Goal: Task Accomplishment & Management: Use online tool/utility

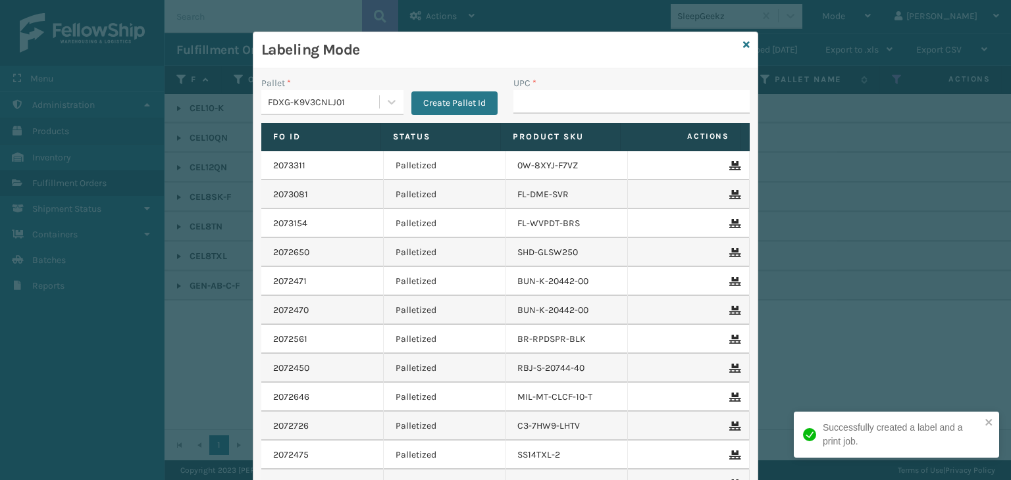
click at [732, 35] on div "Labeling Mode" at bounding box center [505, 50] width 504 height 36
click at [743, 41] on icon at bounding box center [746, 44] width 7 height 9
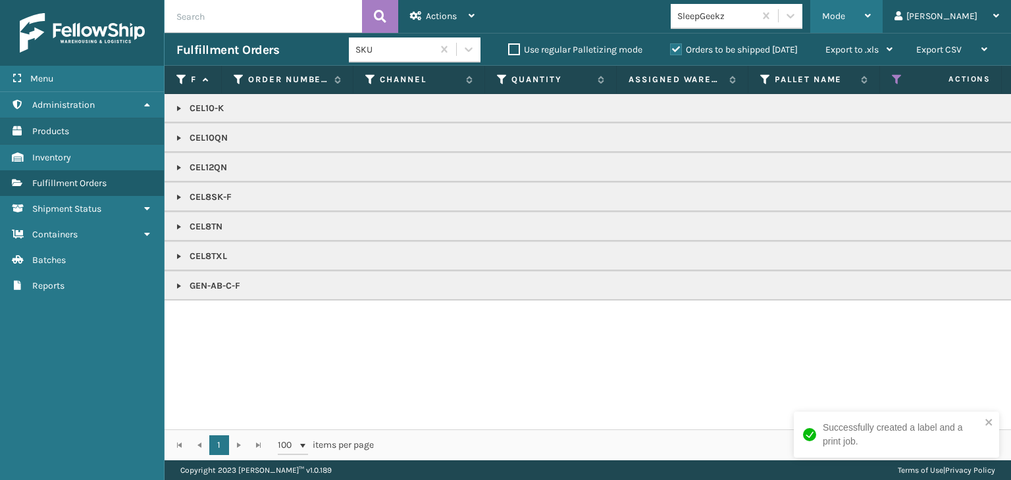
click at [845, 14] on span "Mode" at bounding box center [833, 16] width 23 height 11
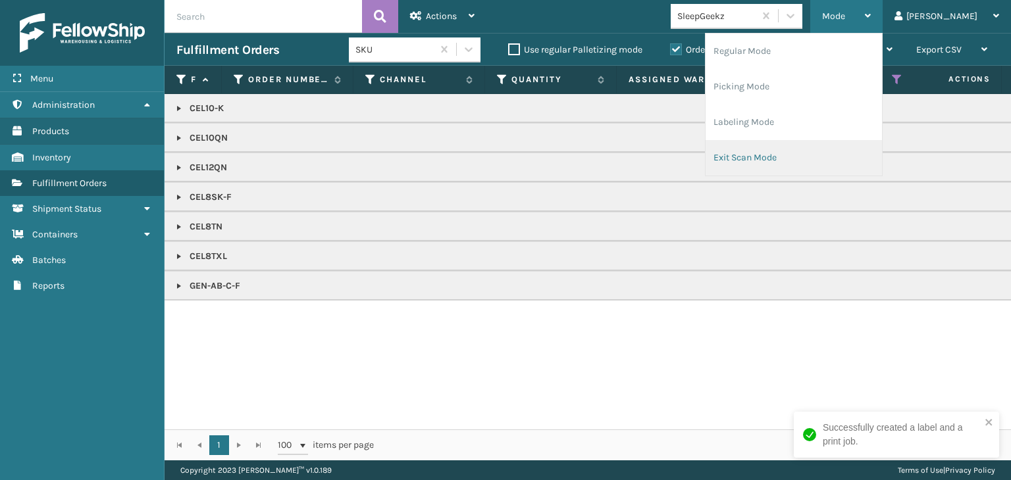
click at [837, 151] on li "Exit Scan Mode" at bounding box center [794, 158] width 176 height 36
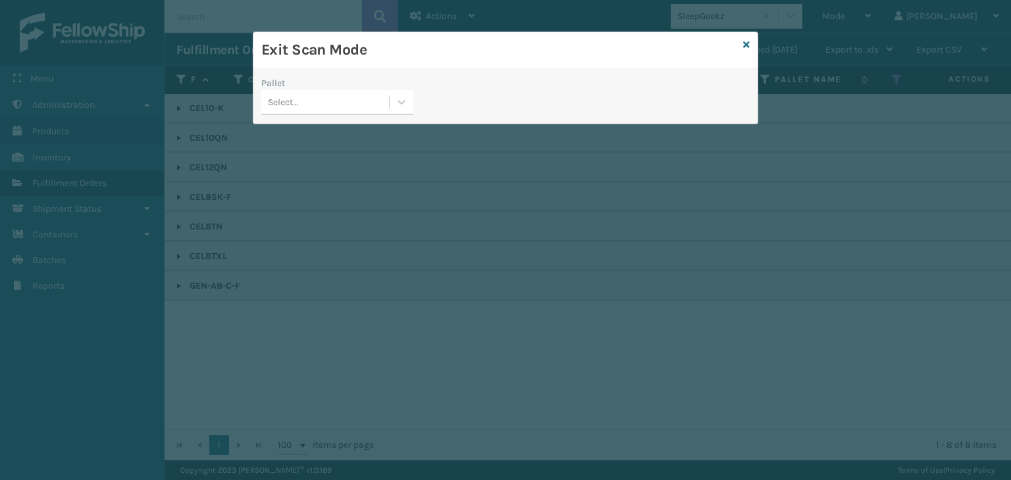
click at [376, 105] on div "Select..." at bounding box center [325, 102] width 128 height 22
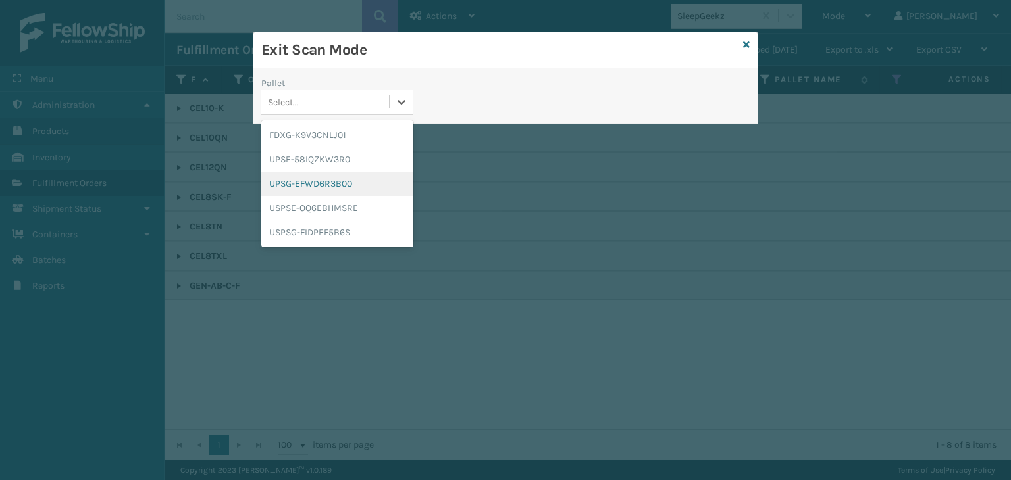
click at [318, 188] on div "UPSG-EFWD6R3B00" at bounding box center [337, 184] width 152 height 24
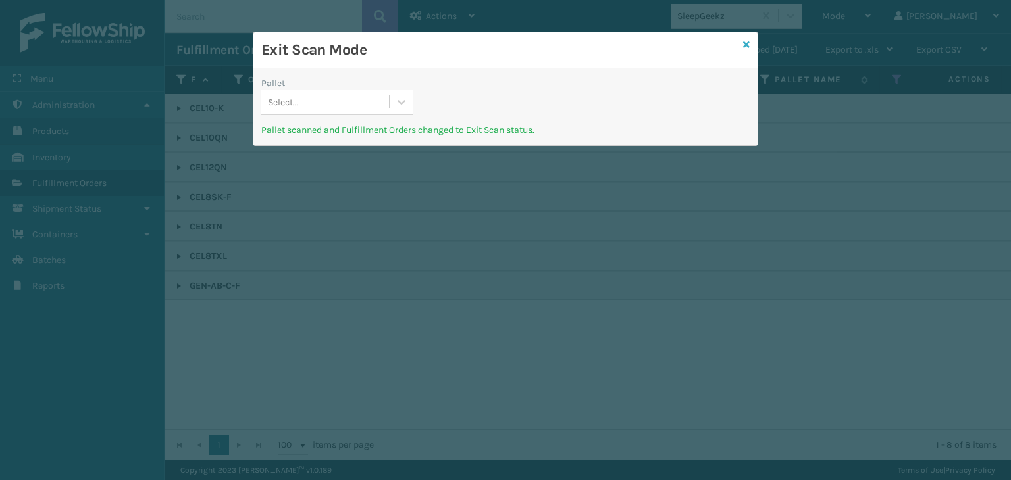
click at [745, 43] on icon at bounding box center [746, 44] width 7 height 9
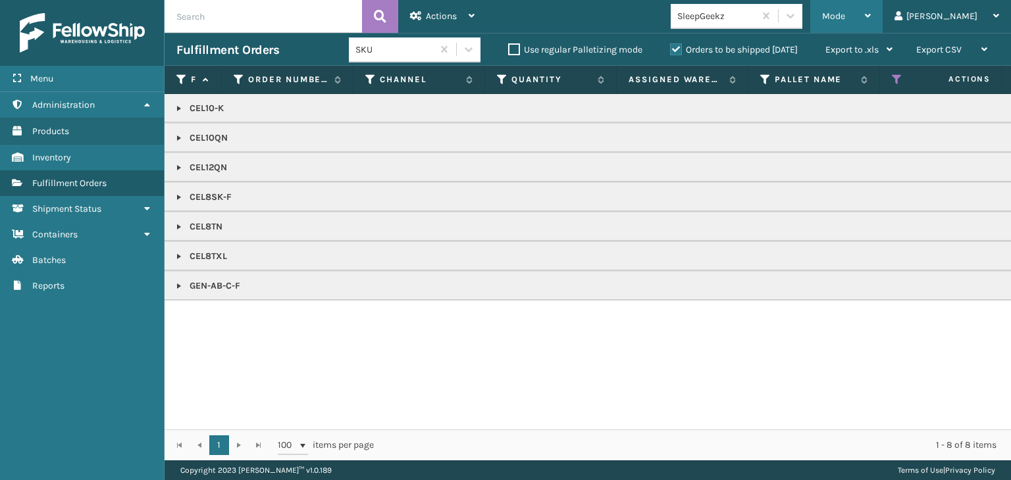
click at [871, 11] on div "Mode" at bounding box center [846, 16] width 49 height 33
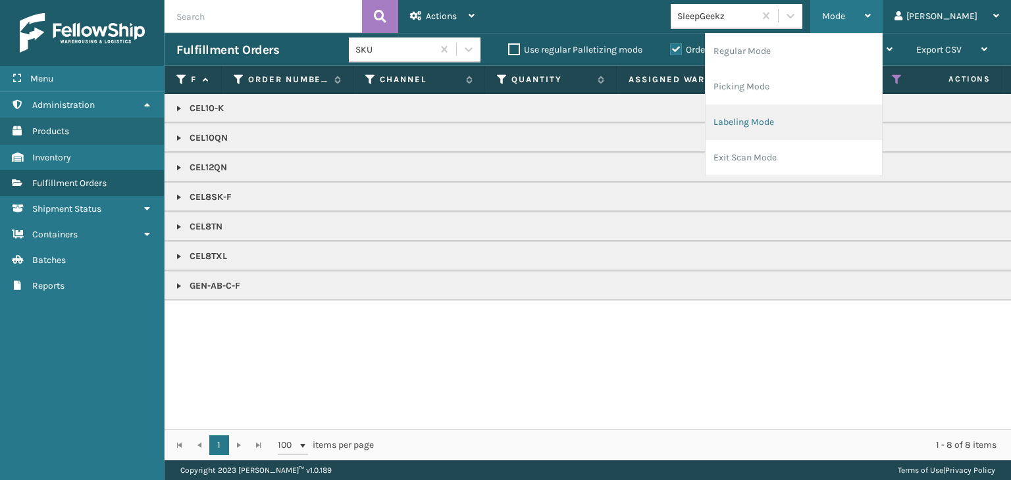
click at [824, 122] on li "Labeling Mode" at bounding box center [794, 123] width 176 height 36
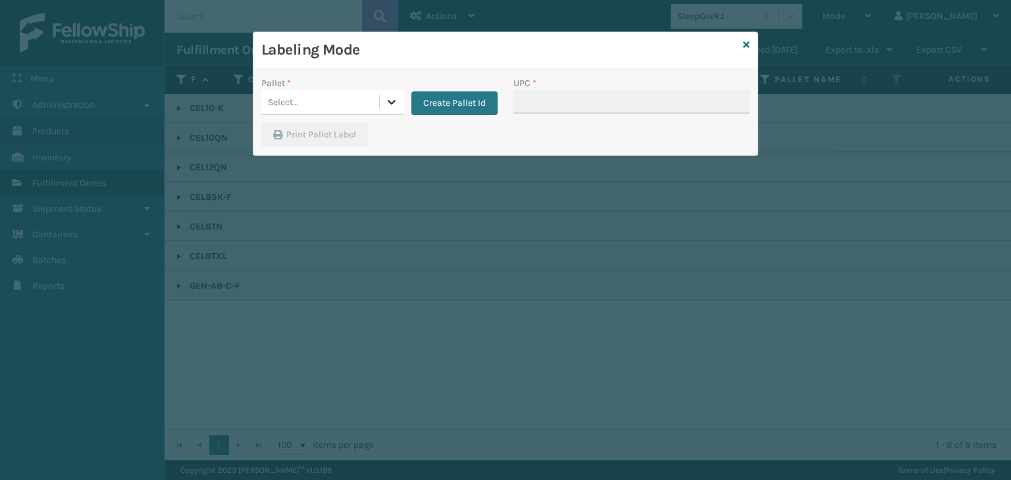
click at [388, 95] on icon at bounding box center [391, 101] width 13 height 13
click at [433, 105] on button "Create Pallet Id" at bounding box center [454, 103] width 86 height 24
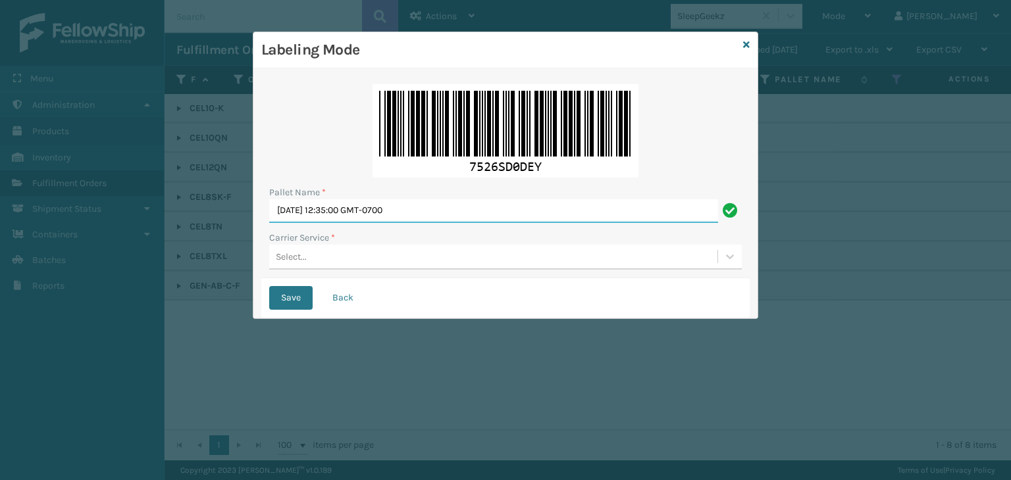
drag, startPoint x: 466, startPoint y: 206, endPoint x: 85, endPoint y: 203, distance: 381.1
click at [86, 203] on div "Labeling Mode Pallet Name * [DATE] 12:35:00 GMT-0700 Carrier Service * Select..…" at bounding box center [505, 240] width 1011 height 480
paste input "UPSP001752791"
type input "UPSP001752791"
click at [357, 238] on div "Carrier Service *" at bounding box center [505, 238] width 473 height 14
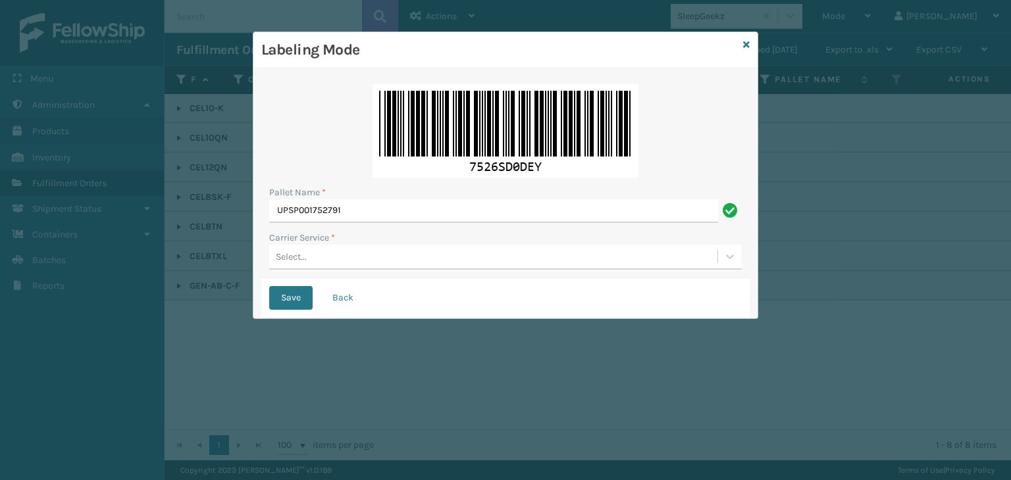
click at [358, 246] on div "Select..." at bounding box center [493, 257] width 448 height 22
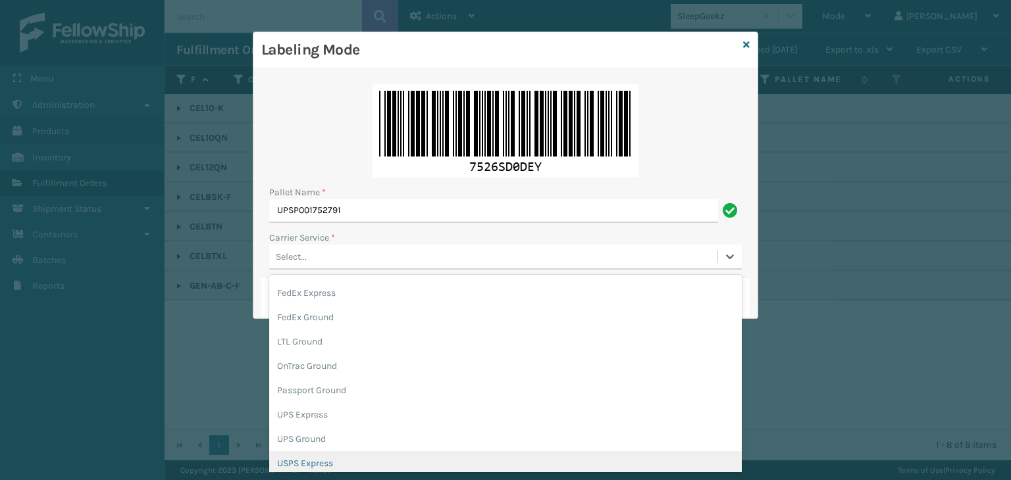
scroll to position [66, 0]
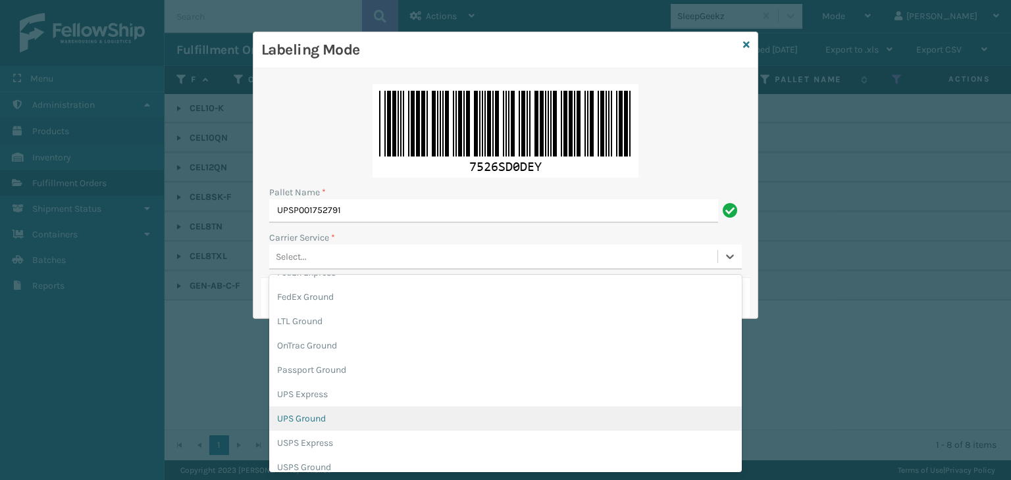
click at [324, 425] on div "UPS Ground" at bounding box center [505, 419] width 473 height 24
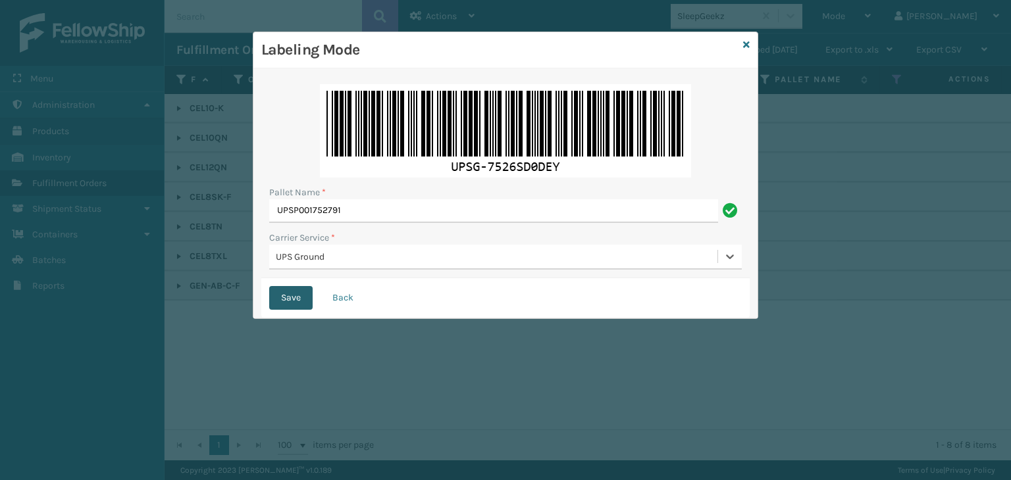
click at [296, 296] on button "Save" at bounding box center [290, 298] width 43 height 24
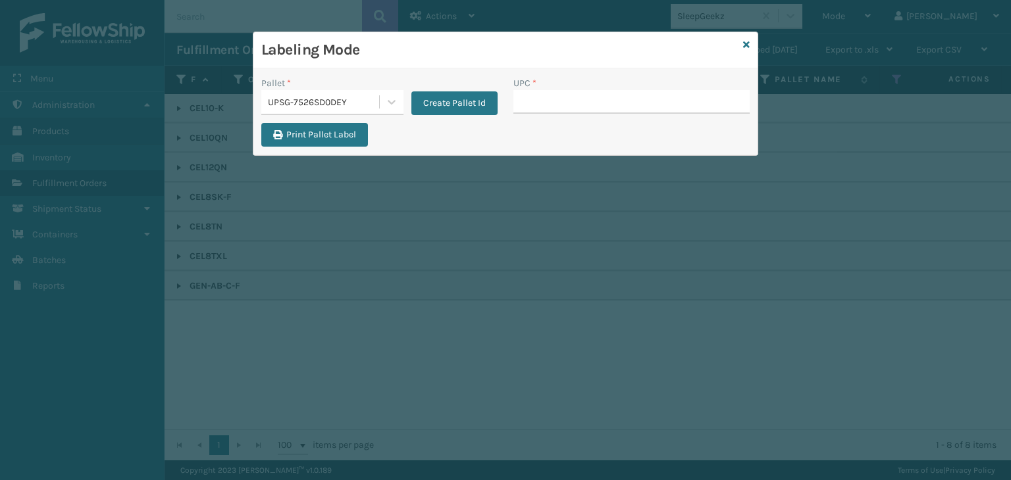
drag, startPoint x: 748, startPoint y: 47, endPoint x: 761, endPoint y: 43, distance: 12.9
click at [749, 47] on icon at bounding box center [746, 44] width 7 height 9
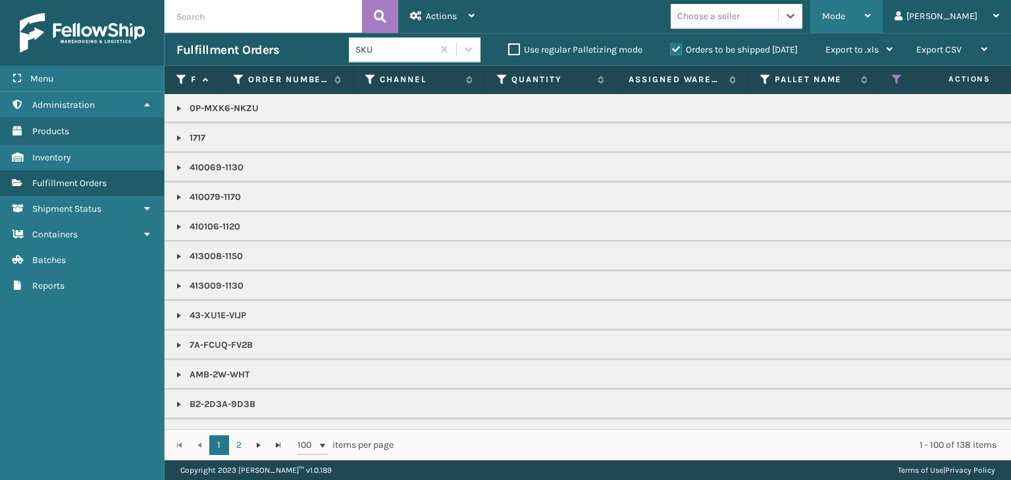
click at [845, 16] on span "Mode" at bounding box center [833, 16] width 23 height 11
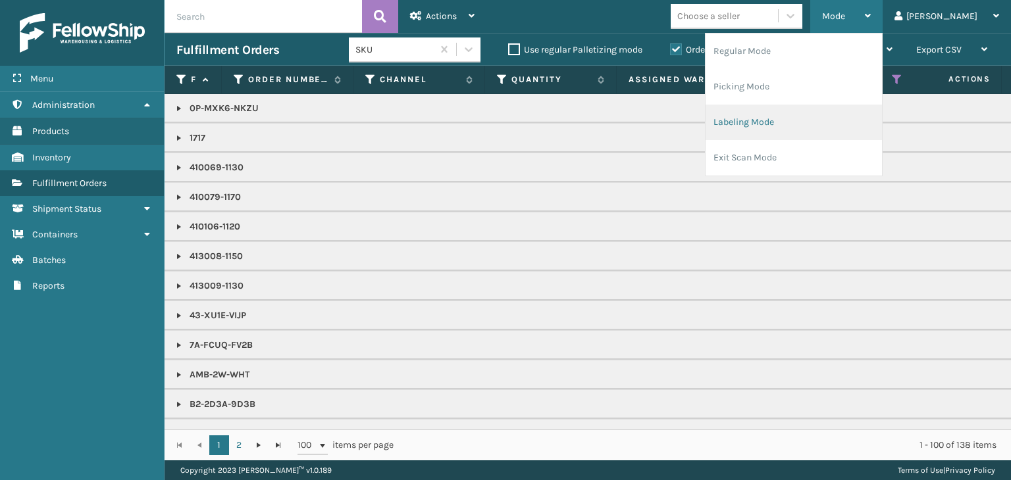
click at [806, 119] on li "Labeling Mode" at bounding box center [794, 123] width 176 height 36
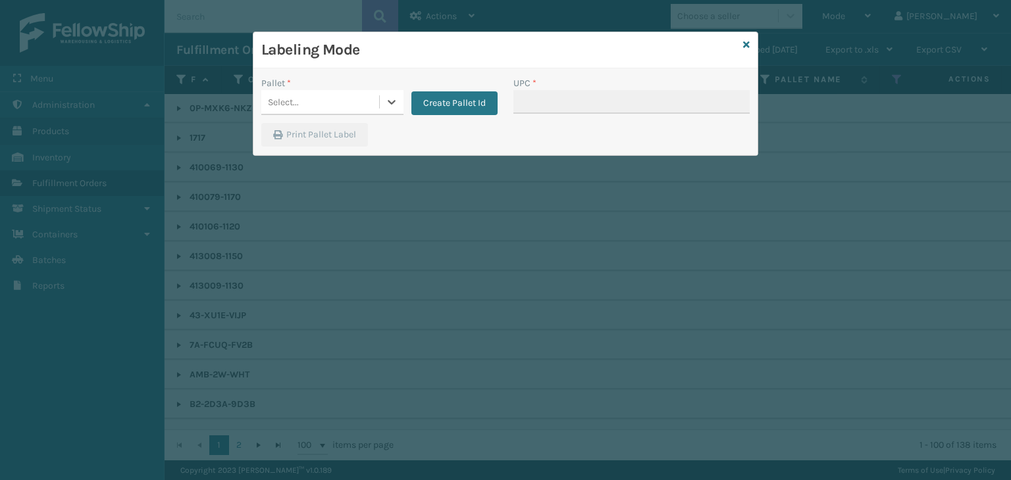
drag, startPoint x: 297, startPoint y: 106, endPoint x: 317, endPoint y: 114, distance: 21.3
click at [298, 106] on div "Select..." at bounding box center [320, 102] width 118 height 22
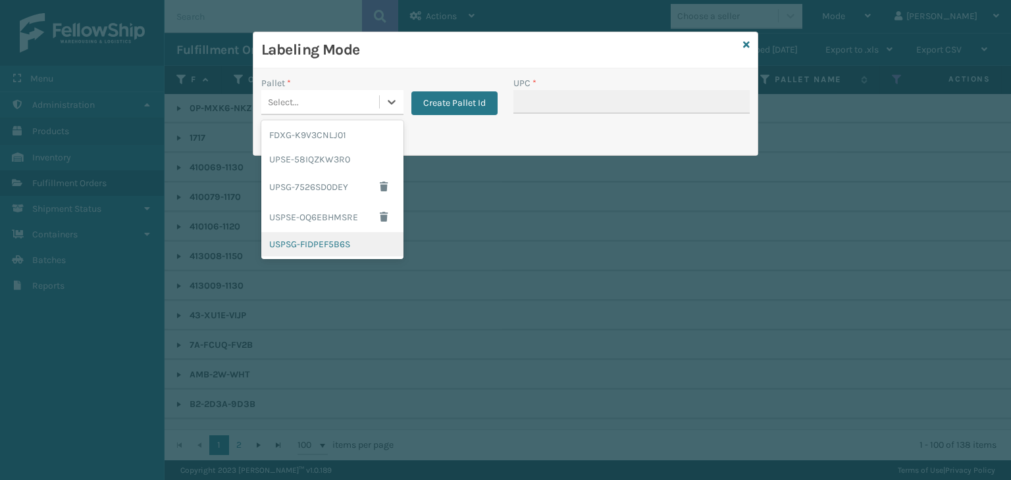
drag, startPoint x: 320, startPoint y: 252, endPoint x: 336, endPoint y: 238, distance: 21.9
click at [325, 248] on div "USPSG-FIDPEF5B6S" at bounding box center [332, 244] width 142 height 24
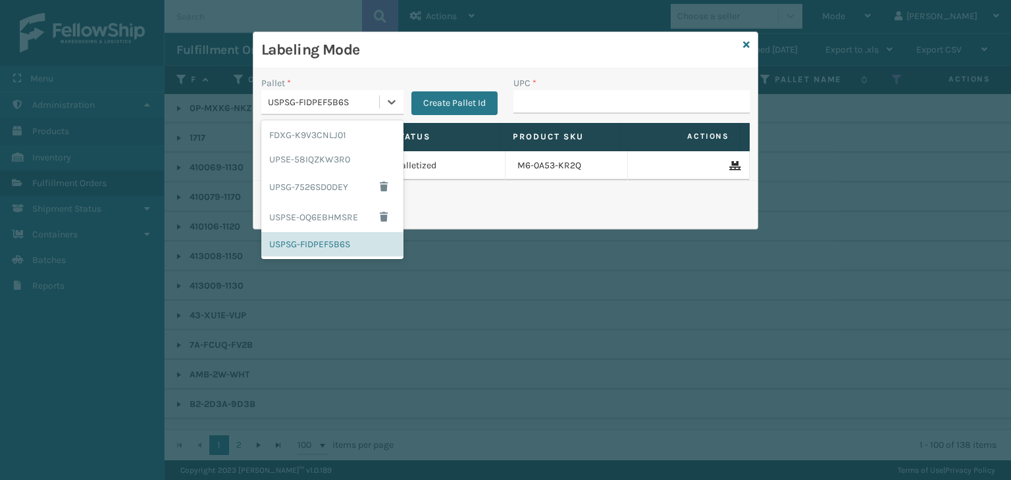
click at [342, 98] on div "USPSG-FIDPEF5B6S" at bounding box center [324, 102] width 113 height 14
click at [326, 182] on div "UPSG-7526SD0DEY" at bounding box center [332, 187] width 142 height 30
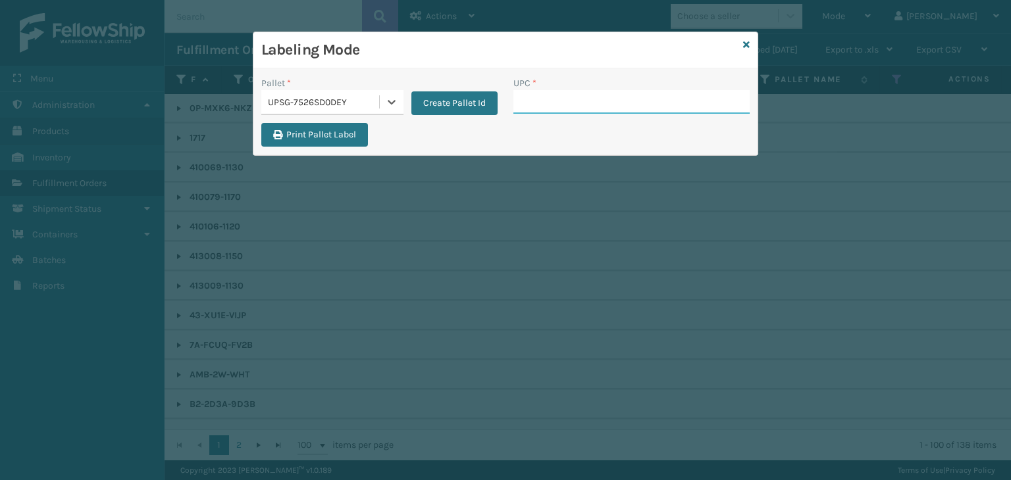
click at [552, 91] on input "UPC *" at bounding box center [631, 102] width 236 height 24
type input "8100909333"
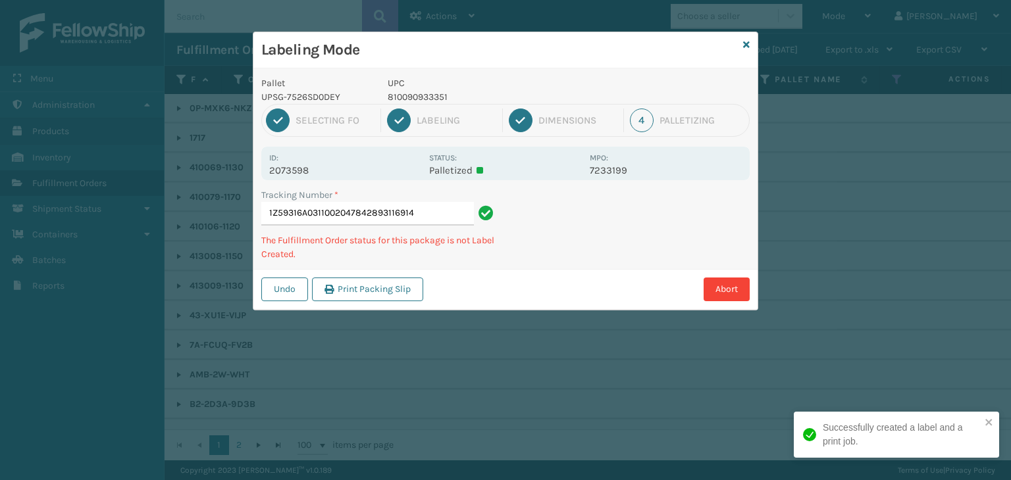
type input "1Z59316A0311002047842893116914"
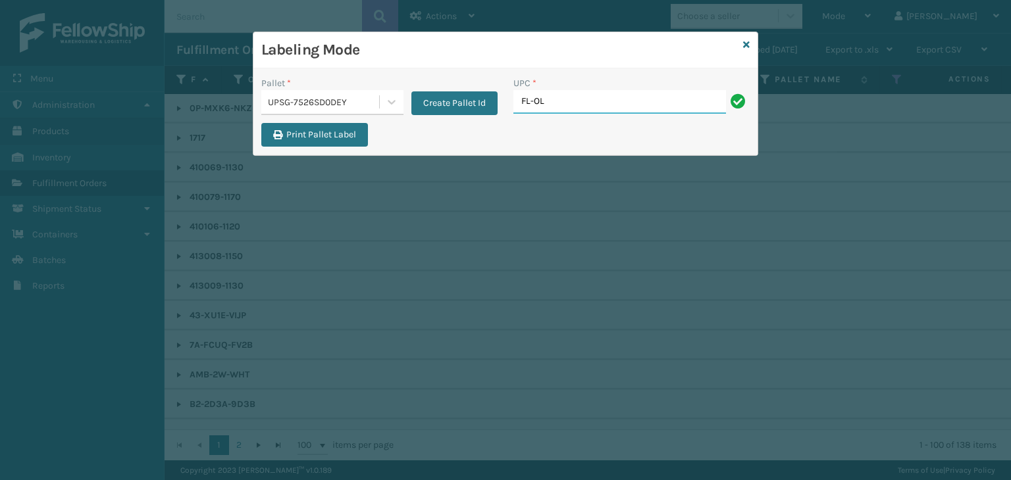
type input "FL-OLVA-CRM"
type input "850012486589"
type input "FL-OLVA-CRM"
drag, startPoint x: 608, startPoint y: 97, endPoint x: 103, endPoint y: 22, distance: 509.7
click at [94, 19] on div "Labeling Mode Pallet * UPSG-7526SD0DEY Create Pallet Id UPC * FL-OLVA-CRM Print…" at bounding box center [505, 240] width 1011 height 480
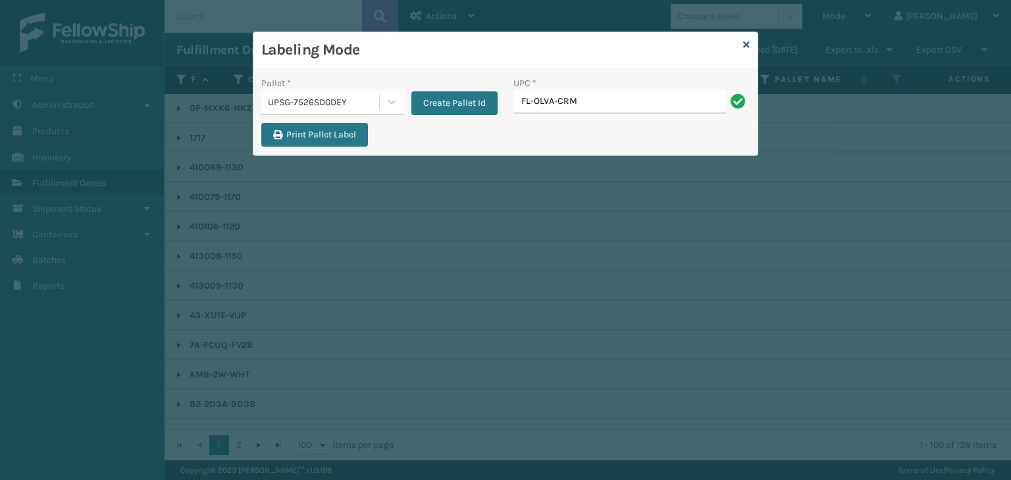
type input "FL-OLVA-CRM"
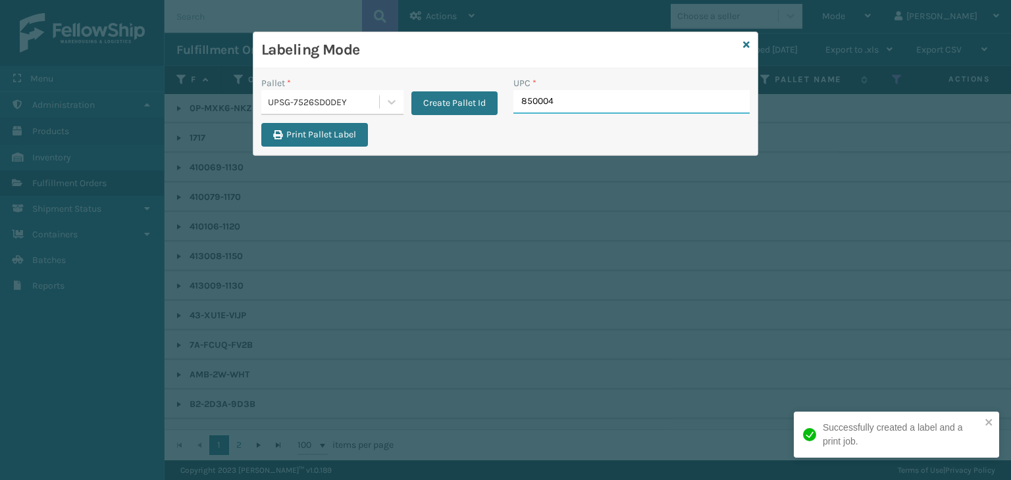
type input "8500044"
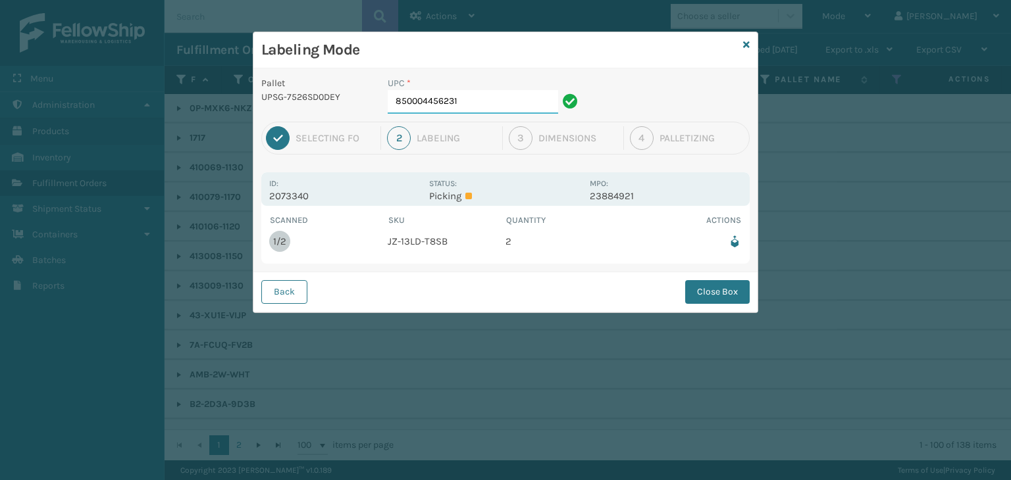
click at [499, 111] on input "850004456231" at bounding box center [473, 102] width 170 height 24
click at [731, 298] on button "Close Box" at bounding box center [717, 292] width 65 height 24
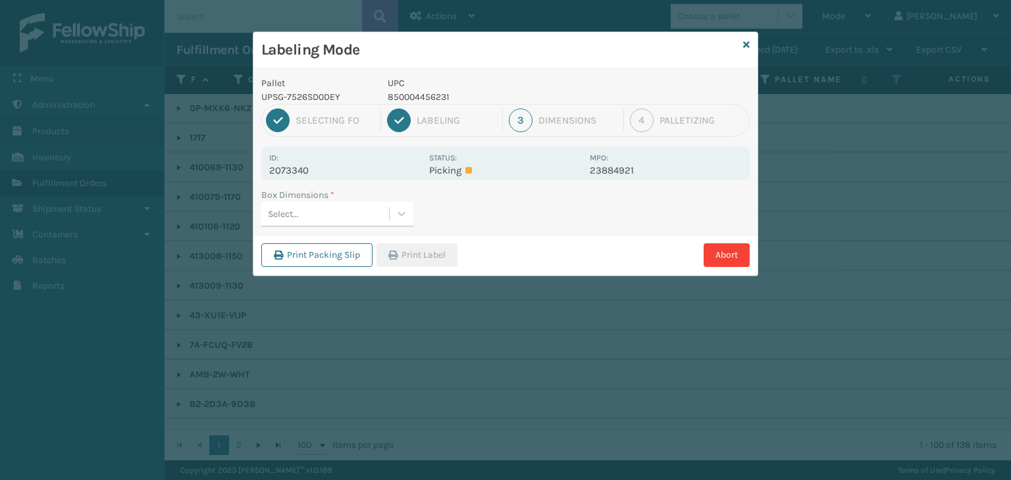
click at [368, 222] on div "Select..." at bounding box center [325, 214] width 128 height 22
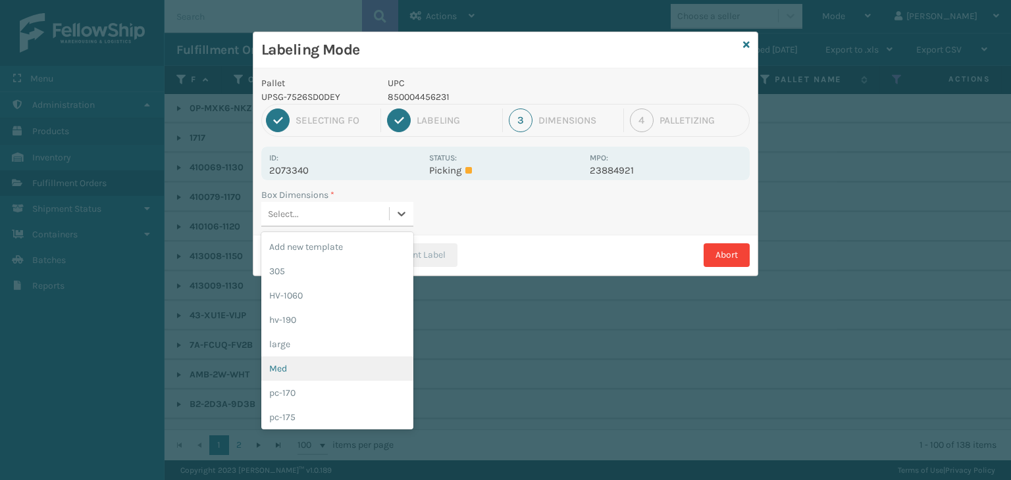
click at [300, 375] on div "Med" at bounding box center [337, 369] width 152 height 24
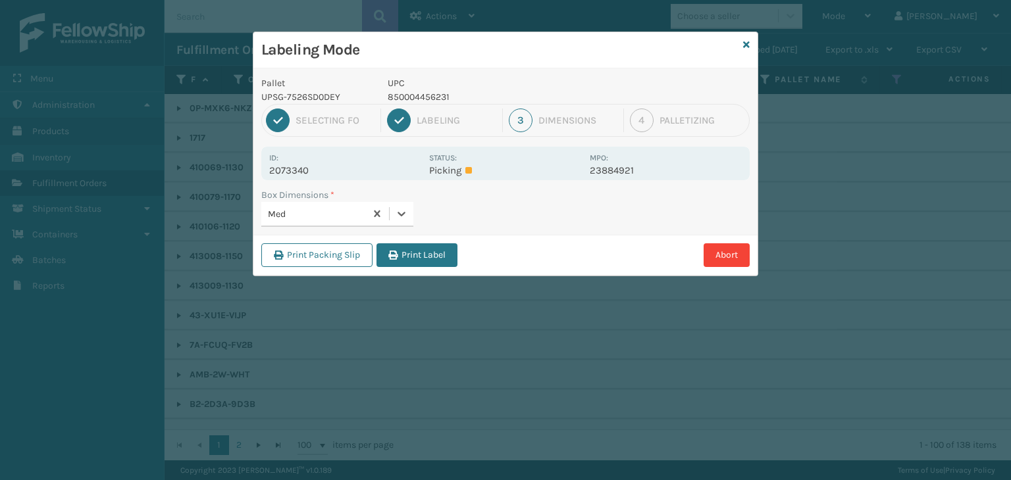
click at [450, 259] on button "Print Label" at bounding box center [416, 256] width 81 height 24
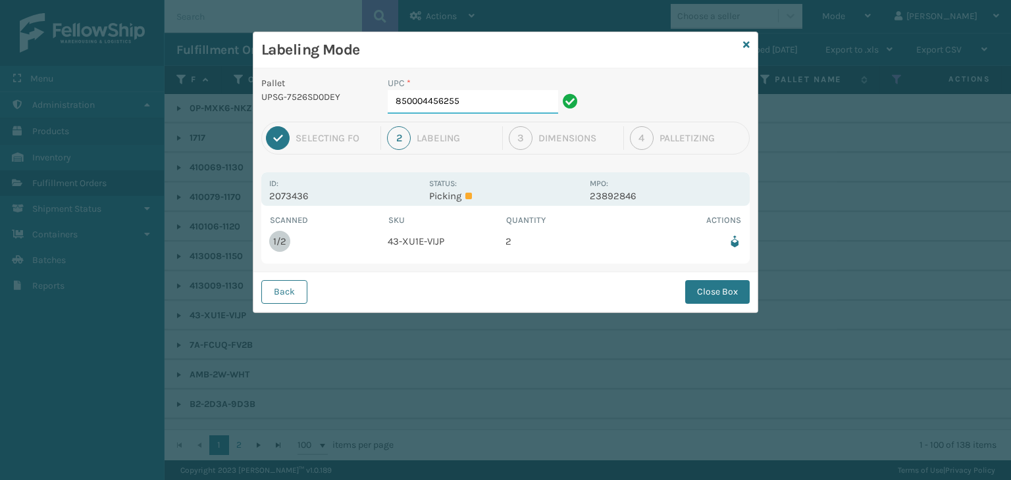
click at [463, 95] on input "850004456255" at bounding box center [473, 102] width 170 height 24
click at [719, 292] on button "Close Box" at bounding box center [717, 292] width 65 height 24
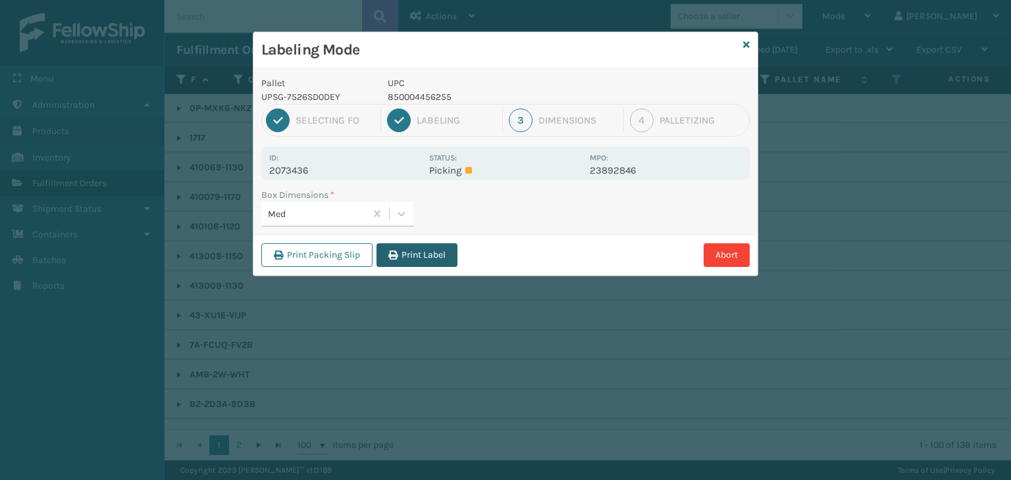
click at [402, 253] on button "Print Label" at bounding box center [416, 256] width 81 height 24
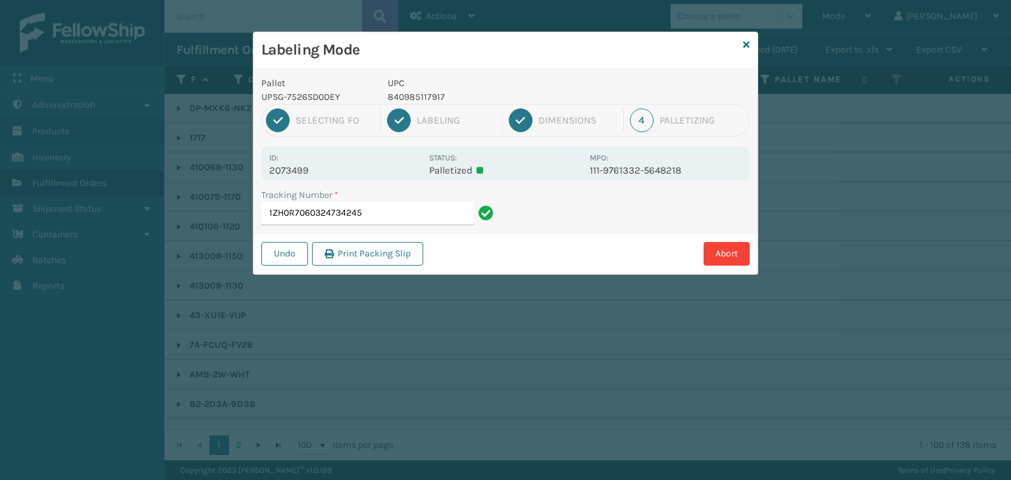
click at [407, 90] on p "840985117917" at bounding box center [485, 97] width 194 height 14
copy p "840985117917"
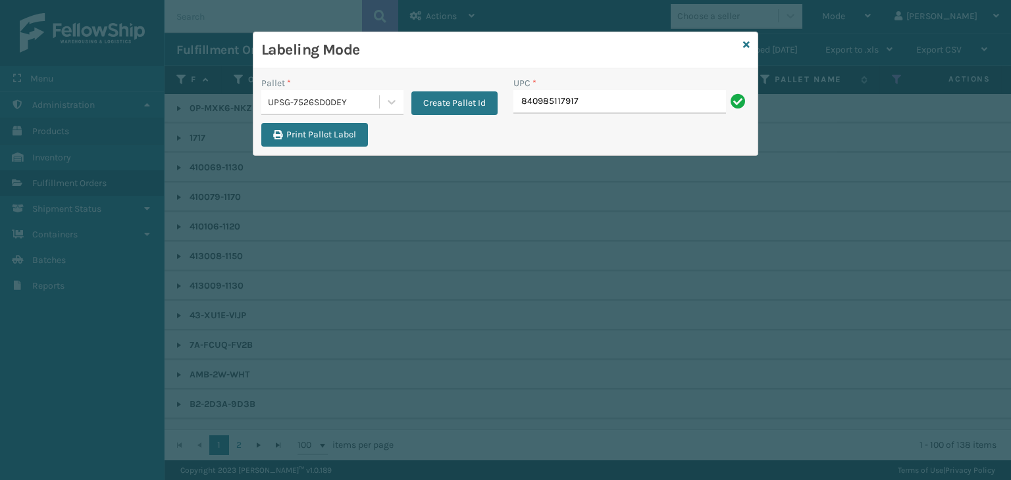
type input "840985117917"
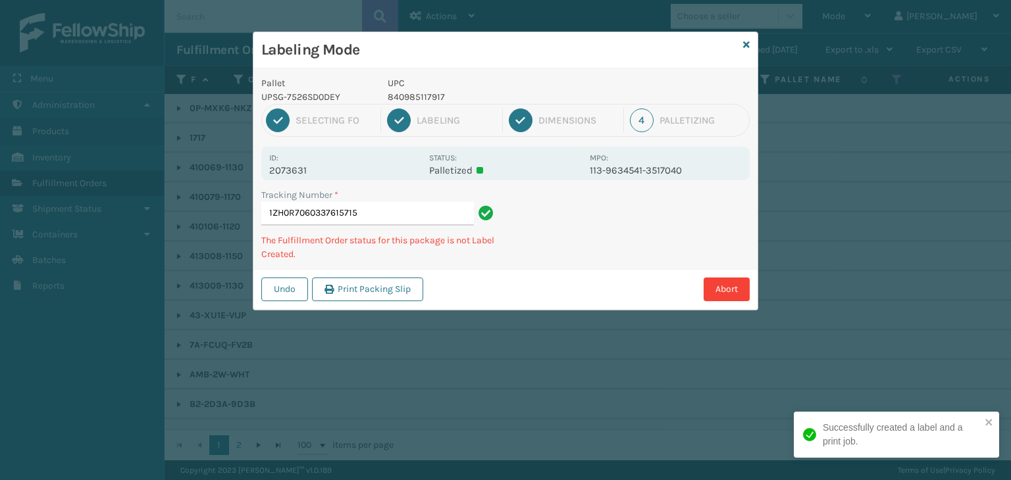
type input "1ZH0R7060337615715840985117917"
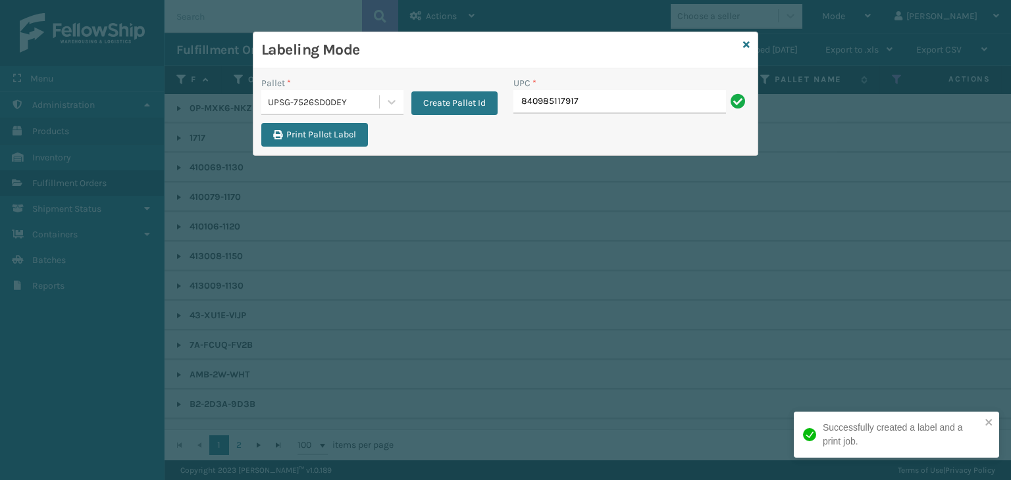
type input "840985117917"
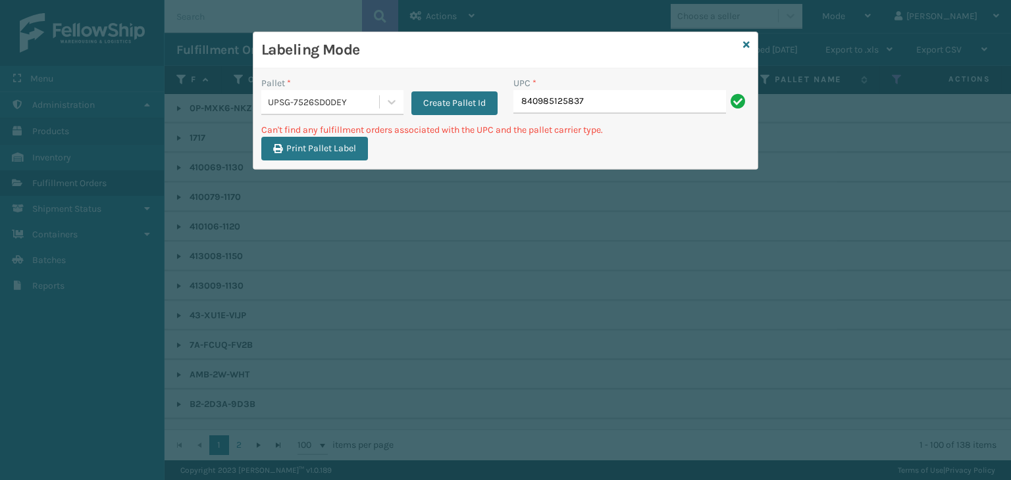
click at [527, 103] on input "840985125837" at bounding box center [619, 102] width 213 height 24
type input "00840985125837"
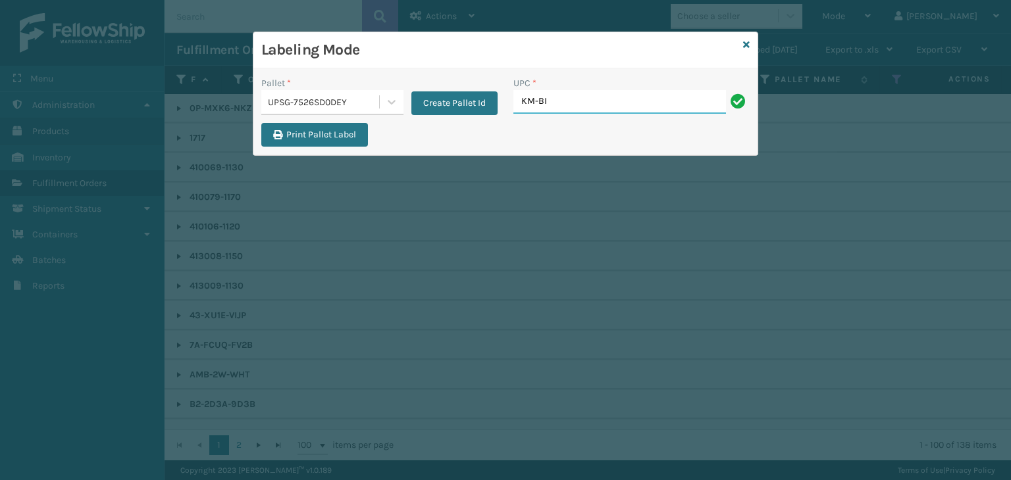
type input "KM-BIR5C-GD"
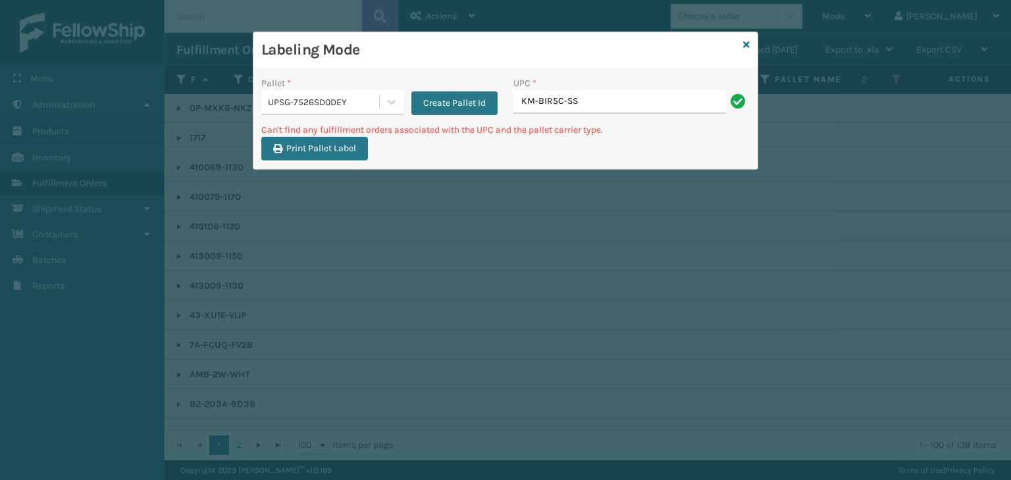
type input "KM-BIR5C-SS"
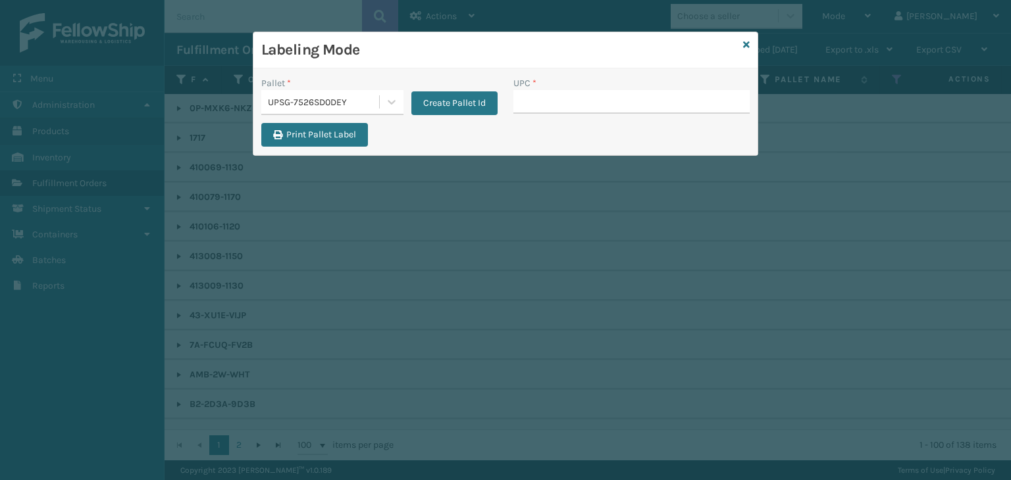
click at [743, 43] on icon at bounding box center [746, 44] width 7 height 9
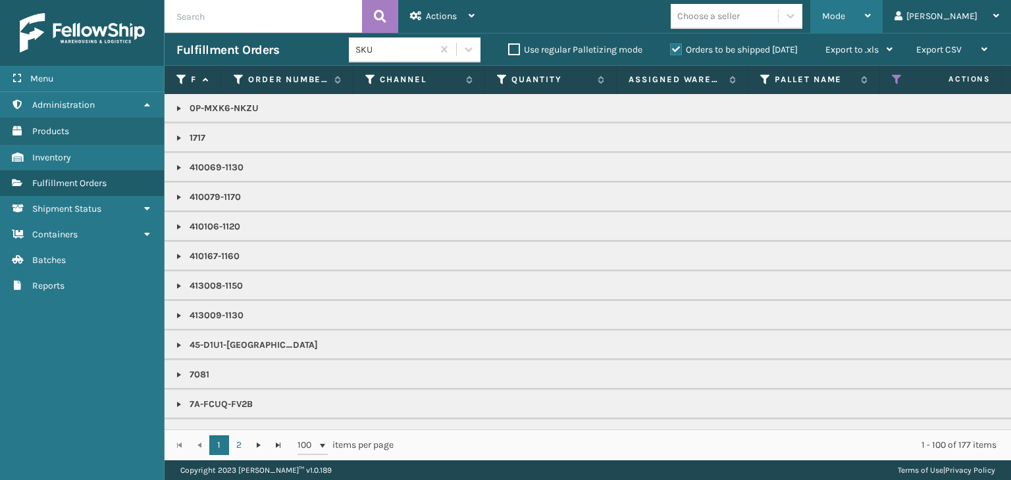
click at [871, 5] on div "Mode" at bounding box center [846, 16] width 49 height 33
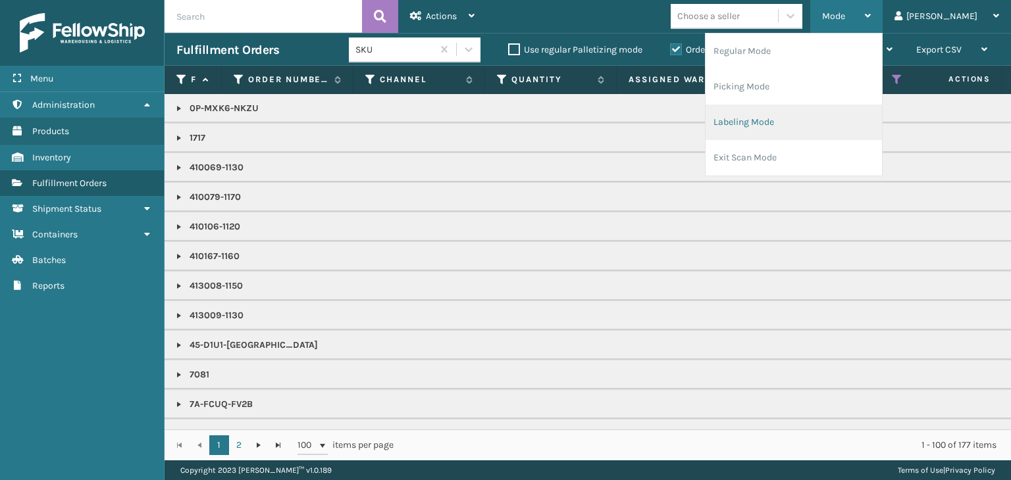
click at [840, 109] on li "Labeling Mode" at bounding box center [794, 123] width 176 height 36
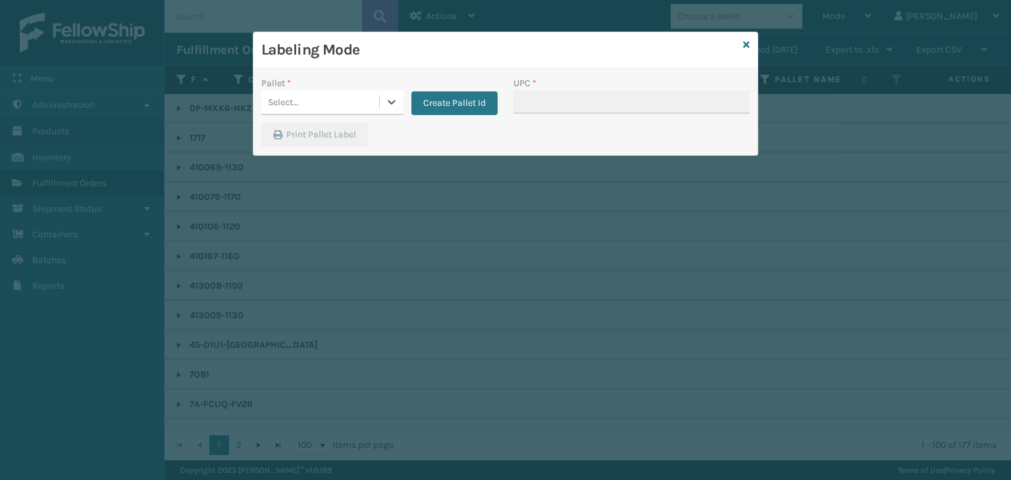
click at [323, 106] on div "Select..." at bounding box center [320, 102] width 118 height 22
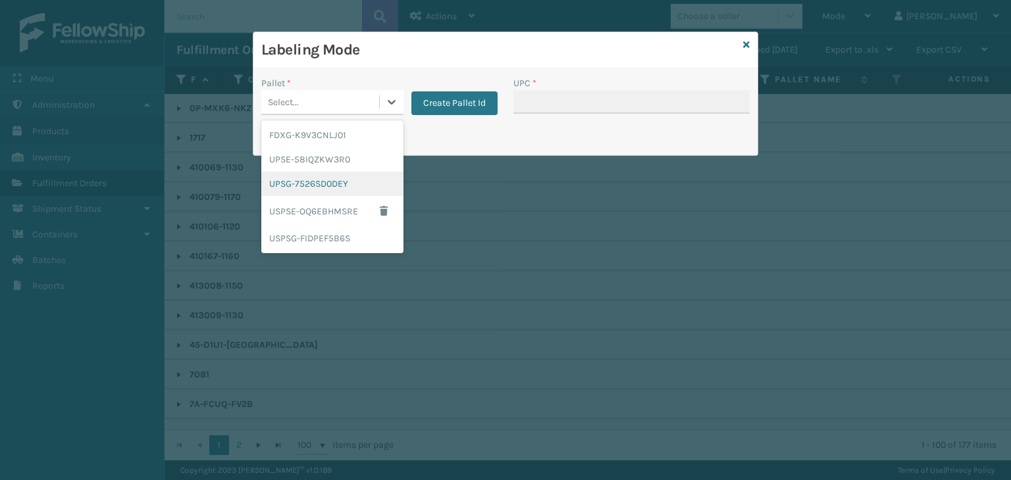
drag, startPoint x: 328, startPoint y: 177, endPoint x: 677, endPoint y: 99, distance: 356.7
click at [329, 177] on div "UPSG-7526SD0DEY" at bounding box center [332, 184] width 142 height 24
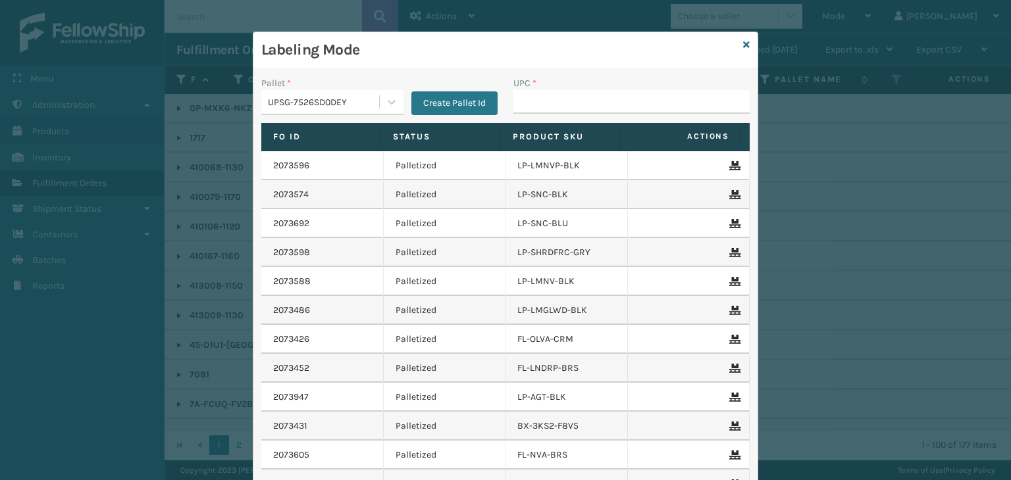
drag, startPoint x: 697, startPoint y: 77, endPoint x: 686, endPoint y: 106, distance: 31.0
click at [696, 83] on div "UPC *" at bounding box center [631, 83] width 236 height 14
click at [686, 106] on input "UPC *" at bounding box center [631, 102] width 236 height 24
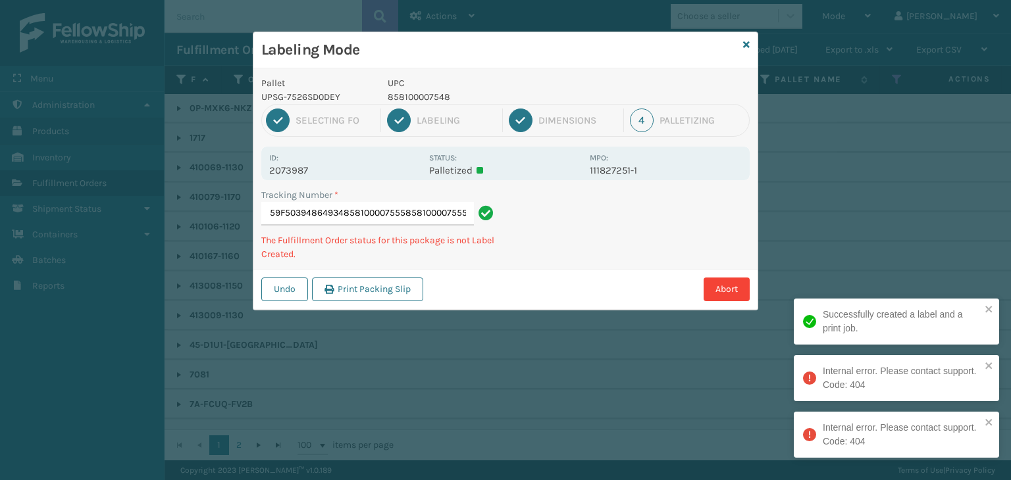
scroll to position [0, 80]
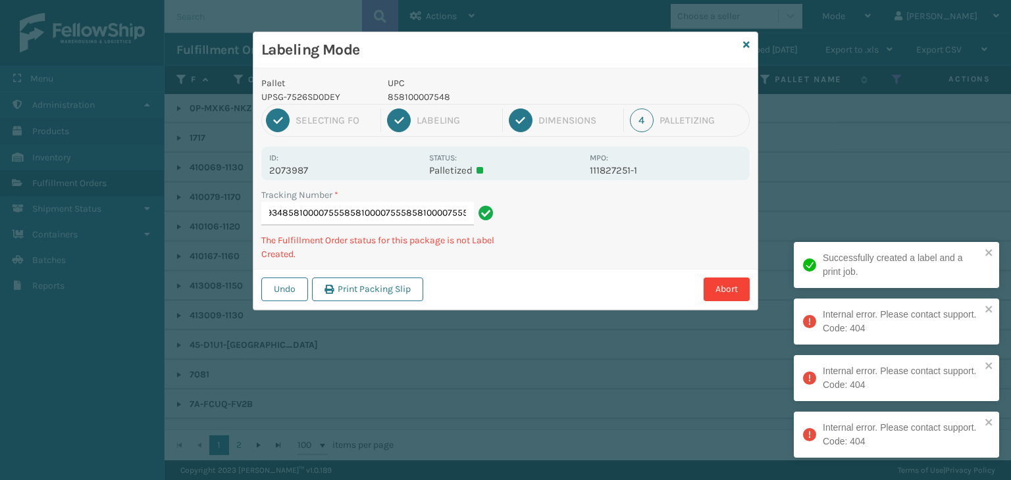
type input "1Z2859F50394864934858100007555858100007555858100007555858100007555"
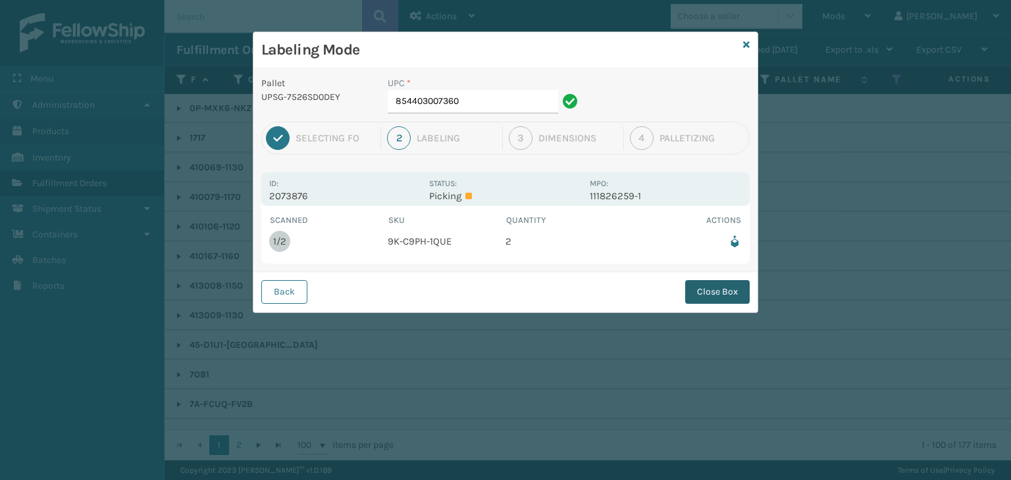
click at [727, 291] on button "Close Box" at bounding box center [717, 292] width 65 height 24
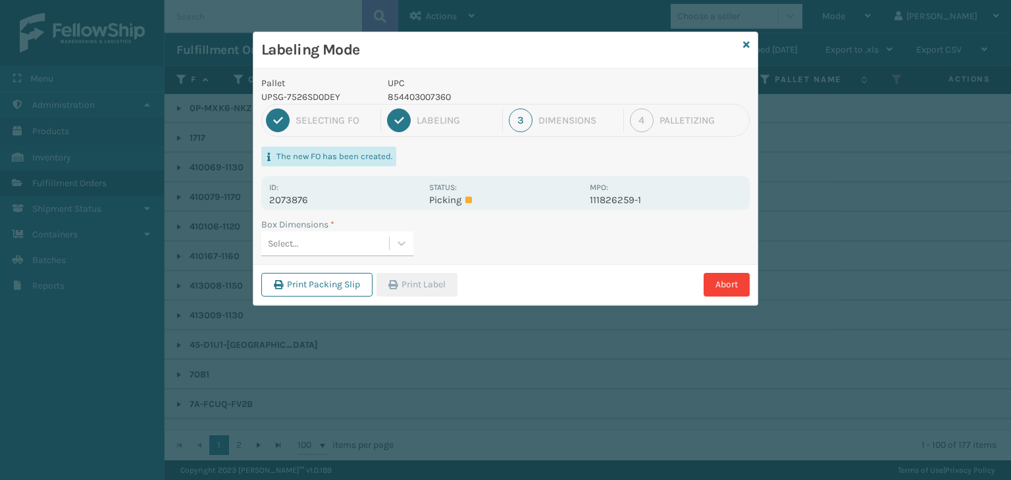
click at [361, 250] on div "Select..." at bounding box center [325, 244] width 128 height 22
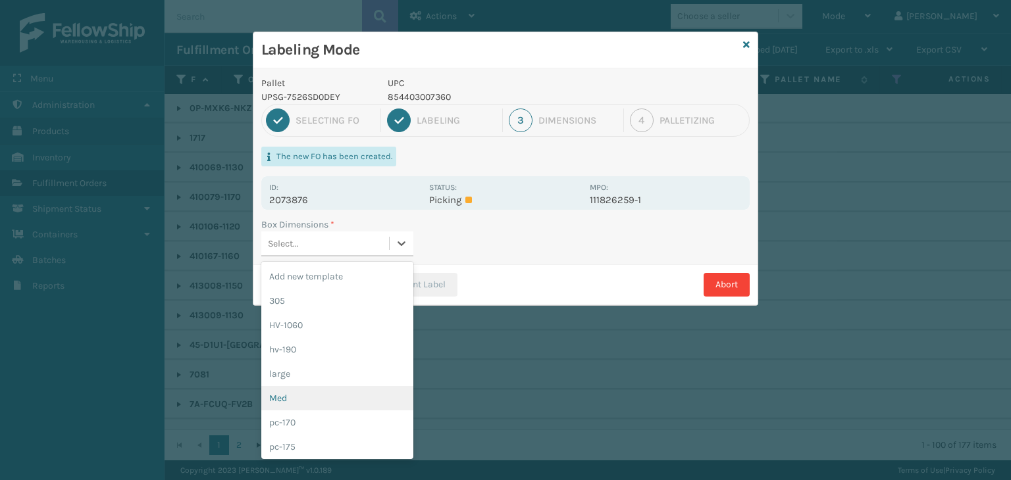
drag, startPoint x: 310, startPoint y: 401, endPoint x: 322, endPoint y: 378, distance: 25.3
click at [311, 400] on div "Med" at bounding box center [337, 398] width 152 height 24
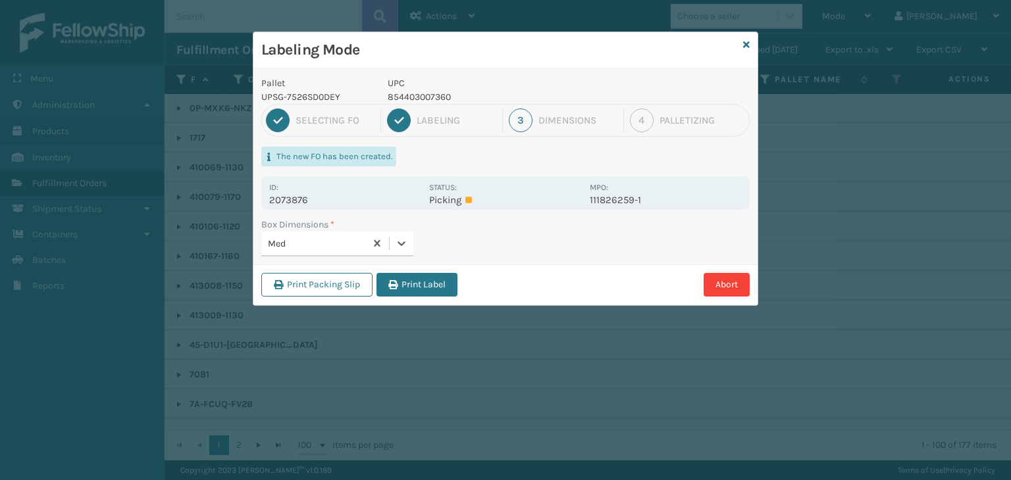
click at [404, 292] on button "Print Label" at bounding box center [416, 285] width 81 height 24
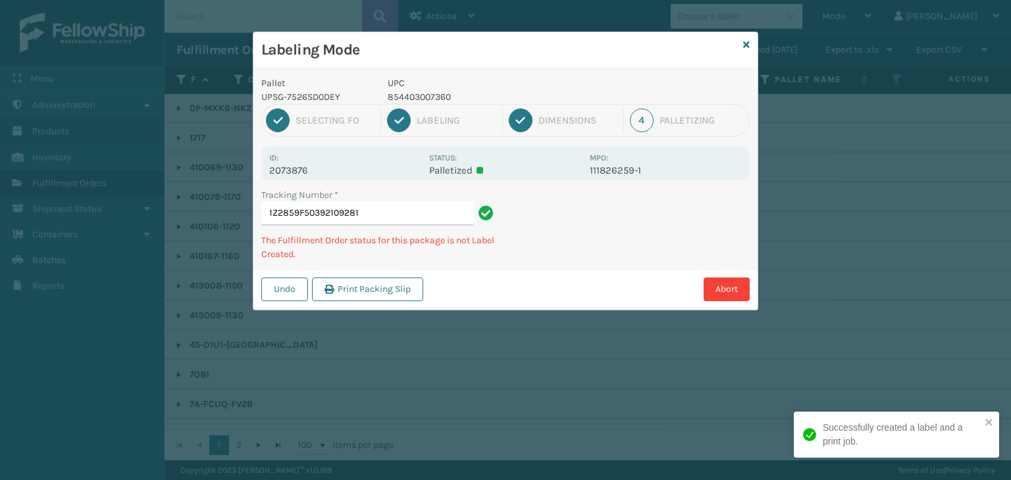
click at [405, 93] on p "854403007360" at bounding box center [485, 97] width 194 height 14
copy p "854403007360"
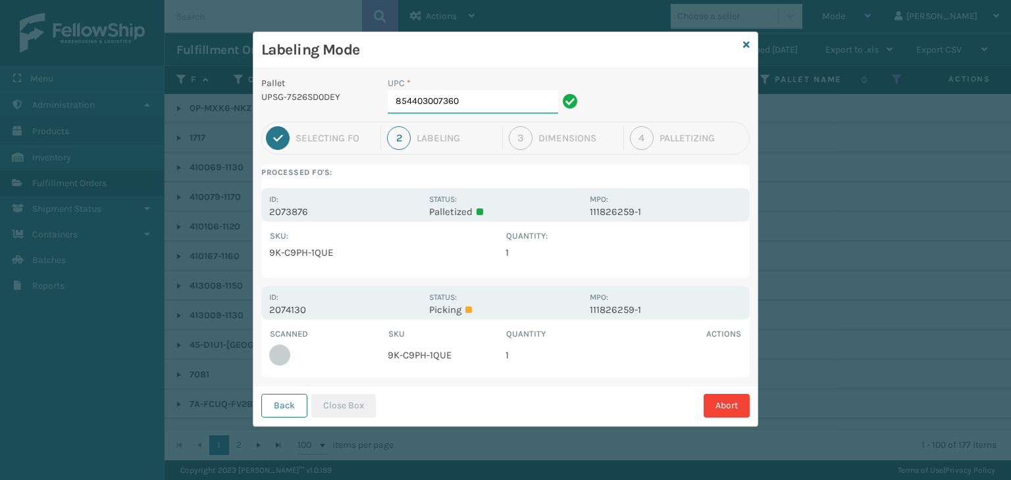
click at [483, 109] on input "854403007360" at bounding box center [473, 102] width 170 height 24
click at [354, 396] on button "Close Box" at bounding box center [343, 406] width 65 height 24
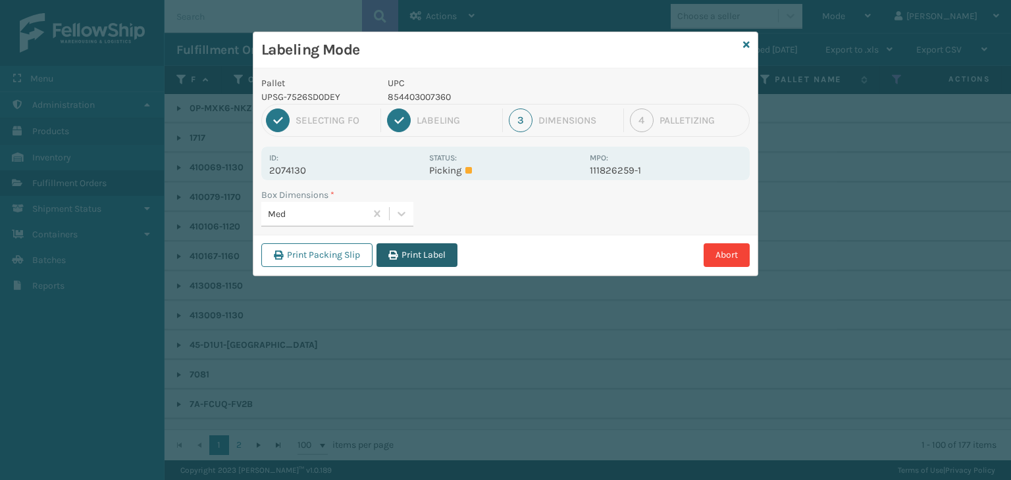
click at [445, 249] on button "Print Label" at bounding box center [416, 256] width 81 height 24
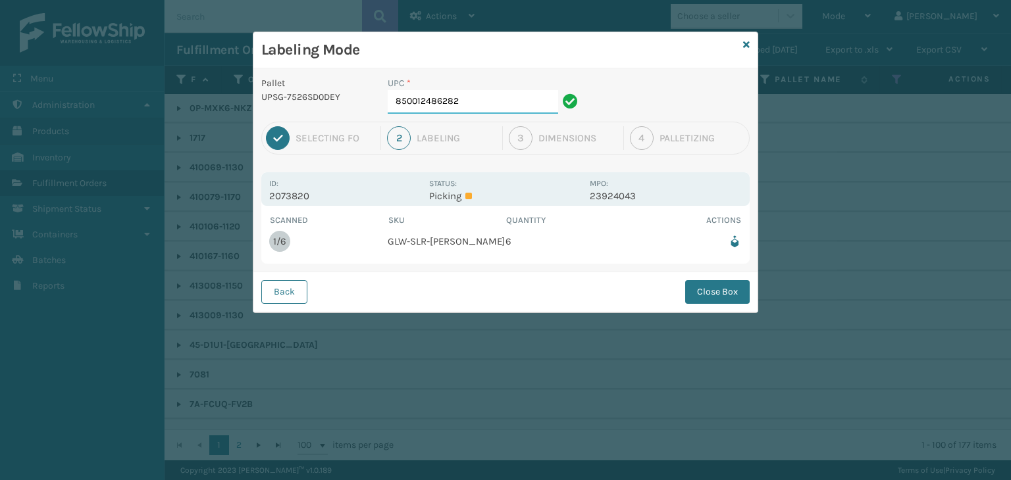
click at [499, 94] on input "850012486282" at bounding box center [473, 102] width 170 height 24
click at [742, 279] on div "Back Close Box" at bounding box center [505, 292] width 504 height 40
click at [735, 293] on button "Close Box" at bounding box center [717, 292] width 65 height 24
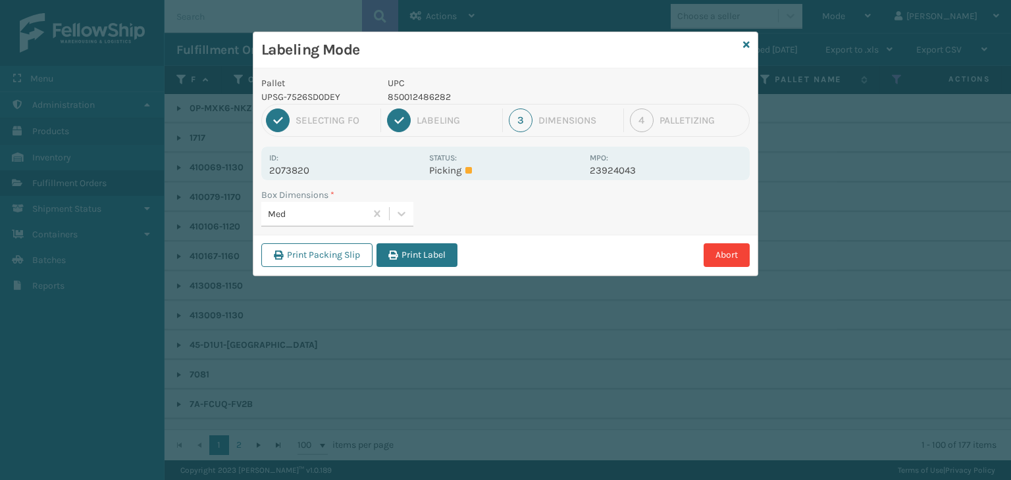
drag, startPoint x: 419, startPoint y: 255, endPoint x: 381, endPoint y: 248, distance: 38.1
click at [407, 253] on button "Print Label" at bounding box center [416, 256] width 81 height 24
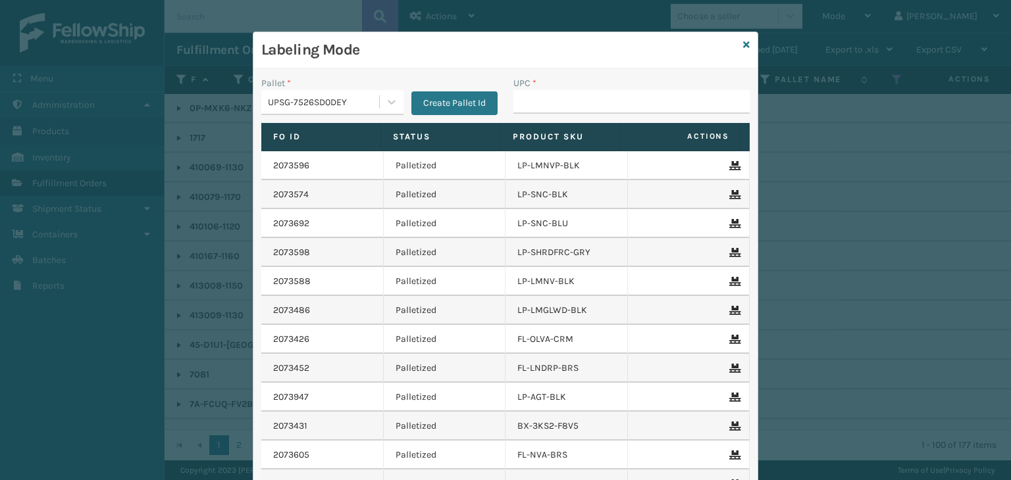
click at [732, 45] on h3 "Labeling Mode" at bounding box center [499, 50] width 477 height 20
click at [744, 45] on icon at bounding box center [746, 44] width 7 height 9
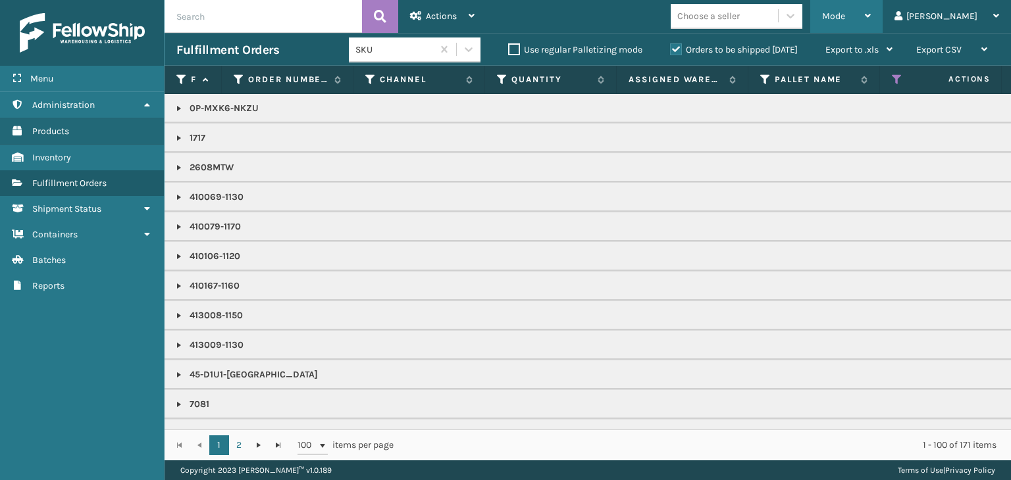
click at [871, 26] on div "Mode" at bounding box center [846, 16] width 49 height 33
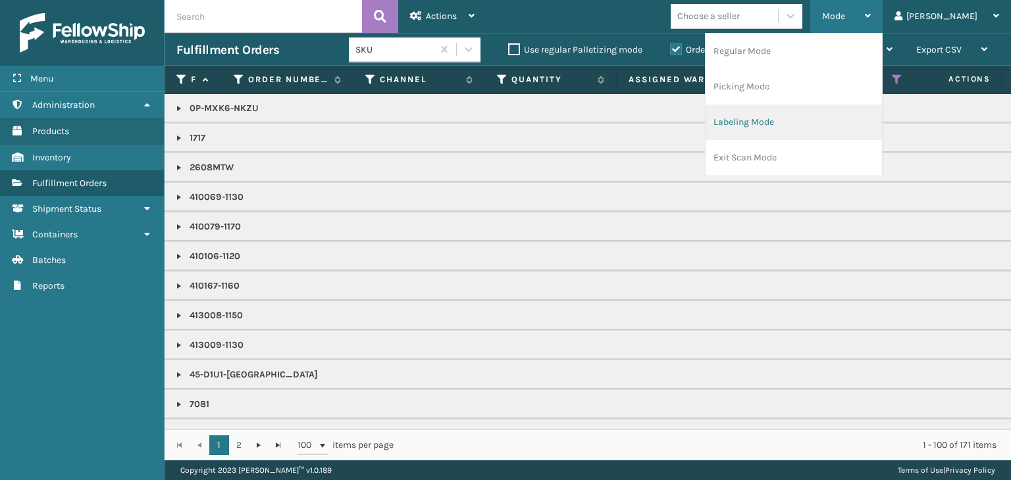
click at [846, 128] on li "Labeling Mode" at bounding box center [794, 123] width 176 height 36
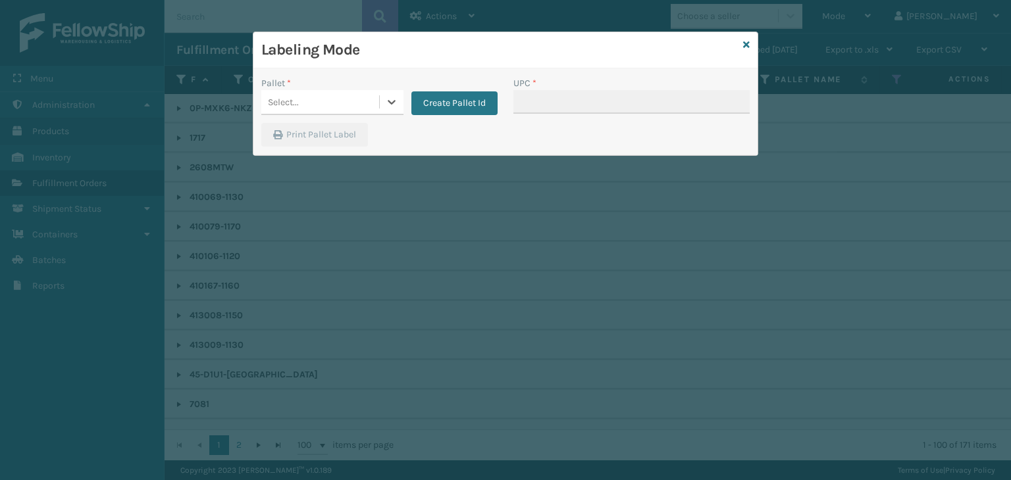
click at [274, 95] on div "Select..." at bounding box center [283, 102] width 31 height 14
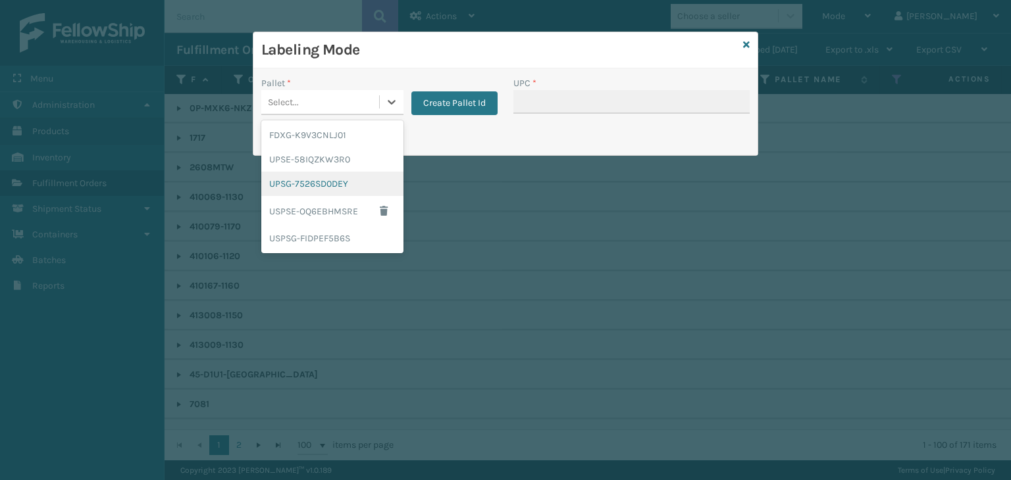
click at [325, 190] on div "UPSG-7526SD0DEY" at bounding box center [332, 184] width 142 height 24
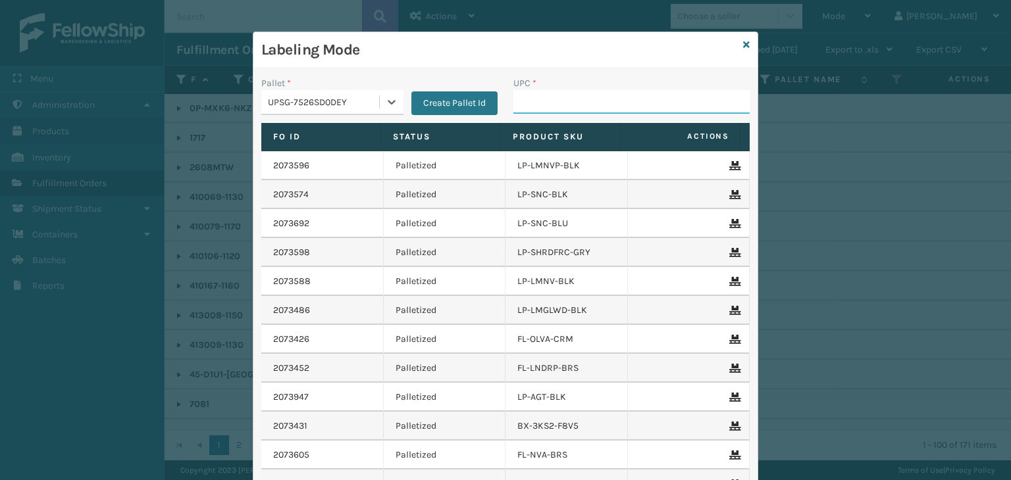
click at [537, 105] on input "UPC *" at bounding box center [631, 102] width 236 height 24
type input "SC101410-N3"
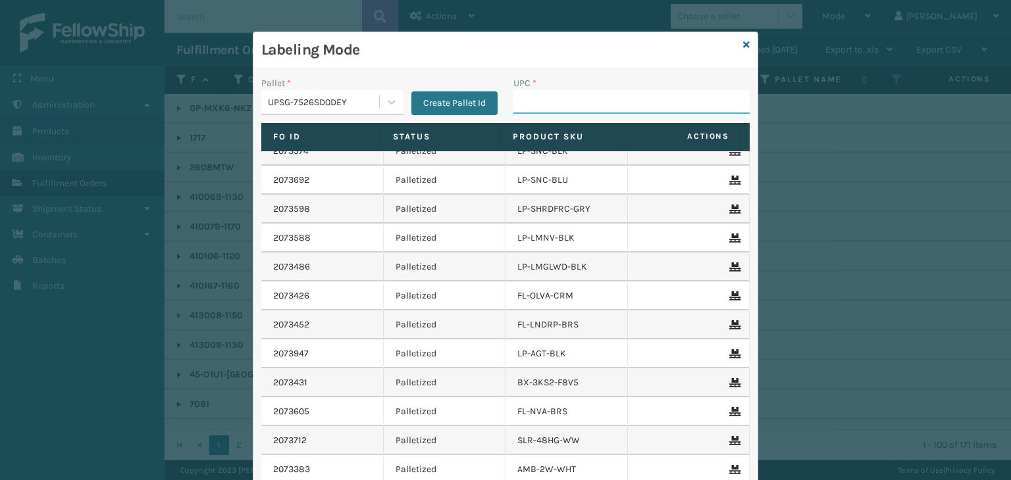
scroll to position [66, 0]
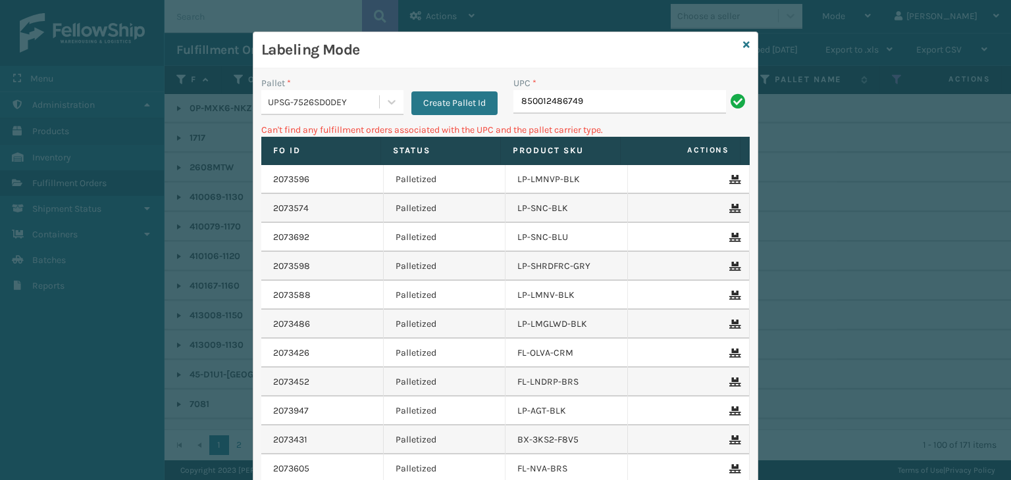
click at [327, 101] on div "UPSG-7526SD0DEY" at bounding box center [324, 102] width 113 height 14
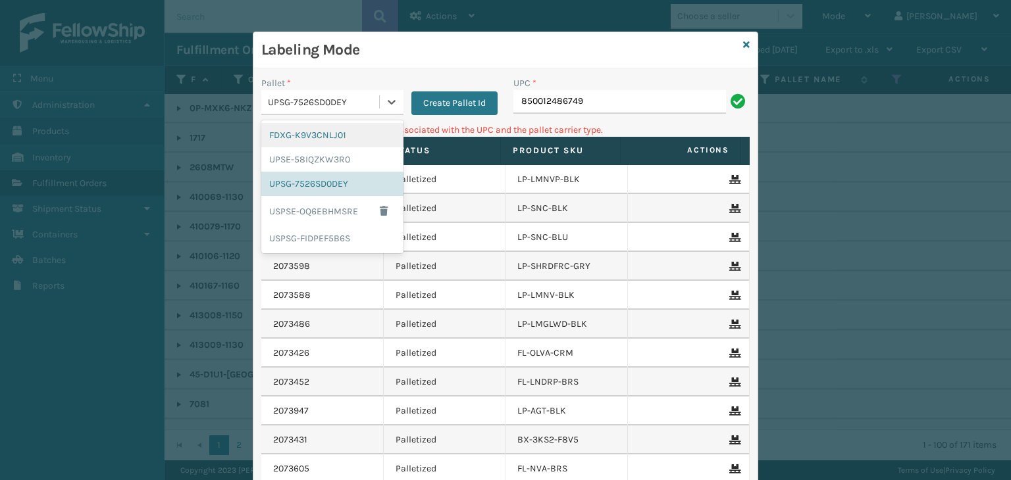
click at [313, 131] on div "FDXG-K9V3CNLJ01" at bounding box center [332, 135] width 142 height 24
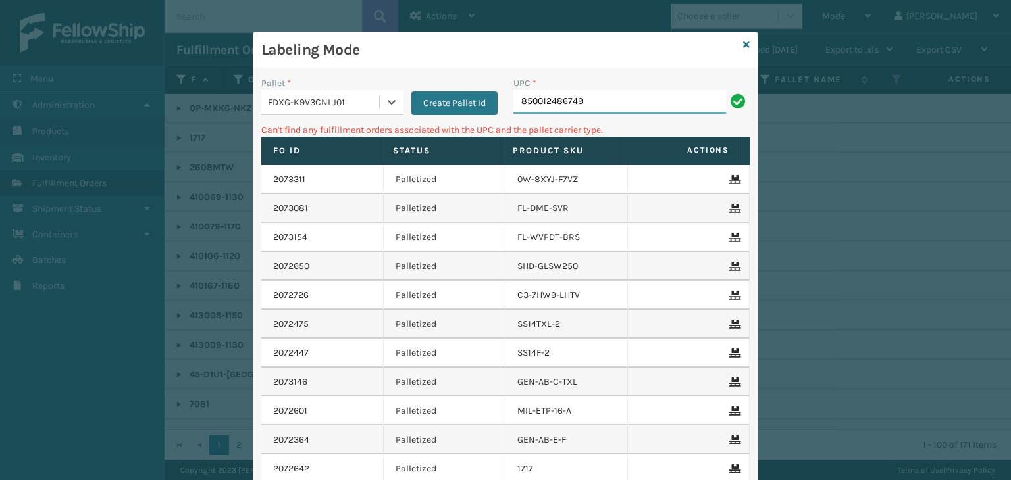
click at [621, 103] on input "850012486749" at bounding box center [619, 102] width 213 height 24
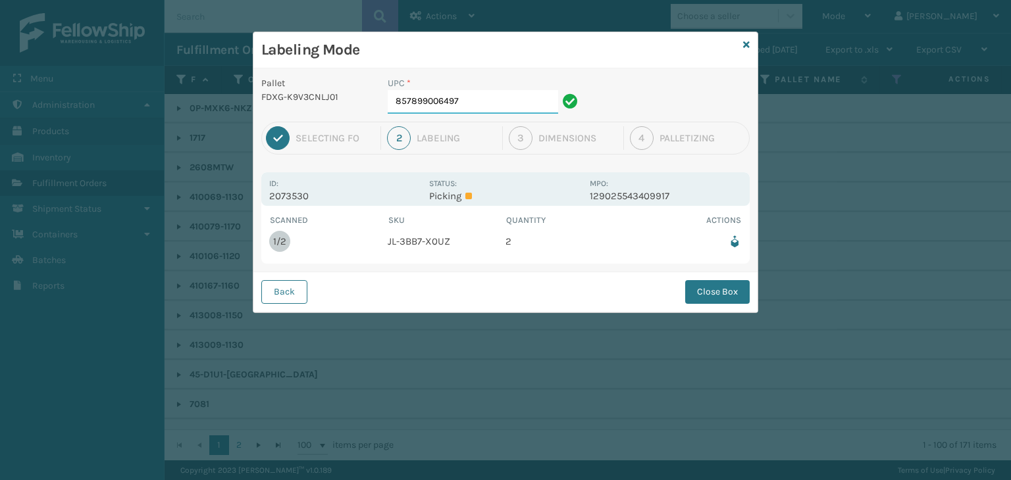
click at [474, 94] on input "857899006497" at bounding box center [473, 102] width 170 height 24
click at [710, 283] on button "Close Box" at bounding box center [717, 292] width 65 height 24
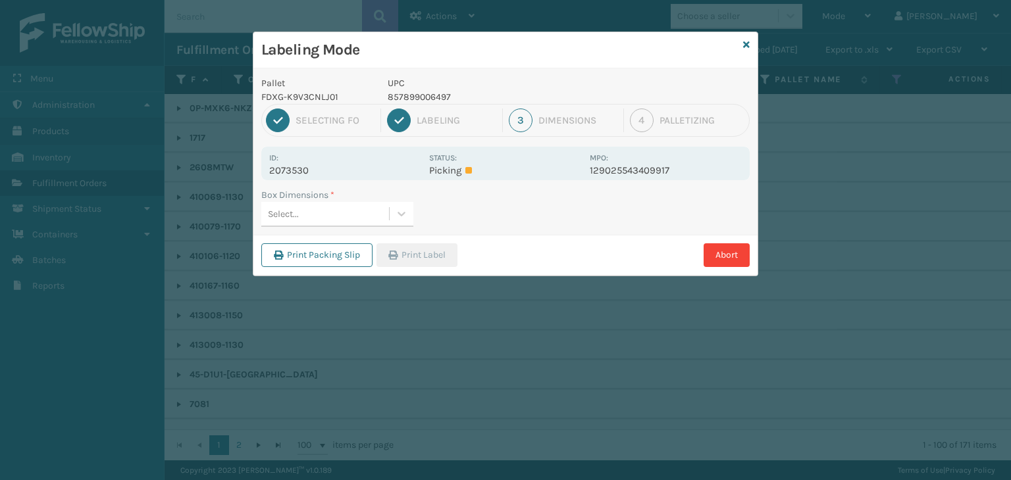
click at [357, 216] on div "Select..." at bounding box center [325, 214] width 128 height 22
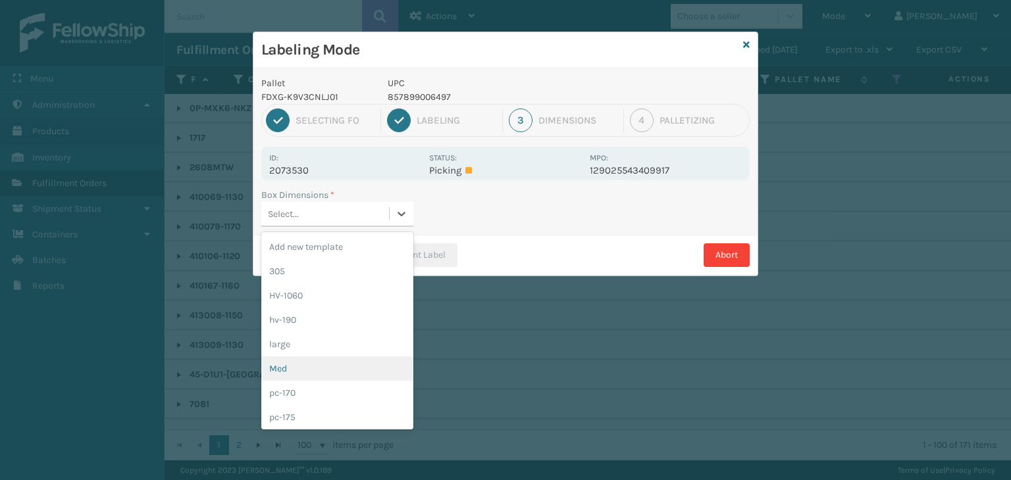
click at [305, 364] on div "Med" at bounding box center [337, 369] width 152 height 24
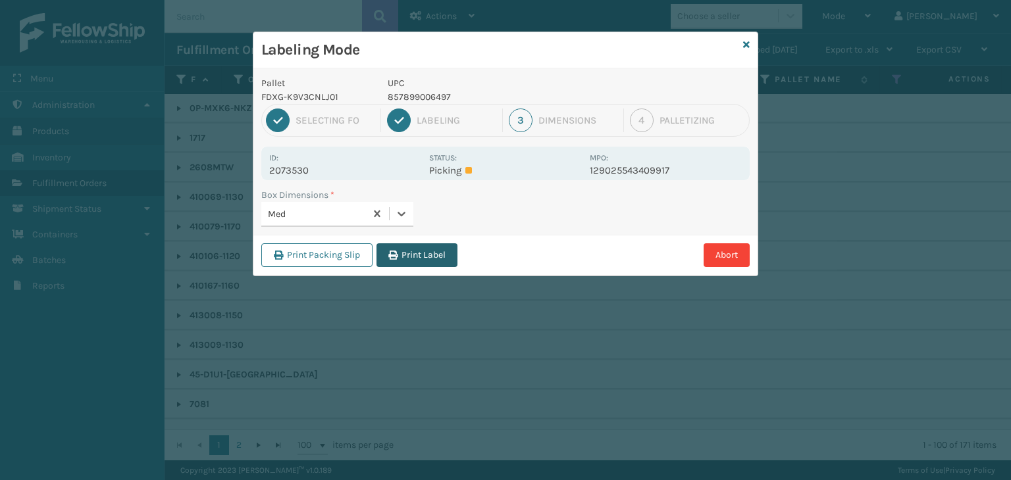
click at [395, 244] on button "Print Label" at bounding box center [416, 256] width 81 height 24
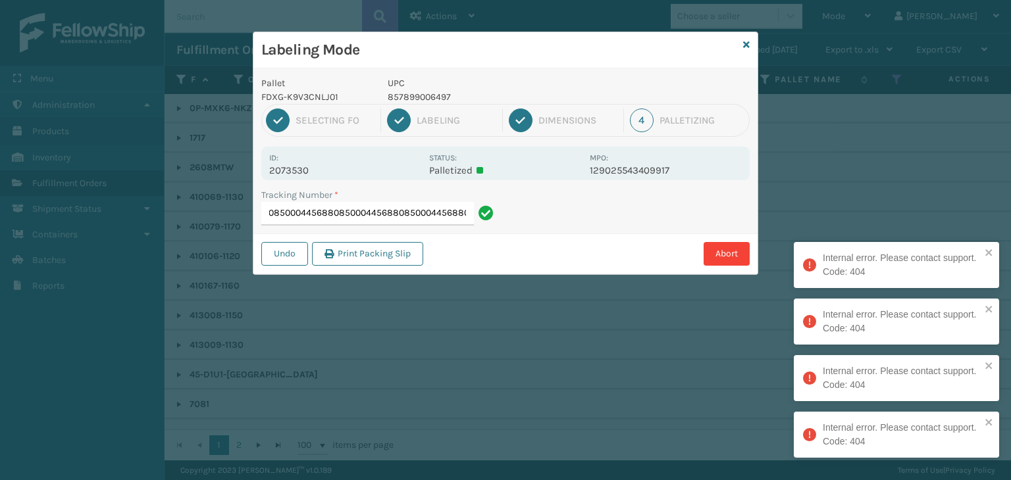
type input "884307414071850004456880850004456880850004456880850004456880850004456880"
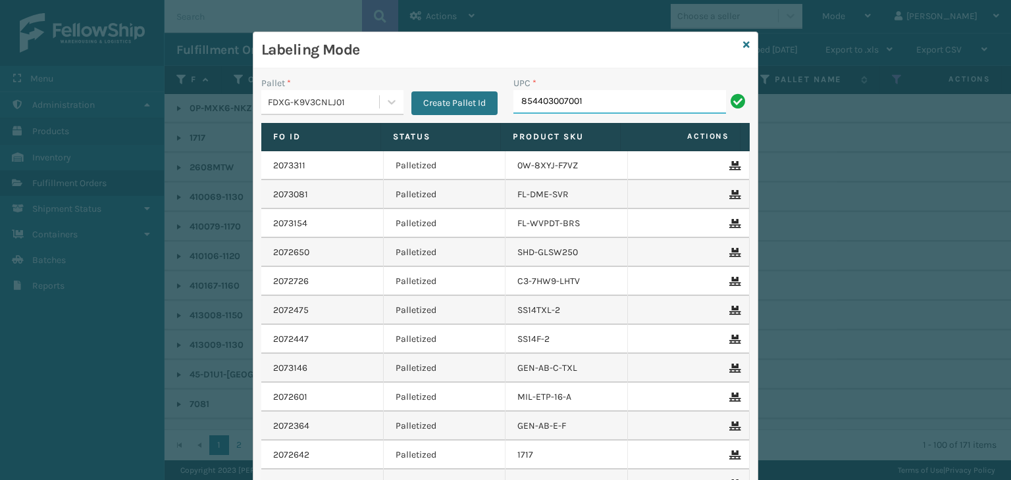
type input "854403007001"
type input "85391300"
type input "8581"
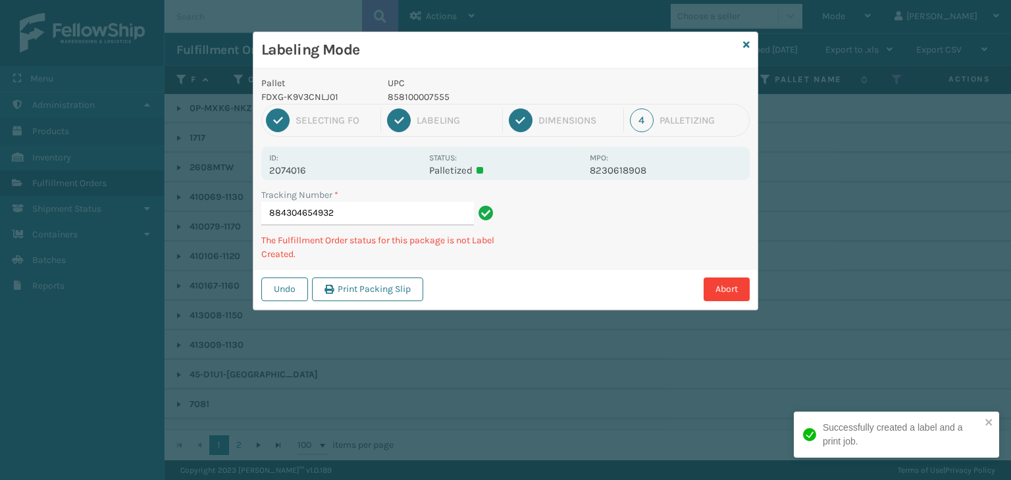
click at [423, 91] on p "858100007555" at bounding box center [485, 97] width 194 height 14
copy p "858100007555"
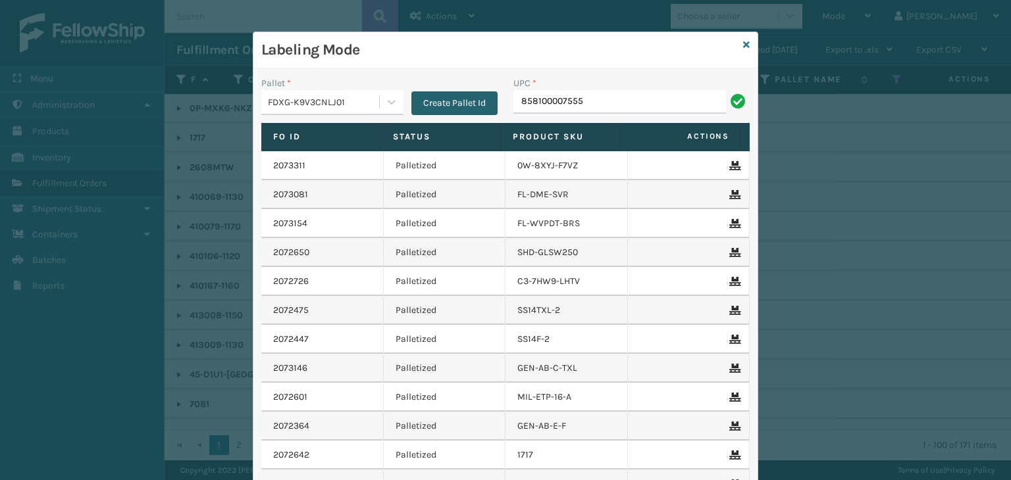
type input "858100007555"
type input "853913008072"
type input "850040667240"
type input "853913008850"
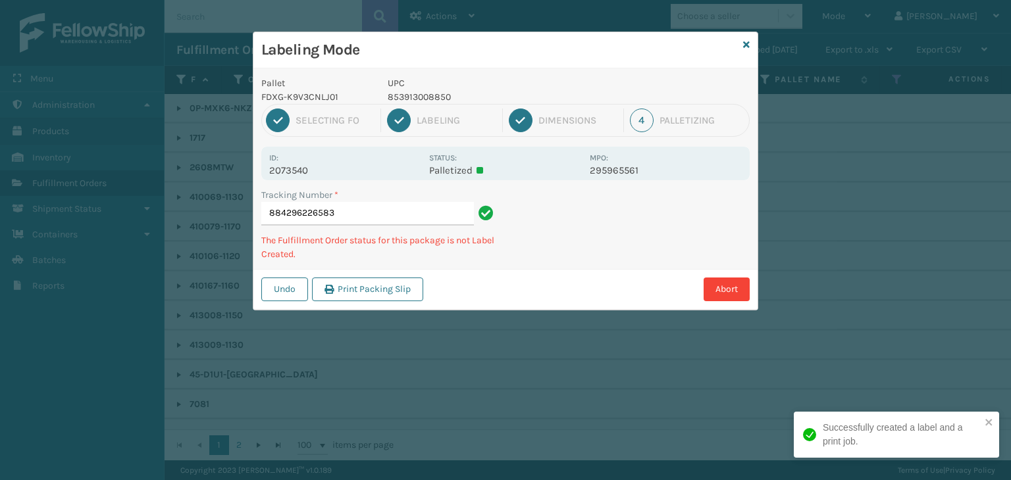
click at [411, 101] on p "853913008850" at bounding box center [485, 97] width 194 height 14
copy p "853913008850"
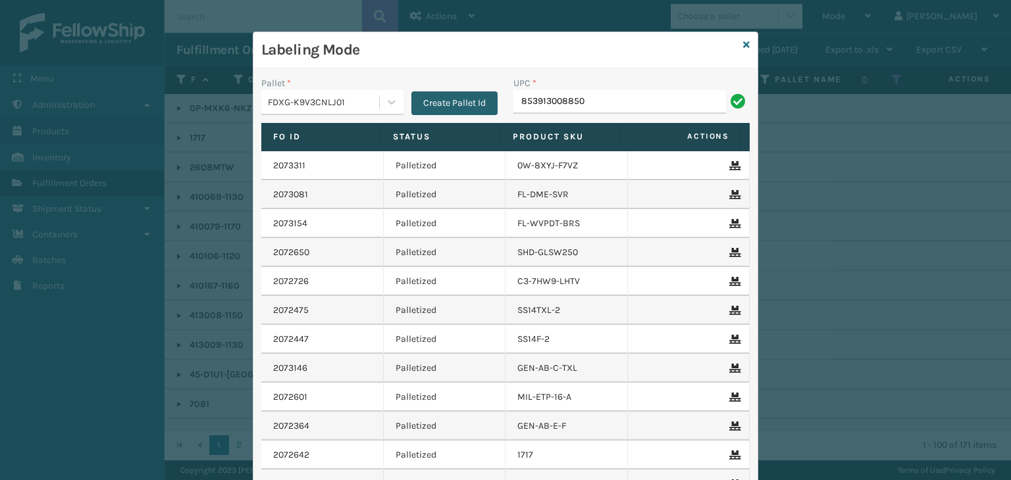
type input "853913008850"
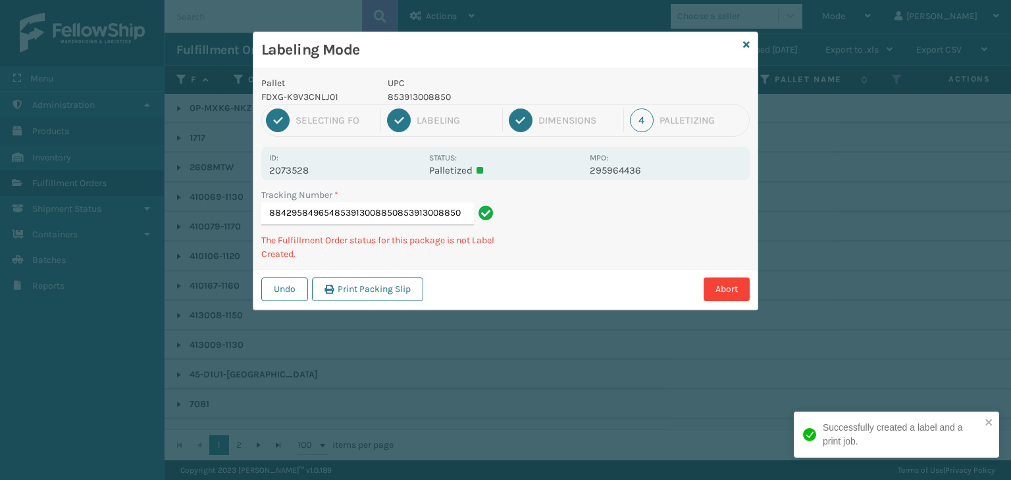
type input "884295849654853913008850853913008850853913008850"
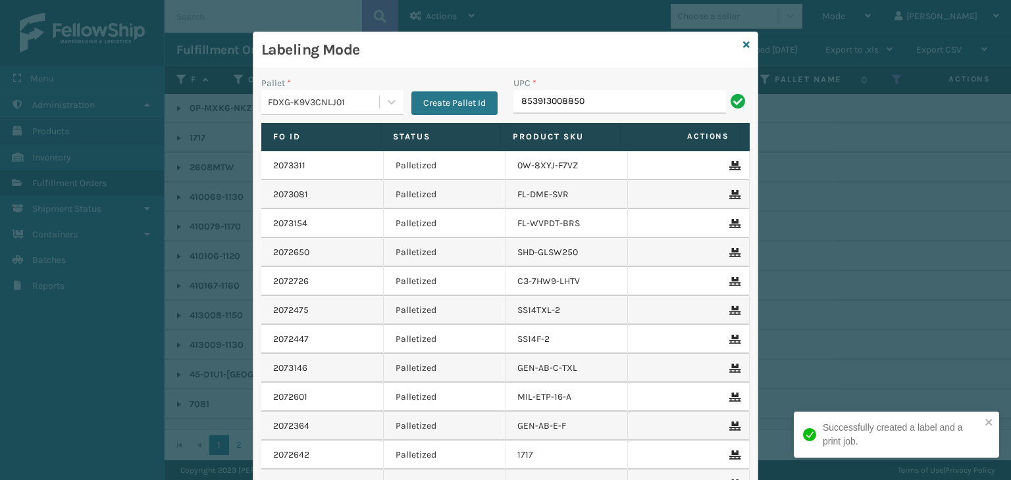
type input "853913008850"
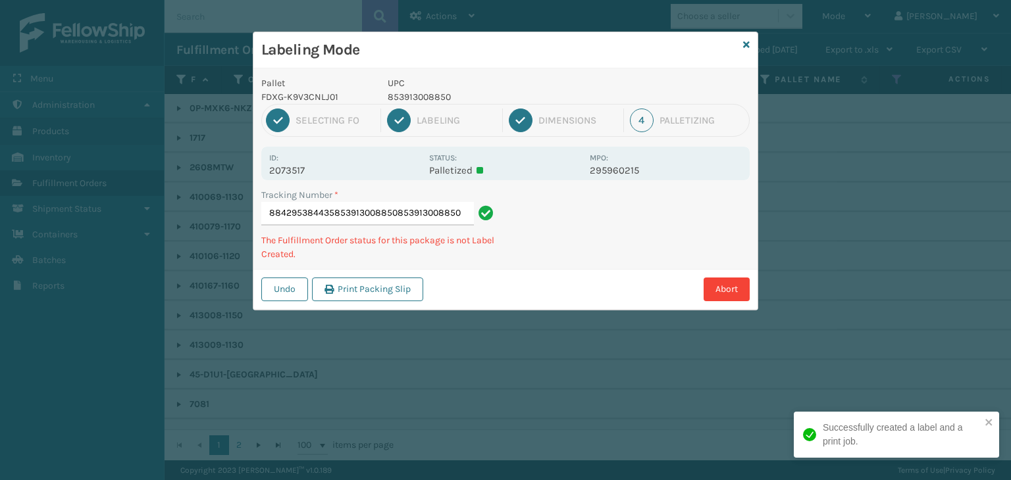
type input "884295384435853913008850853913008850853913008850"
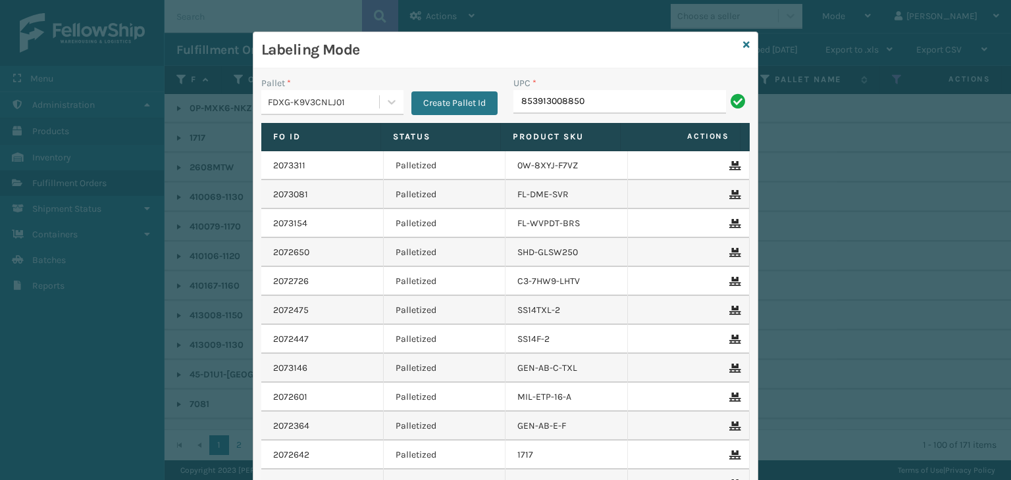
type input "853913008850"
type input "FL-OLVA-CRM"
type input "850012486"
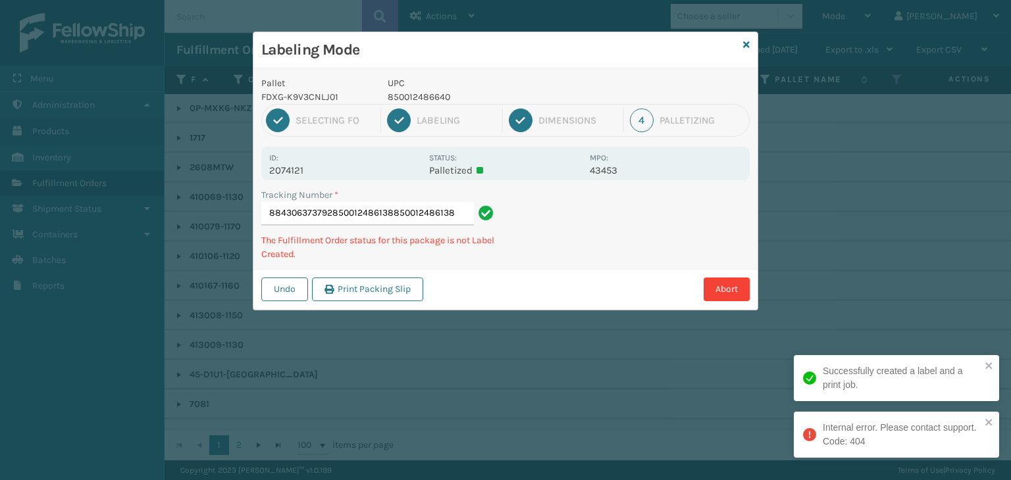
type input "884306373792850012486138850012486138"
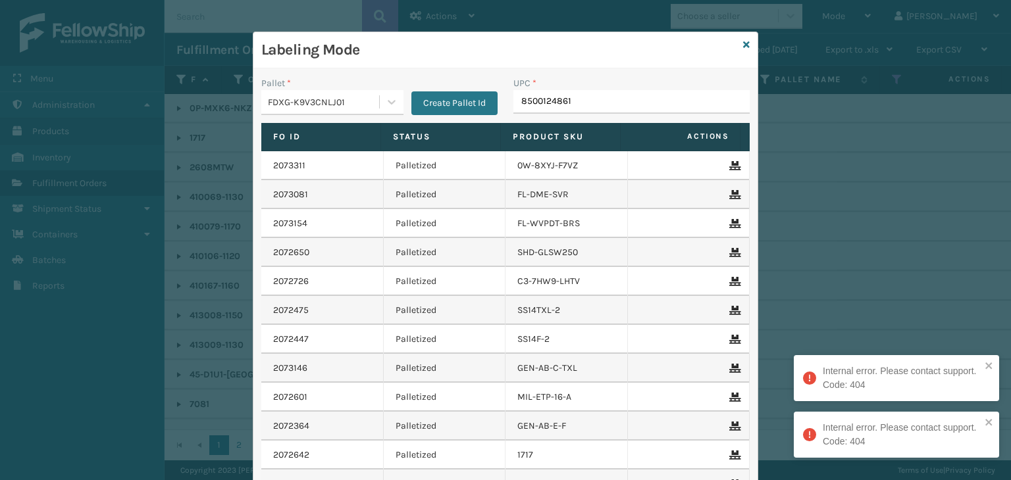
type input "85001248613"
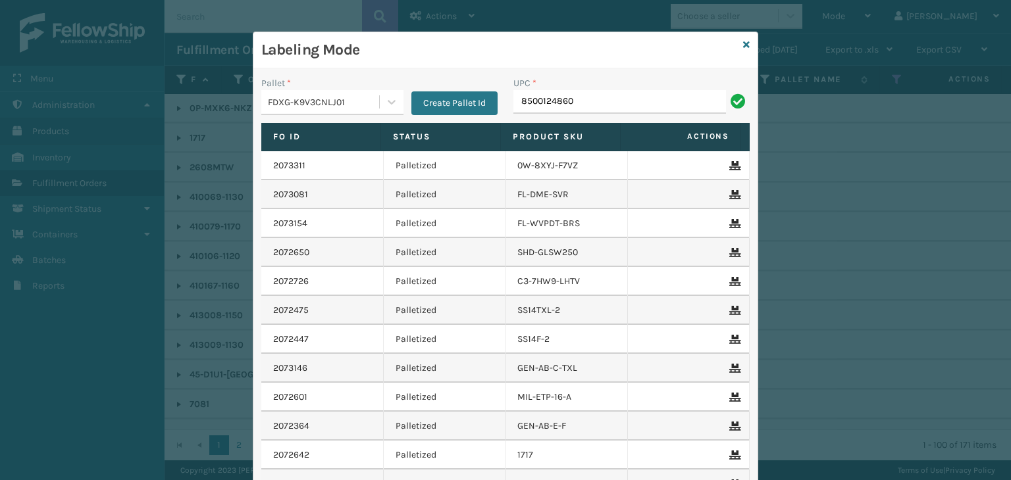
type input "85001248604"
type input "850012486"
type input "8500124"
type input "81008196278"
type input "CEL10QN"
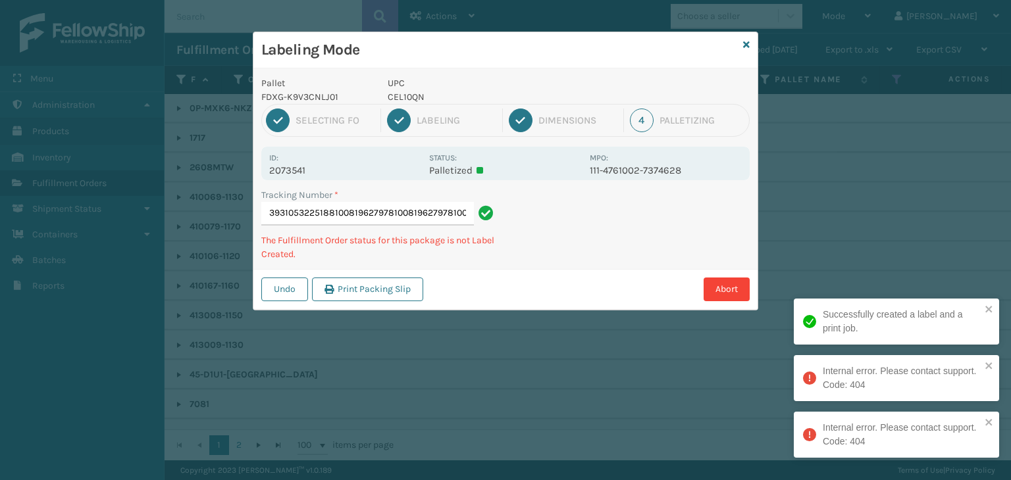
type input "393105322518810081962797810081962797810081962797"
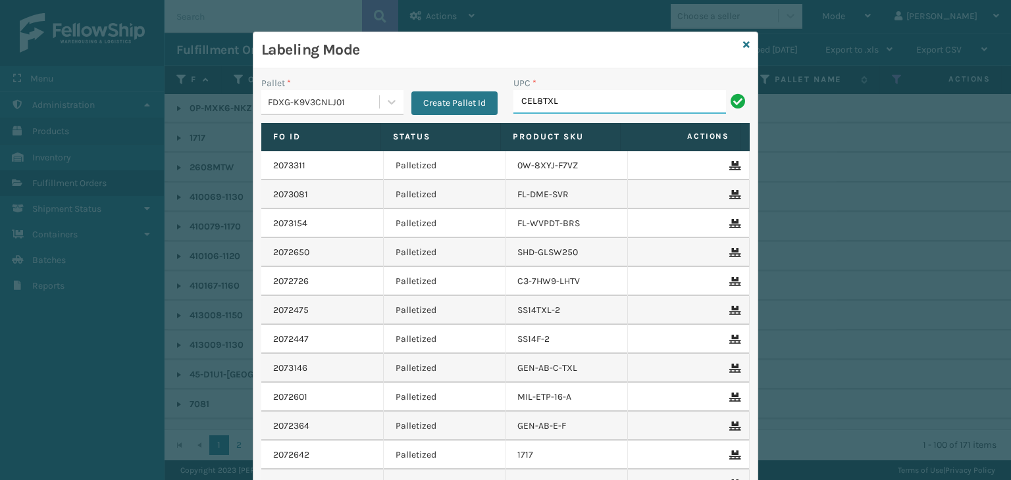
type input "CEL8TXL"
type input "CEL12QN"
type input "810081962"
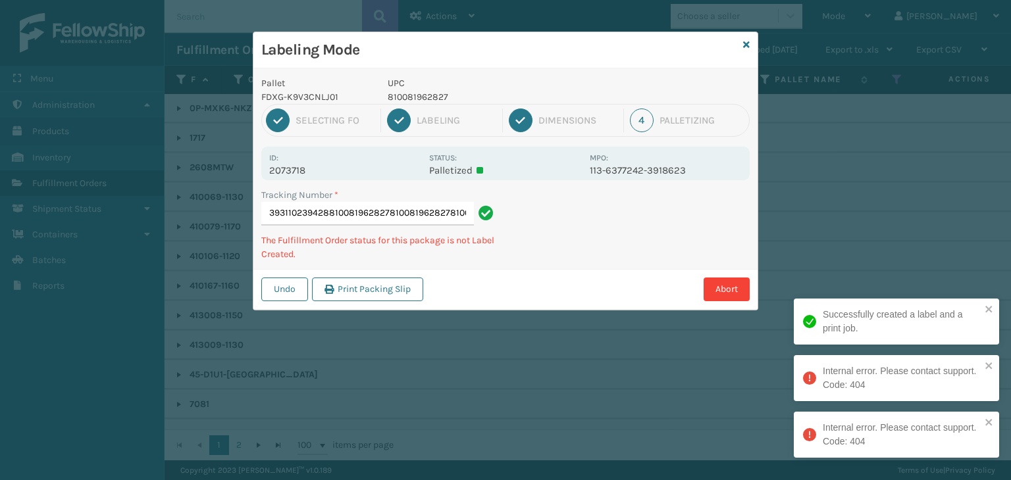
type input "393110239428810081962827810081962827810081962827"
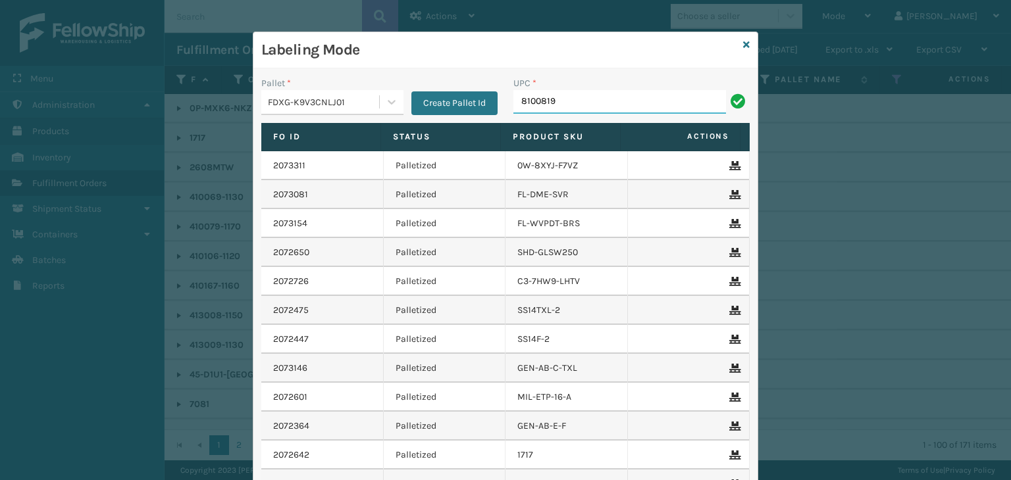
type input "81008196"
type input "8500"
type input "849986033"
type input "850012486"
type input "RBJ-S-20751-09"
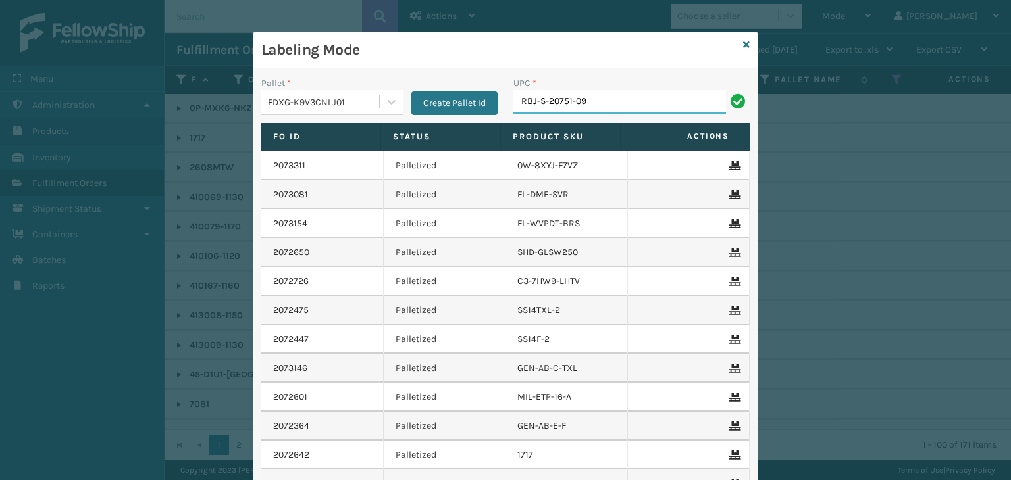
type input "RBJ-S-20751-09"
type input "RBJ-S-20158-04"
type input "850040381443"
type input "RBJ-S-20751-09"
click at [743, 40] on icon at bounding box center [746, 44] width 7 height 9
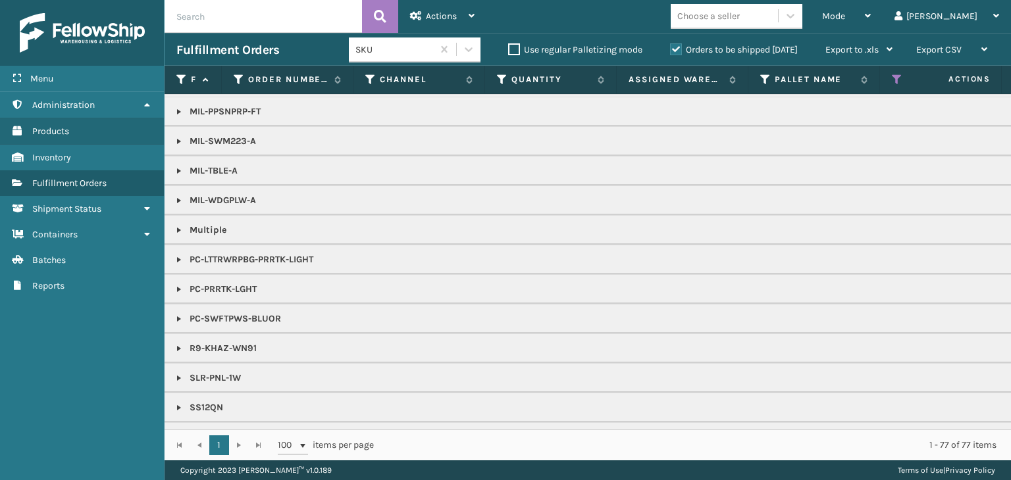
scroll to position [1059, 0]
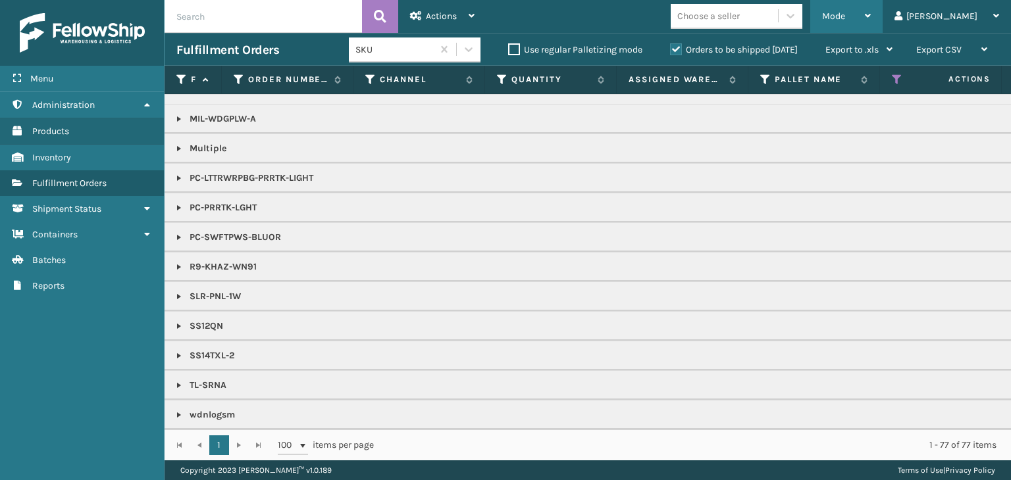
click at [871, 3] on div "Mode" at bounding box center [846, 16] width 49 height 33
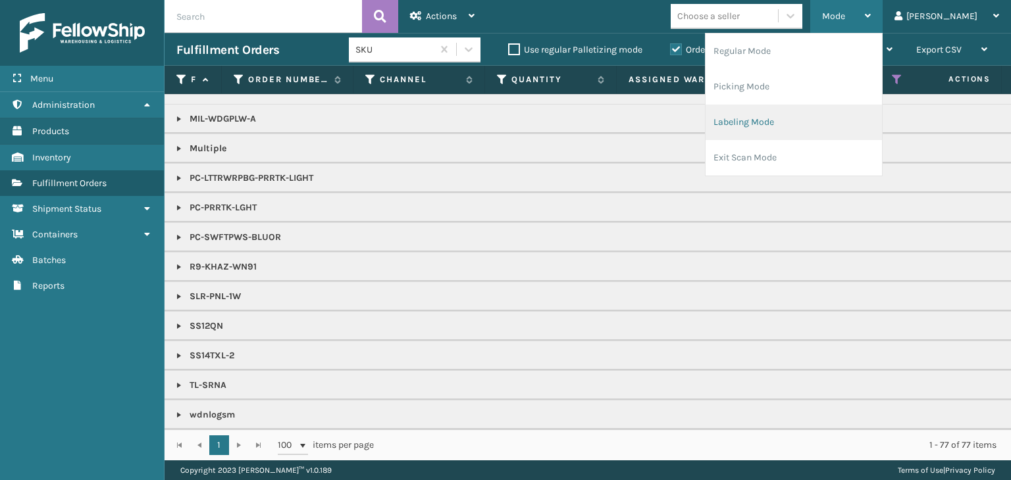
click at [817, 120] on li "Labeling Mode" at bounding box center [794, 123] width 176 height 36
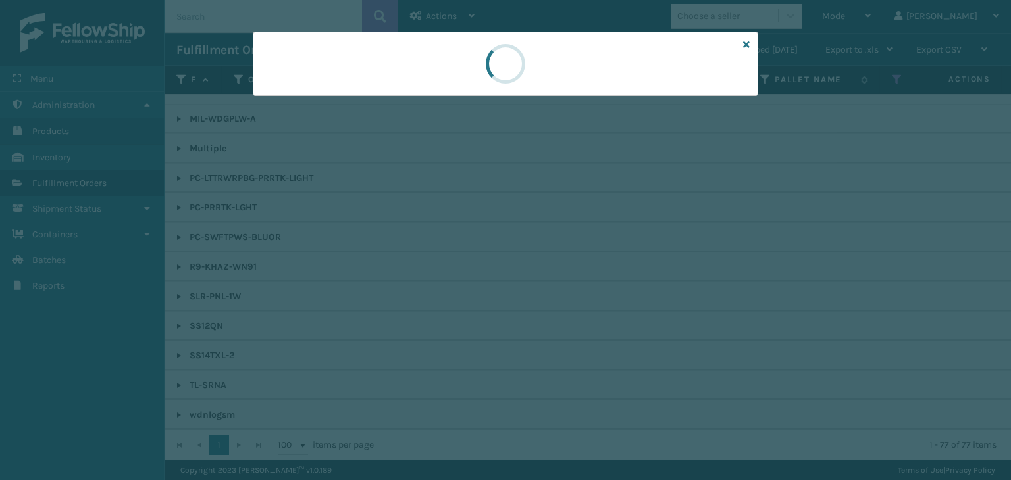
click at [346, 103] on div at bounding box center [505, 240] width 1011 height 480
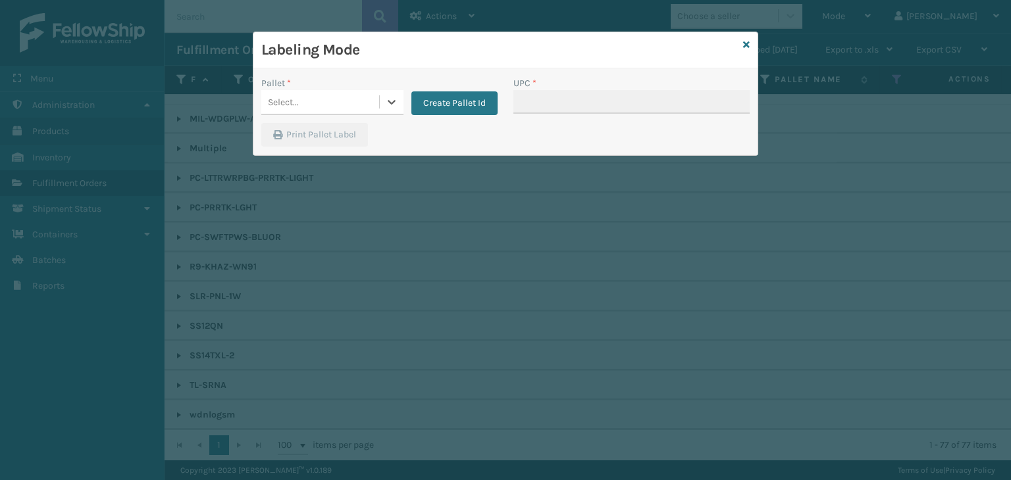
click at [344, 101] on div "Select..." at bounding box center [320, 102] width 118 height 22
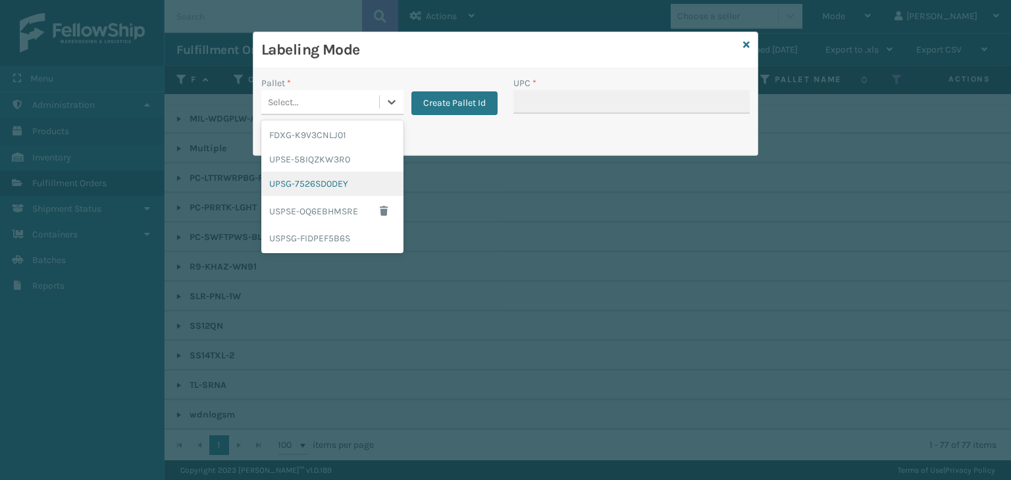
click at [345, 173] on div "UPSG-7526SD0DEY" at bounding box center [332, 184] width 142 height 24
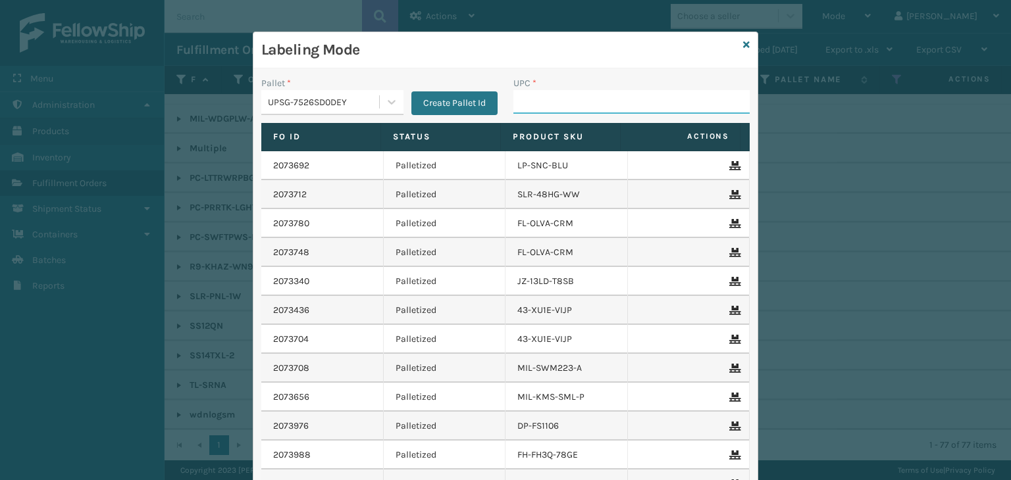
drag, startPoint x: 526, startPoint y: 105, endPoint x: 512, endPoint y: 103, distance: 14.0
click at [526, 105] on input "UPC *" at bounding box center [631, 102] width 236 height 24
type input "84098511820"
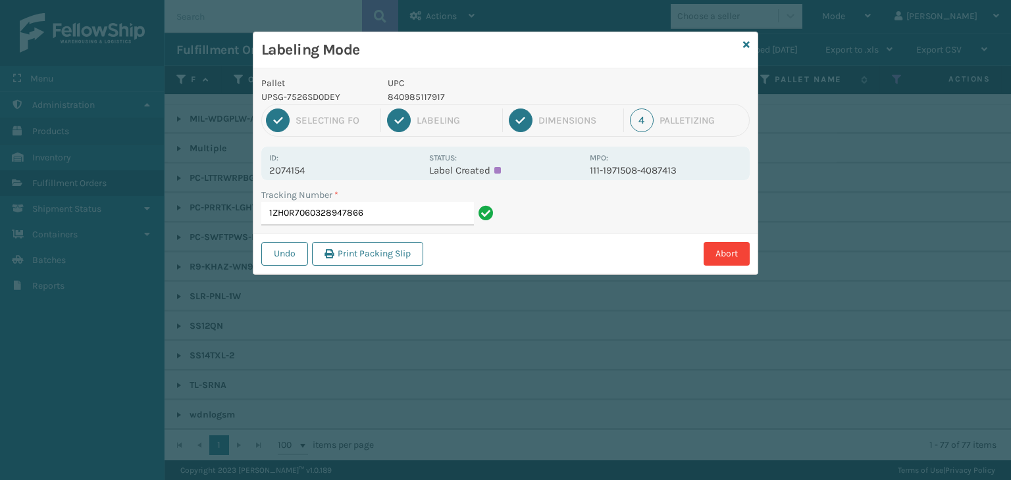
click at [405, 98] on p "840985117917" at bounding box center [485, 97] width 194 height 14
copy p "840985117917"
click at [426, 202] on input "1ZH0R7060328947866" at bounding box center [367, 214] width 213 height 24
paste input "840985117917"
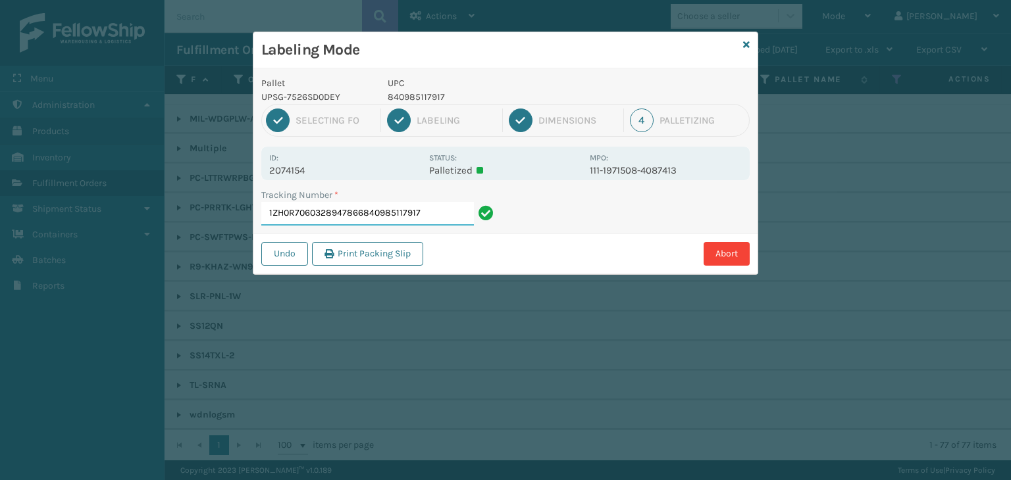
paste input "840985117917"
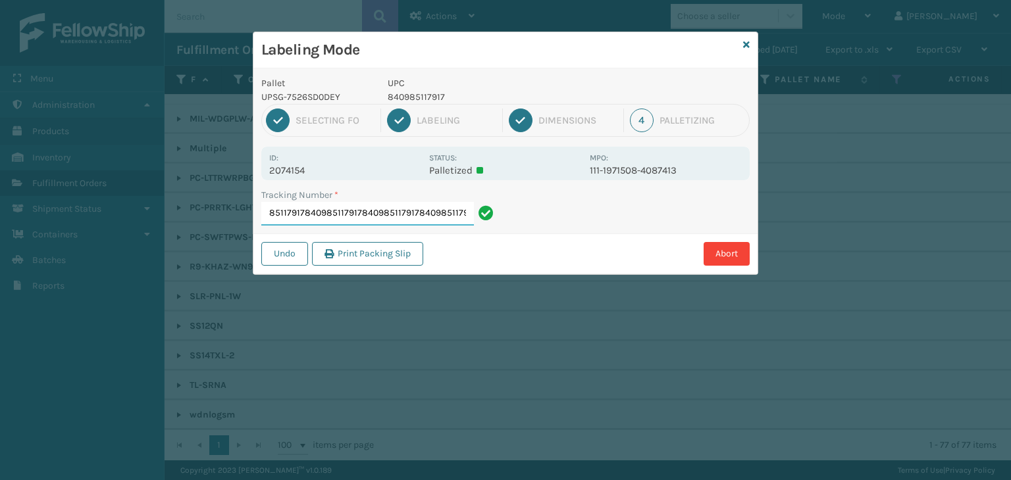
paste input "840985117917"
type input "1ZH0R70603289478668409851179178409851179178409851179178409851179178409851179178…"
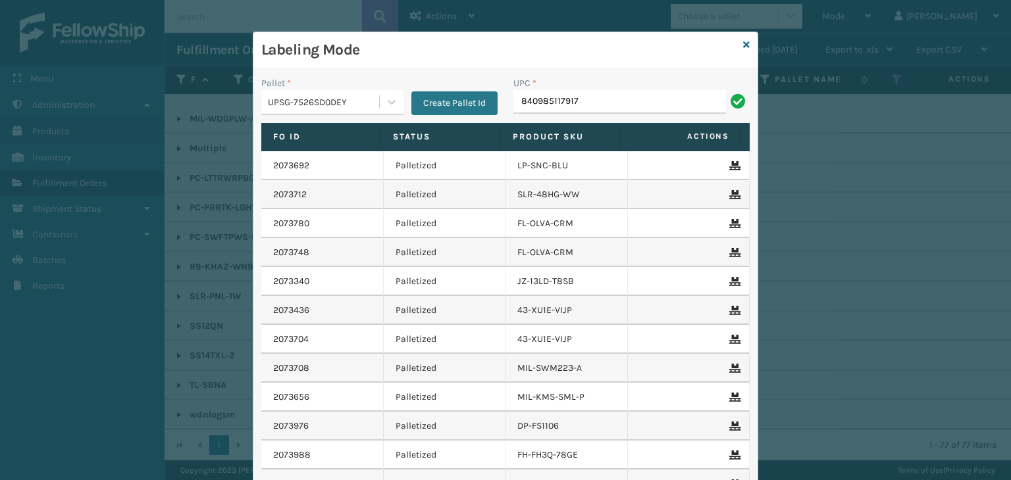
type input "840985117917"
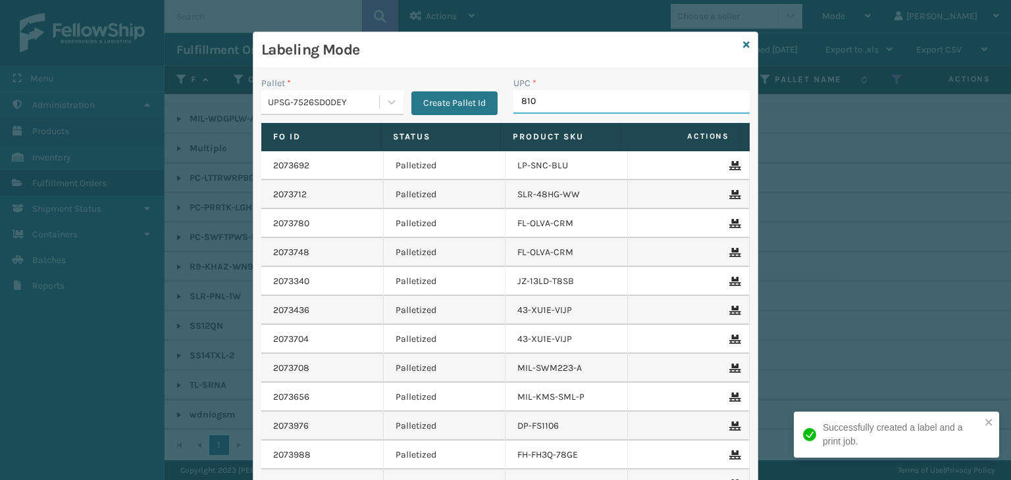
type input "8101"
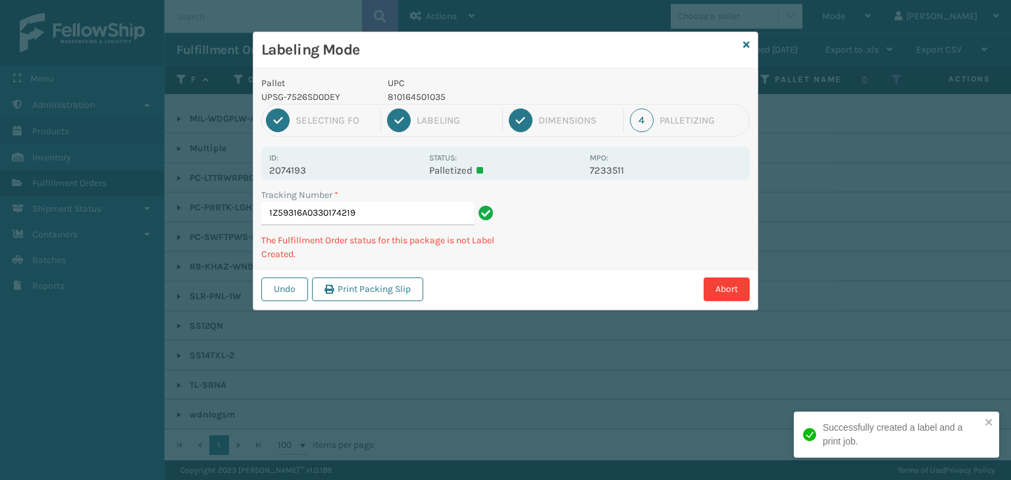
click at [434, 91] on p "810164501035" at bounding box center [485, 97] width 194 height 14
copy p "810164501035"
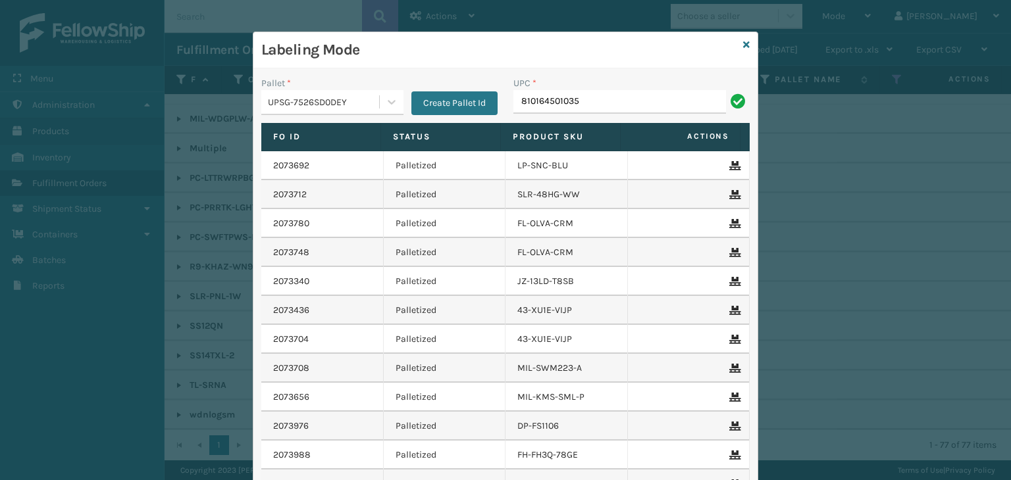
type input "810164501035"
type input "850040381"
type input "85005306410"
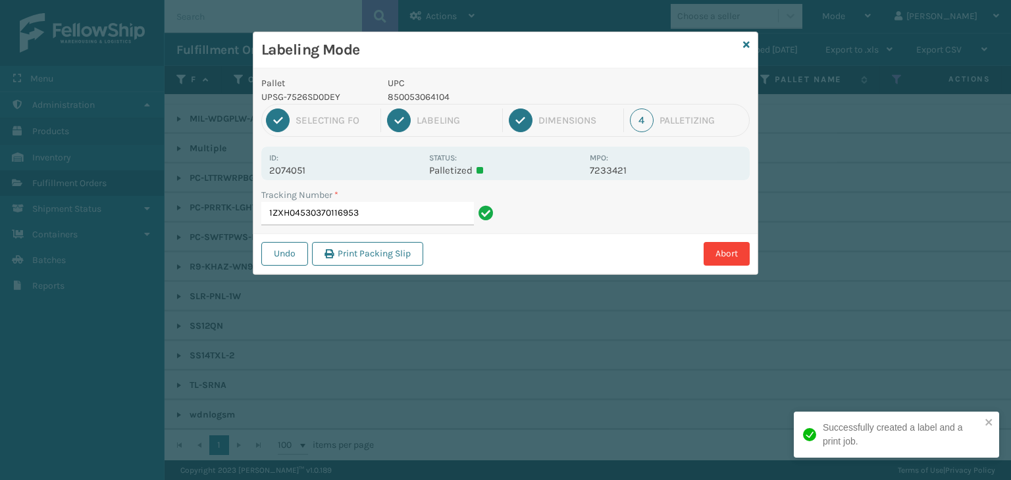
click at [400, 98] on p "850053064104" at bounding box center [485, 97] width 194 height 14
copy p "850053064104"
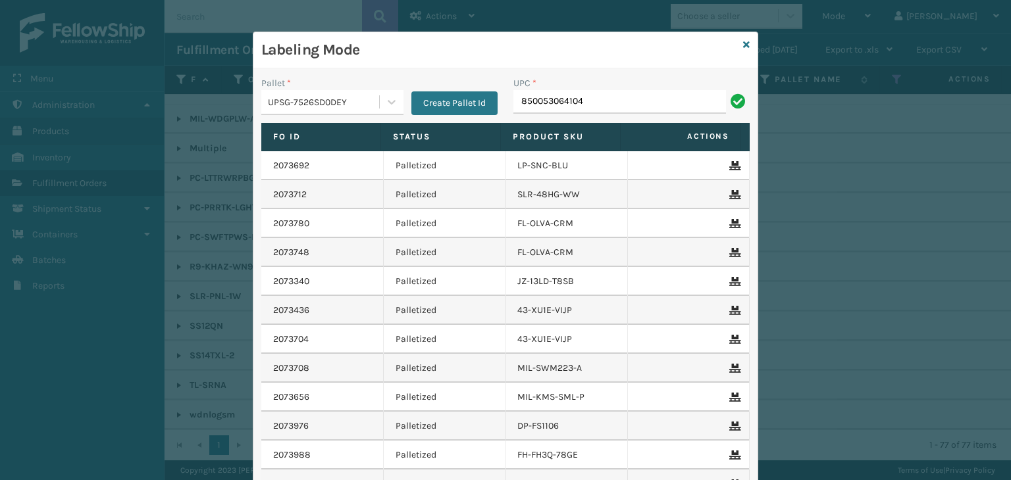
type input "850053064104"
click at [743, 45] on icon at bounding box center [746, 44] width 7 height 9
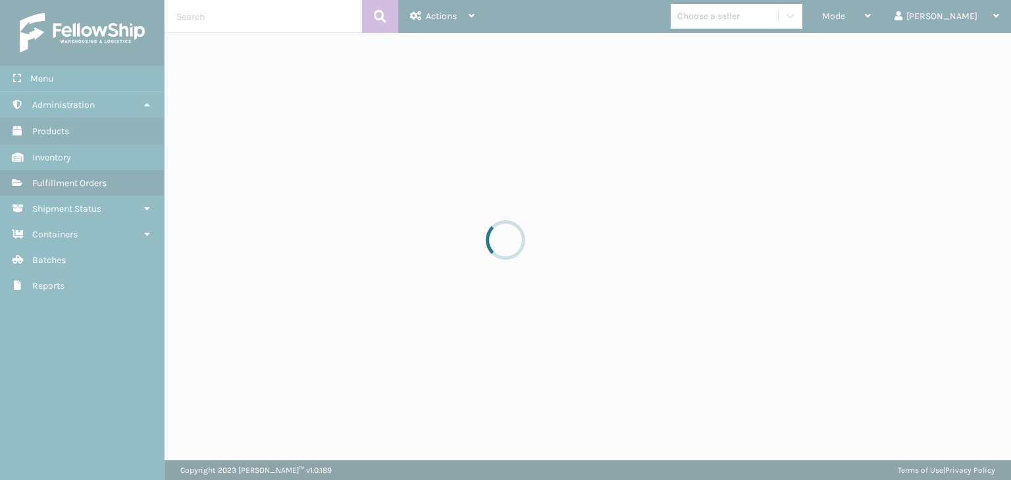
click at [762, 11] on div at bounding box center [505, 240] width 1011 height 480
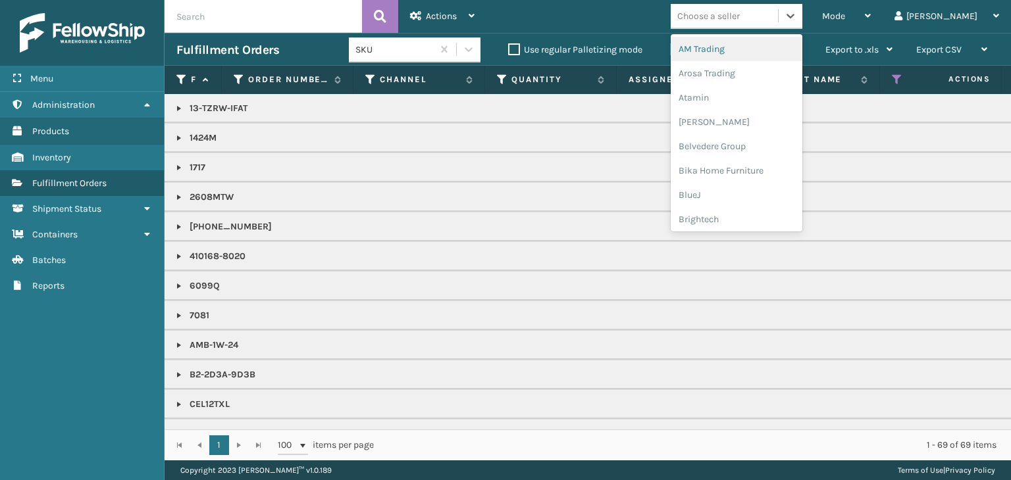
click at [740, 11] on div "Choose a seller" at bounding box center [708, 16] width 63 height 14
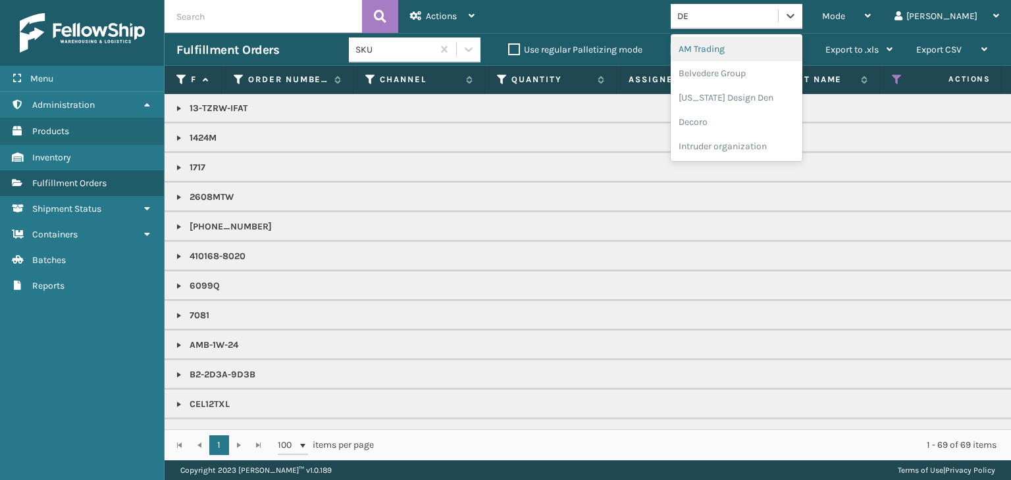
type input "DEC"
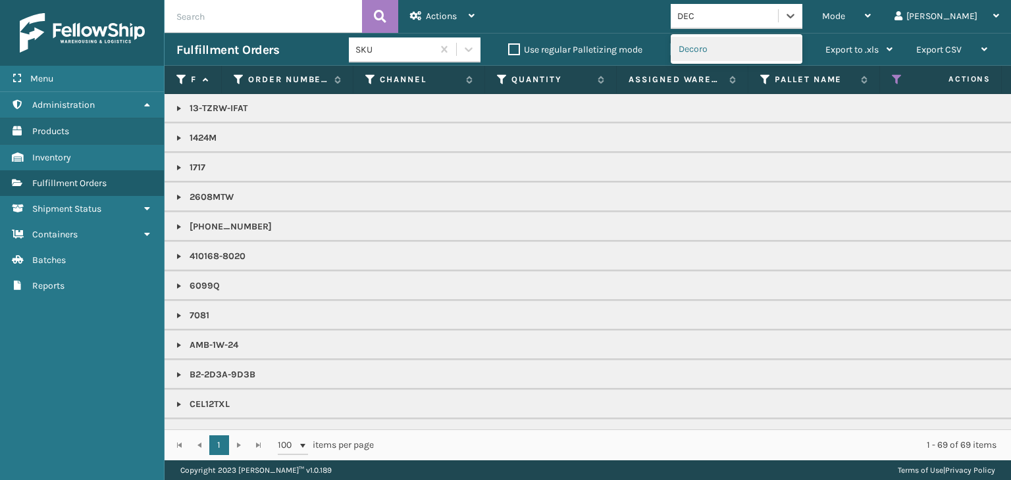
click at [774, 50] on div "Decoro" at bounding box center [737, 49] width 132 height 24
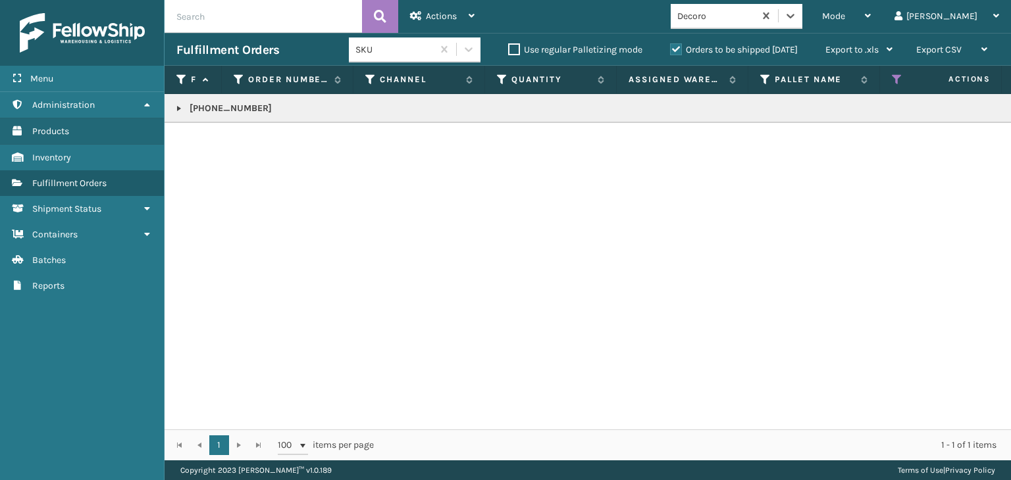
click at [179, 108] on link at bounding box center [179, 108] width 11 height 11
click at [228, 140] on td "2074037" at bounding box center [252, 150] width 132 height 55
click at [222, 147] on link "2074037" at bounding box center [215, 150] width 36 height 13
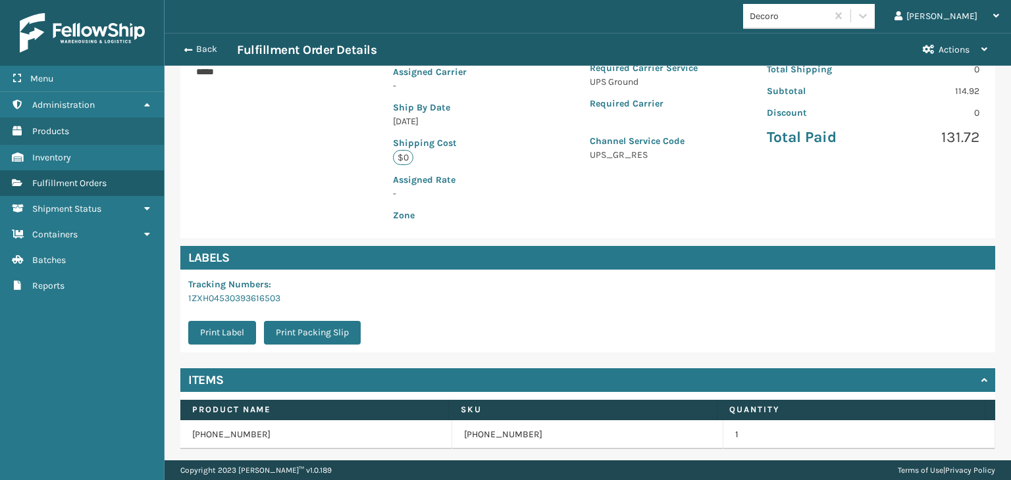
scroll to position [295, 0]
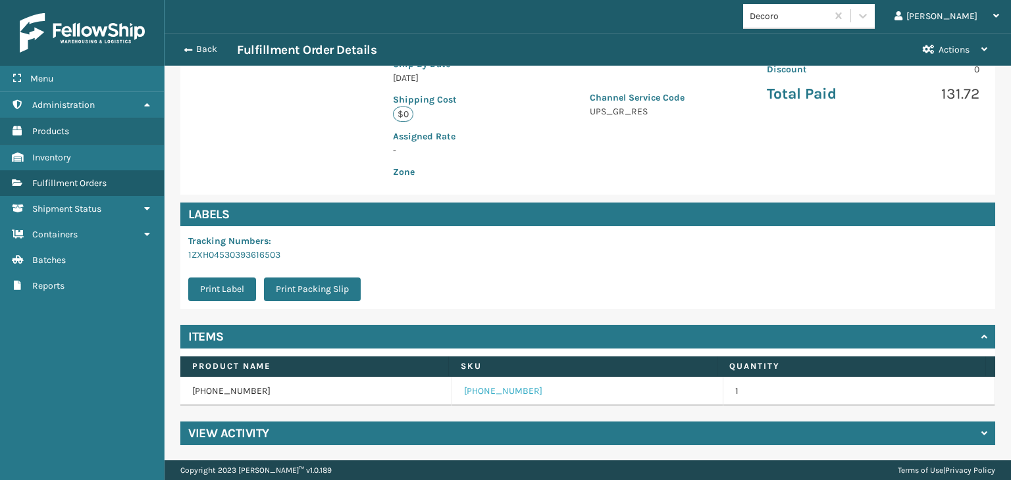
click at [478, 392] on link "[PHONE_NUMBER]" at bounding box center [503, 391] width 78 height 13
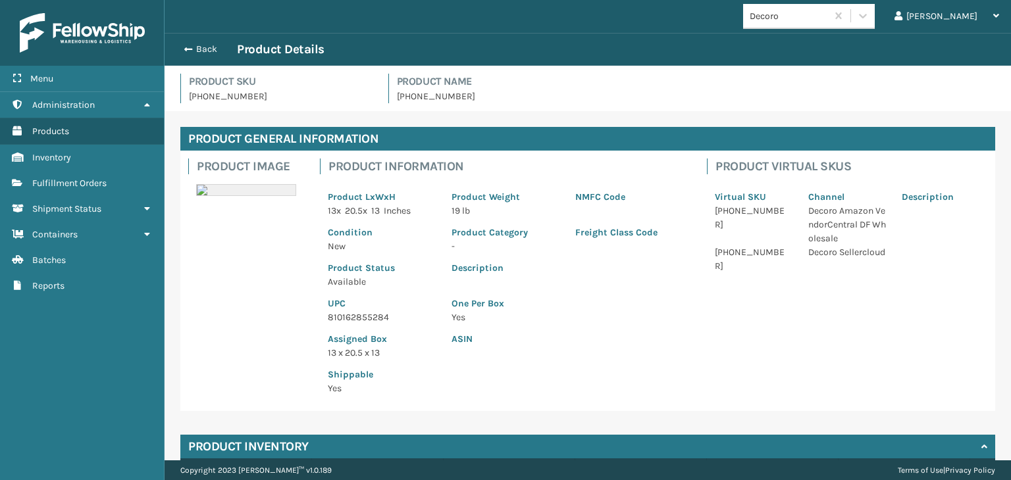
click at [358, 322] on p "810162855284" at bounding box center [382, 318] width 108 height 14
copy p "810162855284"
click at [216, 54] on button "Back" at bounding box center [206, 49] width 61 height 12
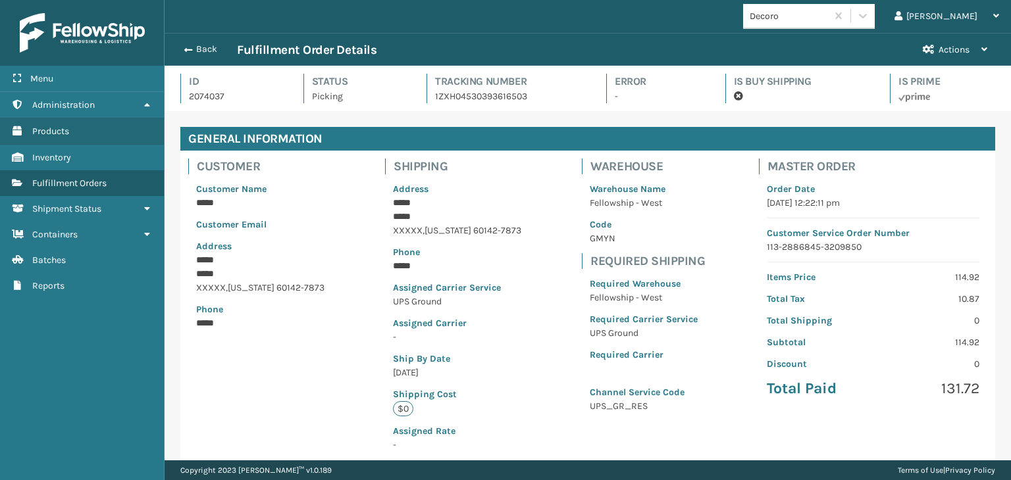
scroll to position [32, 846]
click at [215, 45] on button "Back" at bounding box center [206, 49] width 61 height 12
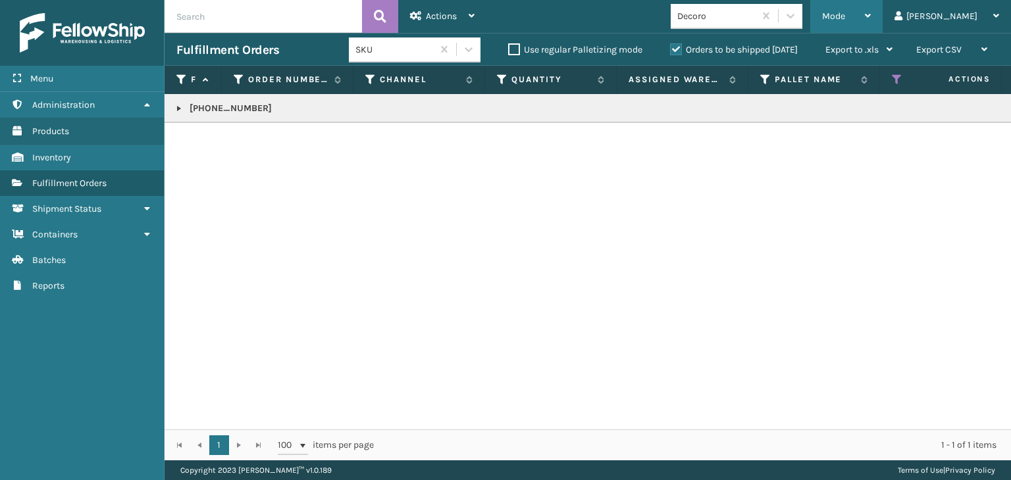
click at [871, 18] on div "Mode" at bounding box center [846, 16] width 49 height 33
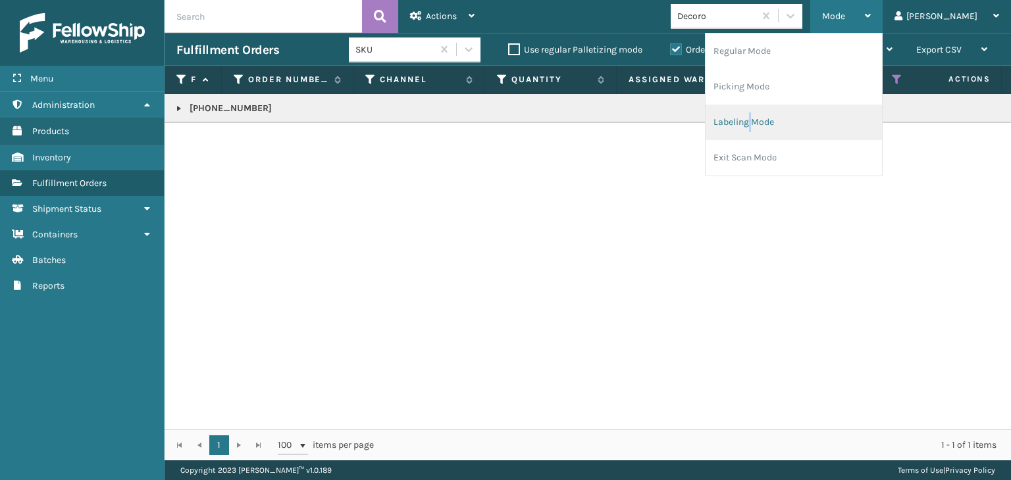
click at [798, 109] on li "Labeling Mode" at bounding box center [794, 123] width 176 height 36
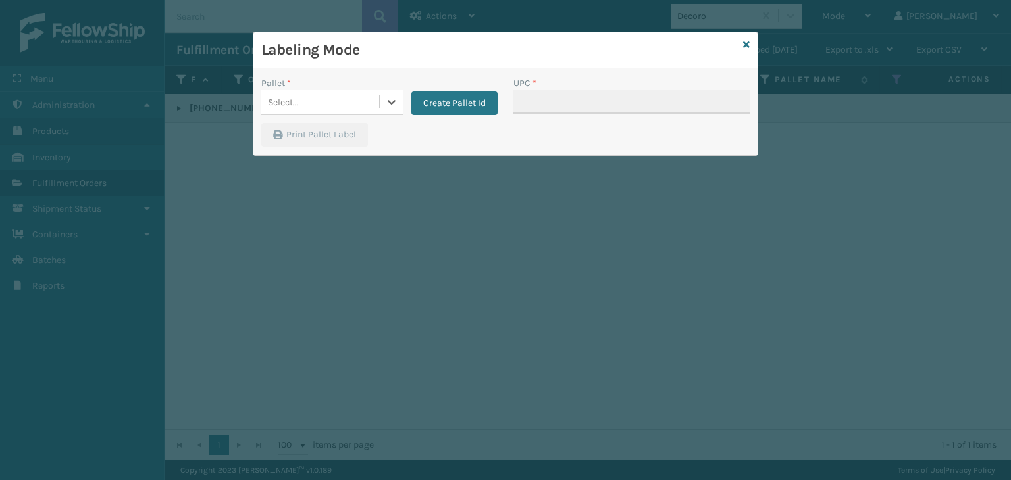
click at [288, 93] on div "Select..." at bounding box center [320, 102] width 118 height 22
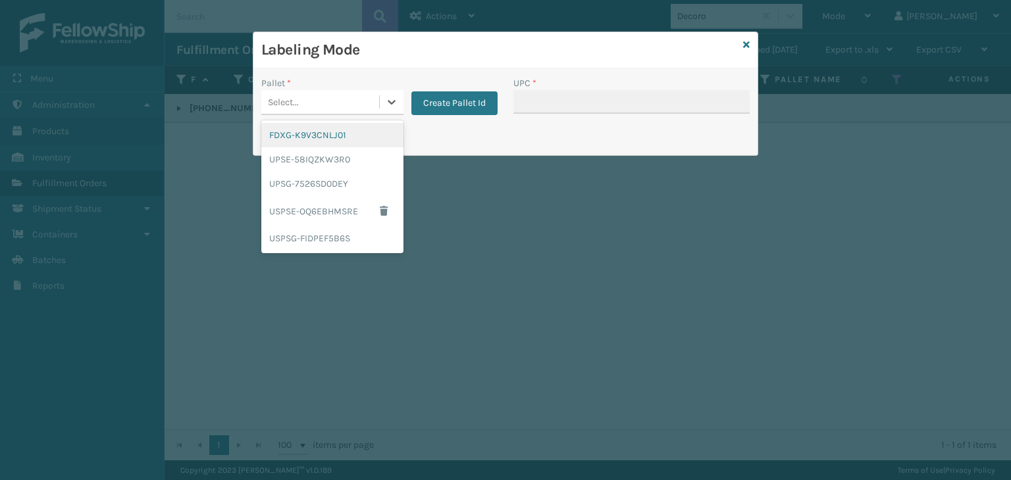
click at [310, 129] on div "FDXG-K9V3CNLJ01" at bounding box center [332, 135] width 142 height 24
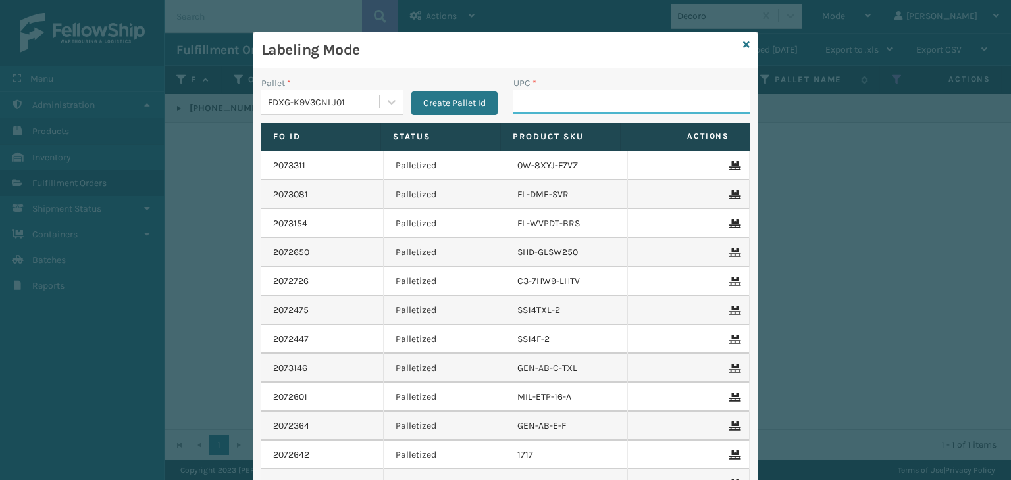
click at [515, 113] on input "UPC *" at bounding box center [631, 102] width 236 height 24
paste input "810162855284"
type input "810162855284"
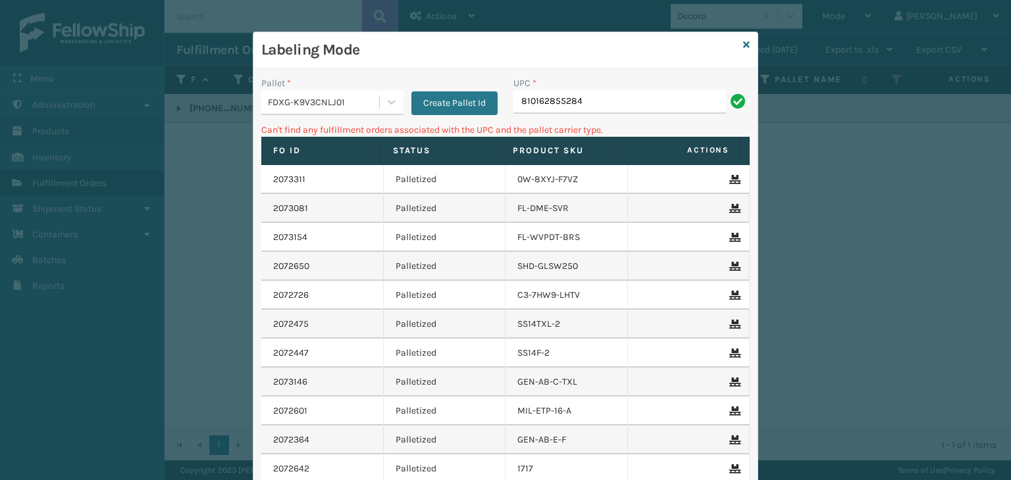
click at [329, 95] on div "FDXG-K9V3CNLJ01" at bounding box center [324, 102] width 113 height 14
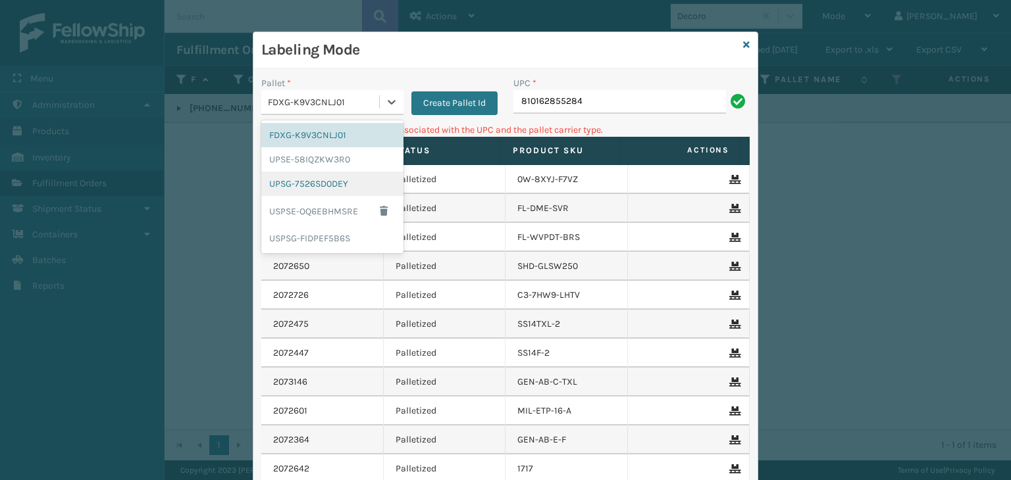
click at [298, 188] on div "UPSG-7526SD0DEY" at bounding box center [332, 184] width 142 height 24
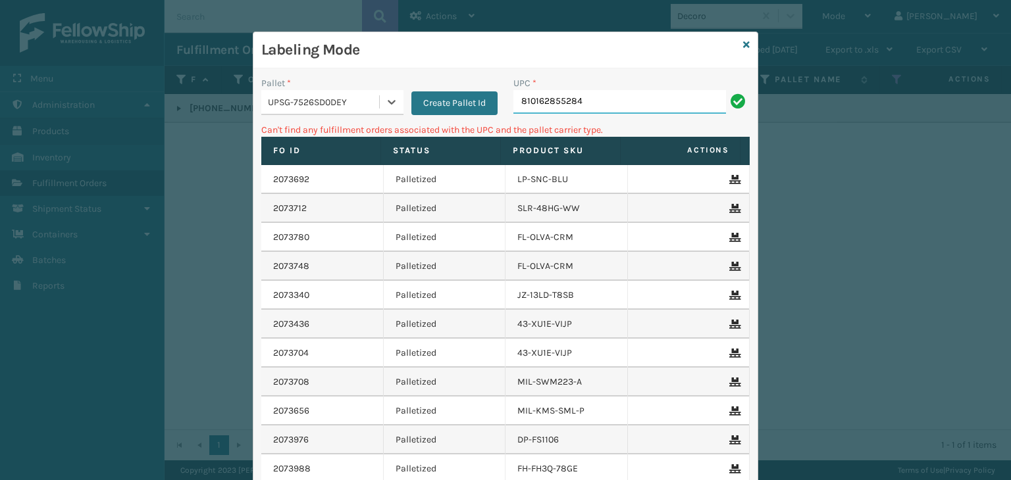
click at [641, 109] on input "810162855284" at bounding box center [619, 102] width 213 height 24
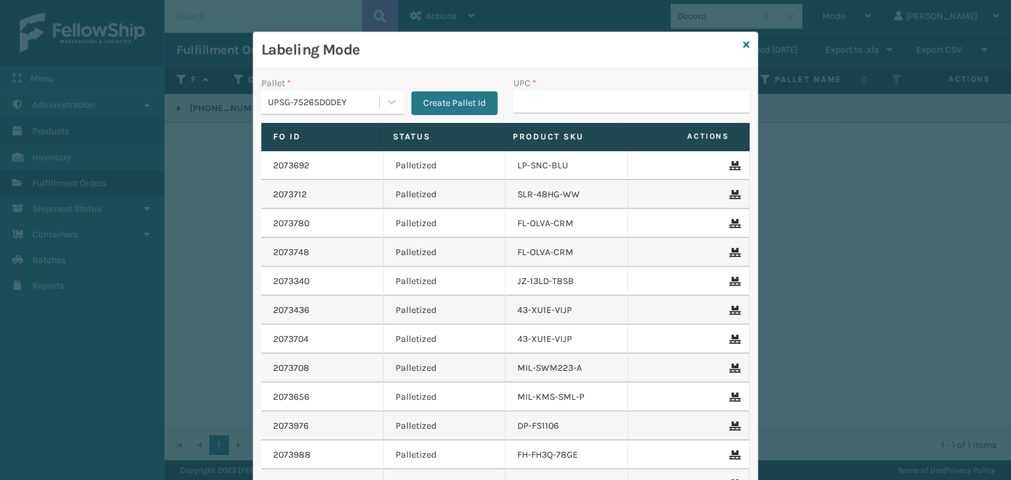
click at [369, 106] on div "UPSG-7526SD0DEY" at bounding box center [324, 102] width 113 height 14
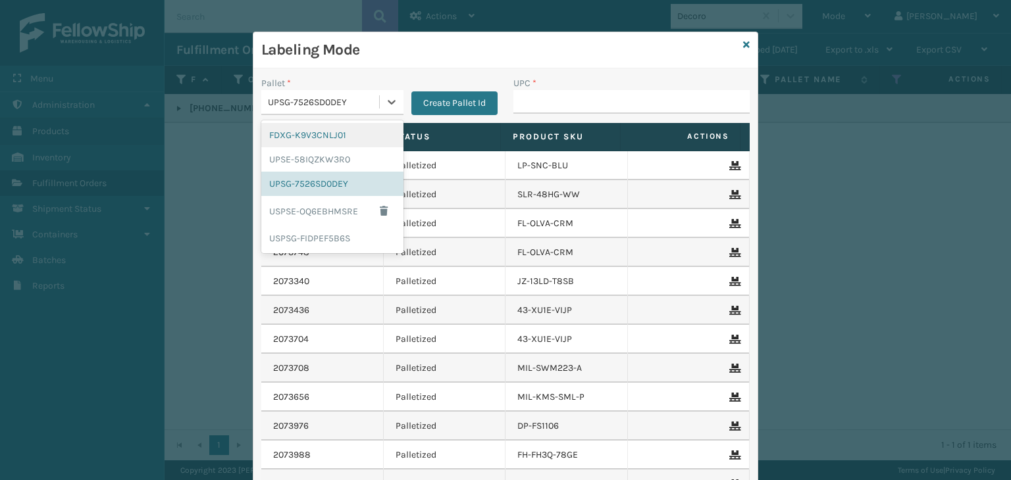
click at [362, 136] on div "FDXG-K9V3CNLJ01" at bounding box center [332, 135] width 142 height 24
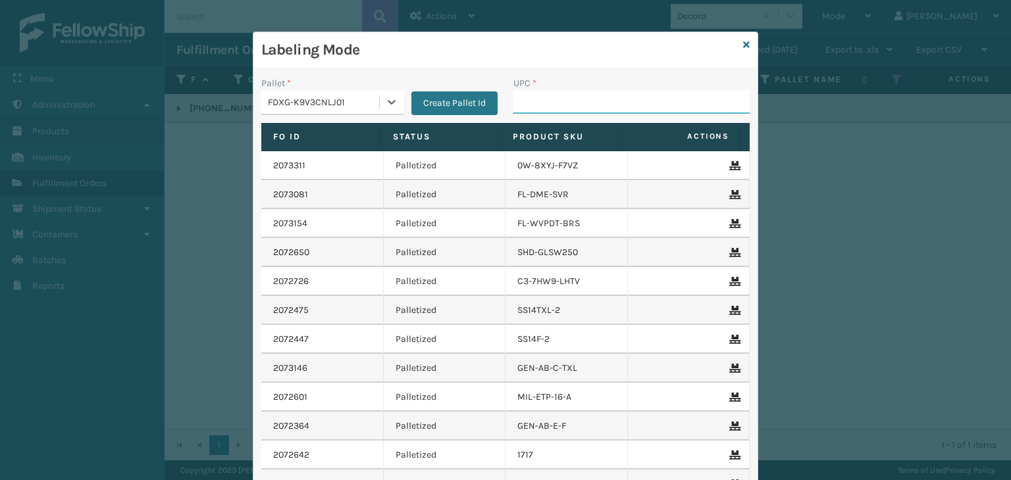
drag, startPoint x: 612, startPoint y: 99, endPoint x: 602, endPoint y: 97, distance: 10.1
click at [612, 99] on input "UPC *" at bounding box center [631, 102] width 236 height 24
type input "1008031301717"
type input "8409"
type input "84098512046"
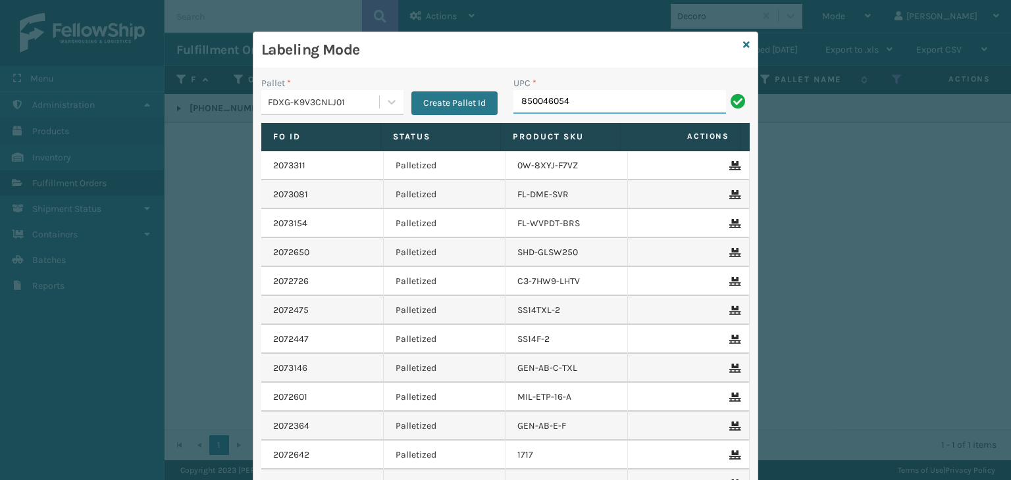
type input "8500460545"
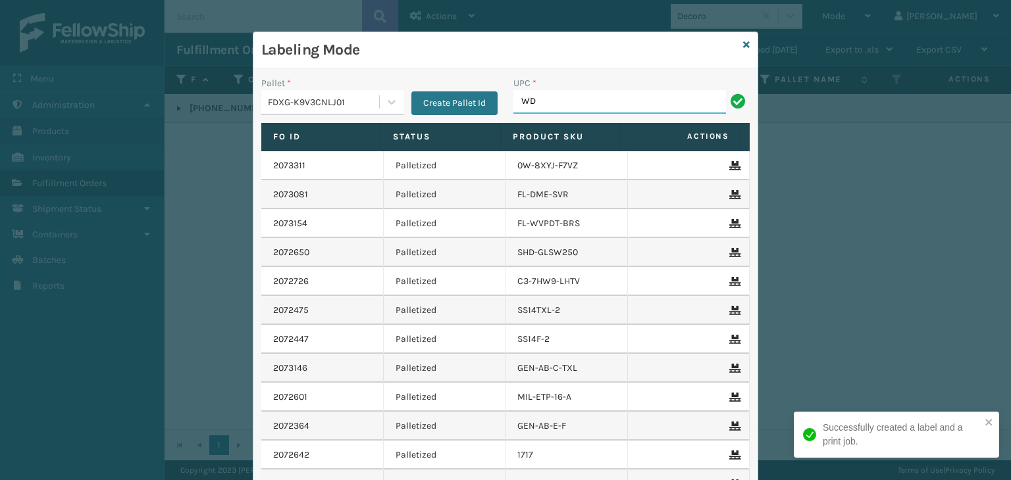
type input "wdnlogsm"
drag, startPoint x: 611, startPoint y: 95, endPoint x: 295, endPoint y: 103, distance: 316.1
click at [295, 103] on div "Pallet * FDXG-K9V3CNLJ01 Create Pallet Id UPC * wdnlogsm" at bounding box center [505, 99] width 504 height 47
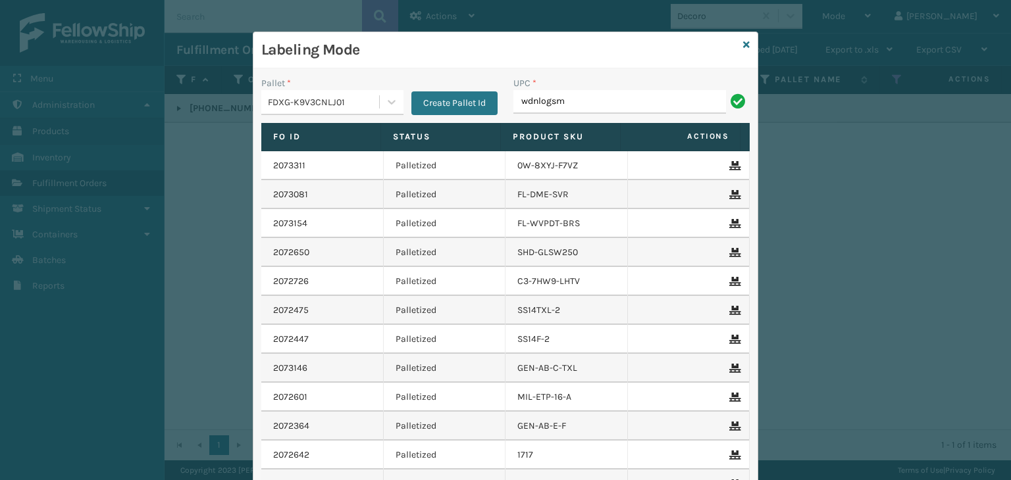
type input "wdnlogsm"
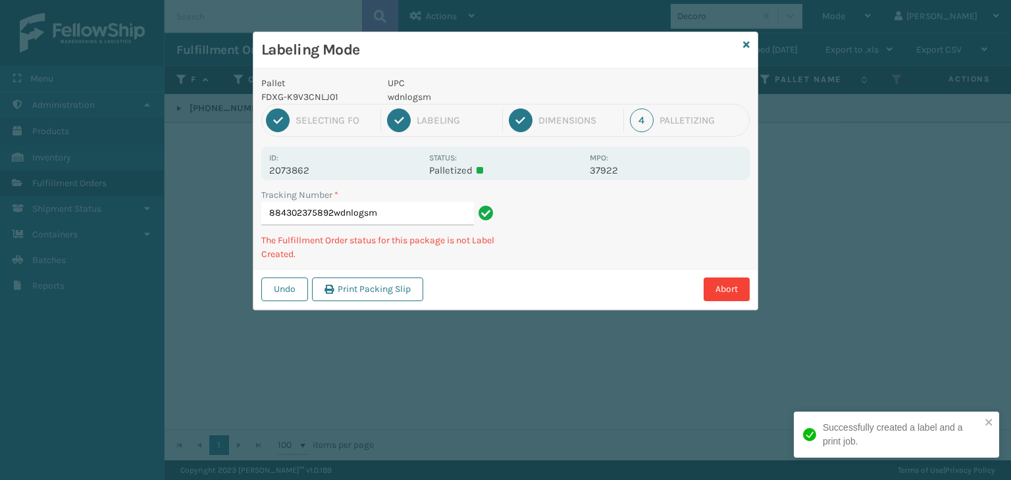
type input "884302375892wdnlogsmwdnlogsm"
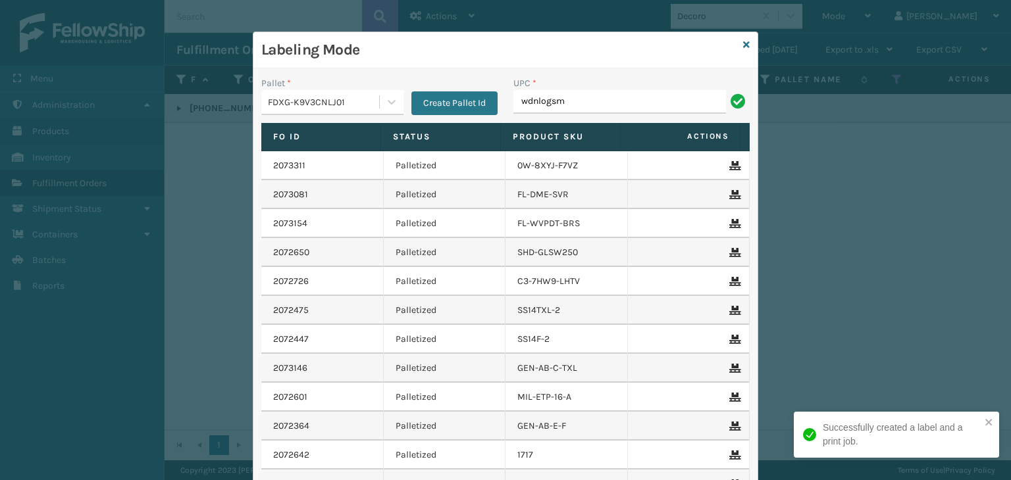
type input "wdnlogsm"
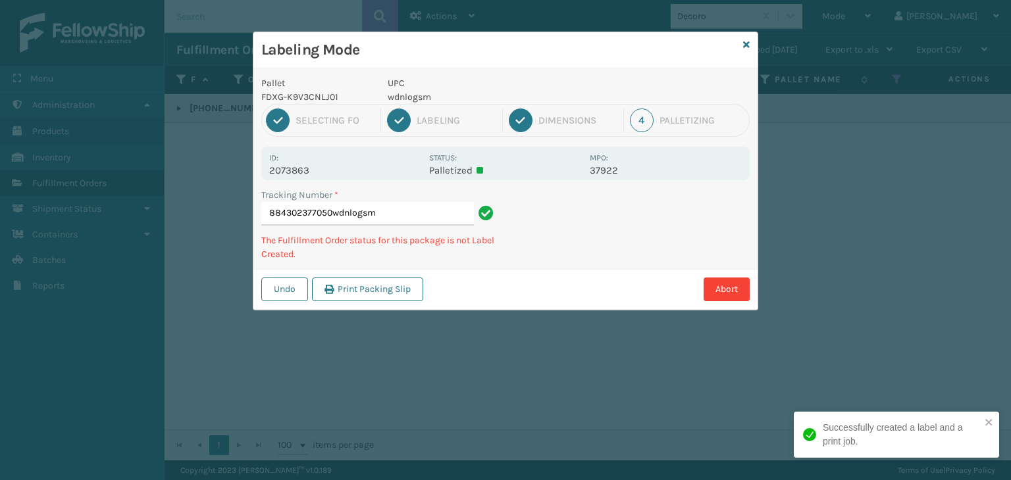
type input "884302377050wdnlogsmwdnlogsm"
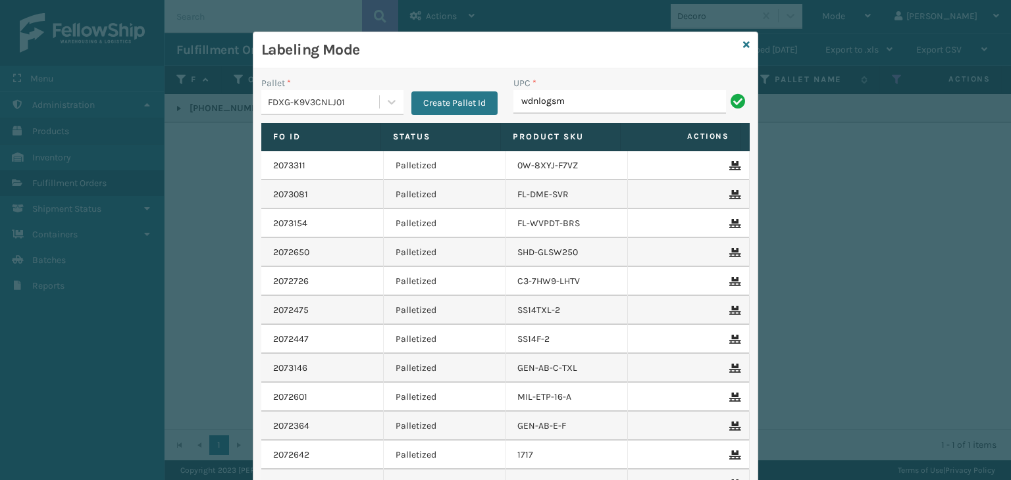
type input "wdnlogsm"
type input "2608MTW"
type input "8409"
type input "840985118181"
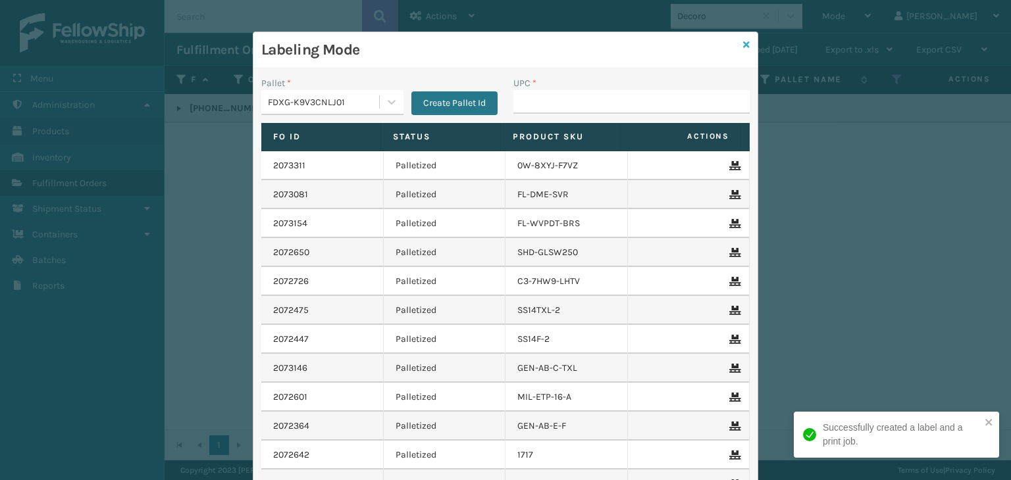
click at [743, 43] on icon at bounding box center [746, 44] width 7 height 9
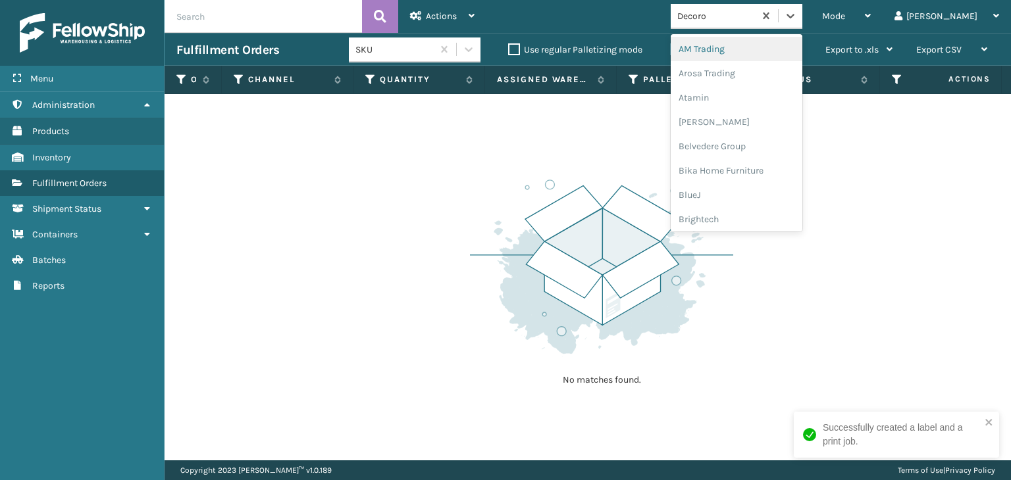
click at [756, 17] on div "Decoro" at bounding box center [716, 16] width 78 height 14
type input "MI"
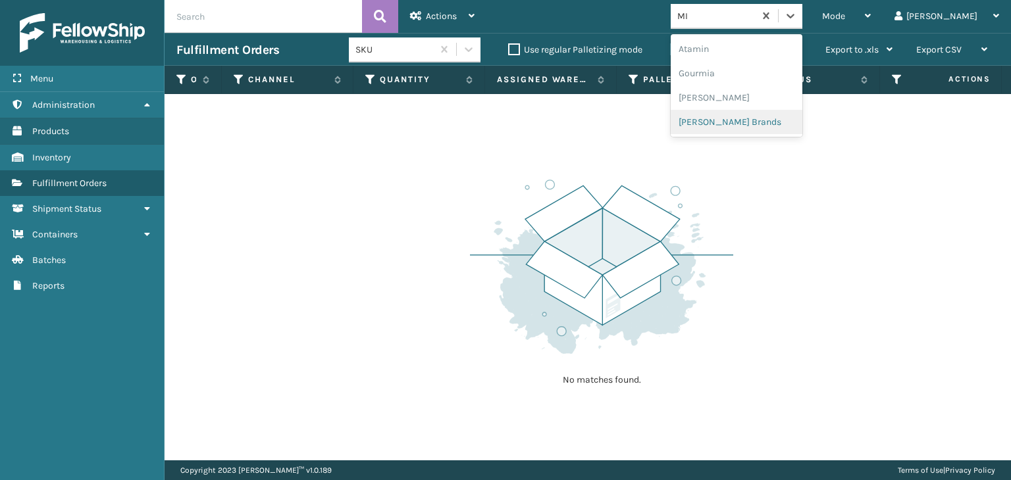
click at [758, 118] on div "[PERSON_NAME] Brands" at bounding box center [737, 122] width 132 height 24
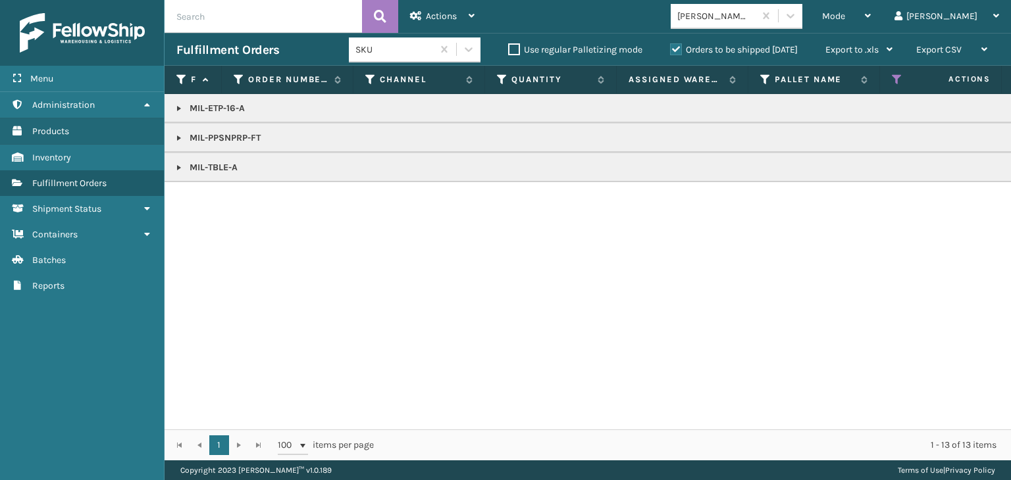
click at [176, 167] on link at bounding box center [179, 168] width 11 height 11
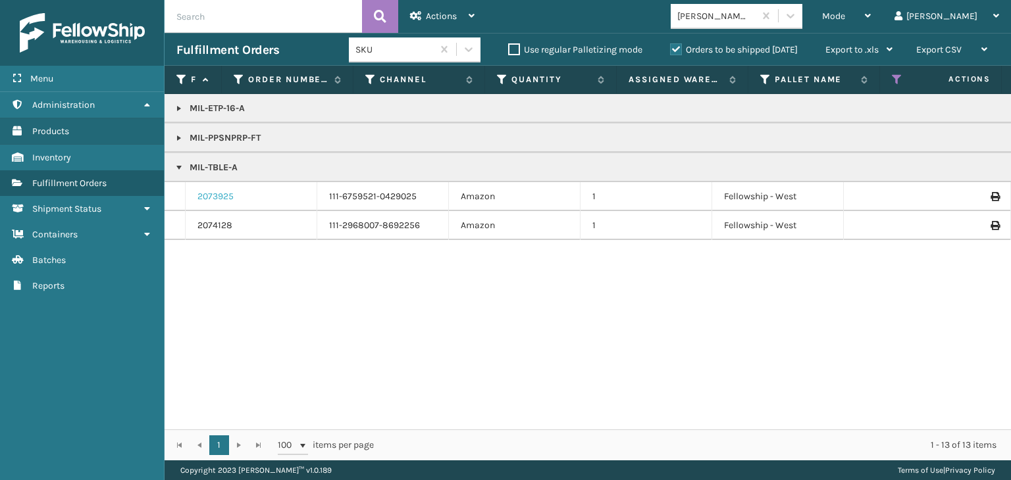
click at [217, 192] on link "2073925" at bounding box center [215, 196] width 36 height 13
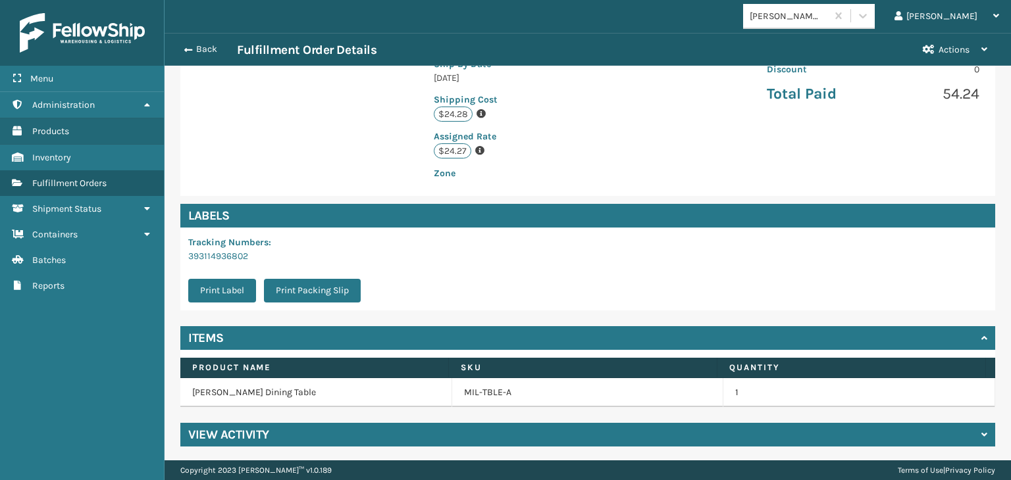
scroll to position [296, 0]
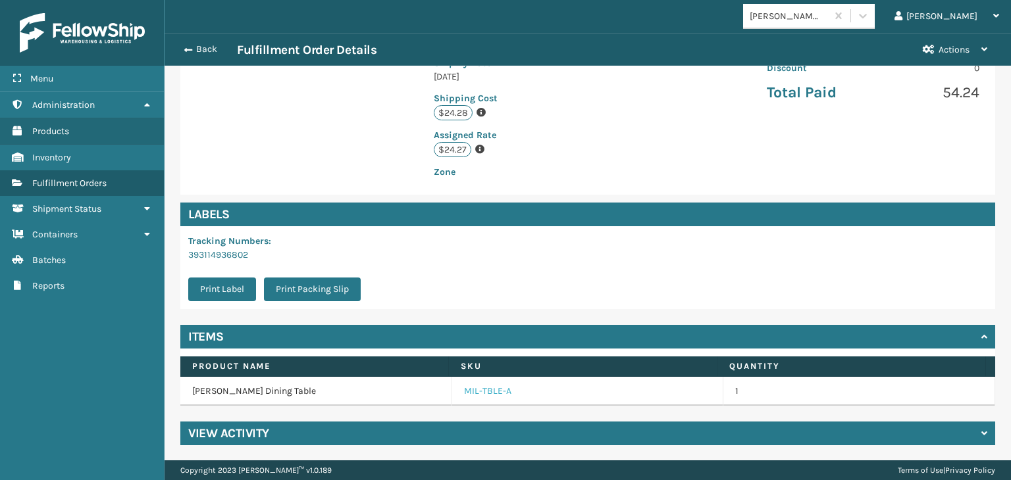
click at [480, 390] on link "MIL-TBLE-A" at bounding box center [487, 391] width 47 height 13
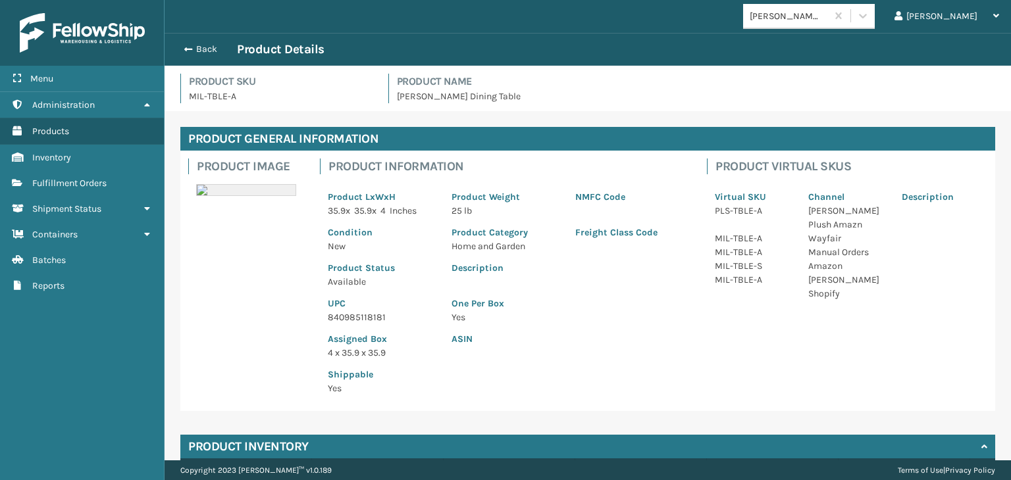
click at [365, 319] on p "840985118181" at bounding box center [382, 318] width 108 height 14
copy p "840985118181"
click at [201, 49] on button "Back" at bounding box center [206, 49] width 61 height 12
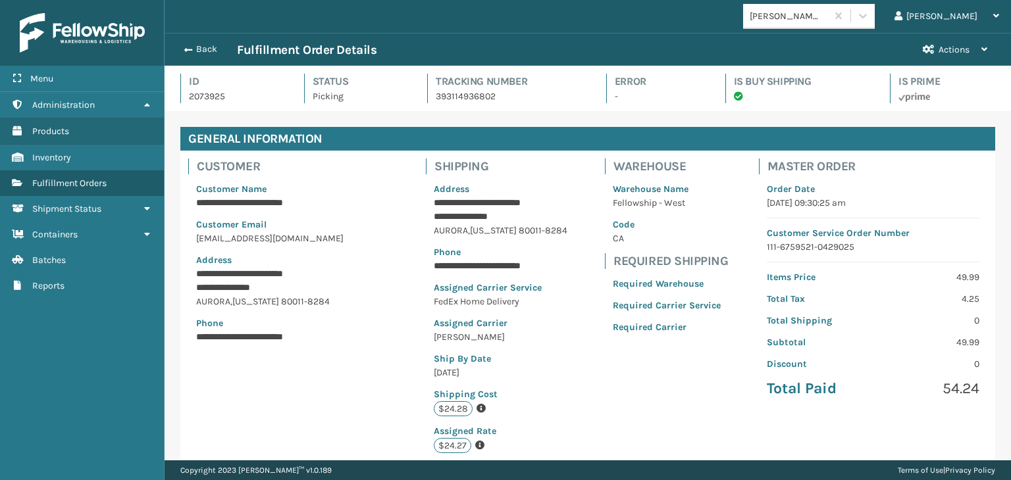
click at [201, 49] on button "Back" at bounding box center [206, 49] width 61 height 12
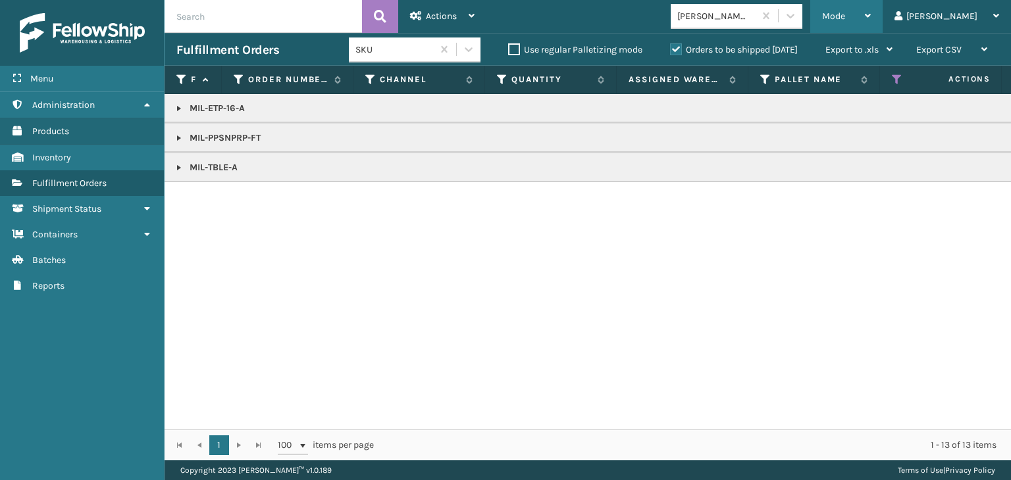
click at [871, 16] on div "Mode" at bounding box center [846, 16] width 49 height 33
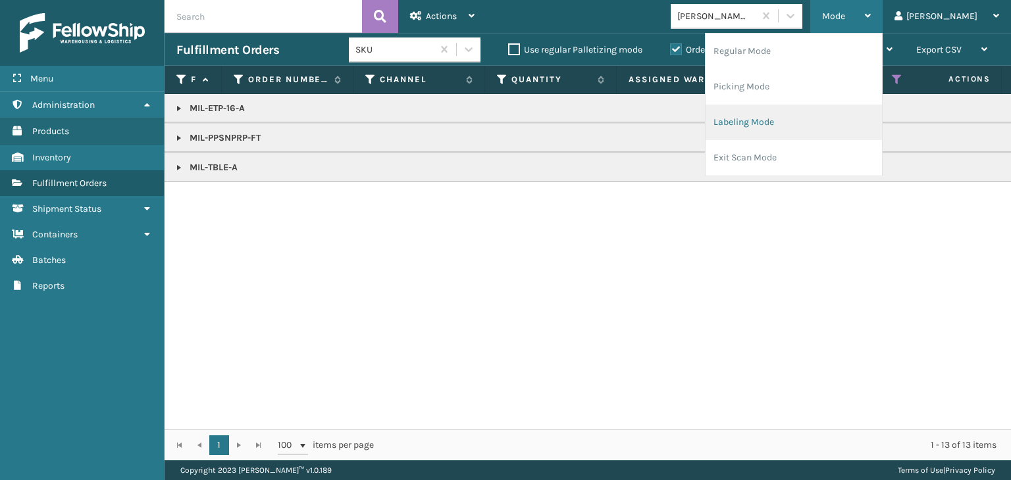
click at [854, 122] on li "Labeling Mode" at bounding box center [794, 123] width 176 height 36
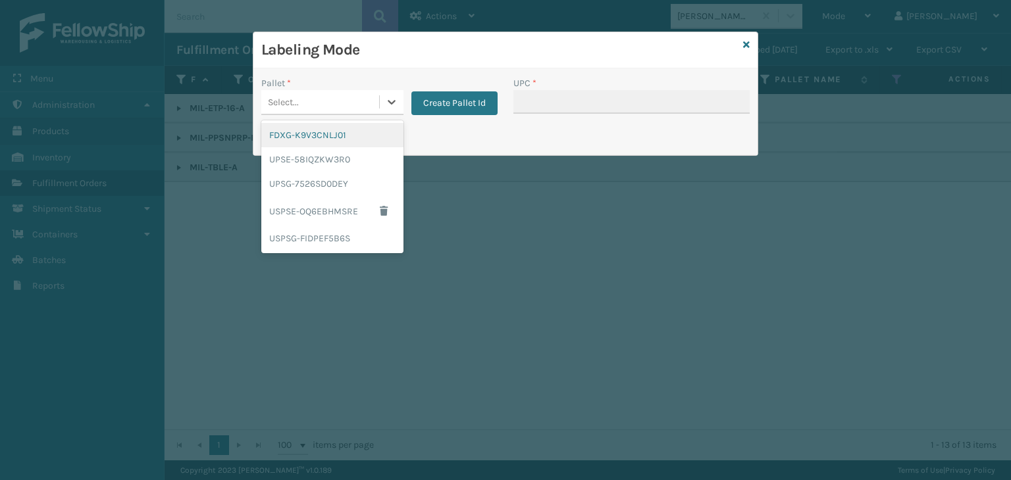
click at [326, 90] on div "Select..." at bounding box center [332, 102] width 142 height 25
click at [329, 134] on div "FDXG-K9V3CNLJ01" at bounding box center [332, 135] width 142 height 24
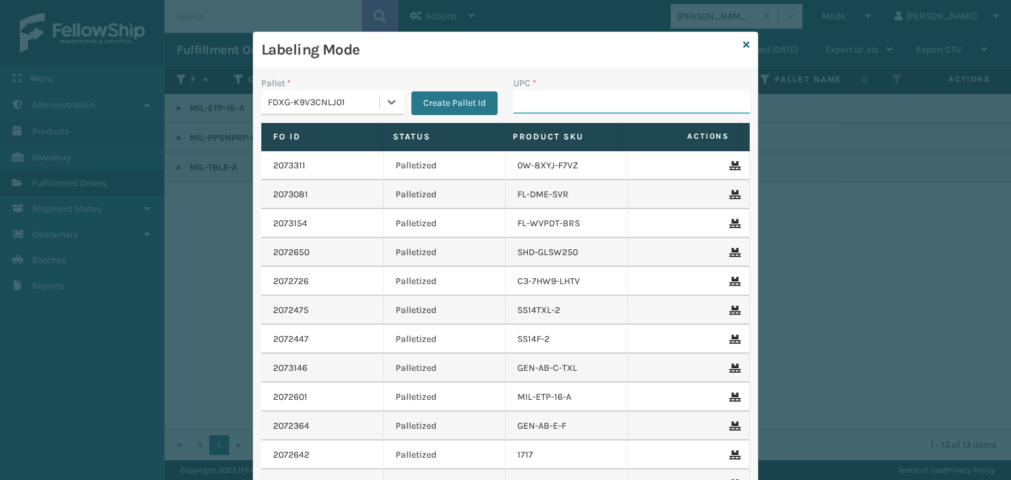
click at [574, 97] on input "UPC *" at bounding box center [631, 102] width 236 height 24
paste input "840985118181"
type input "840985118181"
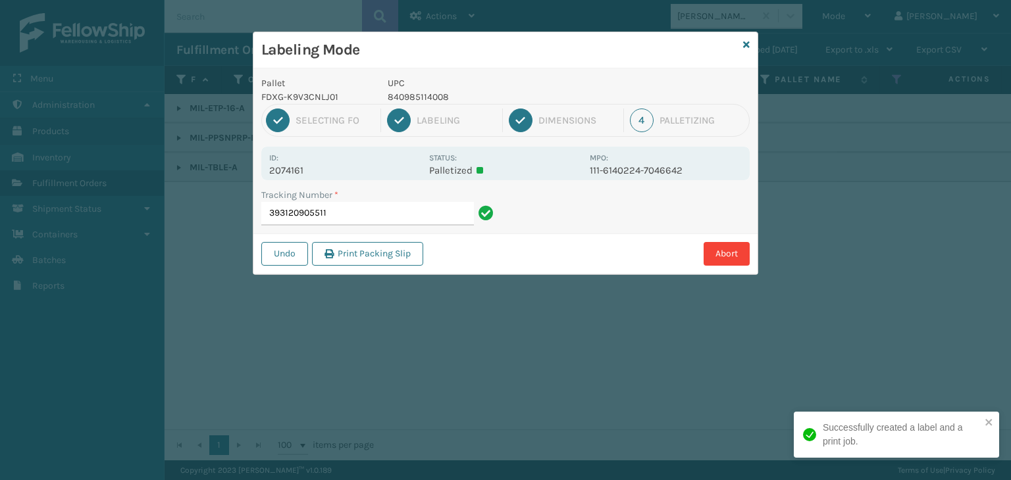
click at [423, 99] on p "840985114008" at bounding box center [485, 97] width 194 height 14
copy p "840985114008"
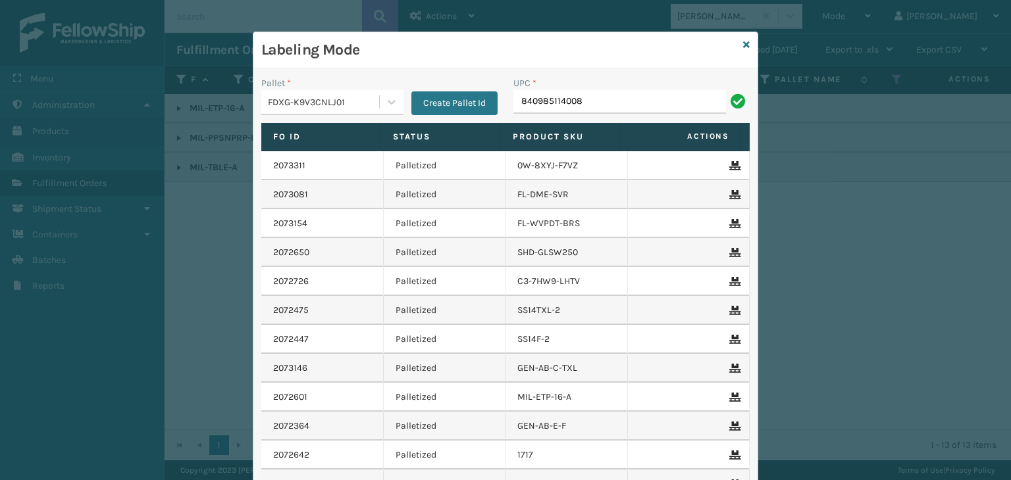
type input "840985114008"
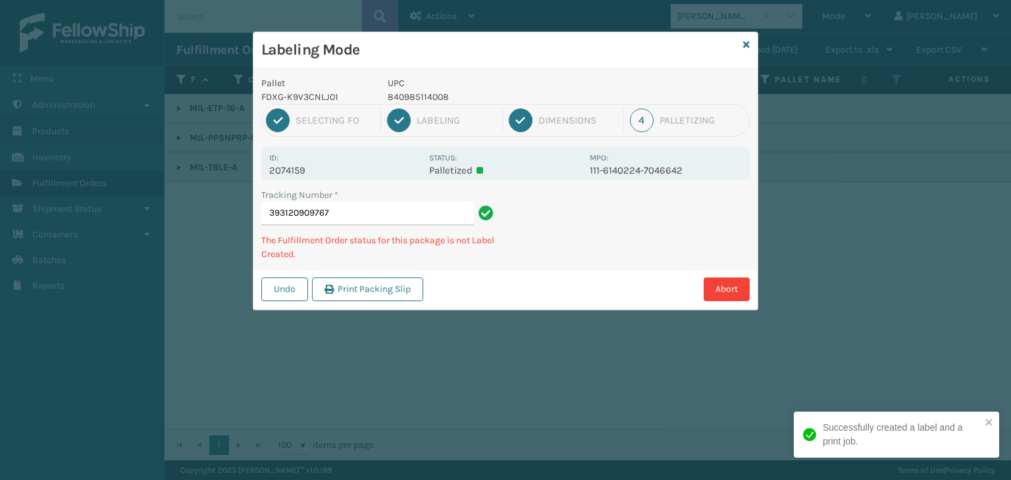
type input "393120909767840985114008"
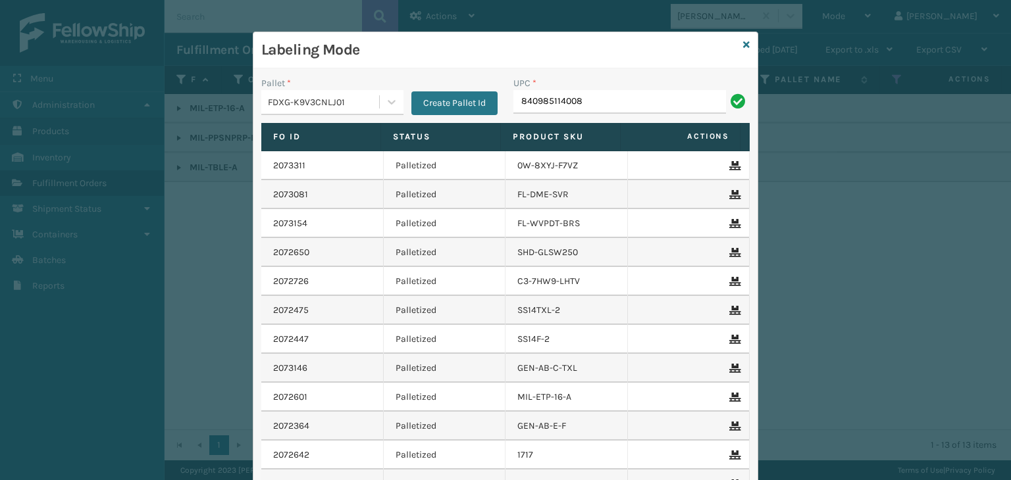
type input "840985114008"
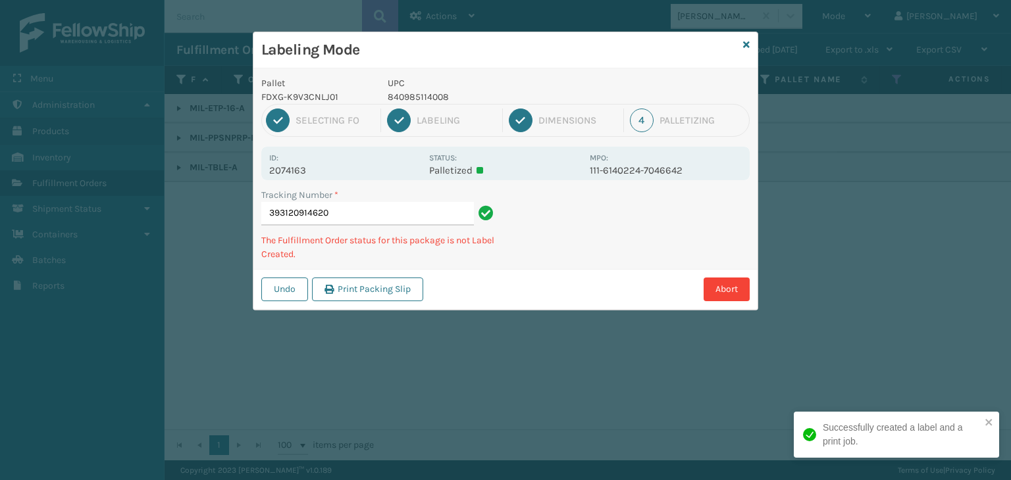
type input "393120914620840985114008"
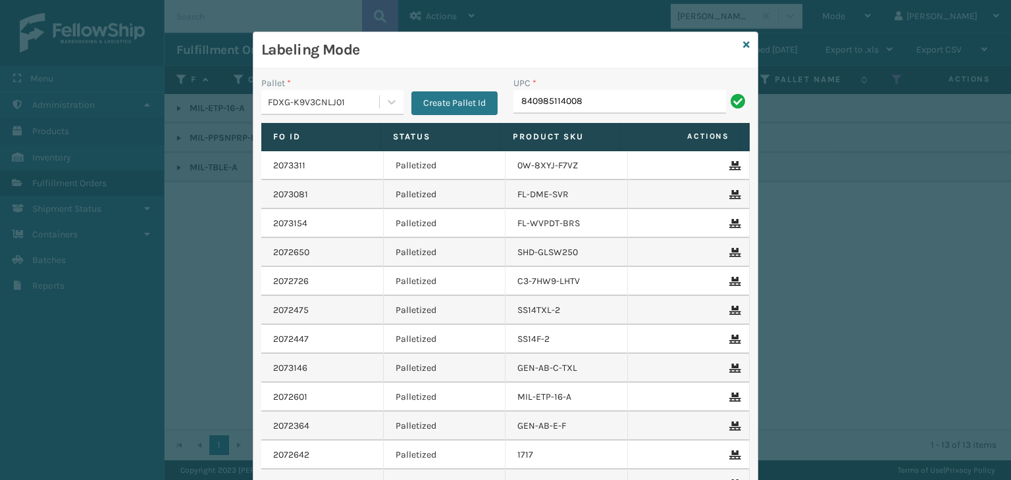
type input "840985114008"
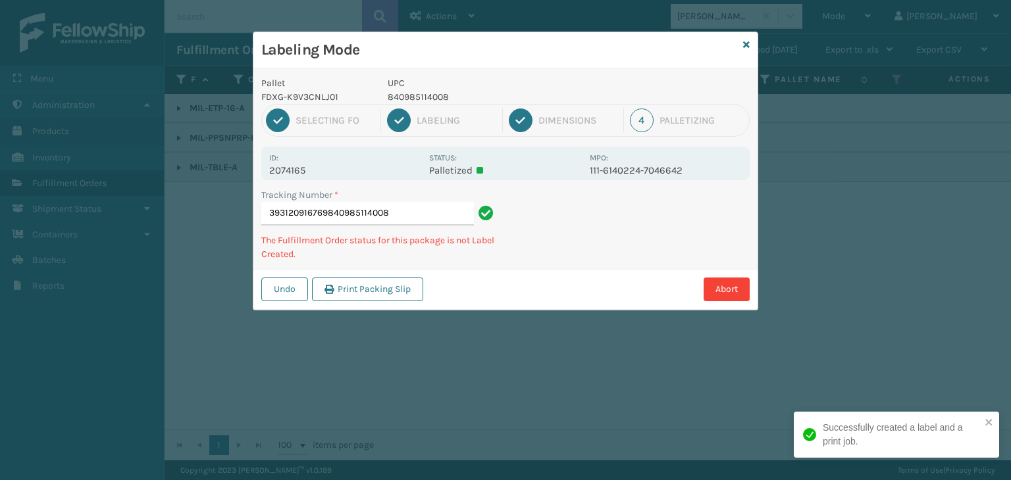
type input "393120916769840985114008840985114008"
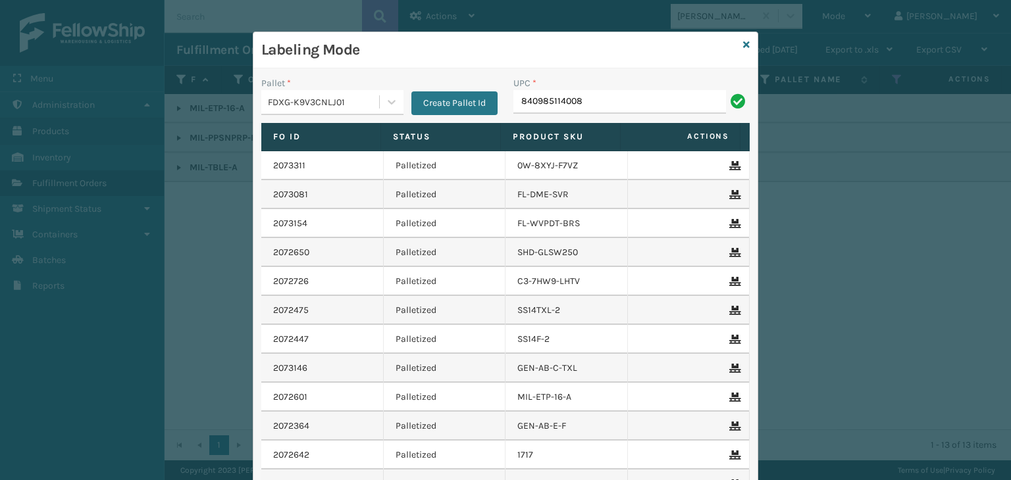
type input "840985114008"
paste input "840985114008"
type input "840985114008"
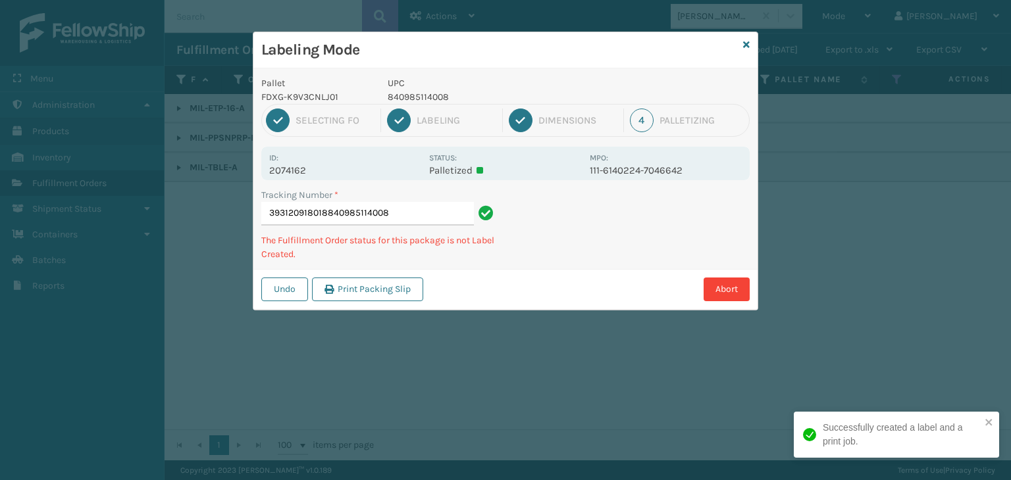
type input "393120918018840985114008840985114008"
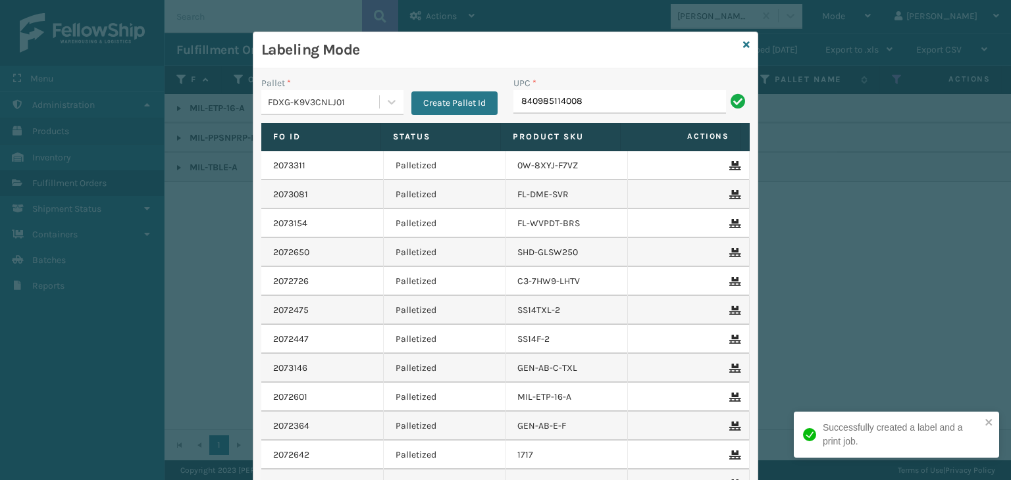
type input "840985114008"
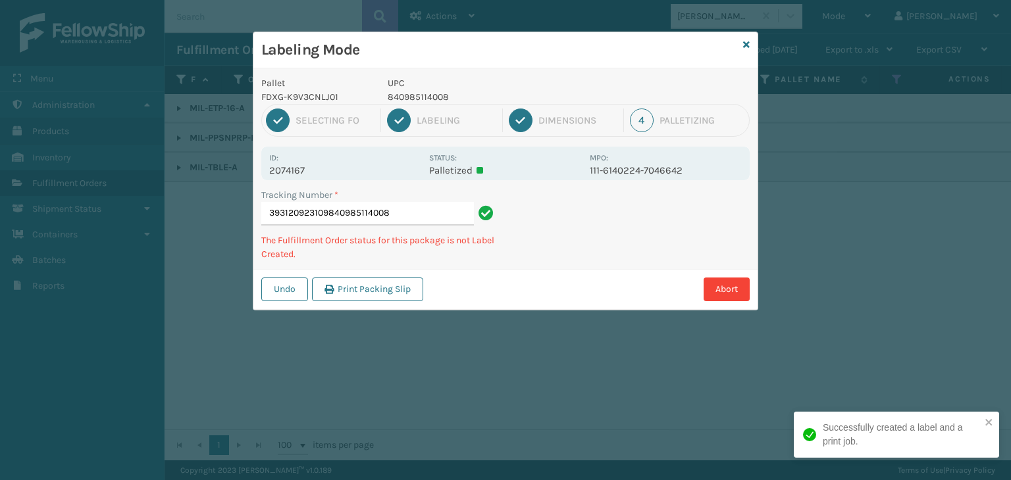
type input "393120923109840985114008840985114008"
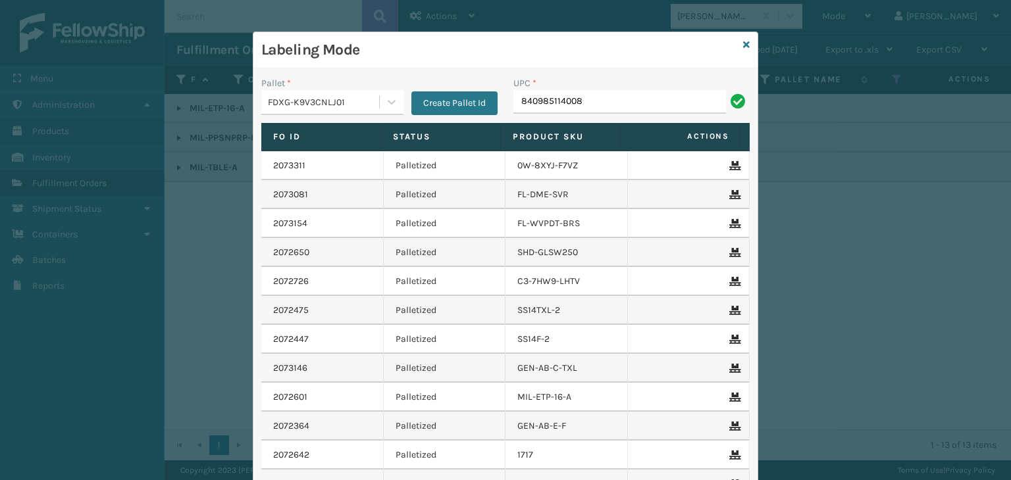
type input "840985114008"
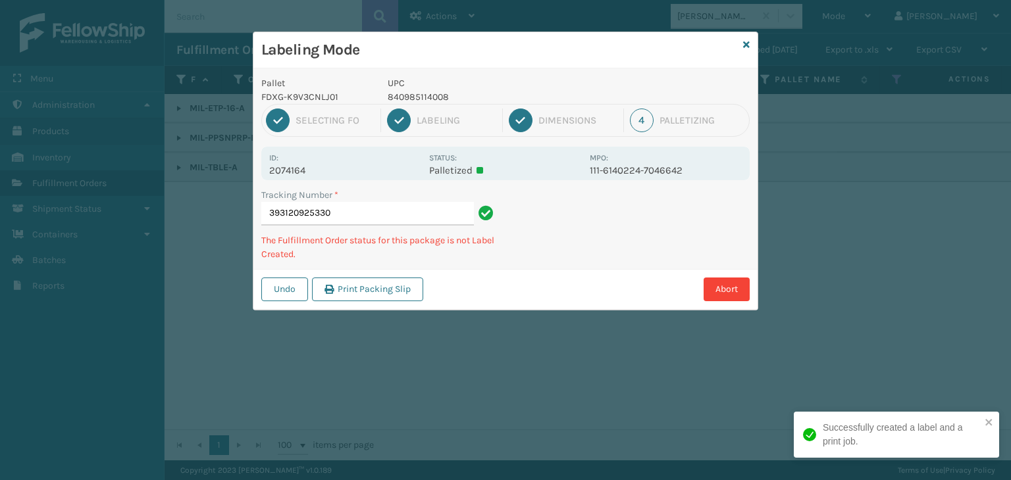
type input "393120925330840985114008"
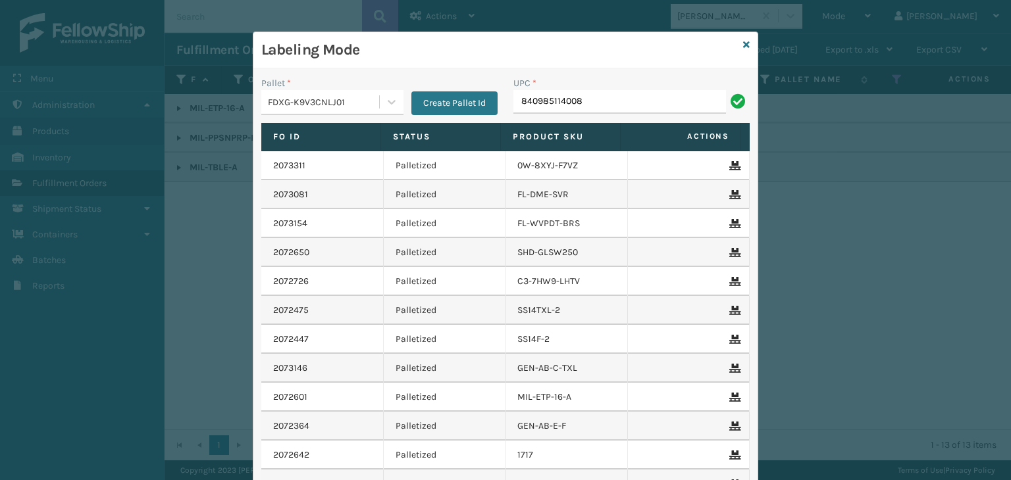
type input "840985114008"
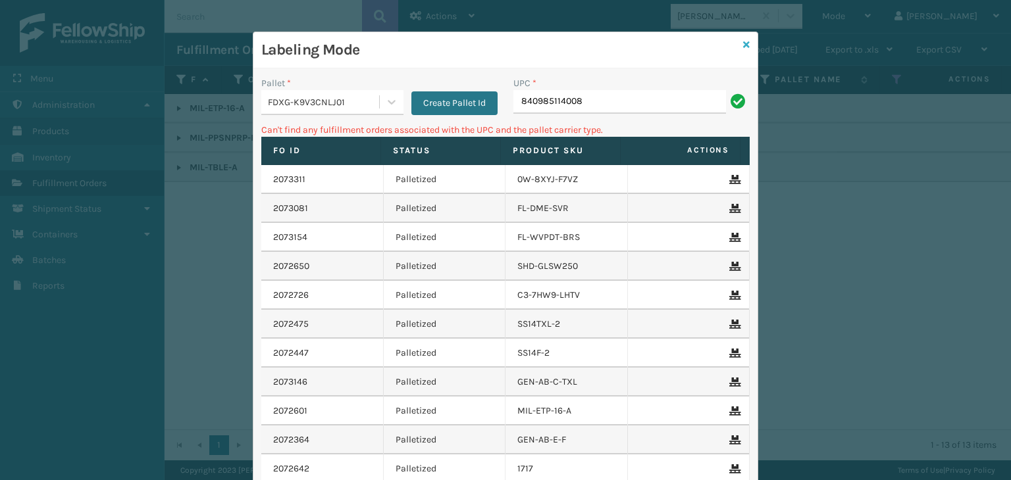
click at [743, 43] on icon at bounding box center [746, 44] width 7 height 9
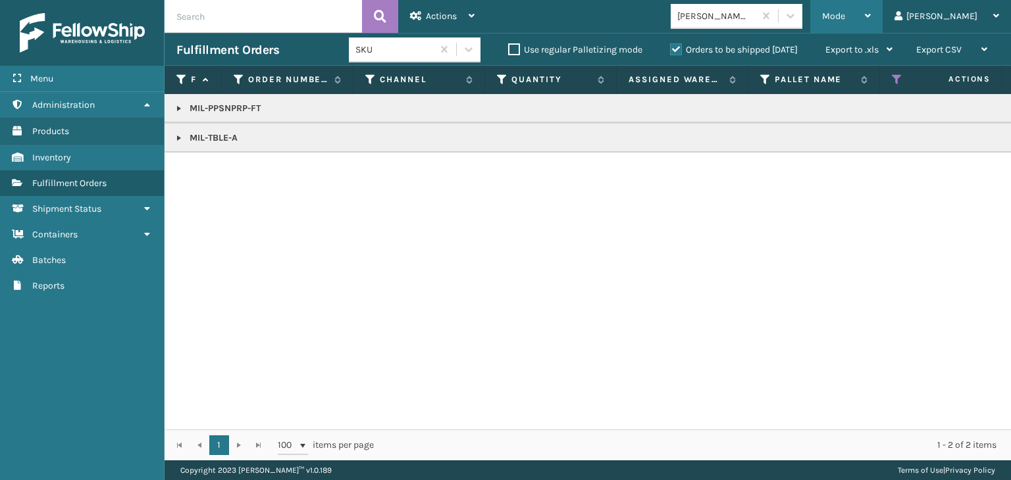
click at [845, 12] on span "Mode" at bounding box center [833, 16] width 23 height 11
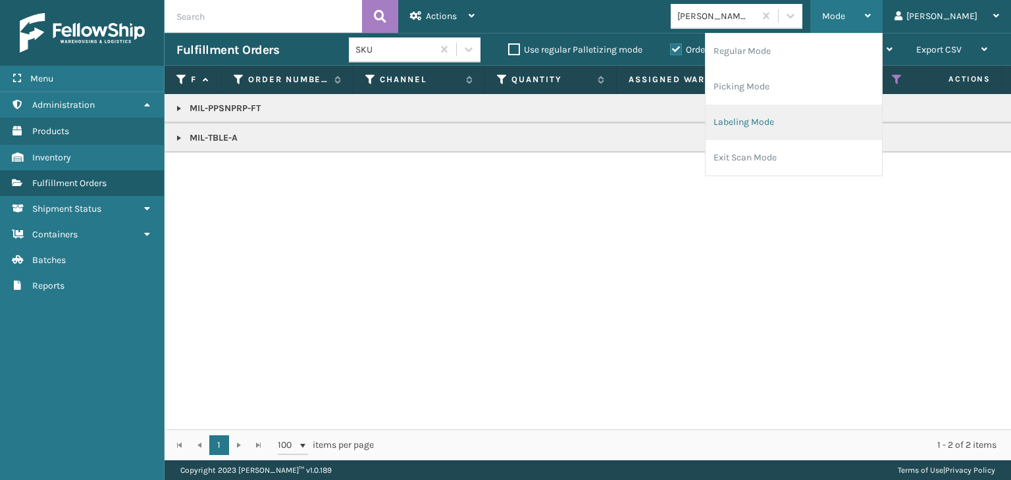
click at [805, 127] on li "Labeling Mode" at bounding box center [794, 123] width 176 height 36
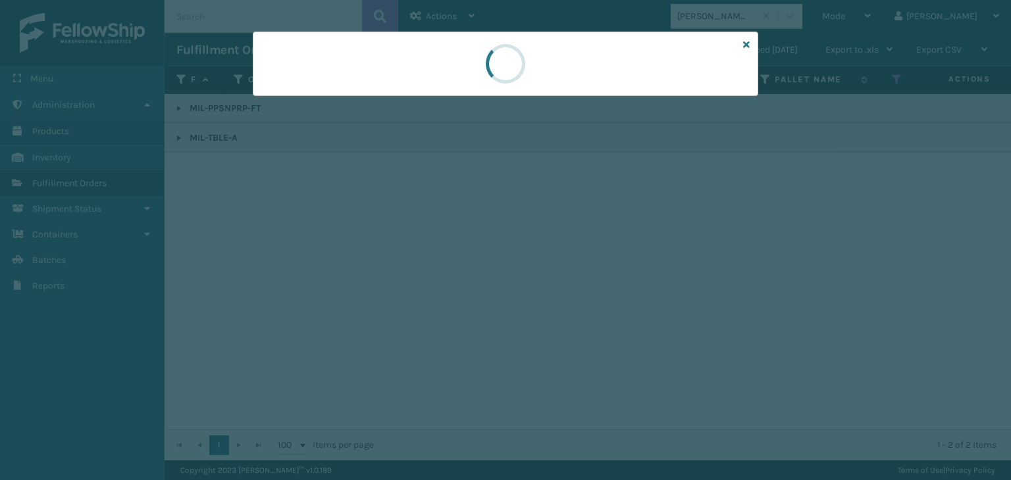
click at [326, 95] on div at bounding box center [505, 240] width 1011 height 480
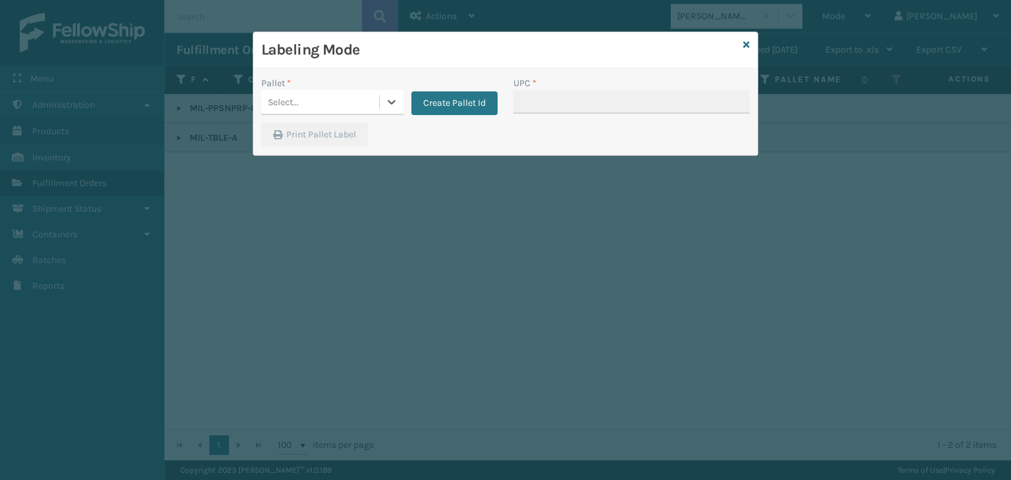
click at [326, 95] on div "Select..." at bounding box center [320, 102] width 118 height 22
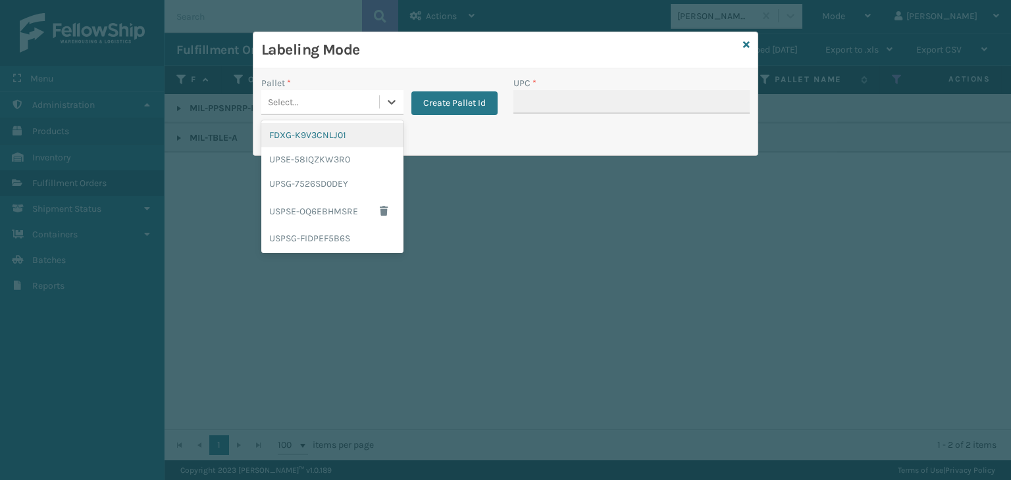
click at [319, 139] on div "FDXG-K9V3CNLJ01" at bounding box center [332, 135] width 142 height 24
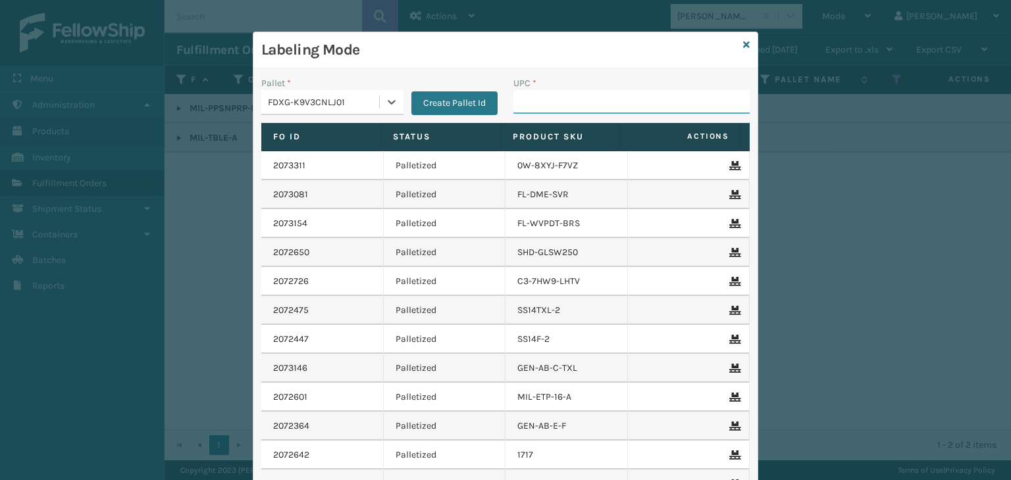
click at [558, 106] on input "UPC *" at bounding box center [631, 102] width 236 height 24
type input "DP-PT1032"
type input "DP-FS"
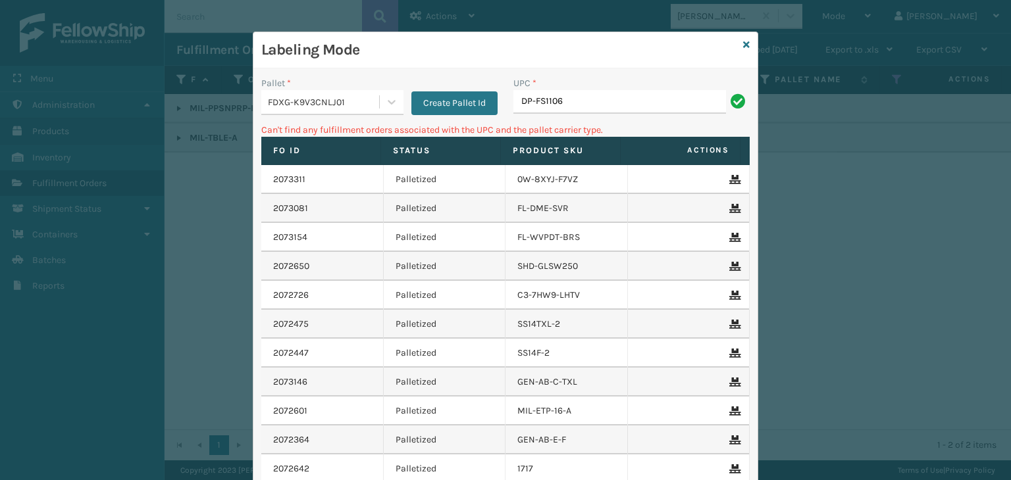
drag, startPoint x: 627, startPoint y: 101, endPoint x: 45, endPoint y: 101, distance: 581.2
click at [46, 102] on div "Labeling Mode Pallet * FDXG-K9V3CNLJ01 Create Pallet Id UPC * DP-FS1106 Can't f…" at bounding box center [505, 240] width 1011 height 480
type input "850064526103"
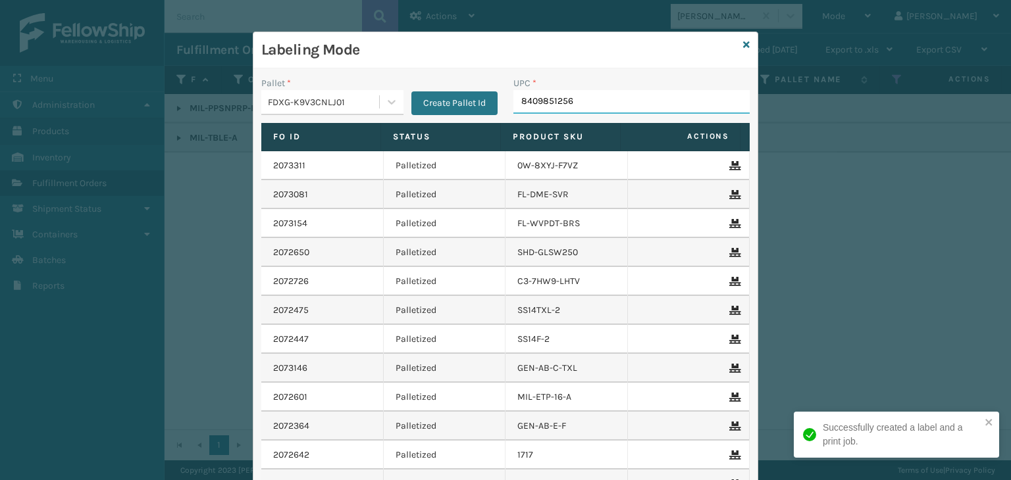
type input "84098512565"
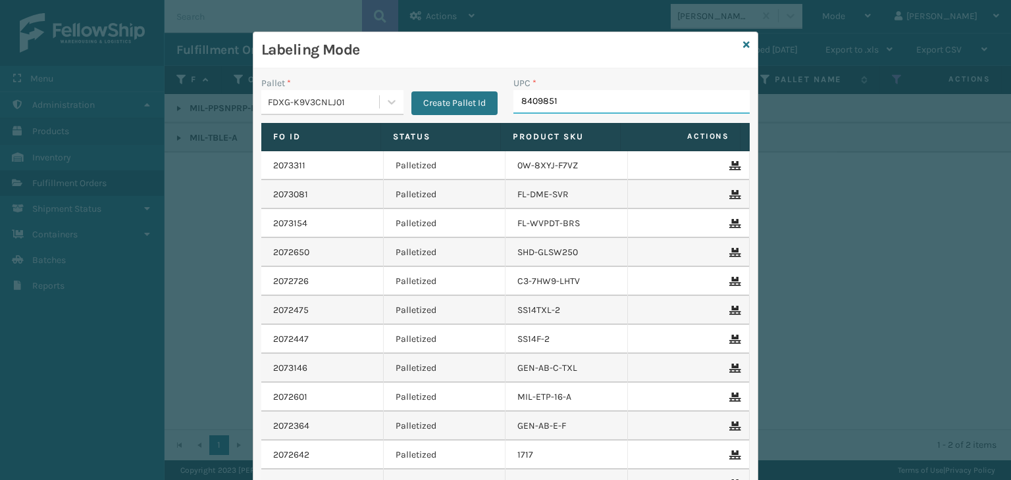
type input "84098511"
click at [743, 44] on icon at bounding box center [746, 44] width 7 height 9
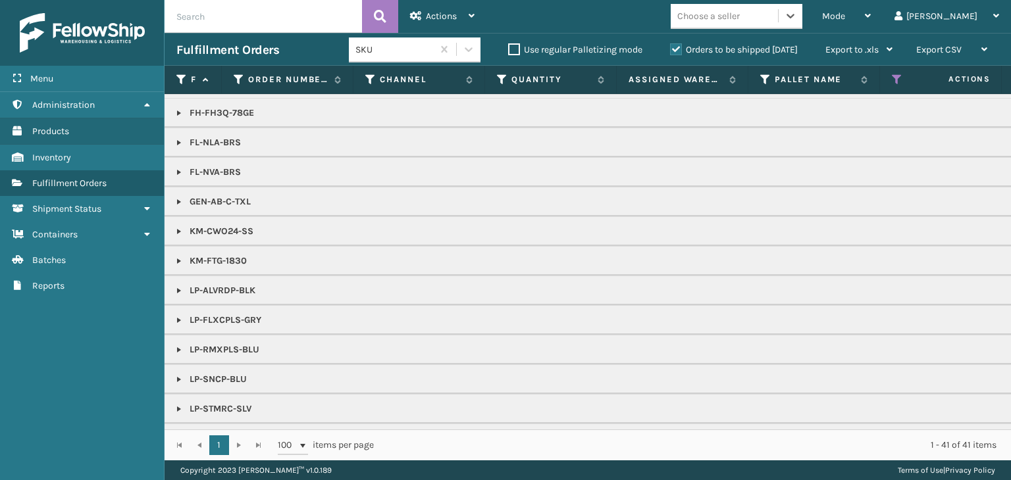
scroll to position [263, 0]
click at [864, 14] on div "Mode Regular Mode Picking Mode Labeling Mode Exit Scan Mode" at bounding box center [846, 16] width 72 height 33
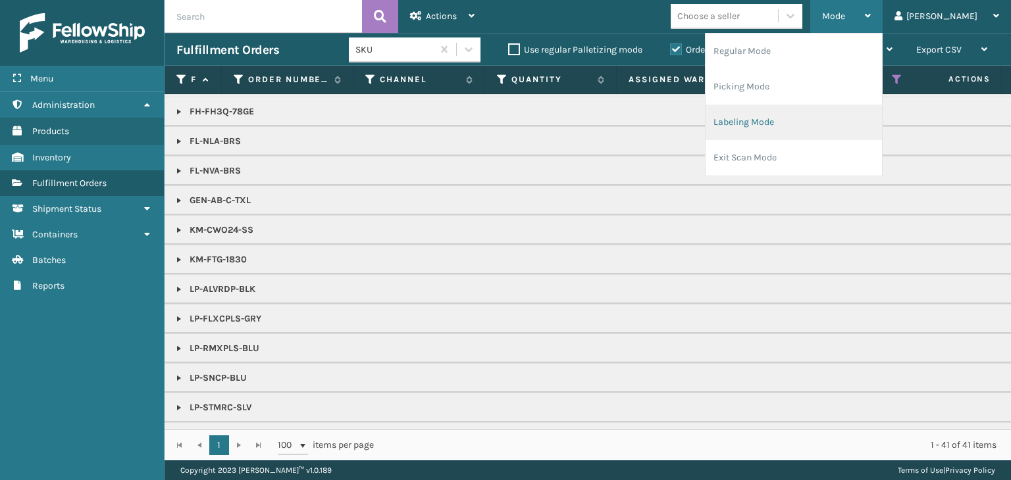
click at [824, 118] on li "Labeling Mode" at bounding box center [794, 123] width 176 height 36
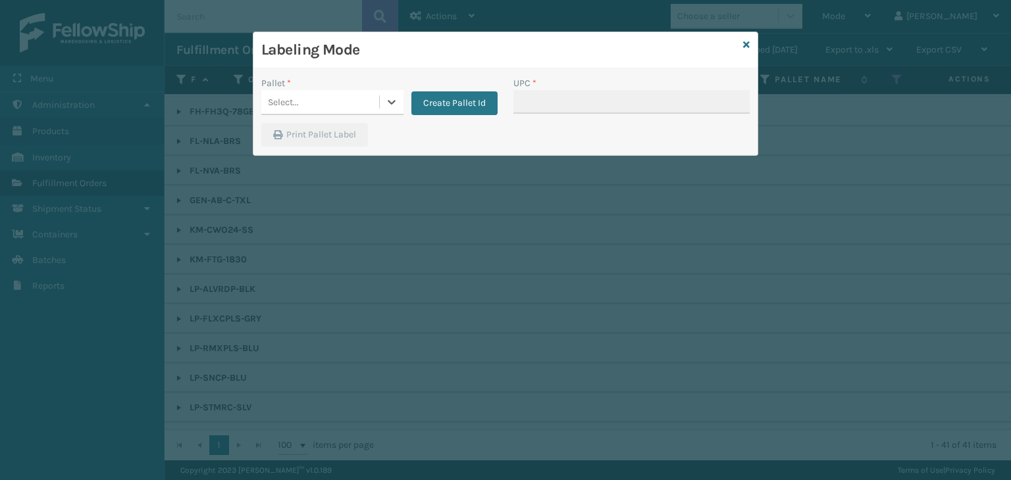
click at [337, 99] on div "Select..." at bounding box center [320, 102] width 118 height 22
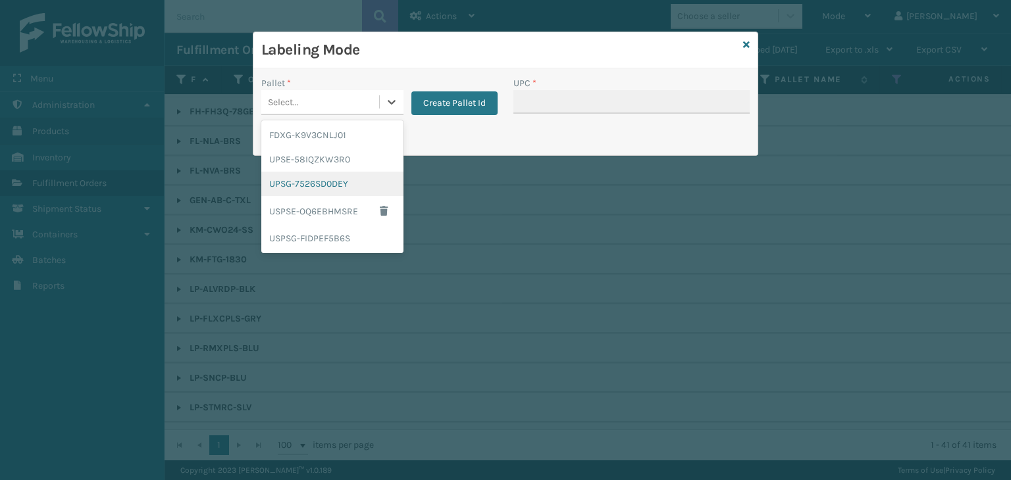
click at [338, 178] on div "UPSG-7526SD0DEY" at bounding box center [332, 184] width 142 height 24
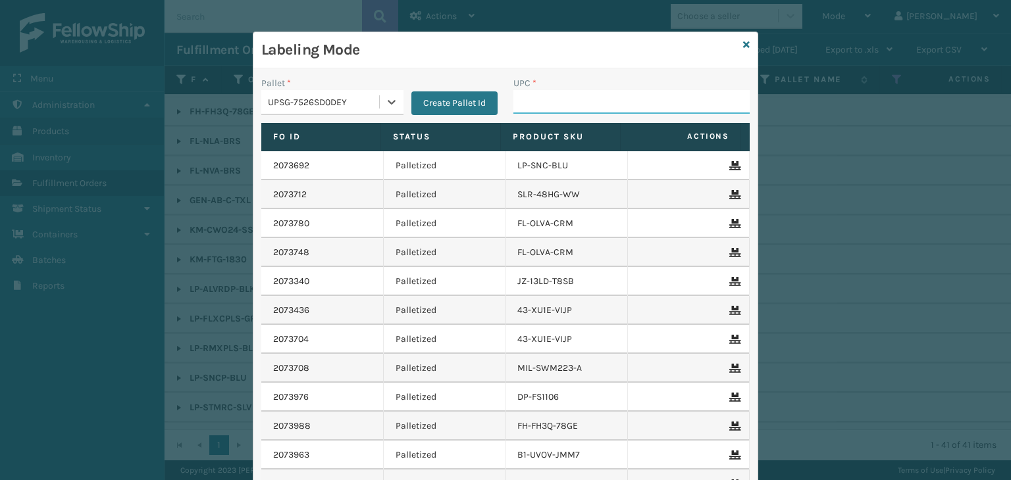
drag, startPoint x: 562, startPoint y: 100, endPoint x: 554, endPoint y: 99, distance: 7.9
click at [562, 100] on input "UPC *" at bounding box center [631, 102] width 236 height 24
type input "8500124866"
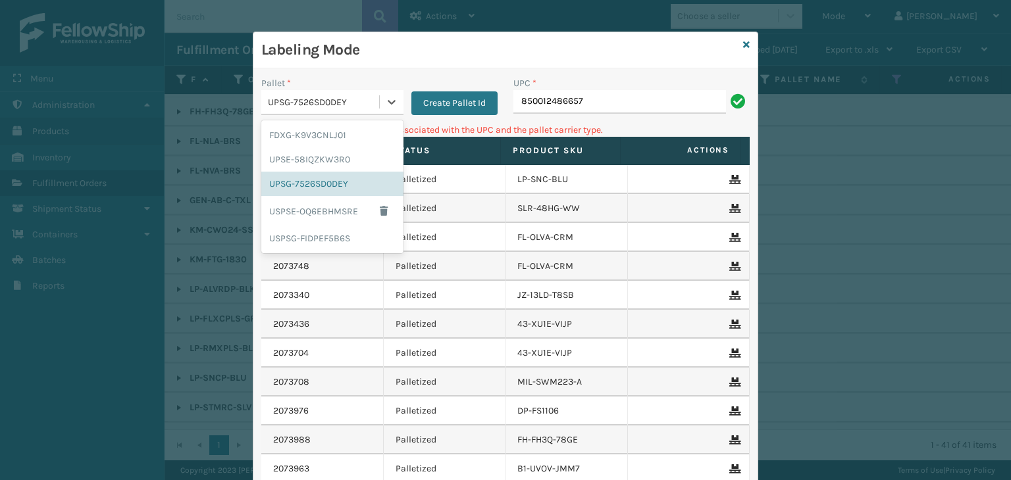
click at [328, 95] on div "UPSG-7526SD0DEY" at bounding box center [324, 102] width 113 height 14
click at [307, 135] on div "FDXG-K9V3CNLJ01" at bounding box center [332, 135] width 142 height 24
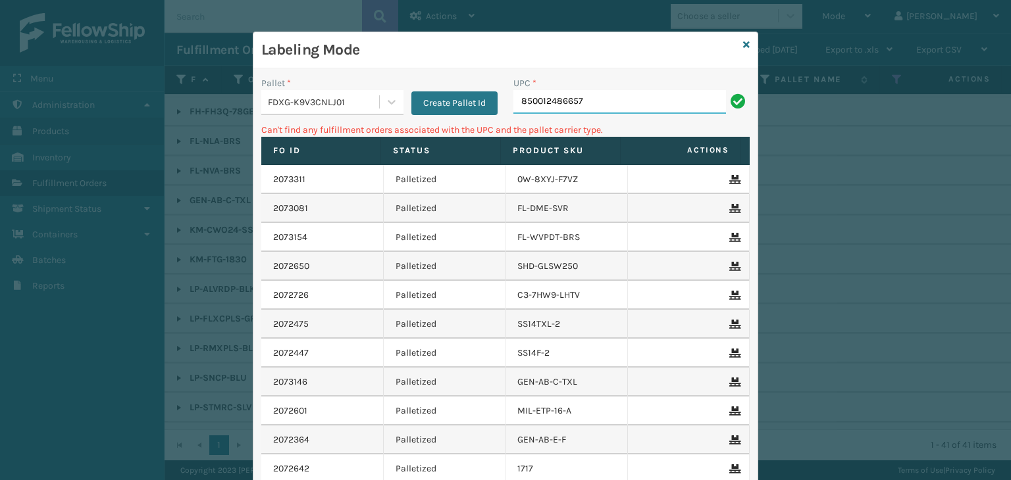
click at [628, 93] on input "850012486657" at bounding box center [619, 102] width 213 height 24
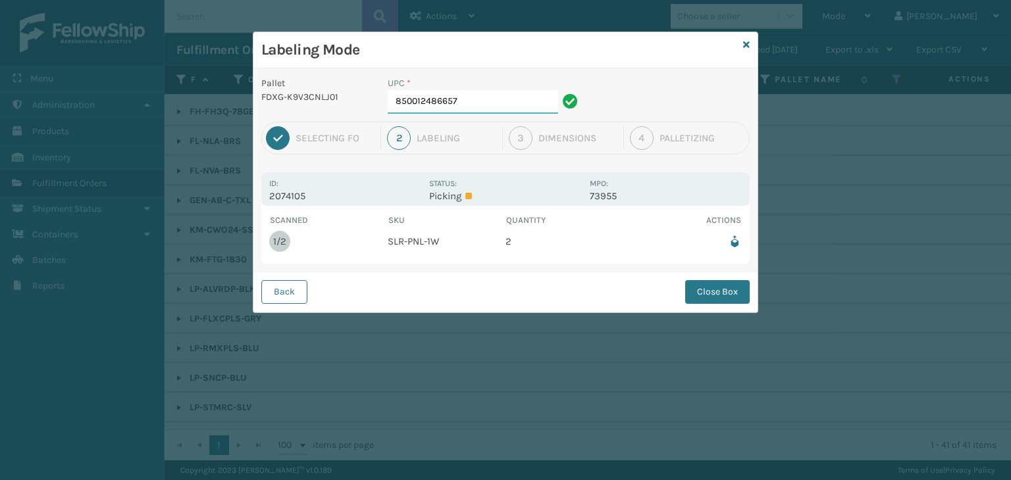
click at [505, 104] on input "850012486657" at bounding box center [473, 102] width 170 height 24
click at [703, 296] on button "Close Box" at bounding box center [717, 292] width 65 height 24
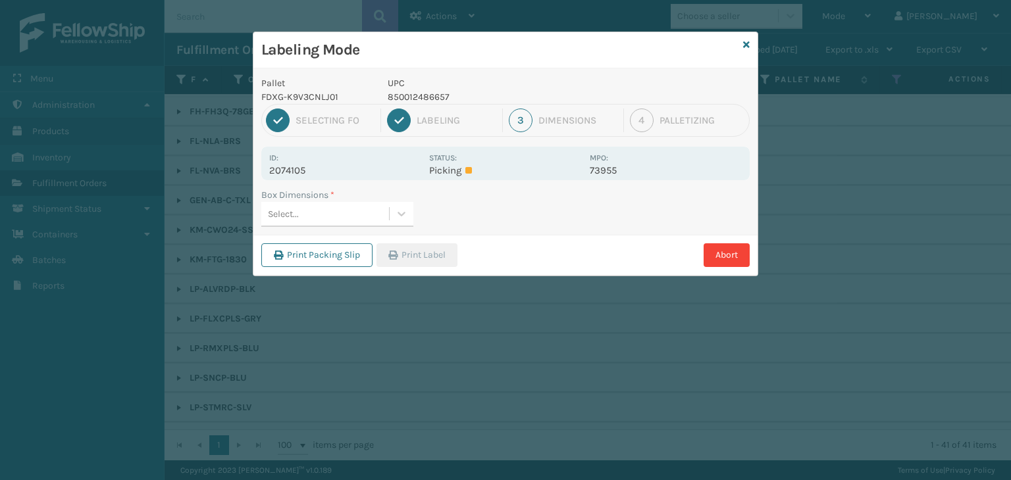
click at [309, 207] on div "Select..." at bounding box center [325, 214] width 128 height 22
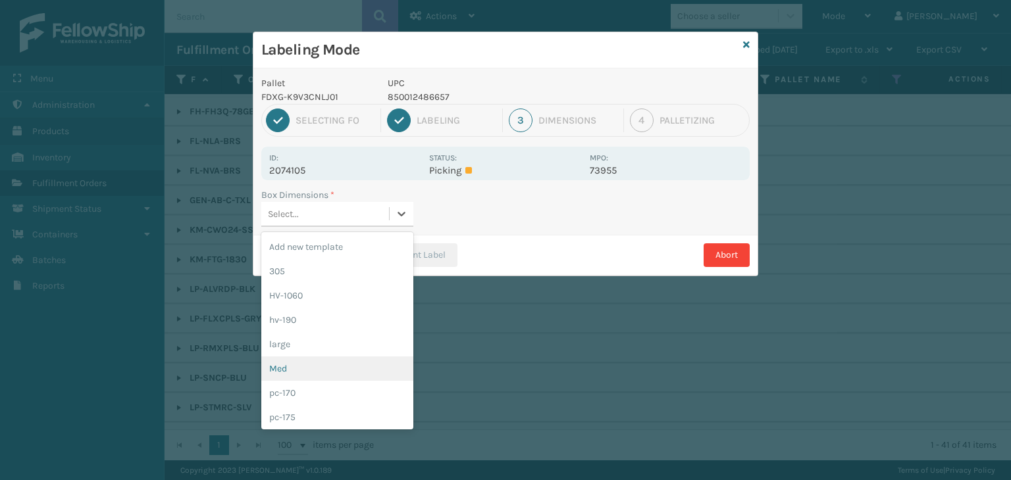
click at [309, 363] on div "Med" at bounding box center [337, 369] width 152 height 24
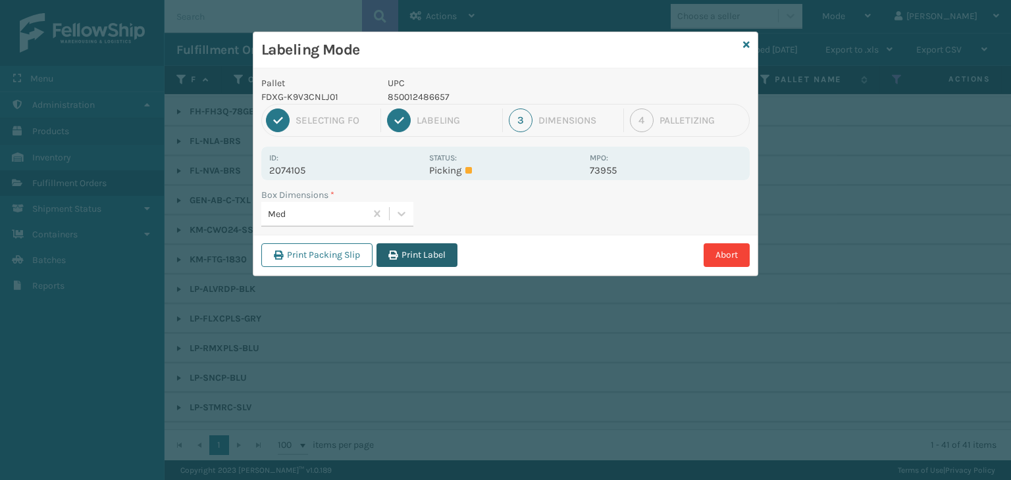
click at [409, 249] on button "Print Label" at bounding box center [416, 256] width 81 height 24
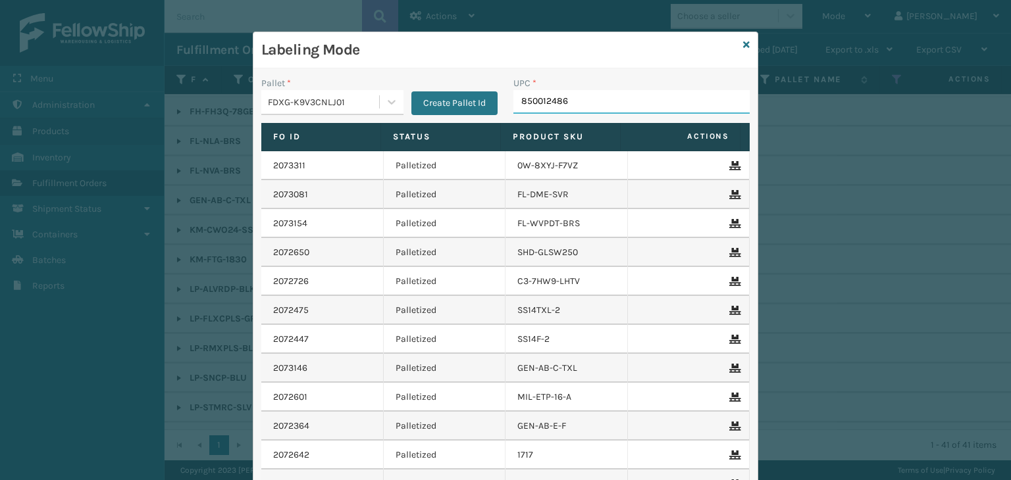
type input "8500124868"
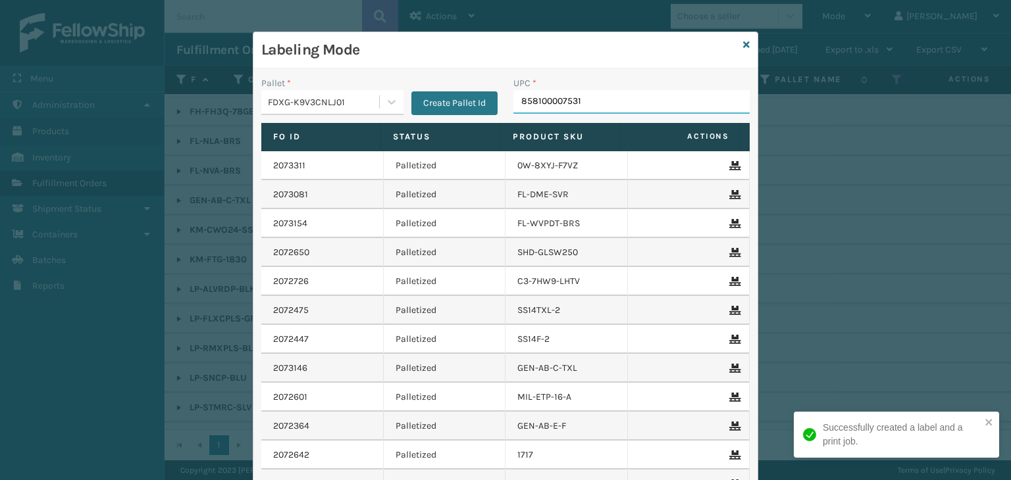
type input "858100007531"
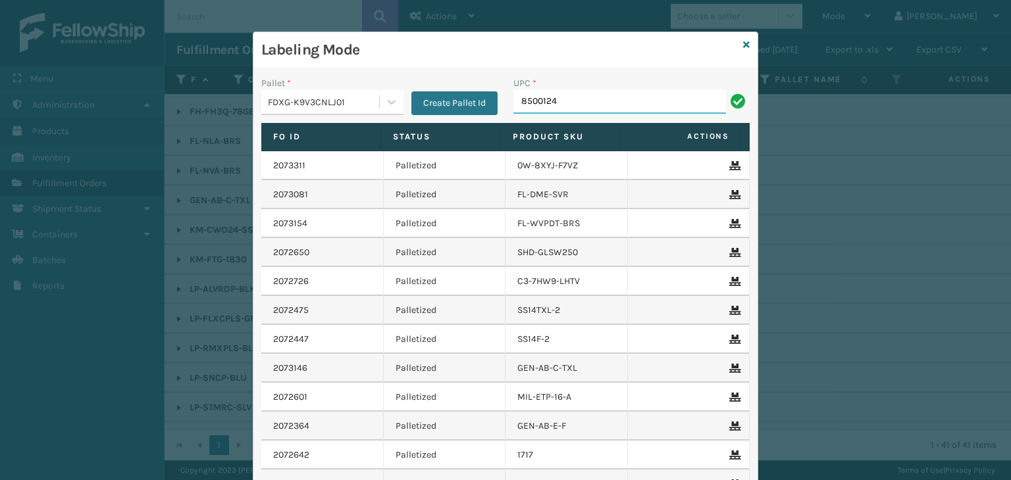
type input "85001248"
type input "8581"
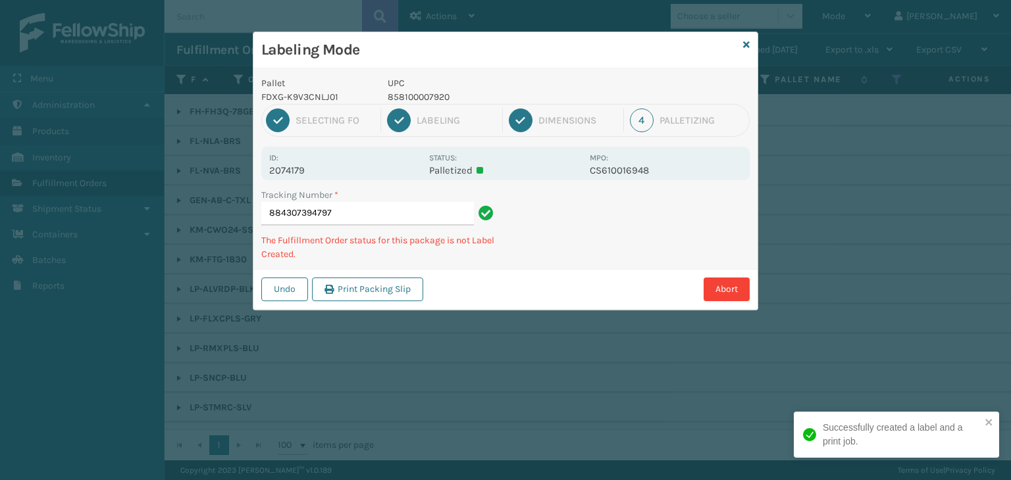
click at [434, 100] on p "858100007920" at bounding box center [485, 97] width 194 height 14
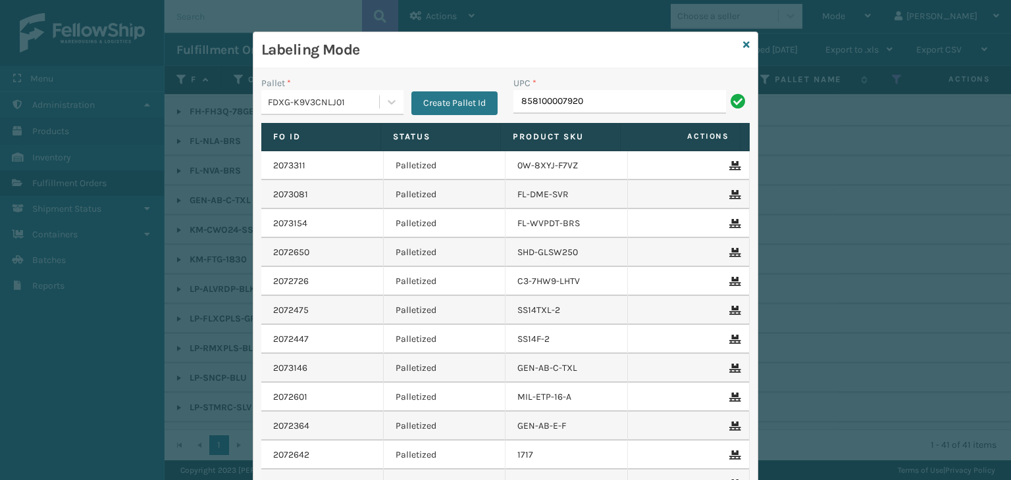
type input "858100007920"
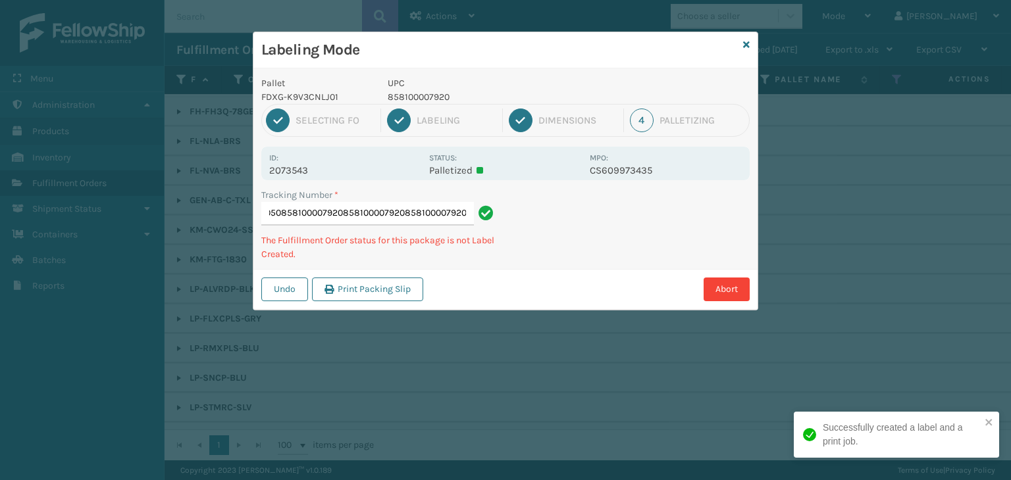
type input "884296228050858100007920858100007920858100007920858100007920"
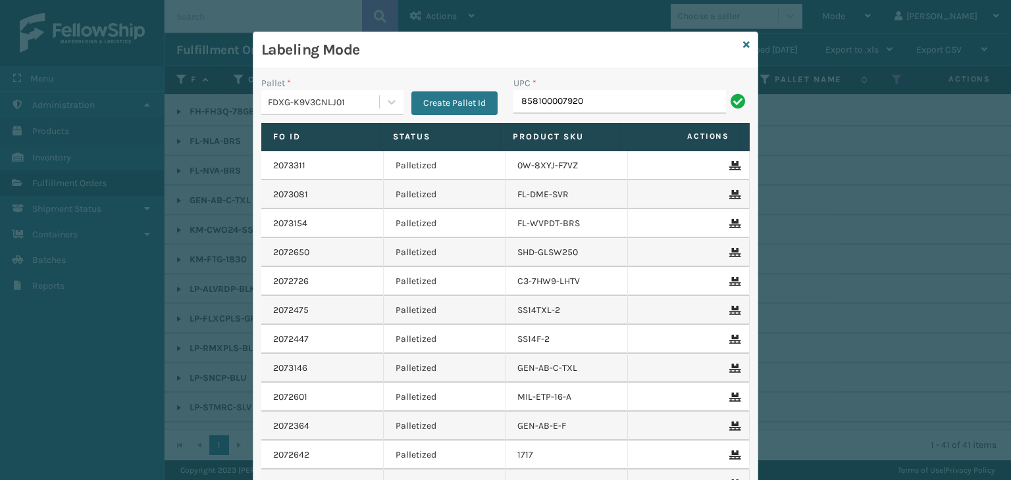
type input "858100007920"
type input "858100007"
type input "KM-CWO24-SS"
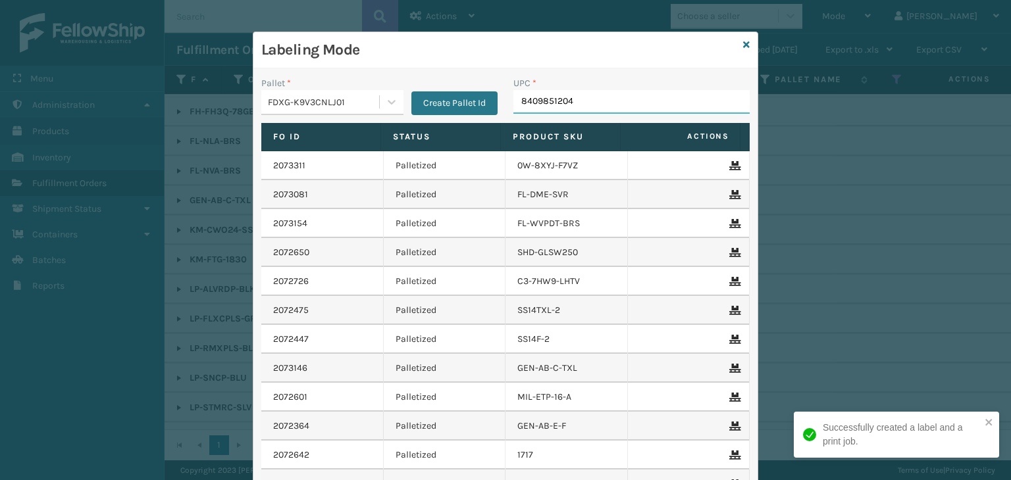
type input "84098512046"
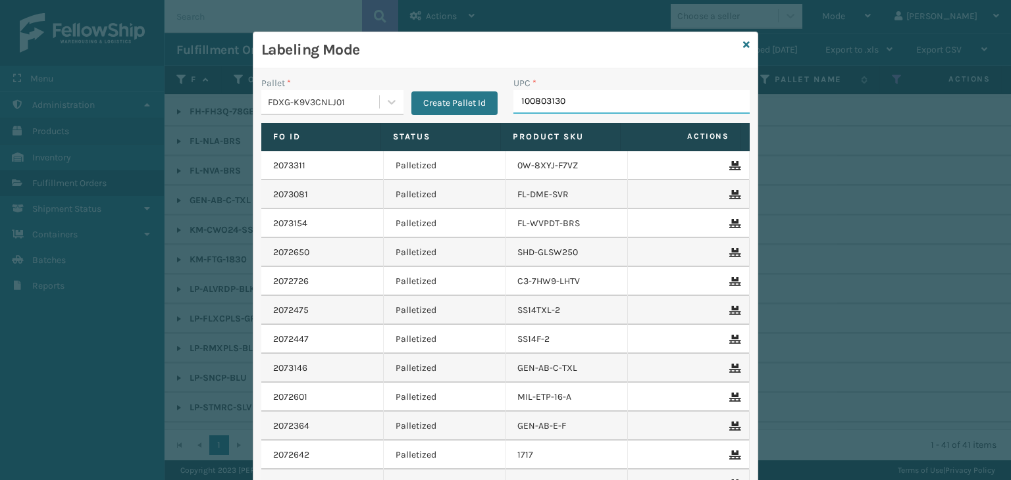
type input "1008031307"
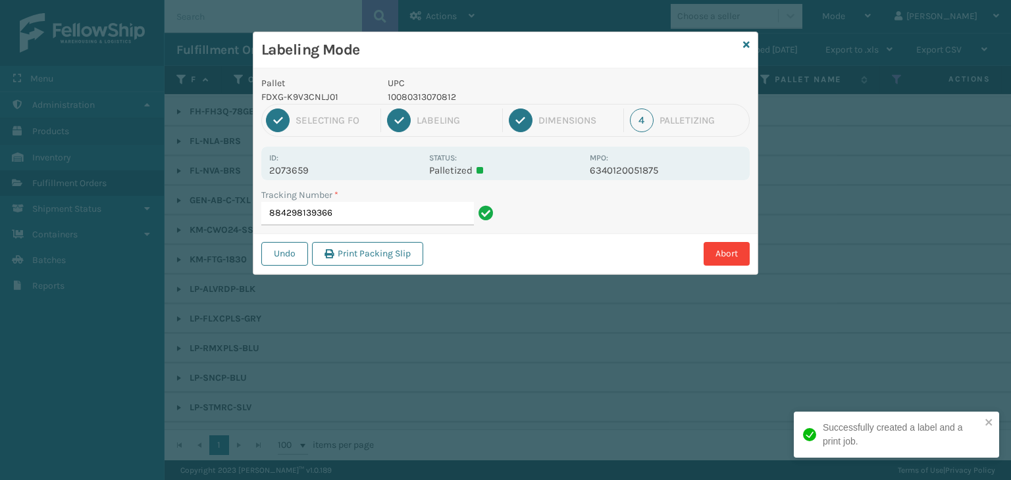
click at [423, 102] on p "10080313070812" at bounding box center [485, 97] width 194 height 14
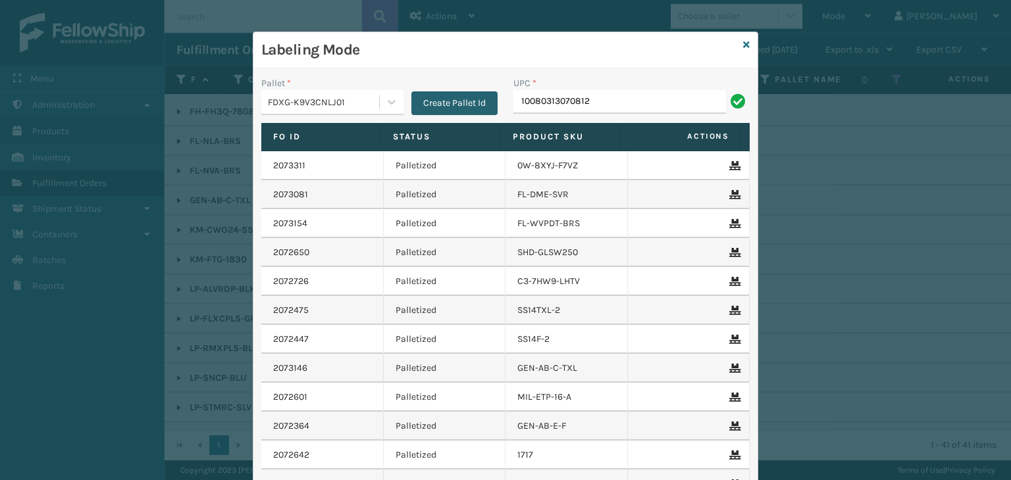
type input "10080313070812"
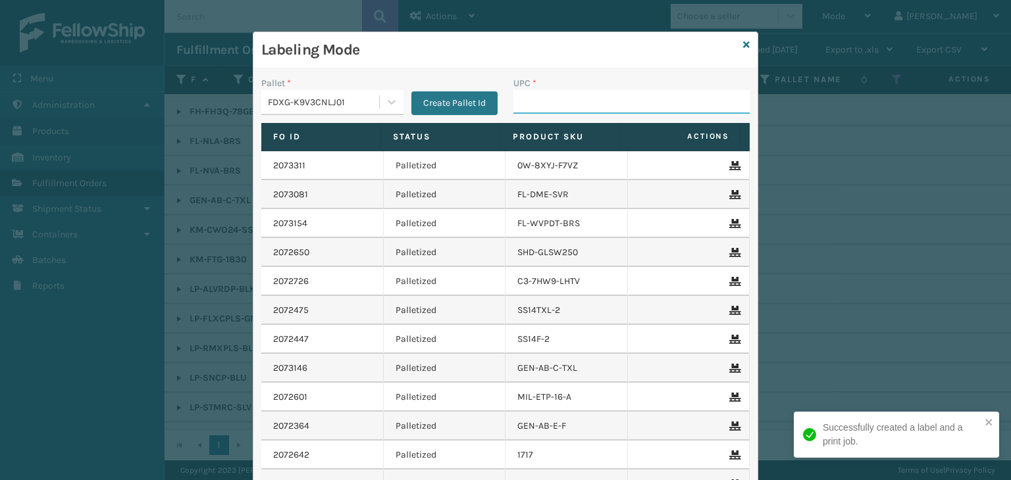
type input "0"
type input "080313014"
click at [743, 43] on icon at bounding box center [746, 44] width 7 height 9
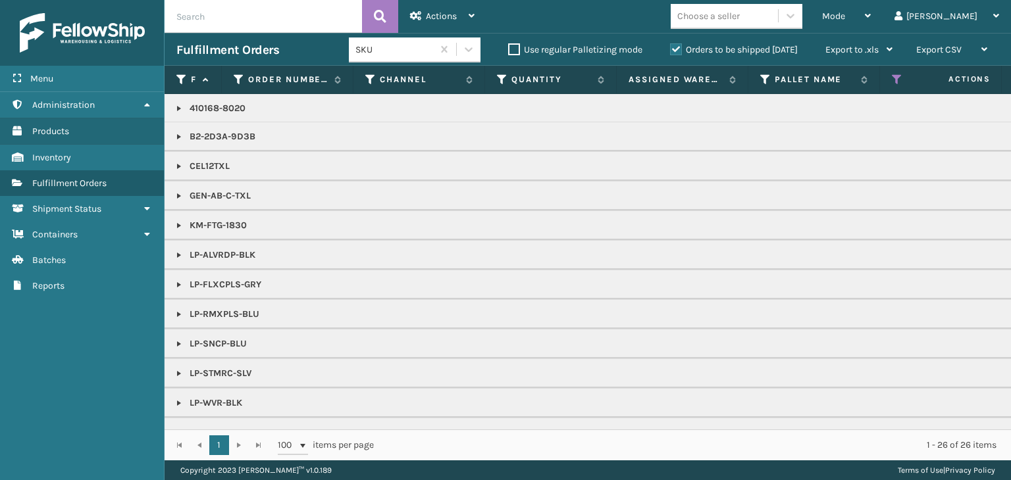
scroll to position [0, 0]
drag, startPoint x: 885, startPoint y: 11, endPoint x: 854, endPoint y: 113, distance: 106.8
click at [845, 16] on span "Mode" at bounding box center [833, 16] width 23 height 11
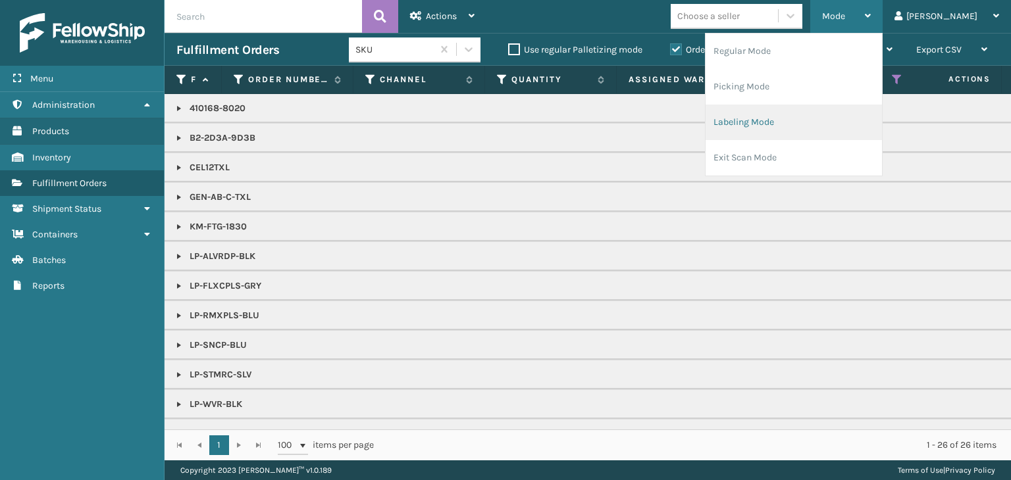
click at [846, 109] on li "Labeling Mode" at bounding box center [794, 123] width 176 height 36
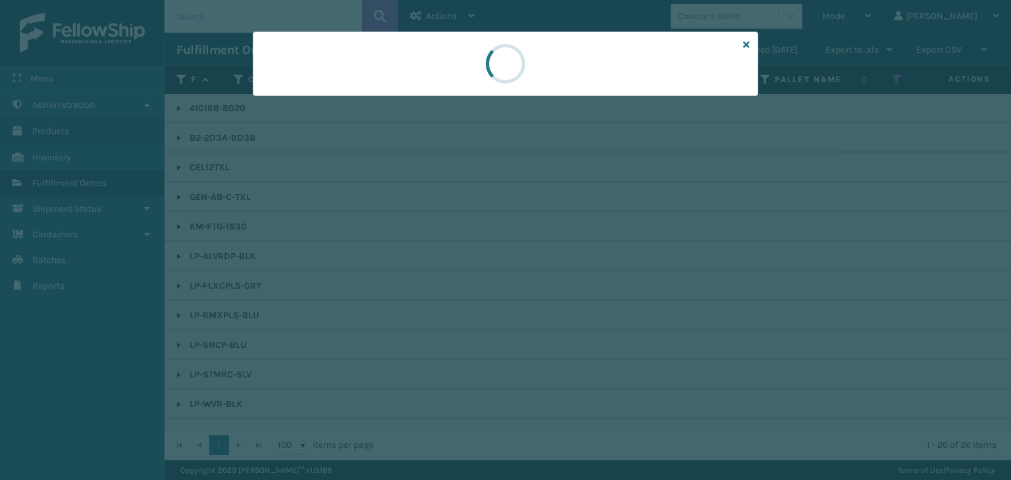
click at [340, 95] on div at bounding box center [505, 240] width 1011 height 480
click at [338, 97] on div at bounding box center [505, 240] width 1011 height 480
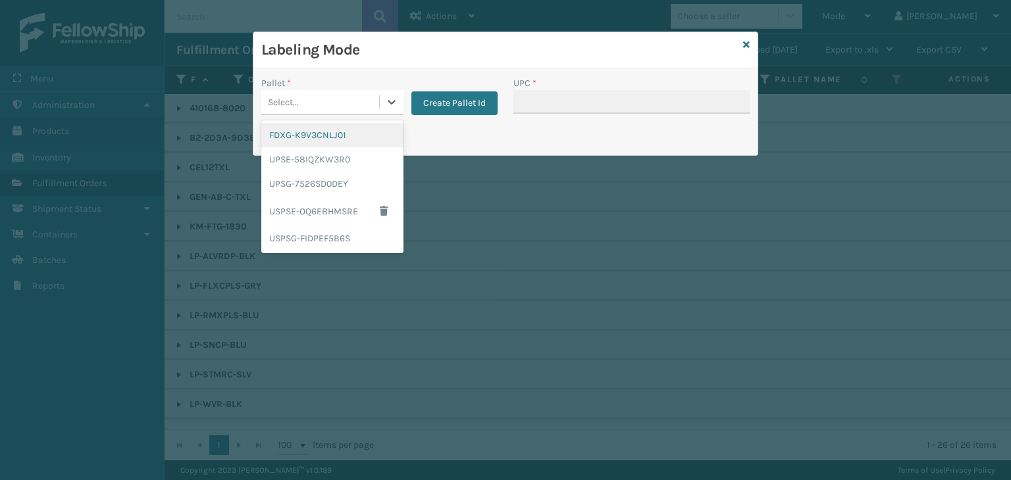
click at [338, 97] on div "Select..." at bounding box center [320, 102] width 118 height 22
click at [369, 173] on div "UPSG-7526SD0DEY" at bounding box center [332, 184] width 142 height 24
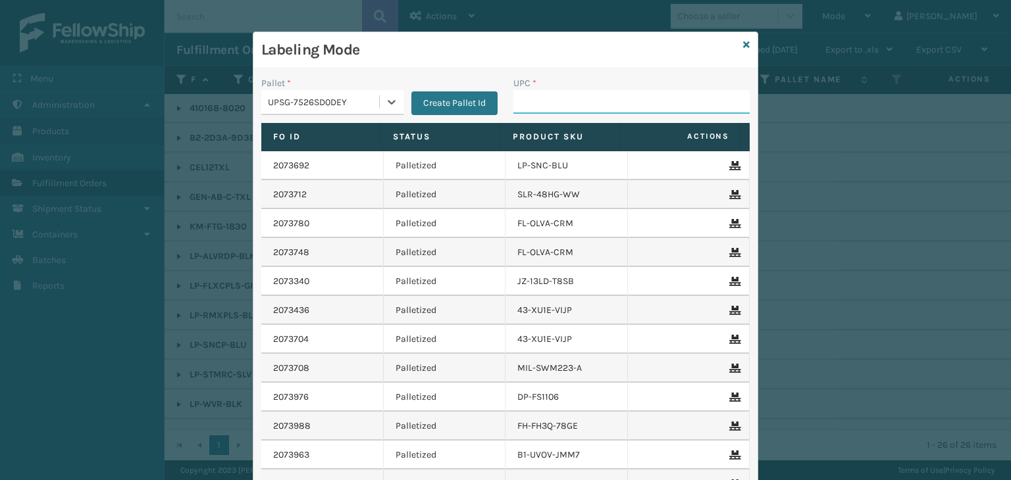
drag, startPoint x: 527, startPoint y: 96, endPoint x: 520, endPoint y: 90, distance: 8.9
click at [527, 96] on input "UPC *" at bounding box center [631, 102] width 236 height 24
type input "LP-RMXPLS-BLU"
type input "81009093092"
type input "853913008072"
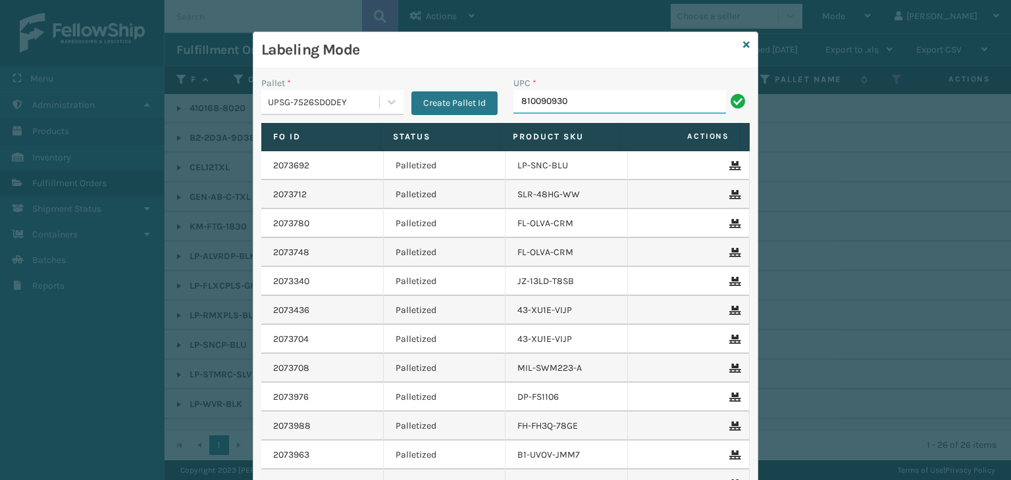
type input "8100909309"
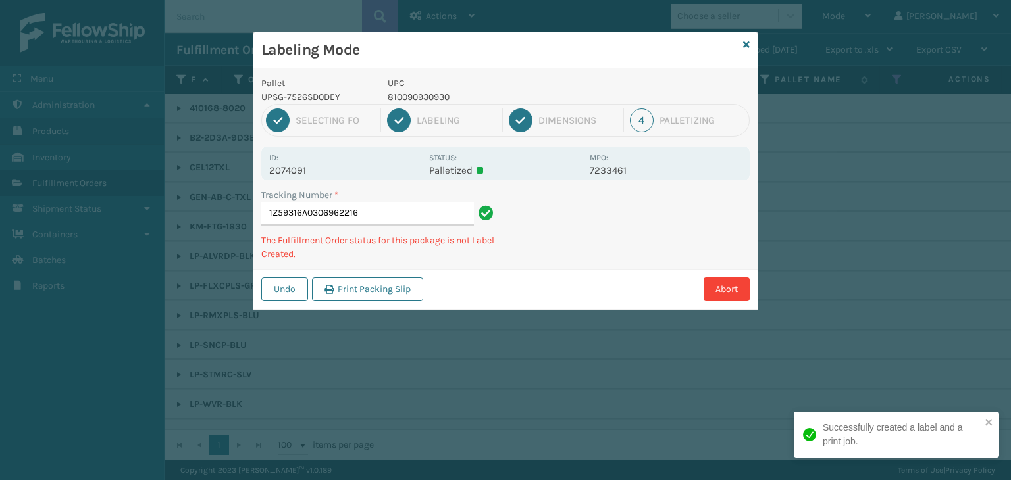
click at [425, 87] on p "UPC" at bounding box center [485, 83] width 194 height 14
click at [427, 91] on p "810090930930" at bounding box center [485, 97] width 194 height 14
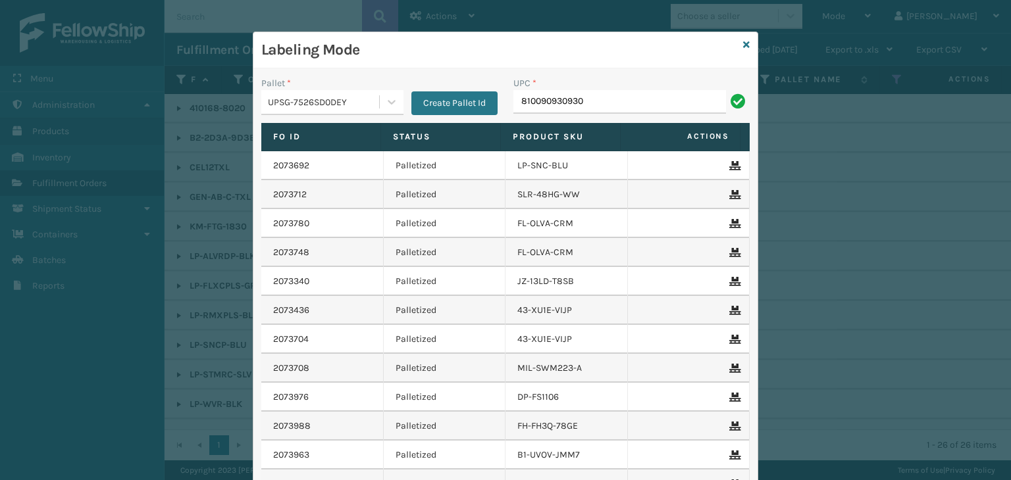
type input "810090930930"
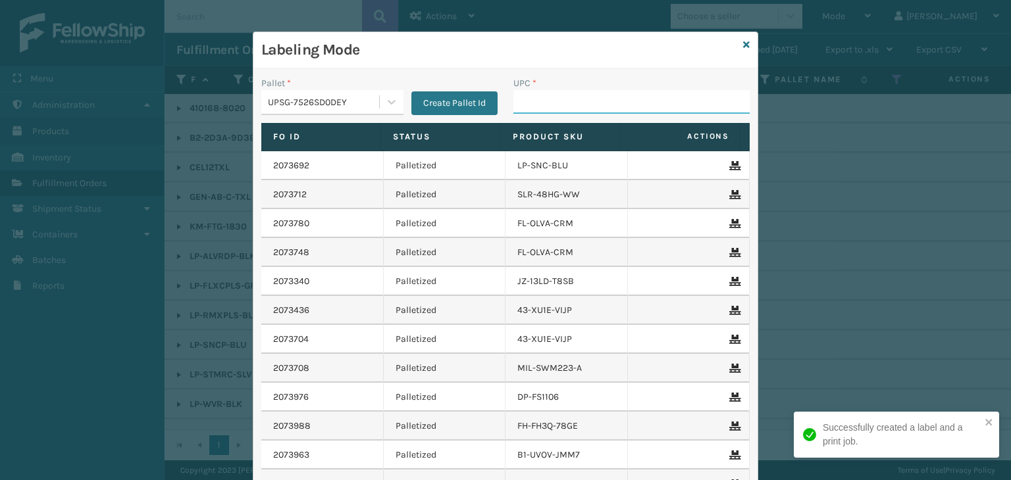
paste input "810090930930"
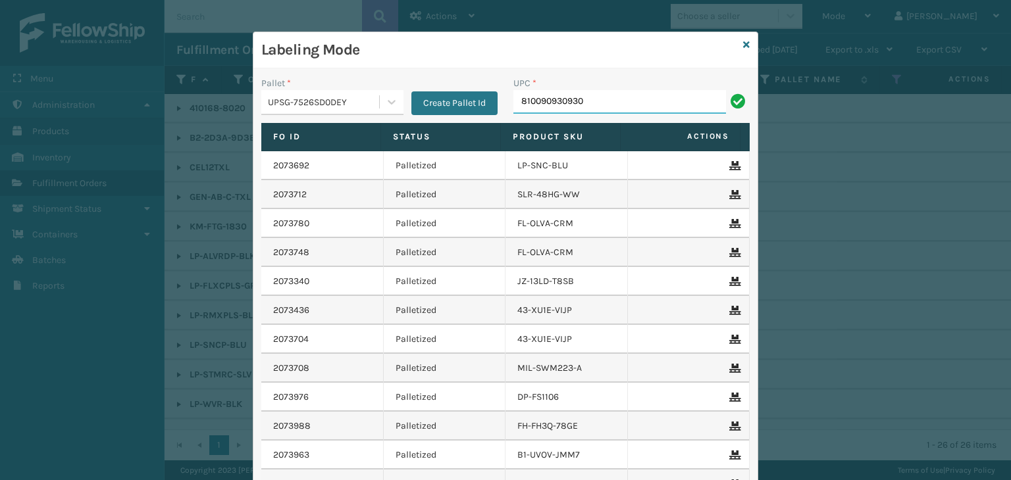
type input "810090930930"
type input "850040667293"
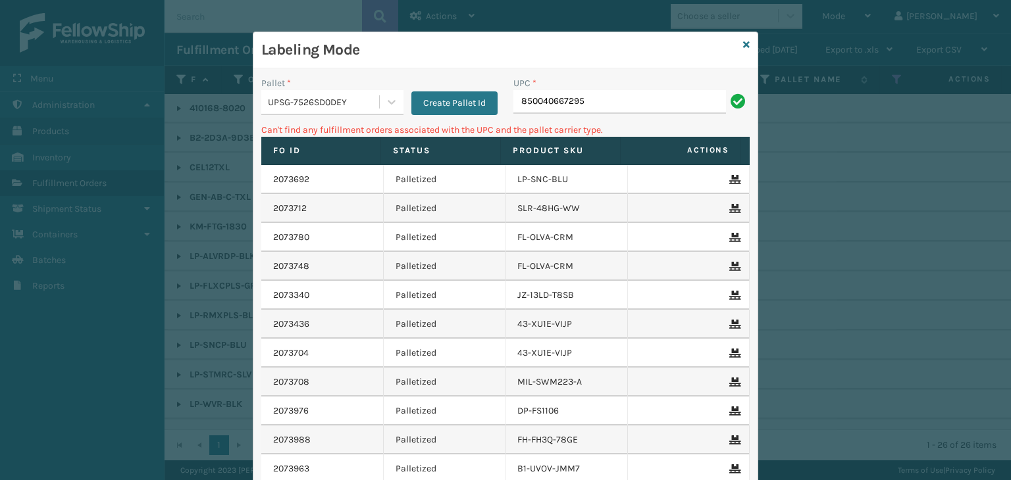
type input "850040667295"
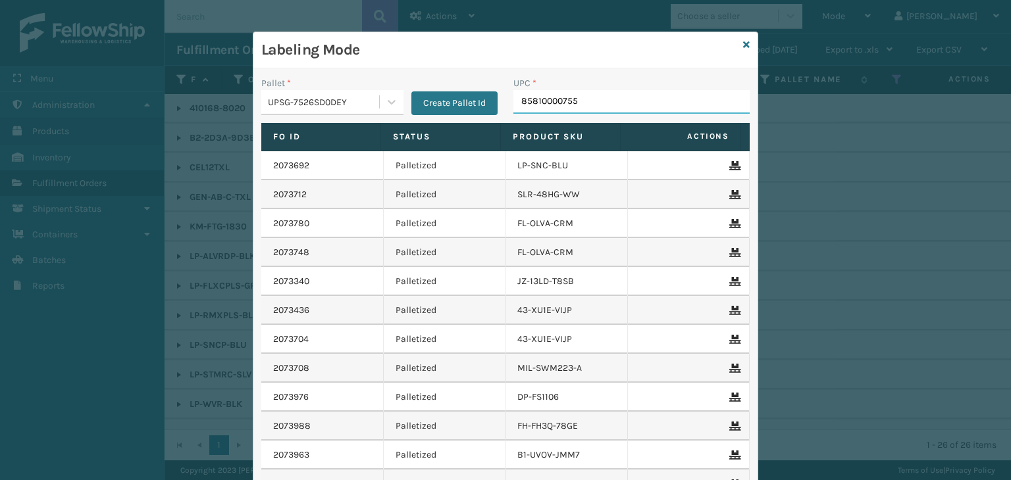
type input "858100007555"
type input "LP-STMRC-SLV"
type input "068888026765"
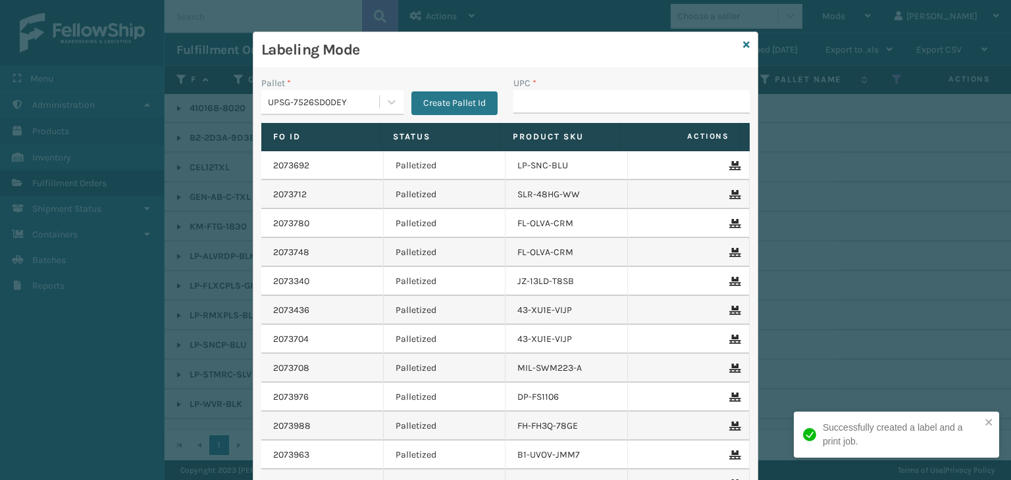
click at [735, 49] on div "Labeling Mode" at bounding box center [505, 50] width 504 height 36
click at [743, 43] on icon at bounding box center [746, 44] width 7 height 9
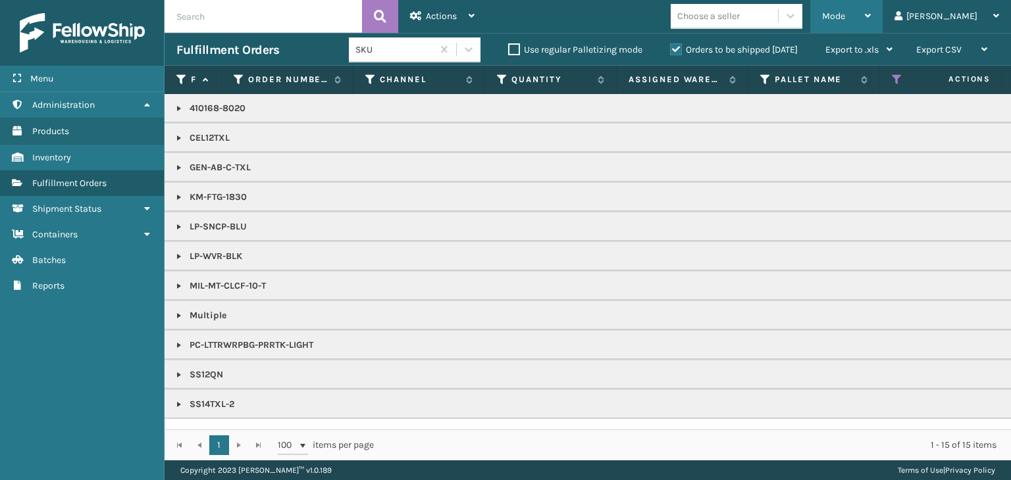
click at [871, 15] on div "Mode" at bounding box center [846, 16] width 49 height 33
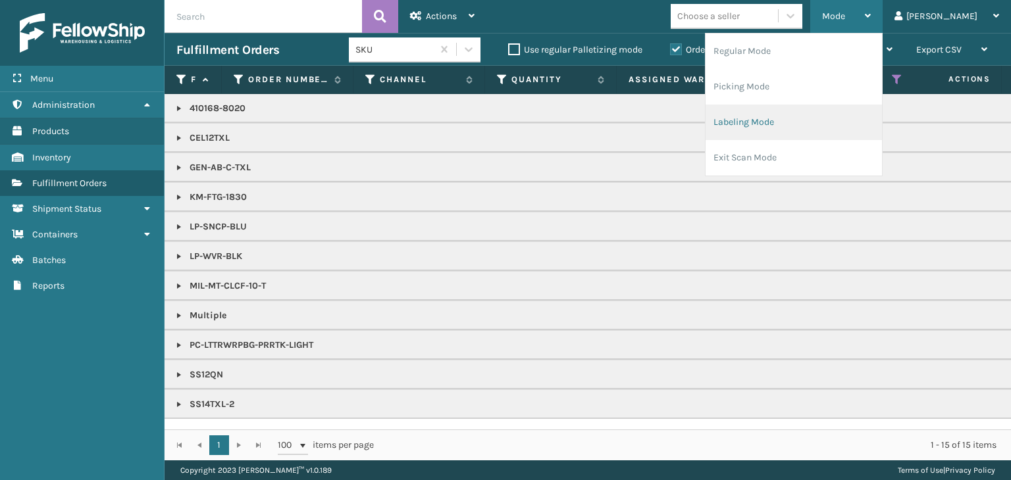
click at [827, 133] on li "Labeling Mode" at bounding box center [794, 123] width 176 height 36
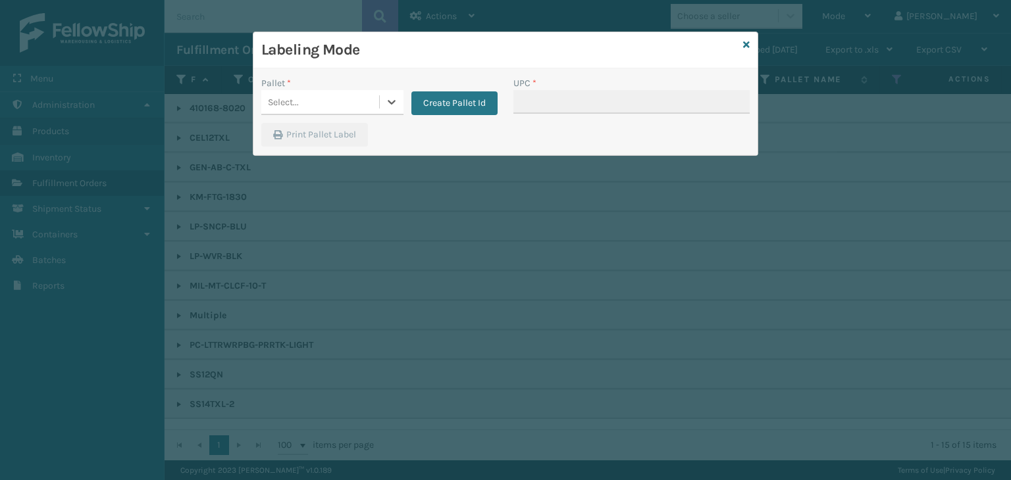
click at [340, 95] on div "Select..." at bounding box center [320, 102] width 118 height 22
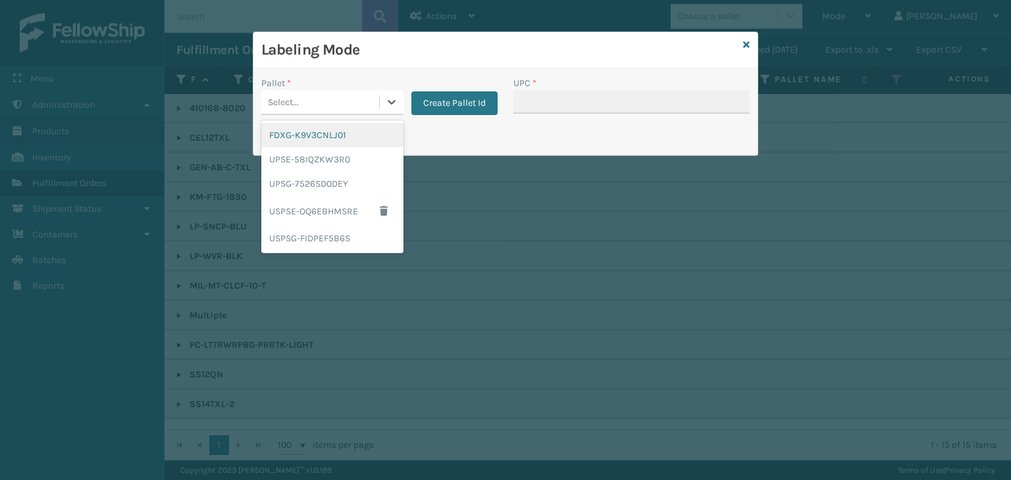
click at [288, 137] on div "FDXG-K9V3CNLJ01" at bounding box center [332, 135] width 142 height 24
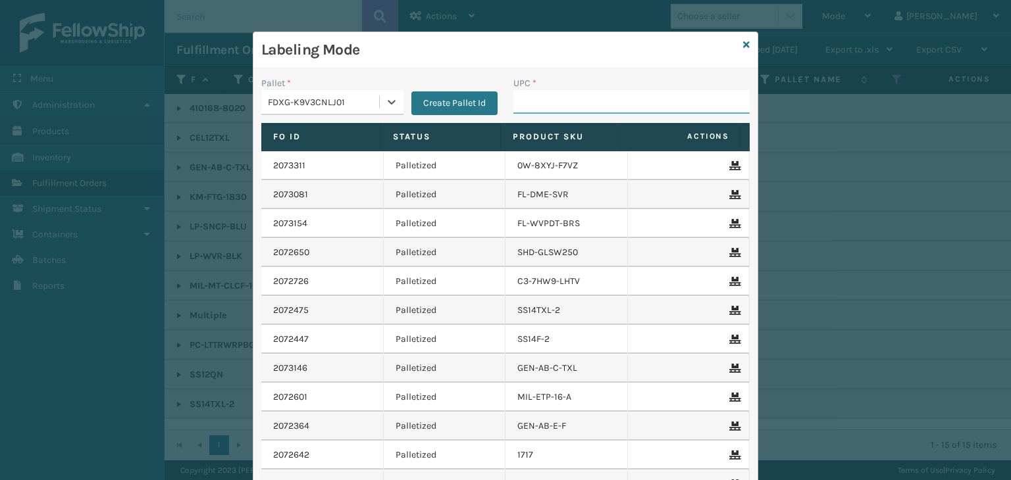
click at [563, 101] on input "UPC *" at bounding box center [631, 102] width 236 height 24
type input "8499860"
type input "GEN-AB-C-"
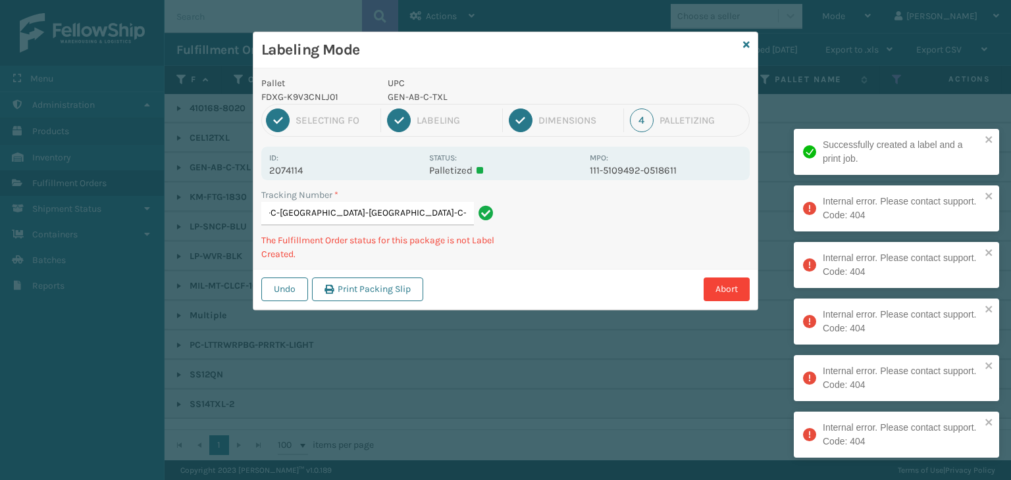
type input "393119761475GEN-AB-C-TXLGEN-AB-C-[GEOGRAPHIC_DATA]-[GEOGRAPHIC_DATA]-C-TXLGEN-[…"
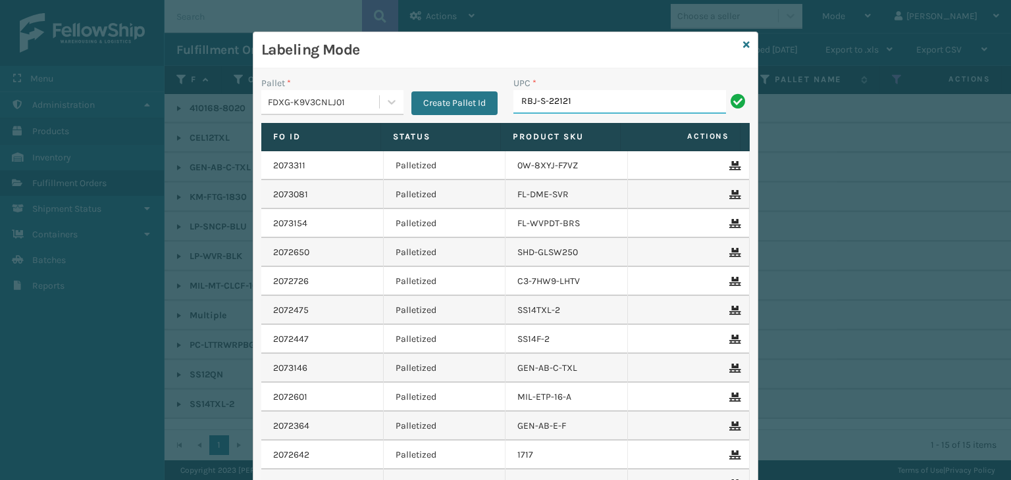
type input "RBJ-S-22121-00"
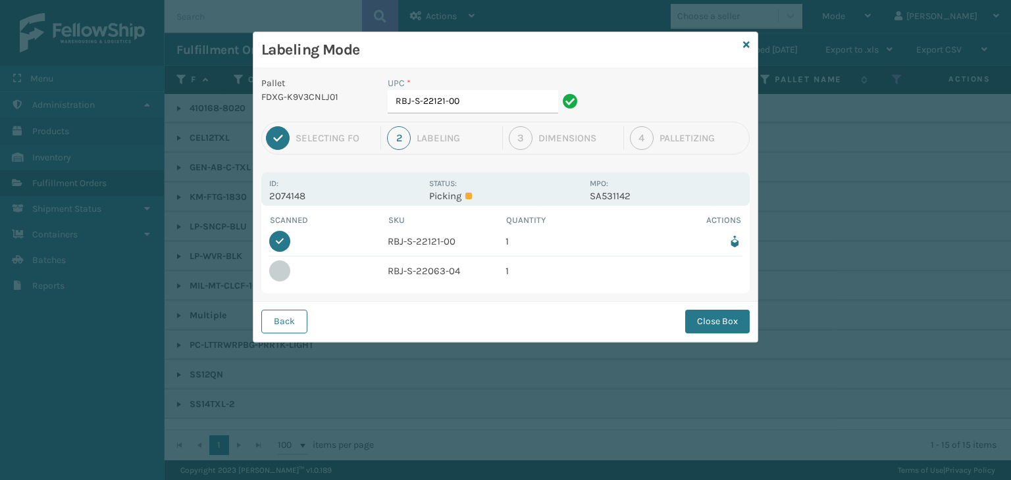
click at [690, 317] on button "Close Box" at bounding box center [717, 322] width 65 height 24
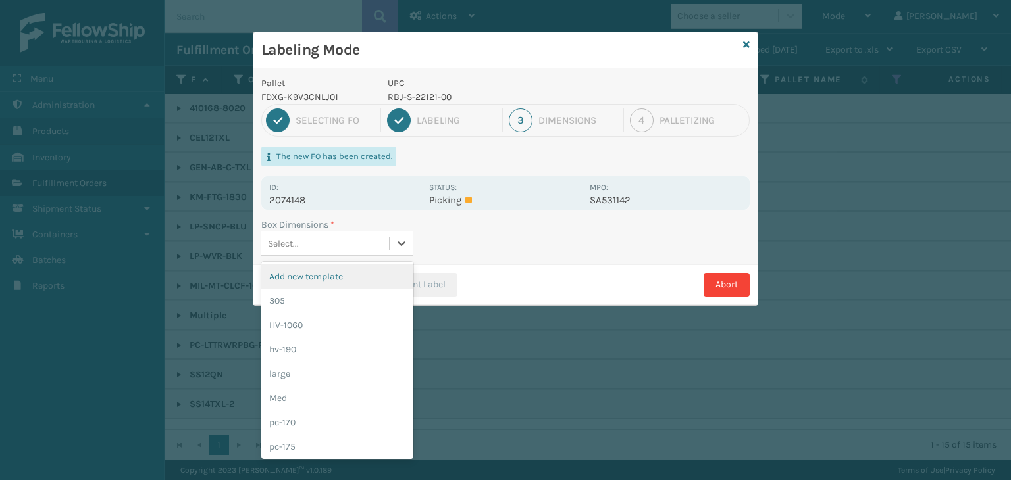
click at [359, 232] on div "Select..." at bounding box center [337, 244] width 152 height 25
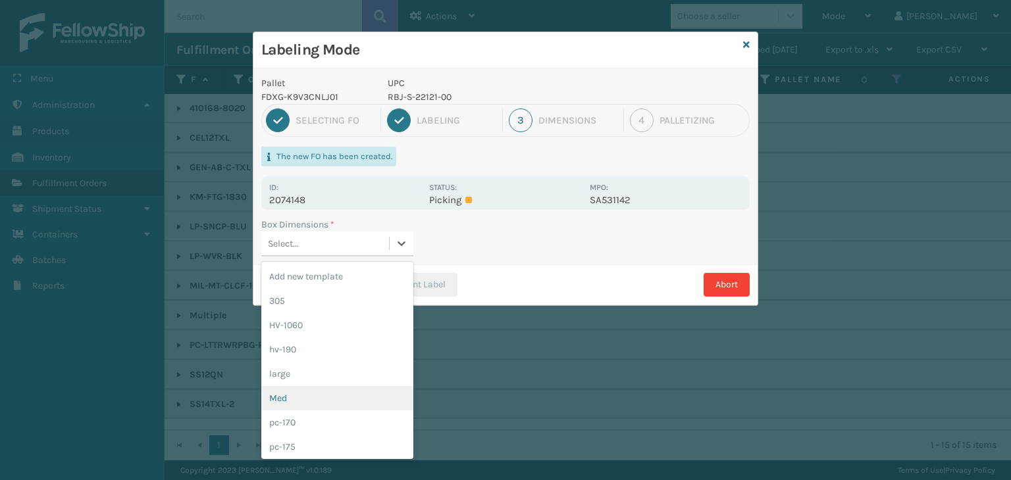
click at [305, 390] on div "Med" at bounding box center [337, 398] width 152 height 24
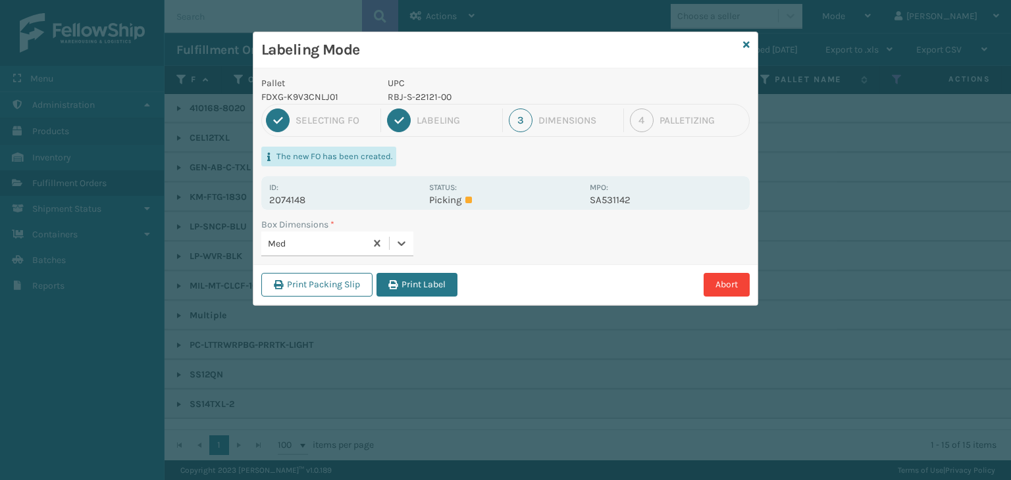
click at [423, 297] on div "Print Packing Slip Print Label Abort" at bounding box center [505, 285] width 504 height 40
click at [414, 289] on button "Print Label" at bounding box center [416, 285] width 81 height 24
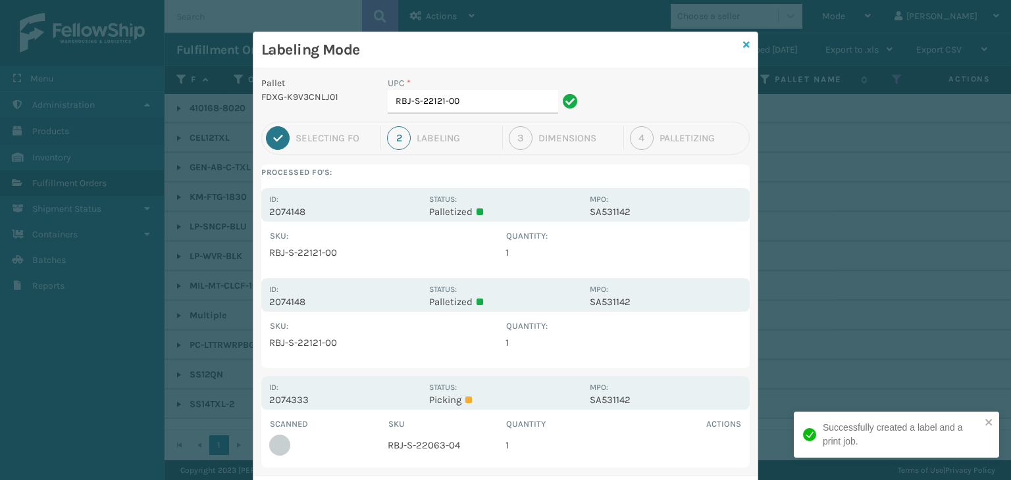
click at [743, 45] on icon at bounding box center [746, 44] width 7 height 9
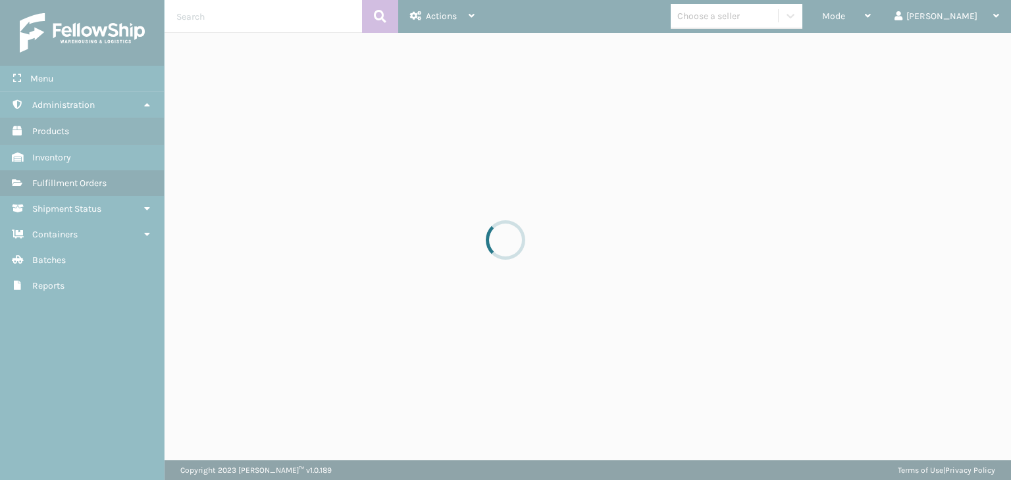
click at [890, 14] on div at bounding box center [505, 240] width 1011 height 480
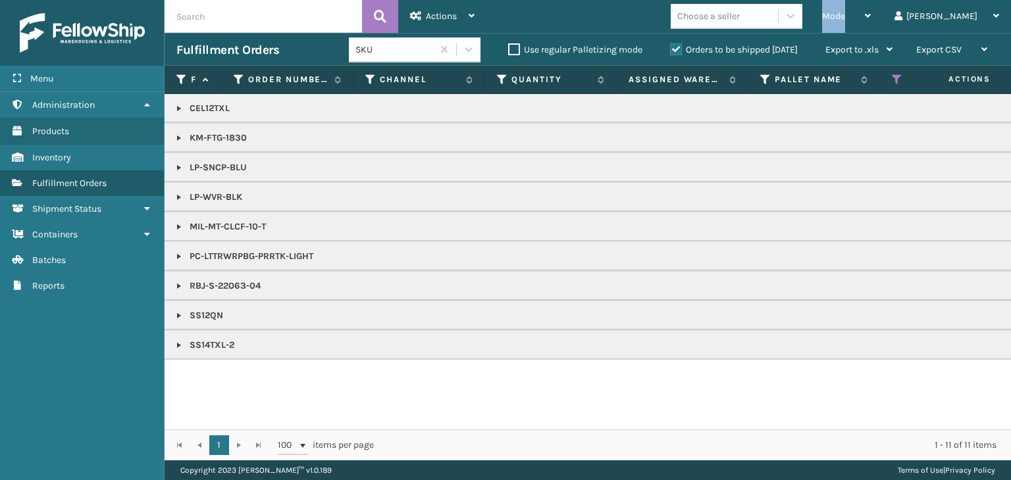
click at [845, 14] on span "Mode" at bounding box center [833, 16] width 23 height 11
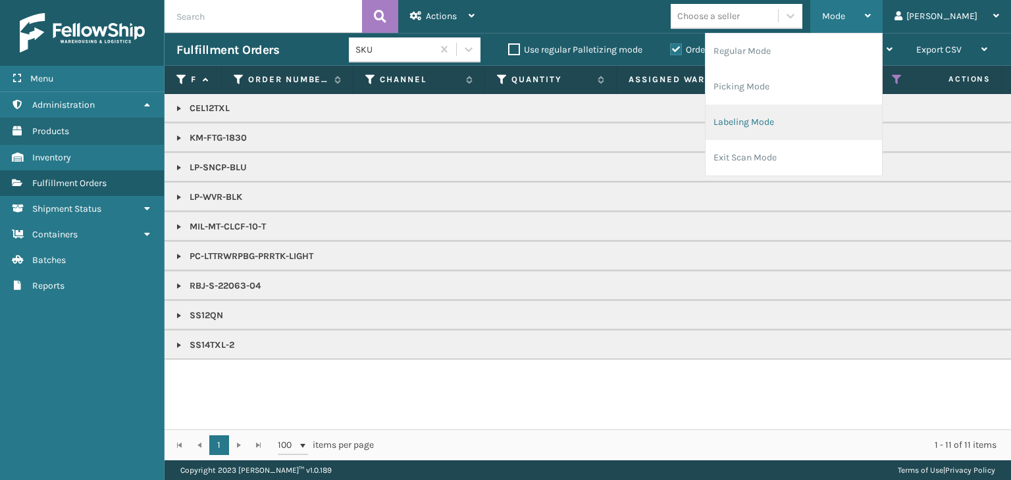
click at [828, 132] on li "Labeling Mode" at bounding box center [794, 123] width 176 height 36
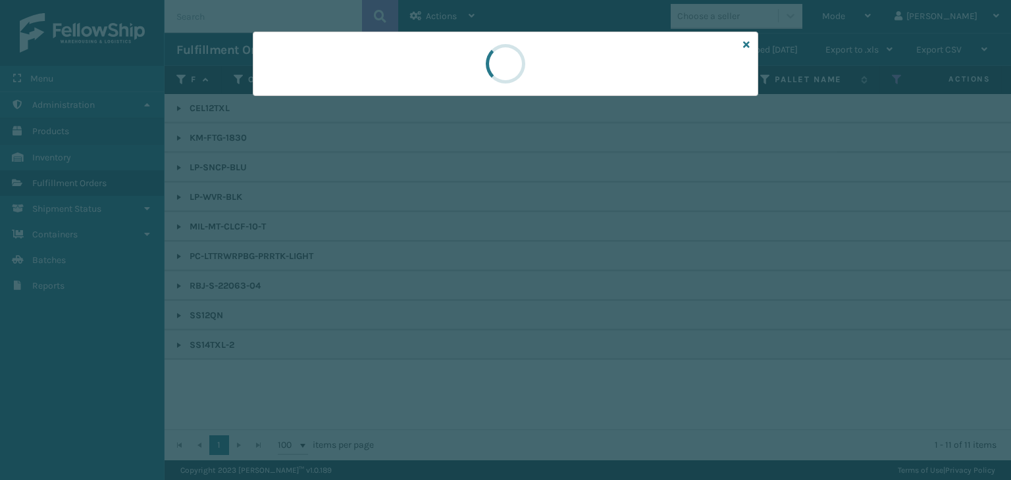
click at [335, 107] on div at bounding box center [505, 240] width 1011 height 480
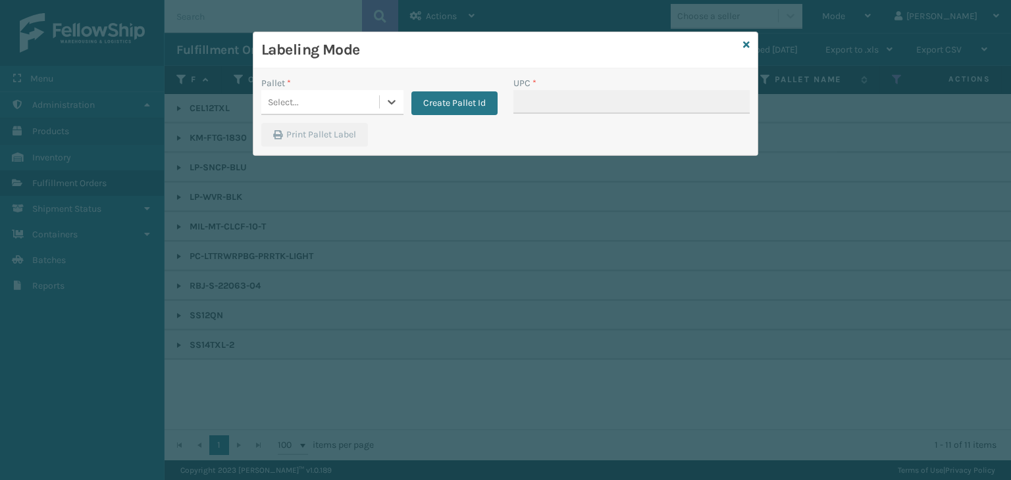
click at [335, 107] on div "Select..." at bounding box center [320, 102] width 118 height 22
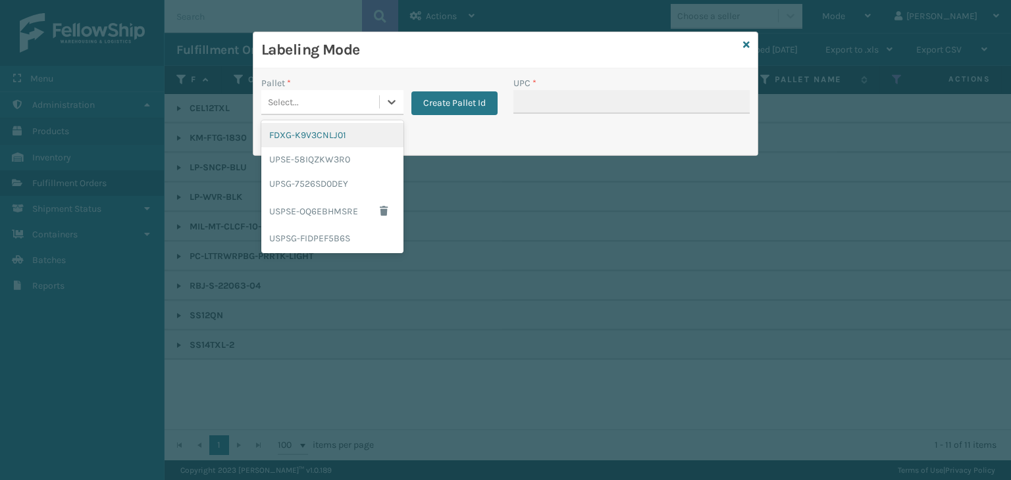
click at [324, 137] on div "FDXG-K9V3CNLJ01" at bounding box center [332, 135] width 142 height 24
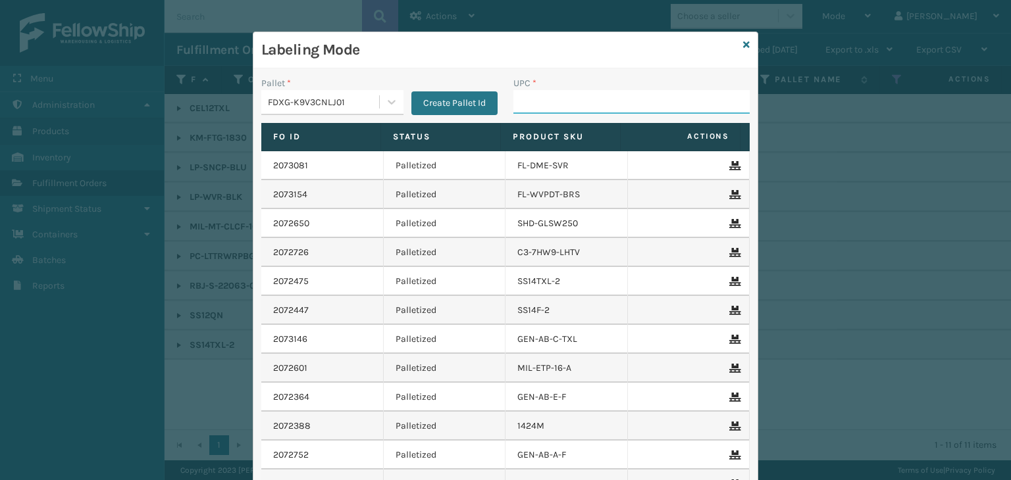
click at [604, 105] on input "UPC *" at bounding box center [631, 102] width 236 height 24
type input "8100819"
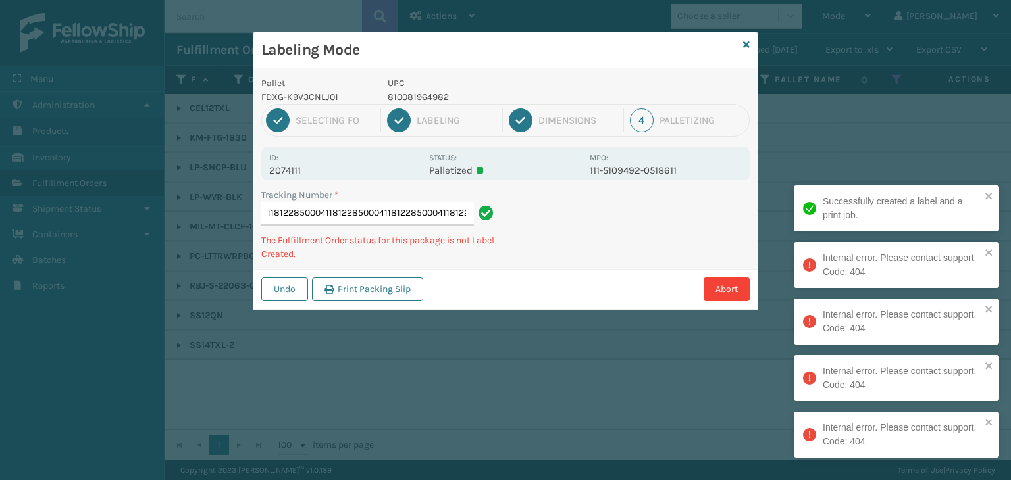
type input "884306225397850004118122850004118122850004118122850004118122850004118122"
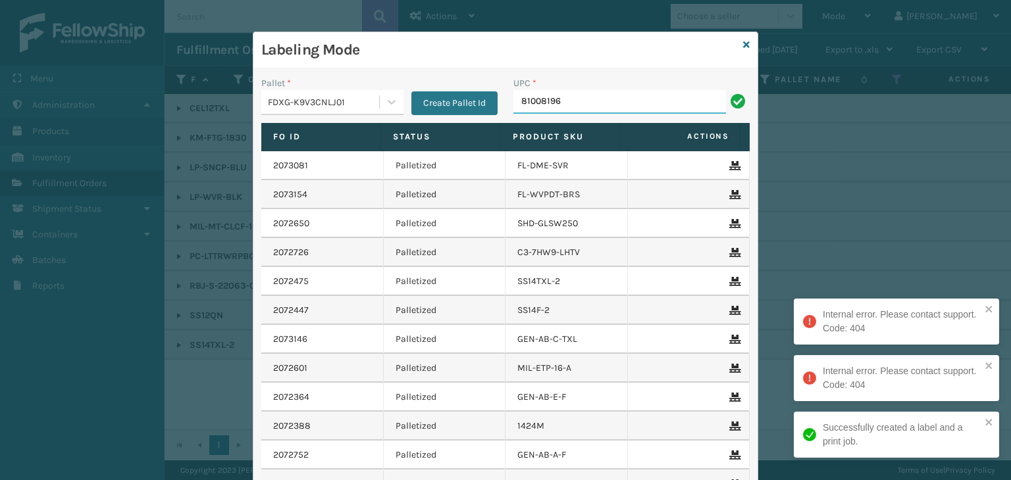
type input "810081962"
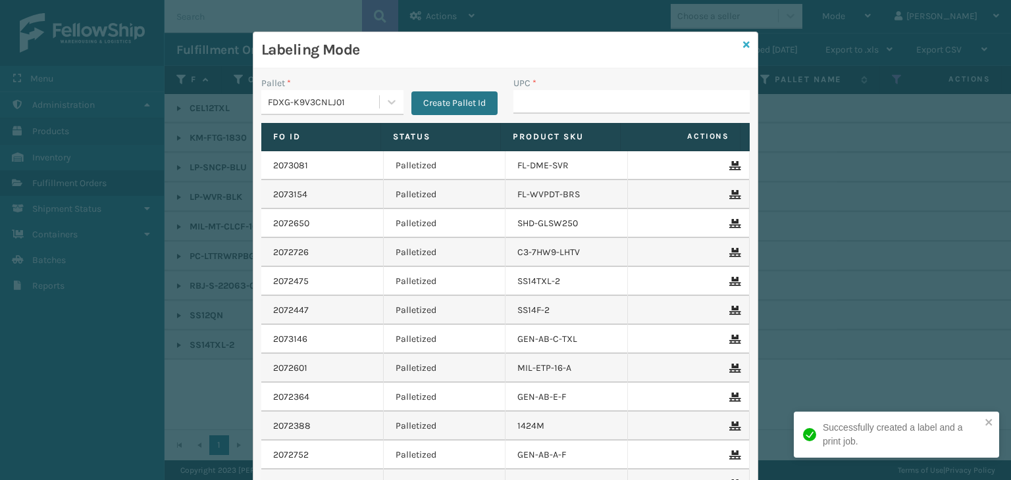
click at [743, 41] on icon at bounding box center [746, 44] width 7 height 9
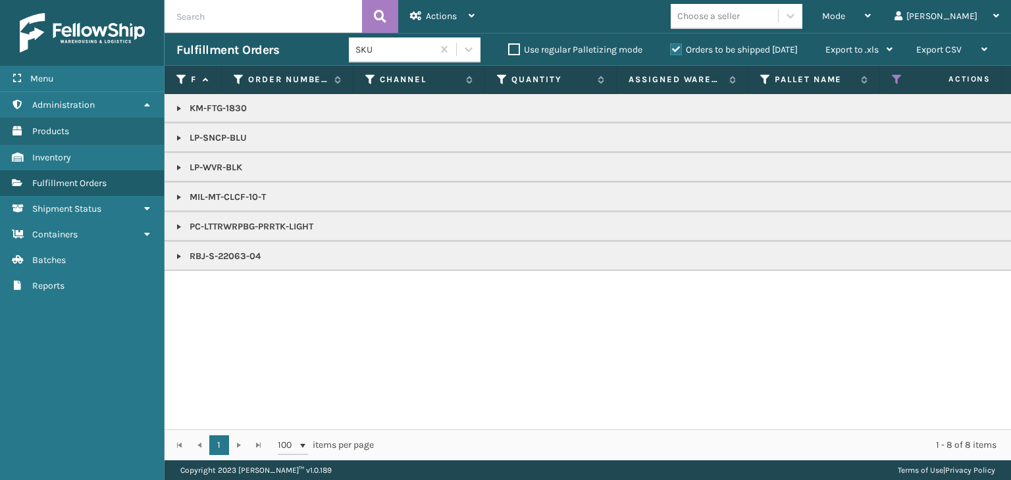
click at [176, 226] on link at bounding box center [179, 227] width 11 height 11
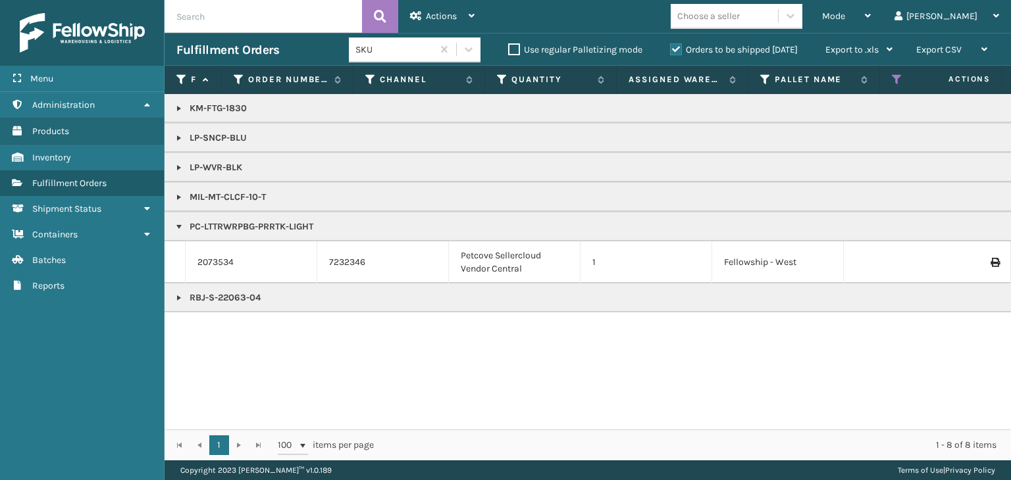
click at [238, 222] on p "PC-LTTRWRPBG-PRRTK-LIGHT" at bounding box center [1014, 226] width 1676 height 13
click at [883, 6] on div "Mode Regular Mode Picking Mode Labeling Mode Exit Scan Mode" at bounding box center [846, 16] width 72 height 33
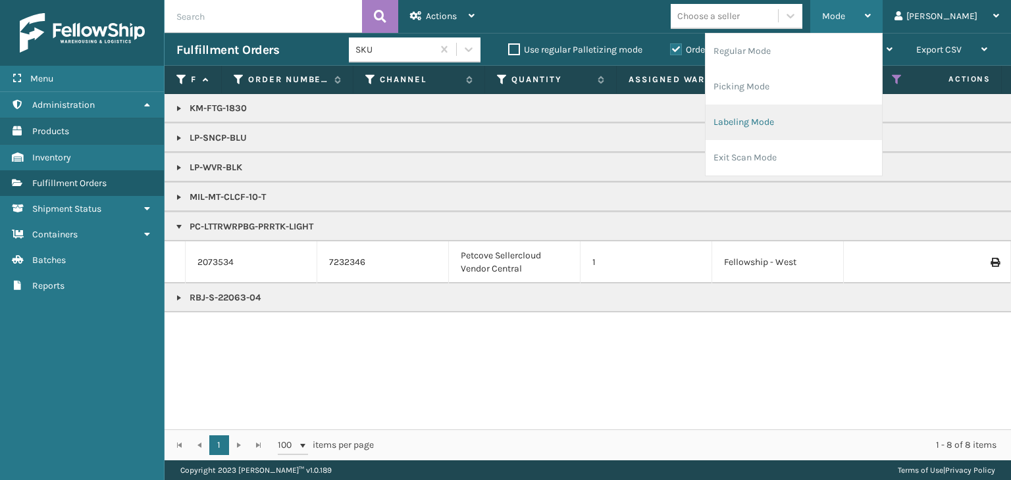
click at [835, 124] on li "Labeling Mode" at bounding box center [794, 123] width 176 height 36
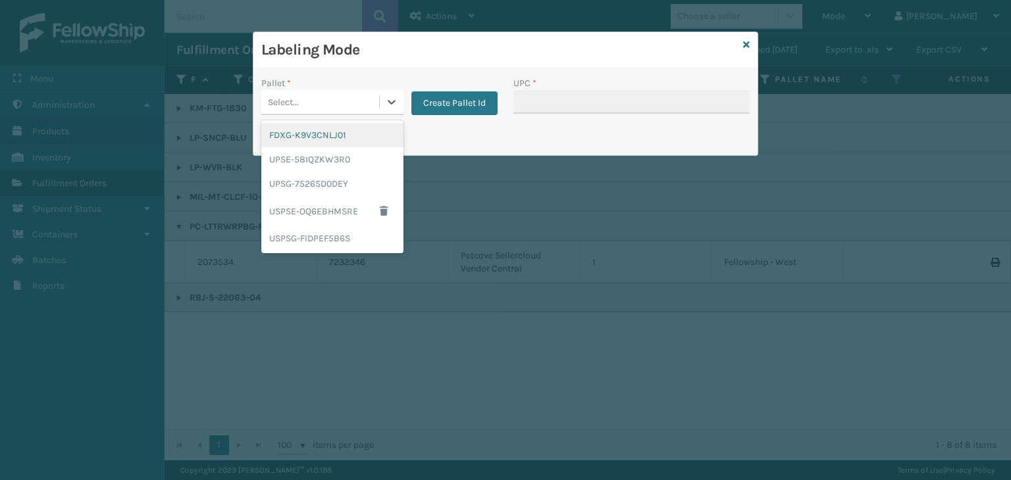
click at [303, 98] on div "Select..." at bounding box center [320, 102] width 118 height 22
click at [301, 182] on div "UPSG-7526SD0DEY" at bounding box center [332, 184] width 142 height 24
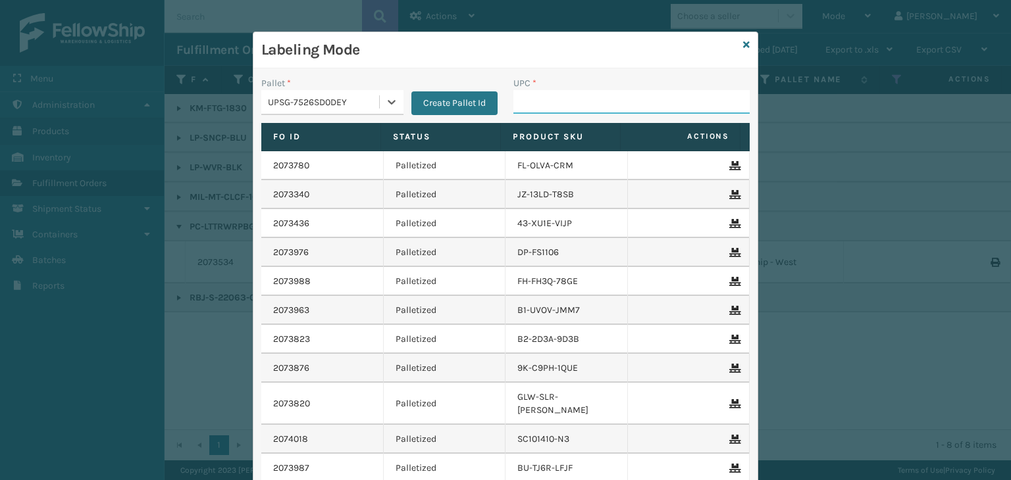
click at [577, 105] on input "UPC *" at bounding box center [631, 102] width 236 height 24
type input "81009"
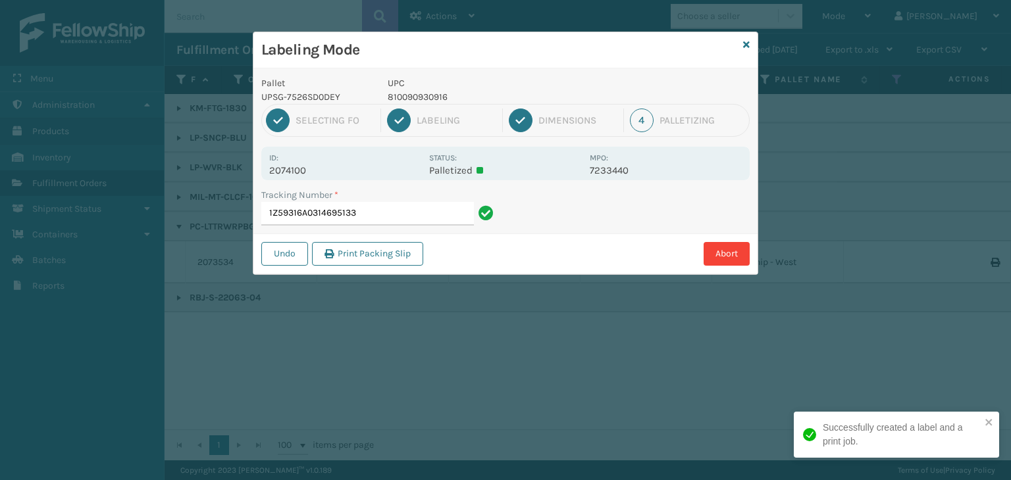
click at [400, 93] on p "810090930916" at bounding box center [485, 97] width 194 height 14
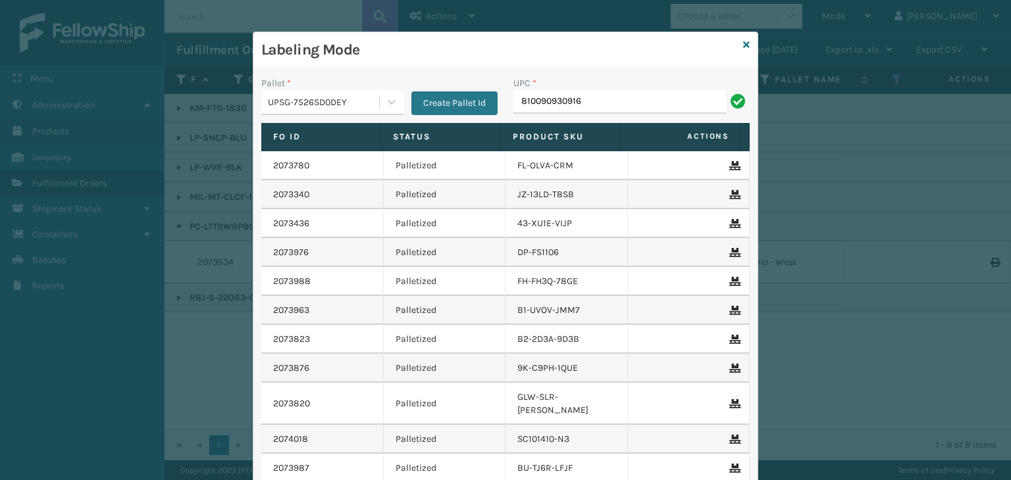
type input "810090930916"
type input "068888"
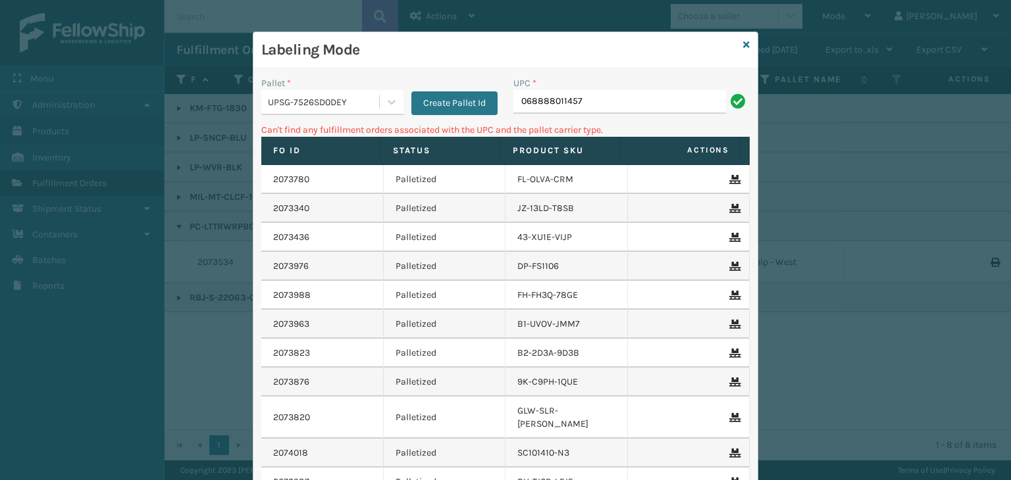
click at [524, 103] on input "068888011457" at bounding box center [619, 102] width 213 height 24
type input "68888011457"
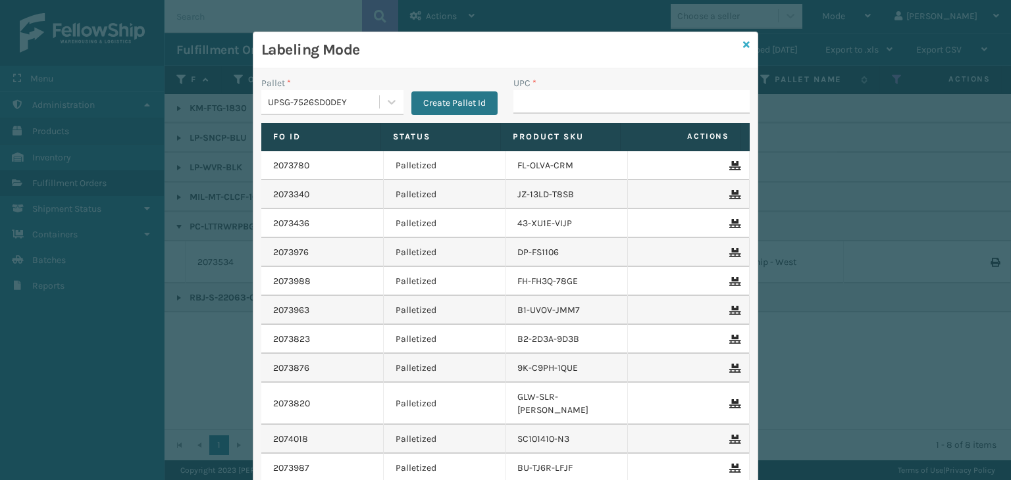
click at [743, 45] on icon at bounding box center [746, 44] width 7 height 9
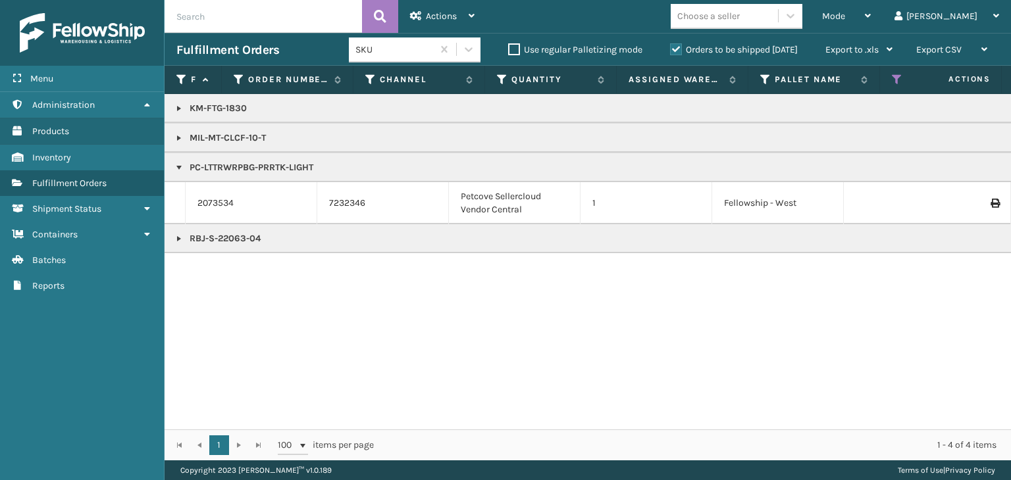
click at [218, 136] on p "MIL-MT-CLCF-10-T" at bounding box center [1014, 138] width 1676 height 13
click at [871, 7] on div "Mode" at bounding box center [846, 16] width 49 height 33
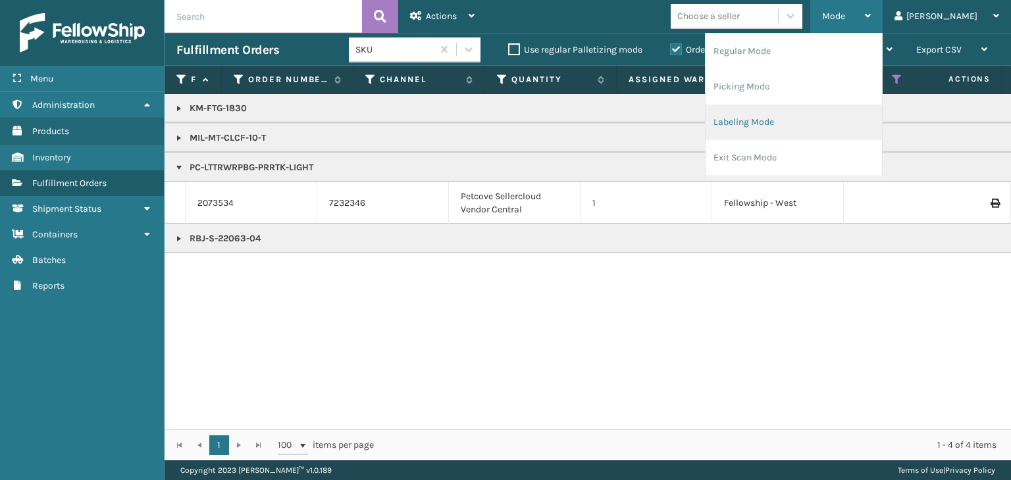
click at [817, 111] on li "Labeling Mode" at bounding box center [794, 123] width 176 height 36
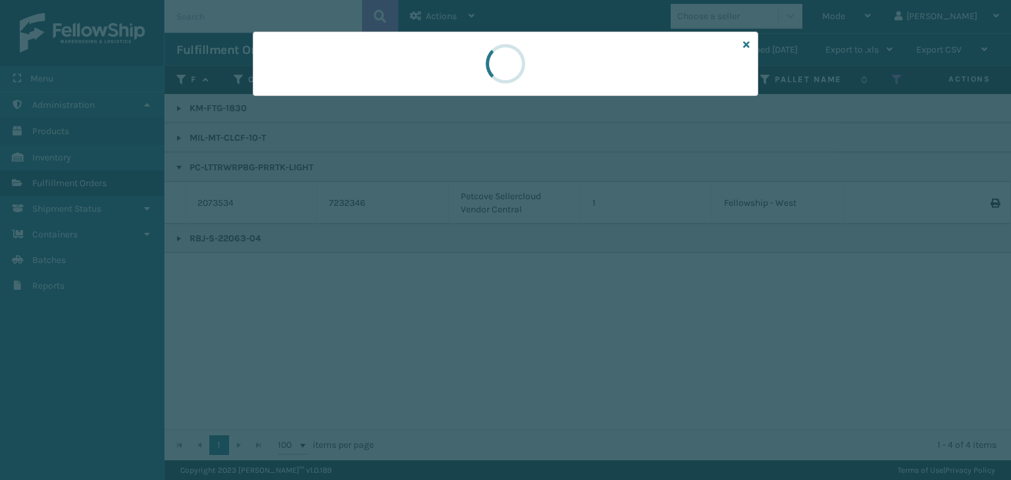
click at [328, 97] on div at bounding box center [505, 240] width 1011 height 480
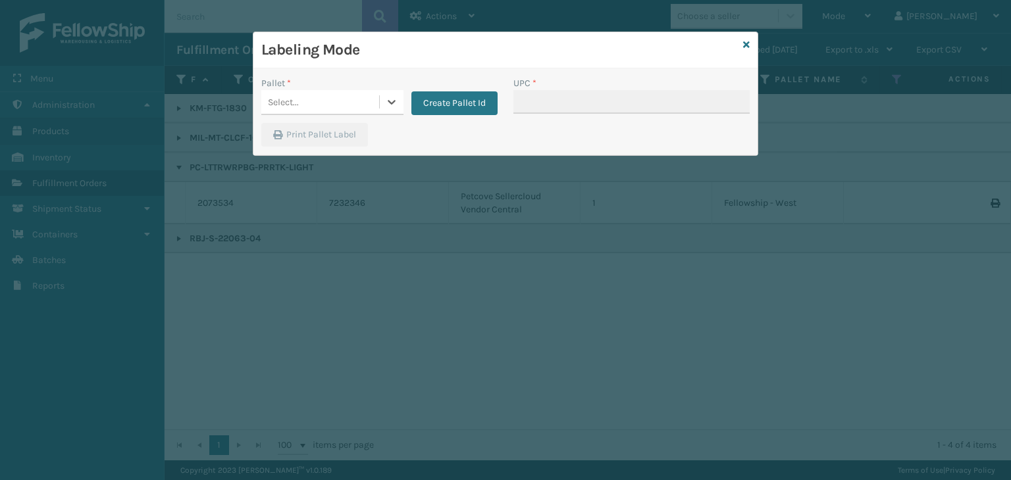
click at [328, 97] on div "Select..." at bounding box center [320, 102] width 118 height 22
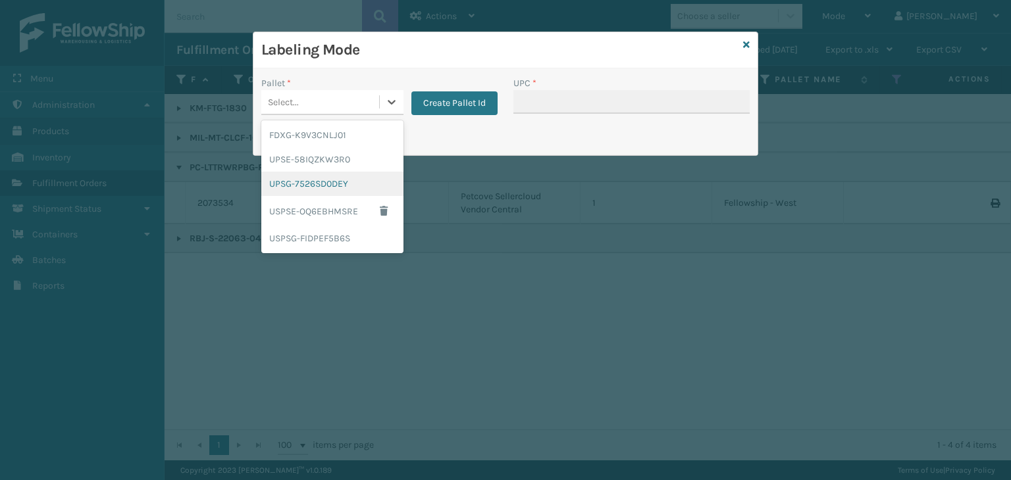
click at [320, 173] on div "UPSG-7526SD0DEY" at bounding box center [332, 184] width 142 height 24
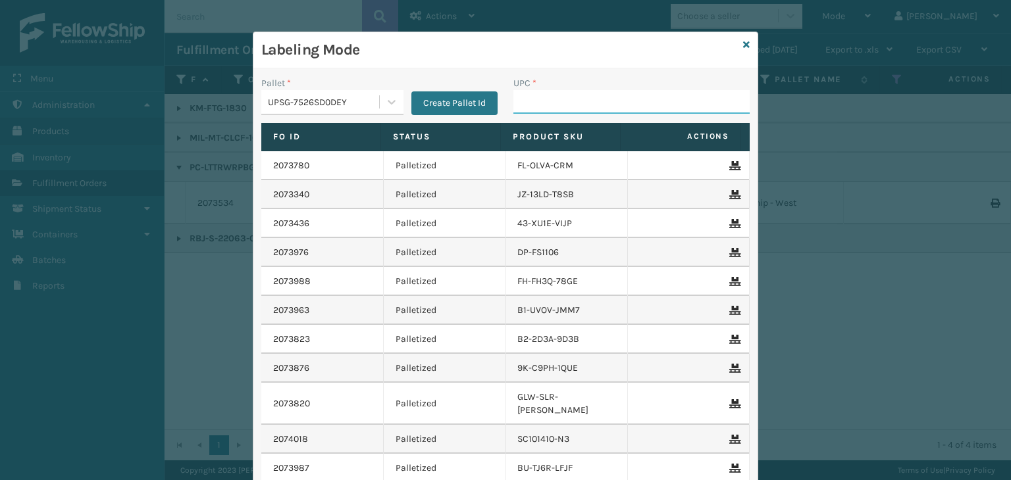
drag, startPoint x: 524, startPoint y: 95, endPoint x: 513, endPoint y: 93, distance: 10.9
click at [524, 95] on input "UPC *" at bounding box center [631, 102] width 236 height 24
type input "810164501905"
type input "840985120467"
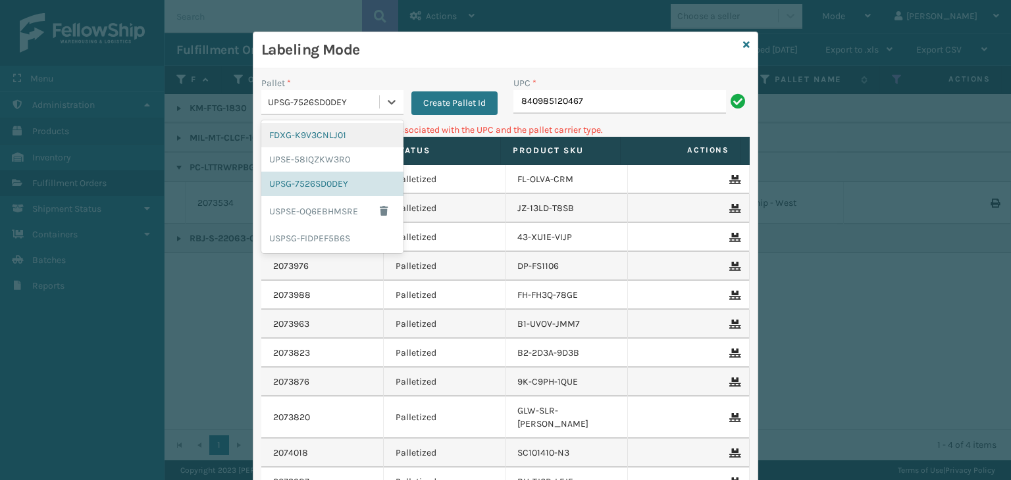
click at [326, 93] on div "UPSG-7526SD0DEY" at bounding box center [320, 102] width 118 height 22
click at [316, 129] on div "FDXG-K9V3CNLJ01" at bounding box center [332, 135] width 142 height 24
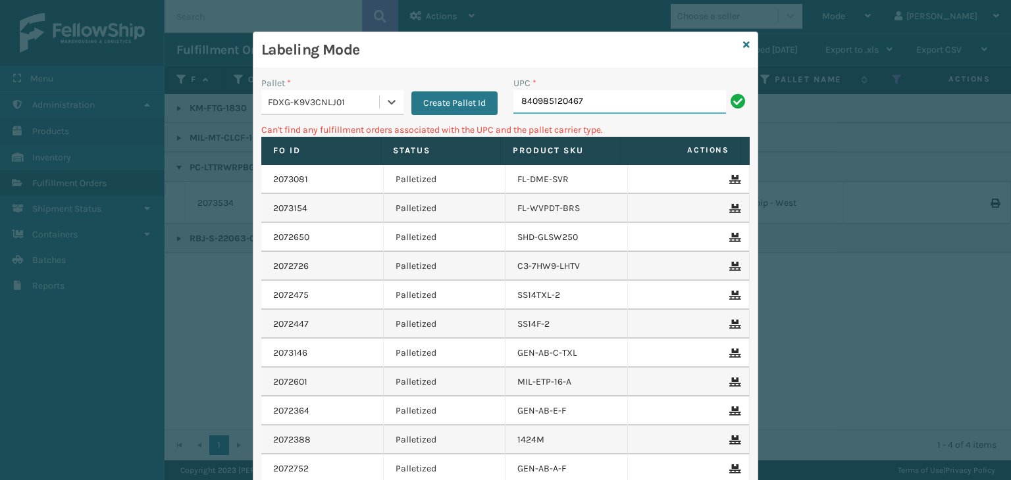
click at [583, 103] on input "840985120467" at bounding box center [619, 102] width 213 height 24
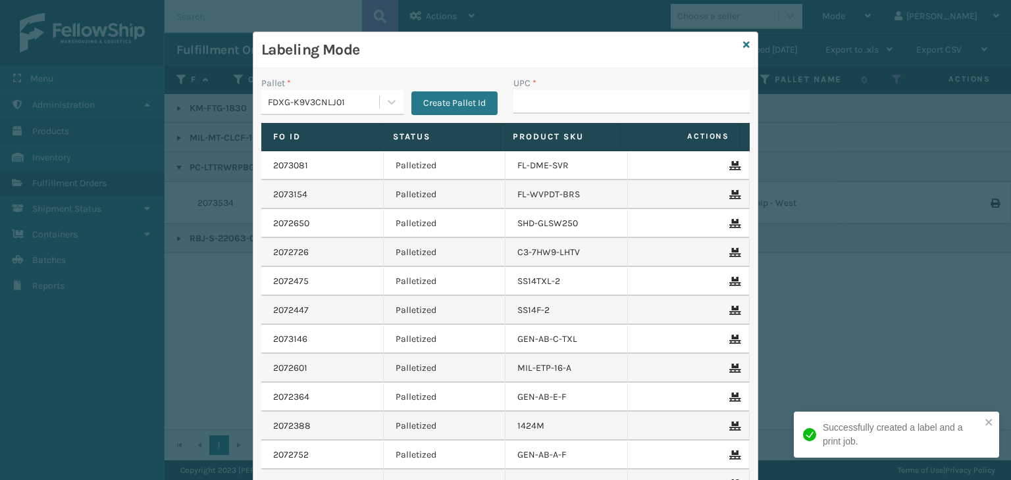
click at [745, 43] on div "Labeling Mode" at bounding box center [505, 50] width 504 height 36
click at [743, 42] on icon at bounding box center [746, 44] width 7 height 9
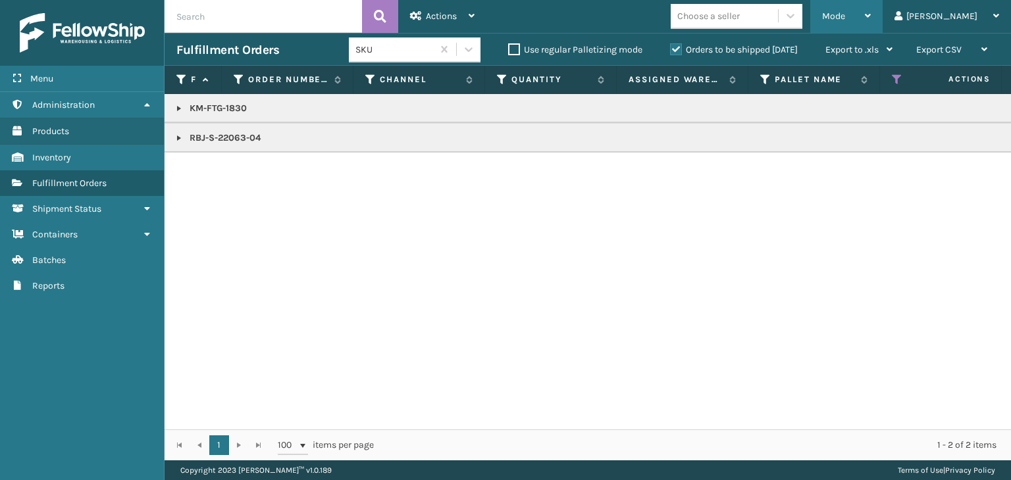
click at [871, 10] on div "Mode" at bounding box center [846, 16] width 49 height 33
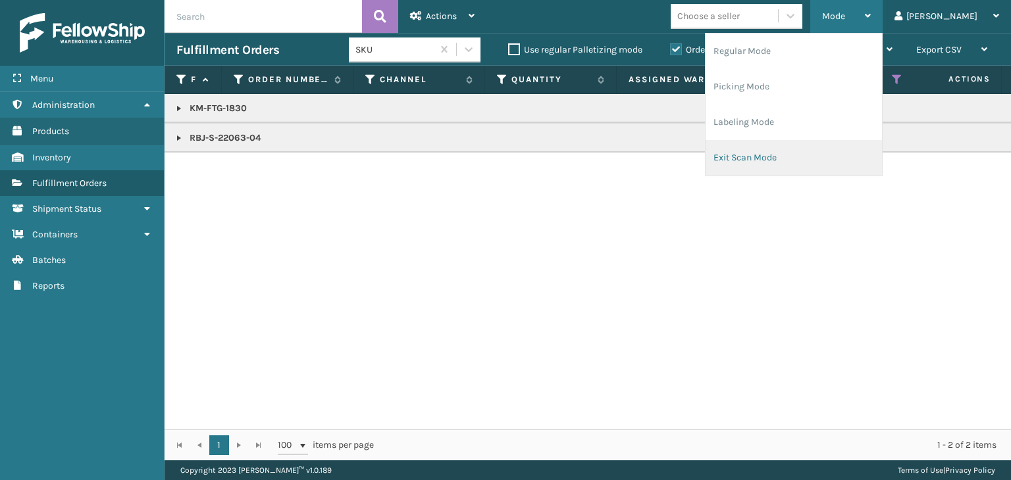
click at [806, 155] on li "Exit Scan Mode" at bounding box center [794, 158] width 176 height 36
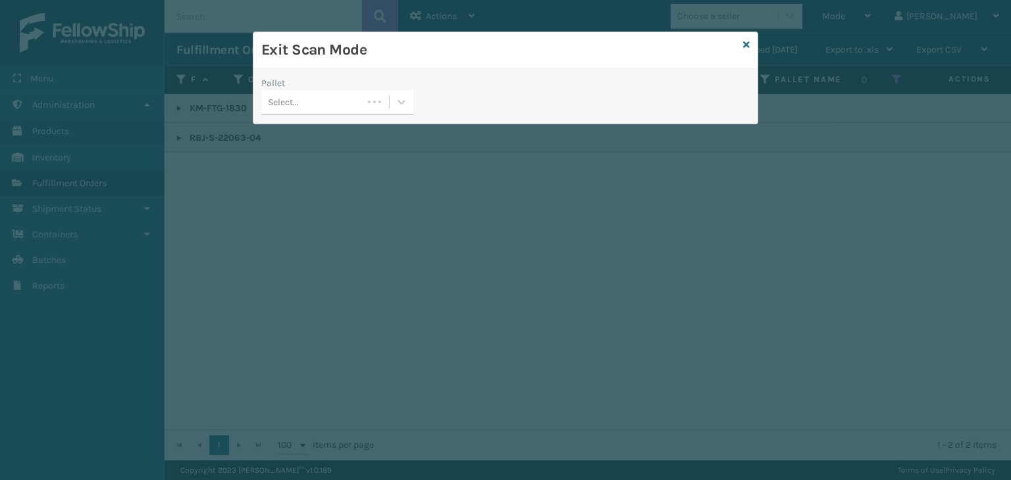
click at [328, 102] on div "Select..." at bounding box center [311, 102] width 101 height 22
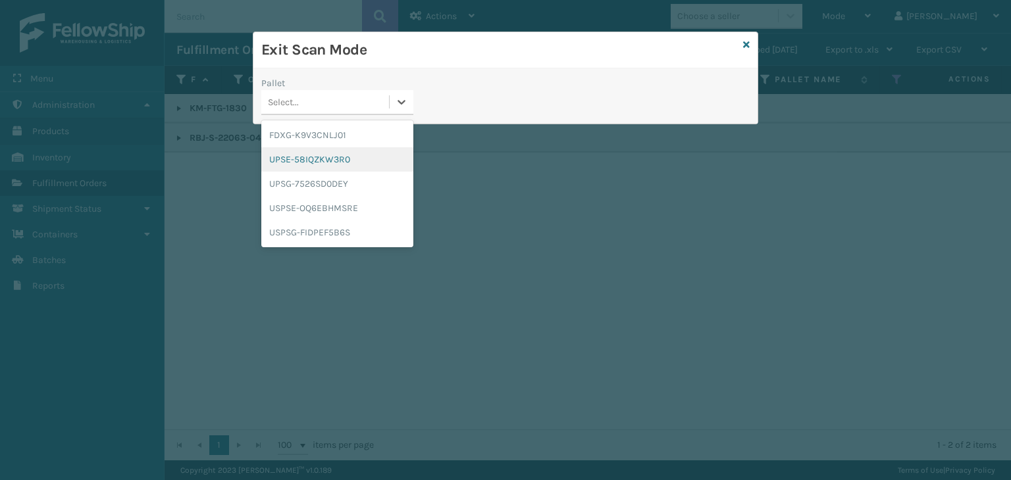
click at [304, 161] on div "UPSE-58IQZKW3R0" at bounding box center [337, 159] width 152 height 24
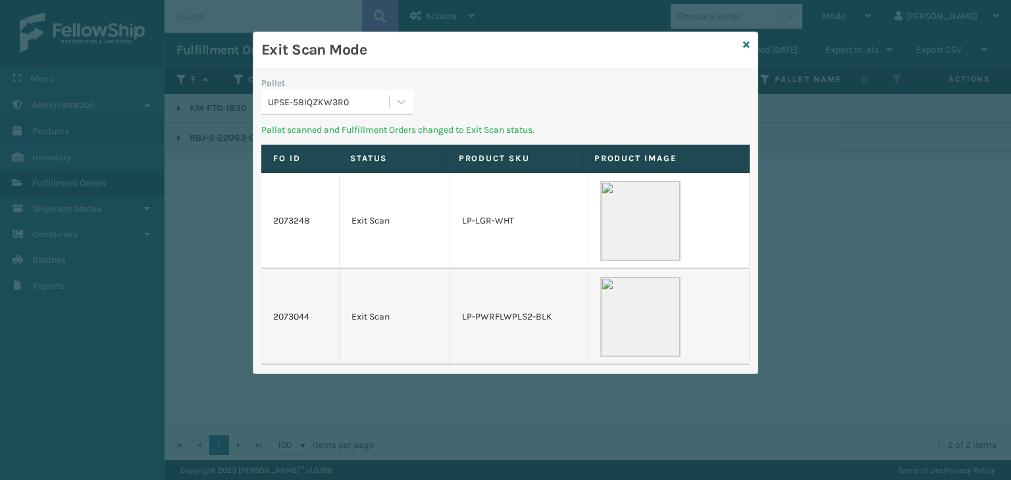
click at [310, 111] on div "UPSE-58IQZKW3R0" at bounding box center [325, 102] width 128 height 22
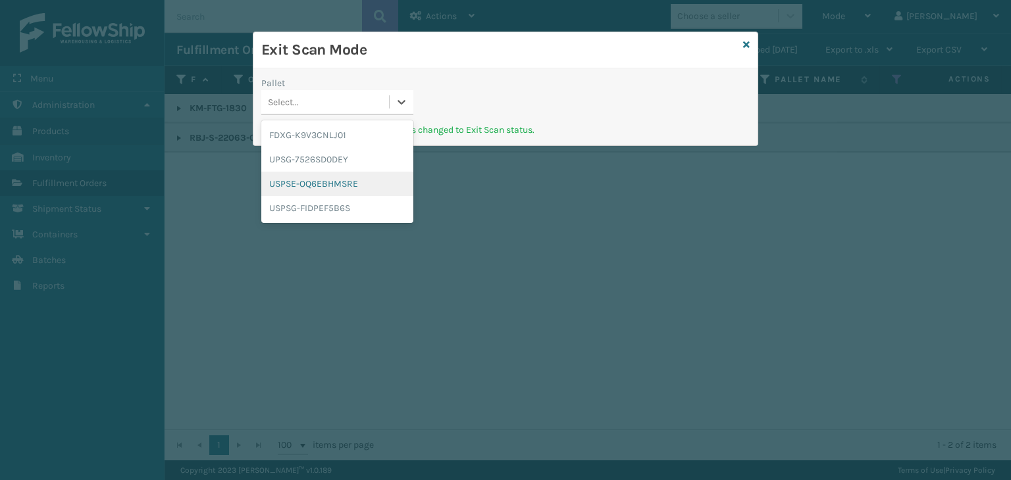
click at [306, 173] on div "USPSE-OQ6EBHMSRE" at bounding box center [337, 184] width 152 height 24
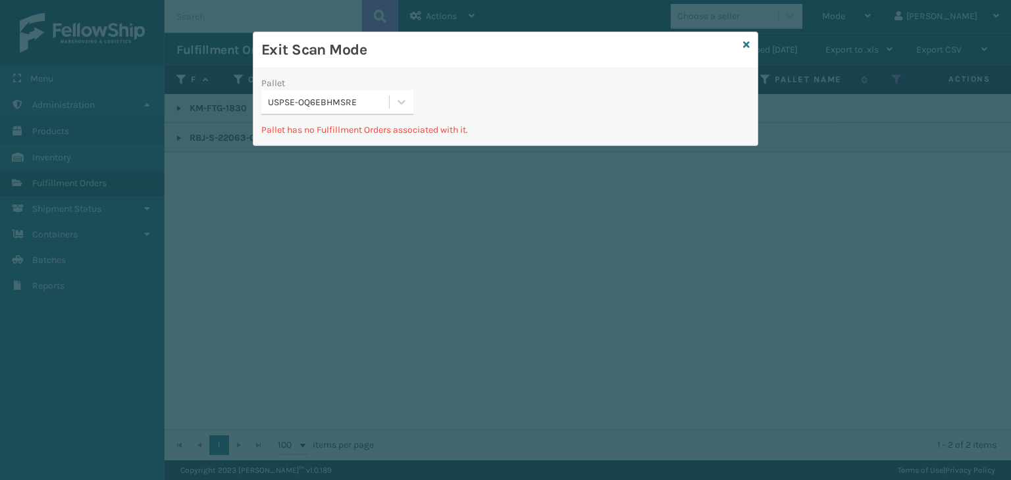
click at [319, 103] on div "USPSE-OQ6EBHMSRE" at bounding box center [329, 102] width 122 height 14
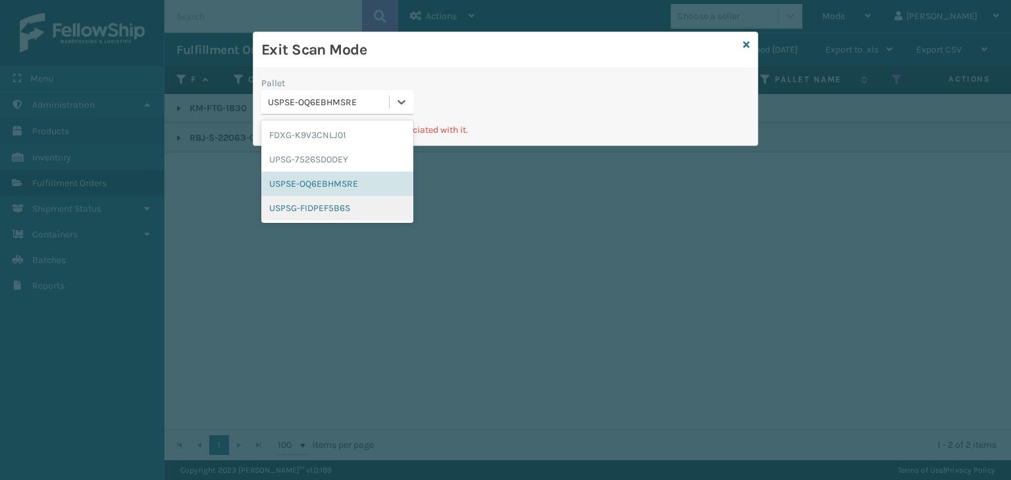
click at [298, 204] on div "USPSG-FIDPEF5B6S" at bounding box center [337, 208] width 152 height 24
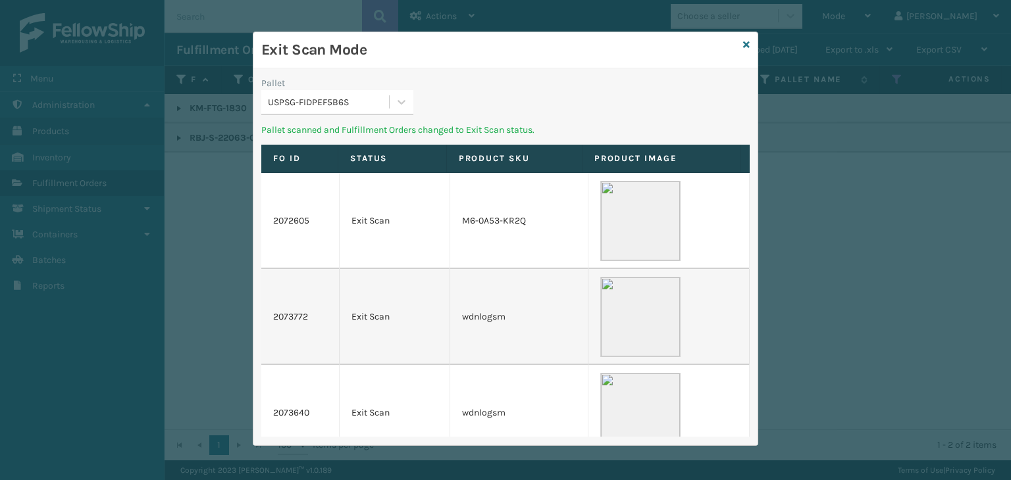
click at [324, 101] on div "USPSG-FIDPEF5B6S" at bounding box center [329, 102] width 122 height 14
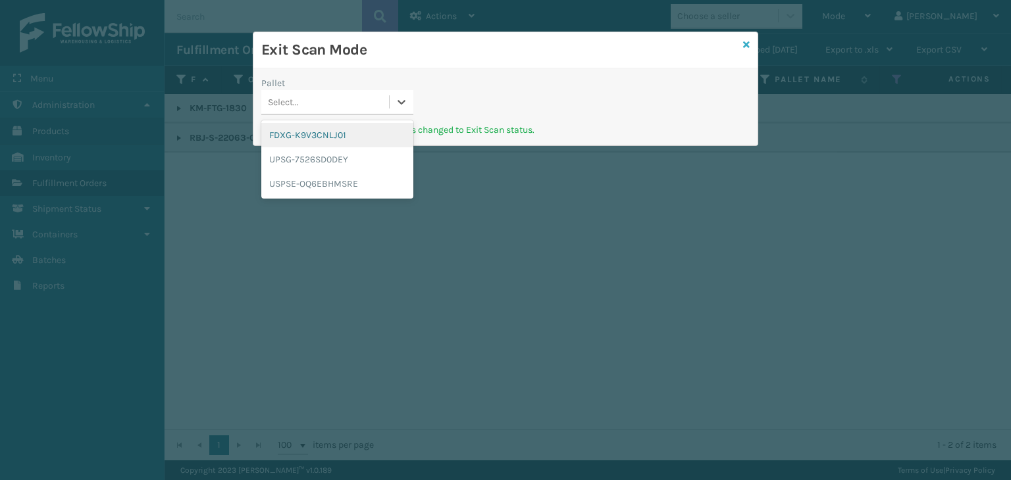
click at [747, 43] on icon at bounding box center [746, 44] width 7 height 9
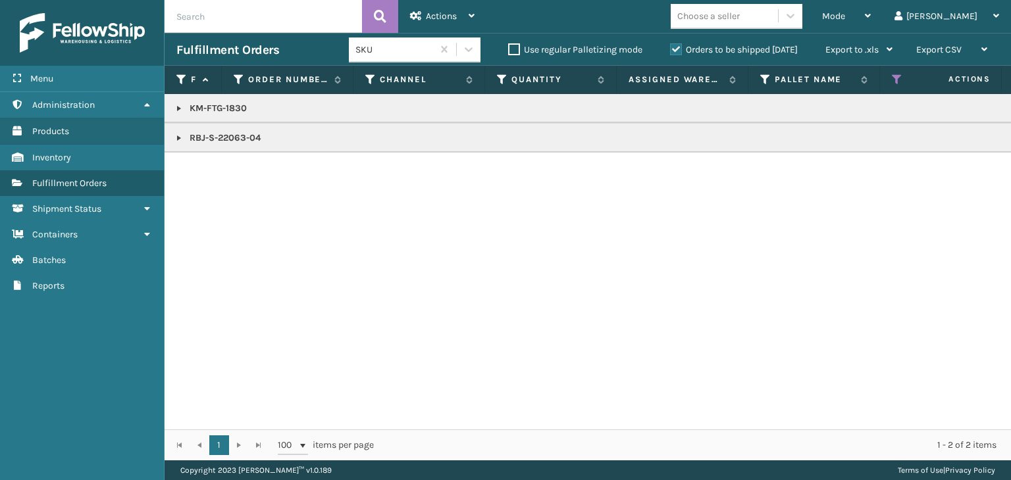
click at [182, 132] on p "RBJ-S-22063-04" at bounding box center [1014, 138] width 1676 height 13
drag, startPoint x: 175, startPoint y: 134, endPoint x: 319, endPoint y: 213, distance: 164.4
click at [176, 134] on link at bounding box center [179, 138] width 11 height 11
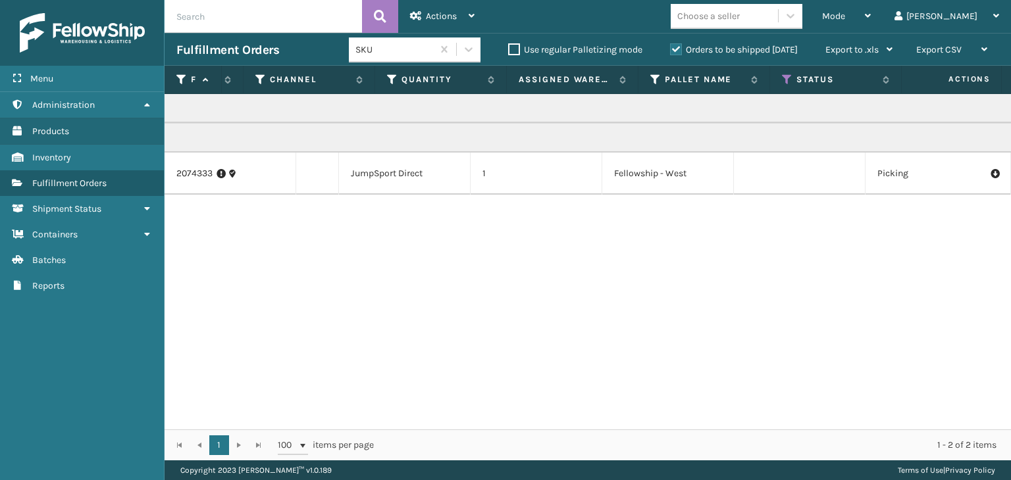
scroll to position [0, 0]
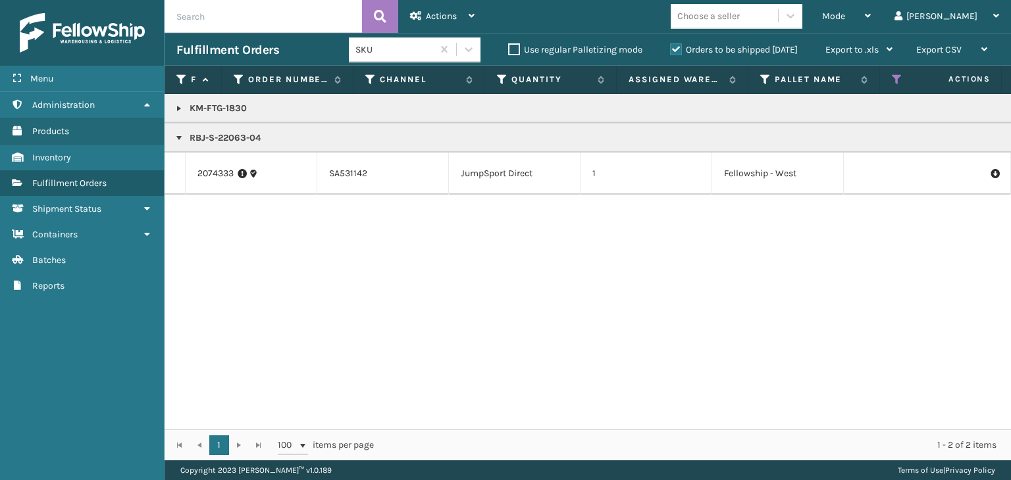
click at [207, 143] on p "RBJ-S-22063-04" at bounding box center [1014, 138] width 1676 height 13
click at [207, 140] on p "RBJ-S-22063-04" at bounding box center [1014, 138] width 1676 height 13
click at [200, 135] on p "RBJ-S-22063-04" at bounding box center [1014, 138] width 1676 height 13
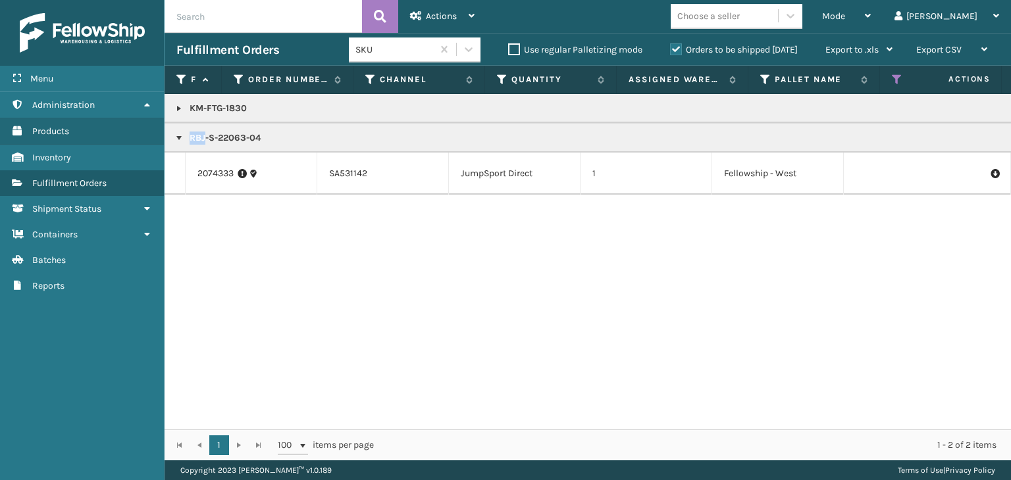
click at [200, 135] on p "RBJ-S-22063-04" at bounding box center [1014, 138] width 1676 height 13
click at [871, 27] on div "Mode" at bounding box center [846, 16] width 49 height 33
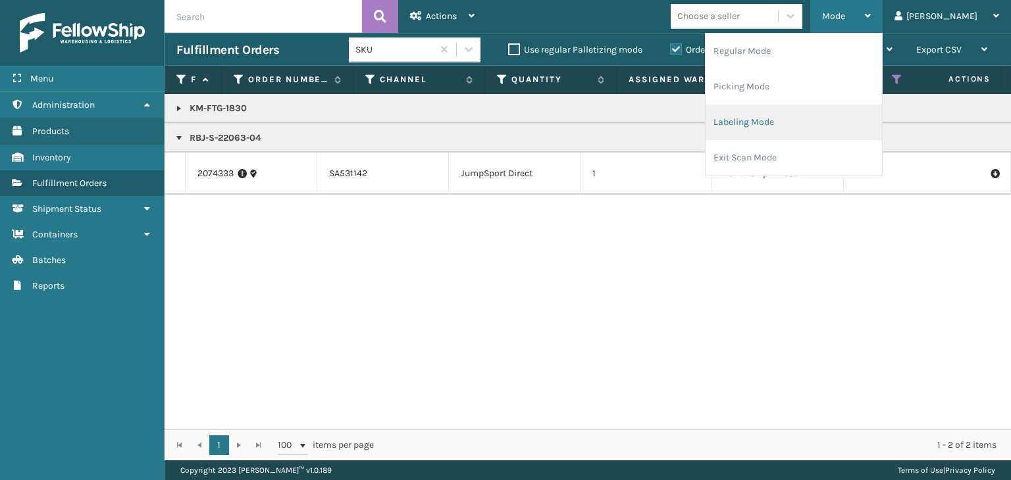
click at [847, 111] on li "Labeling Mode" at bounding box center [794, 123] width 176 height 36
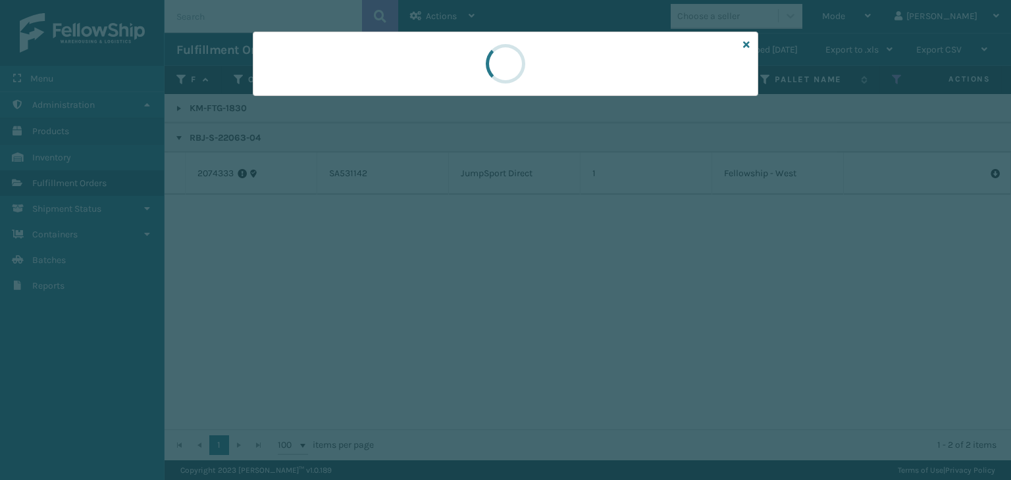
click at [292, 98] on div at bounding box center [505, 240] width 1011 height 480
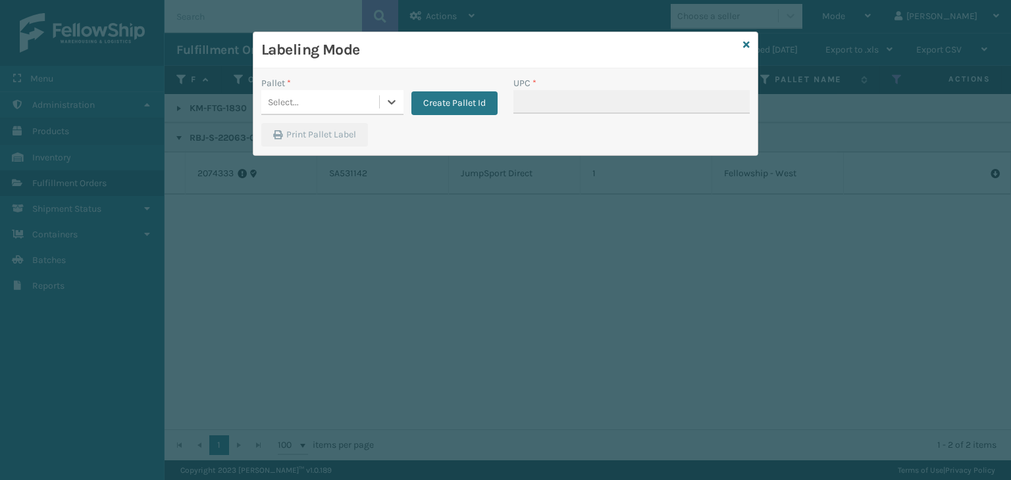
click at [293, 98] on div "Select..." at bounding box center [283, 102] width 31 height 14
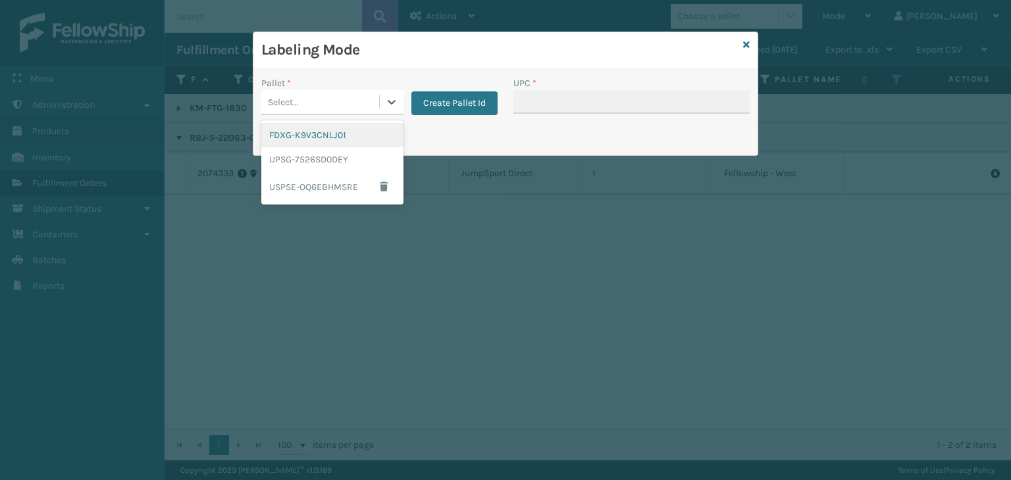
click at [300, 140] on div "FDXG-K9V3CNLJ01" at bounding box center [332, 135] width 142 height 24
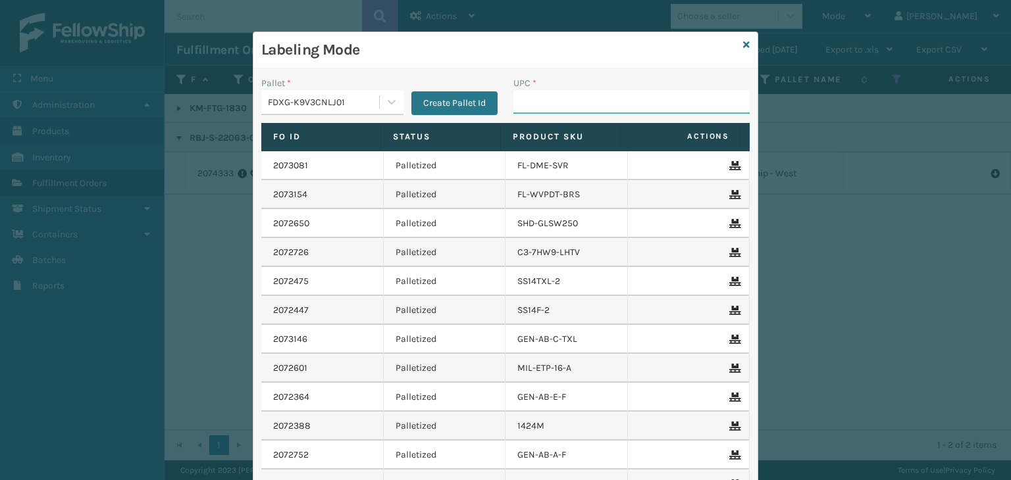
click at [524, 103] on input "UPC *" at bounding box center [631, 102] width 236 height 24
paste input "RBJ-S-22063-04"
type input "RBJ-S-22063-04"
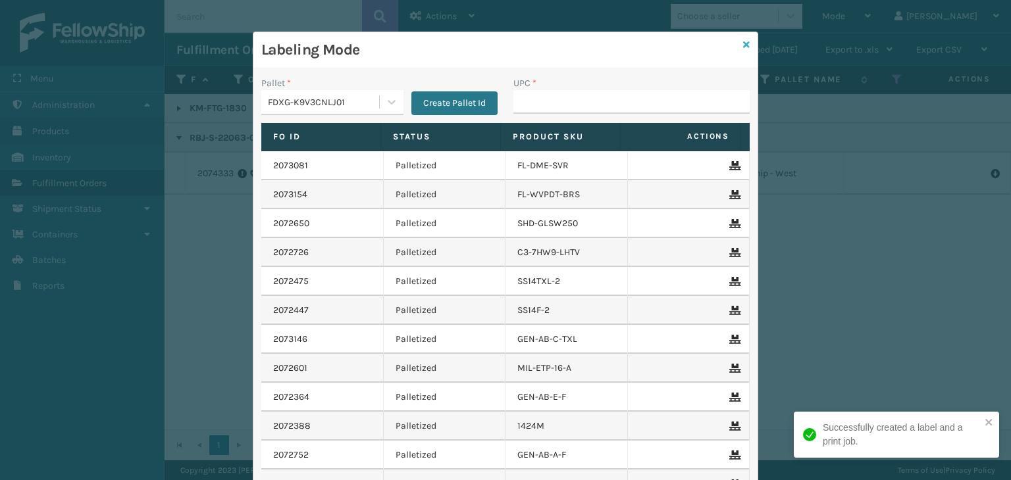
click at [743, 45] on icon at bounding box center [746, 44] width 7 height 9
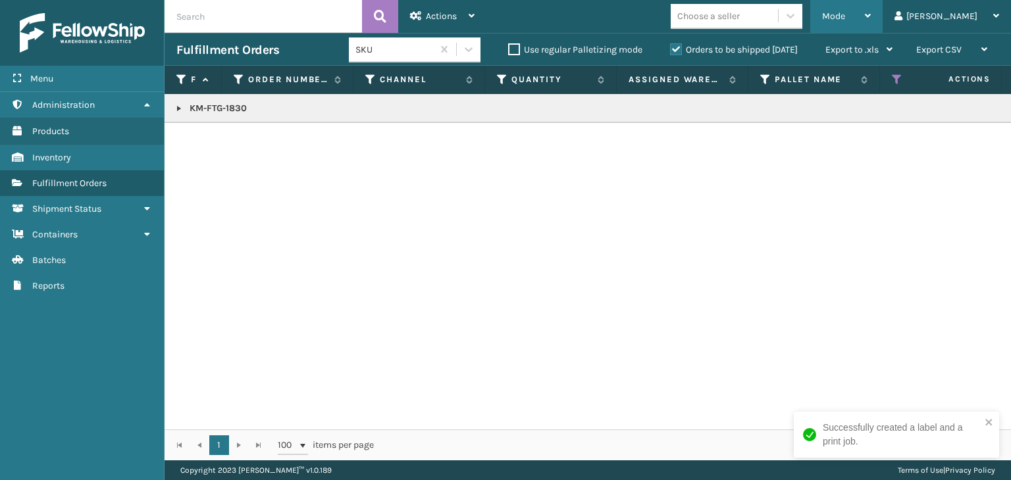
click at [866, 22] on div "Mode Regular Mode Picking Mode Labeling Mode Exit Scan Mode" at bounding box center [846, 16] width 72 height 33
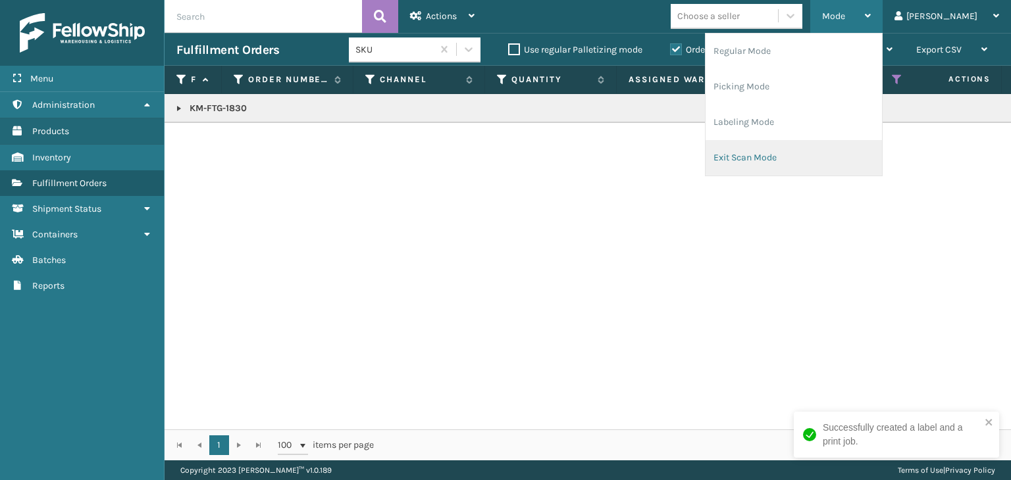
click at [827, 157] on li "Exit Scan Mode" at bounding box center [794, 158] width 176 height 36
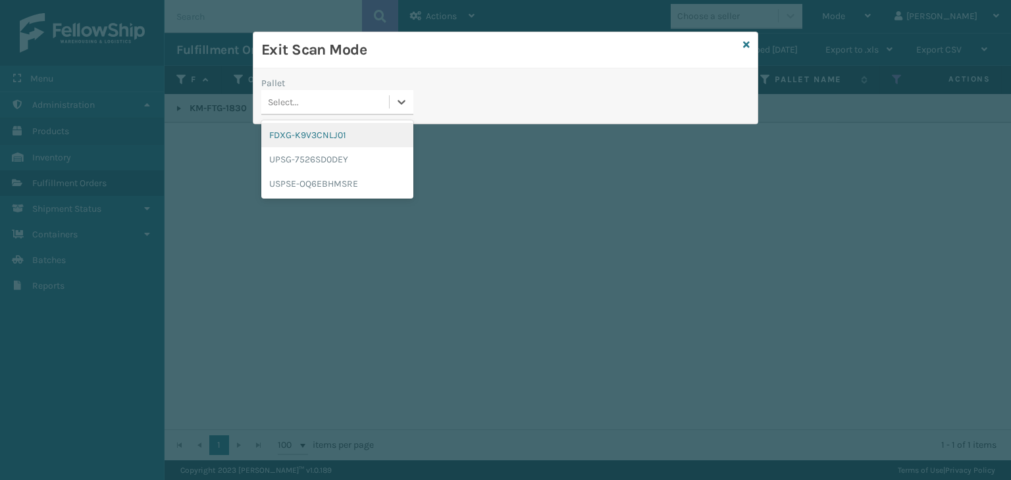
click at [317, 107] on div "Select..." at bounding box center [325, 102] width 128 height 22
click at [318, 130] on div "FDXG-K9V3CNLJ01" at bounding box center [337, 135] width 152 height 24
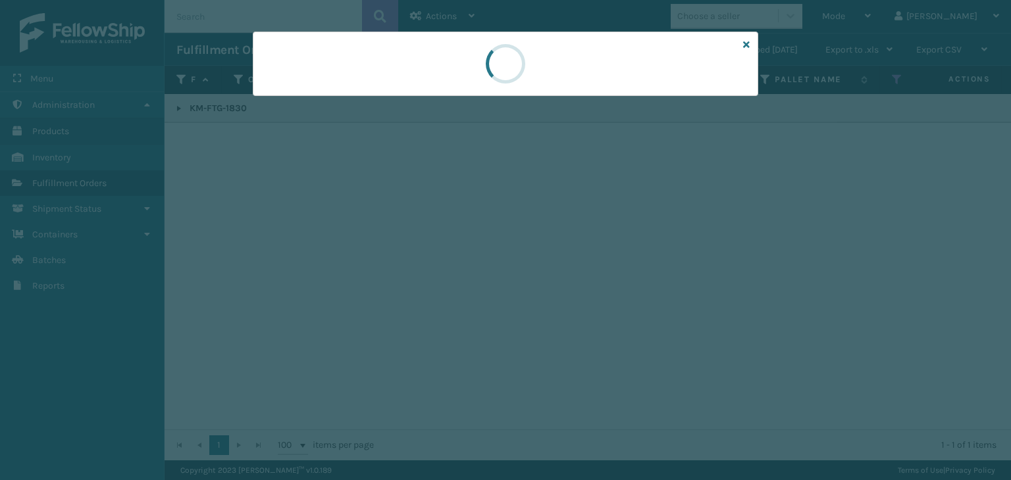
click at [330, 99] on div at bounding box center [505, 240] width 1011 height 480
click at [330, 100] on div at bounding box center [505, 240] width 1011 height 480
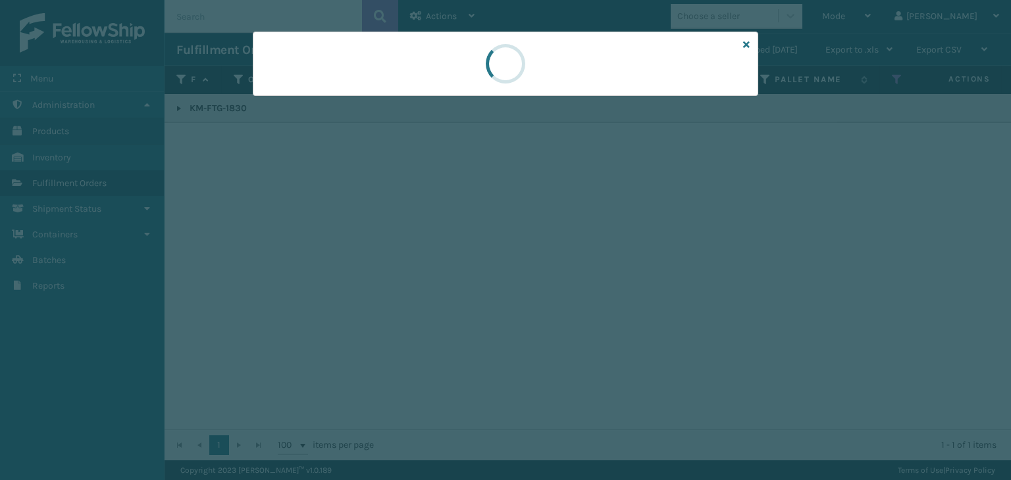
click at [330, 100] on div at bounding box center [505, 240] width 1011 height 480
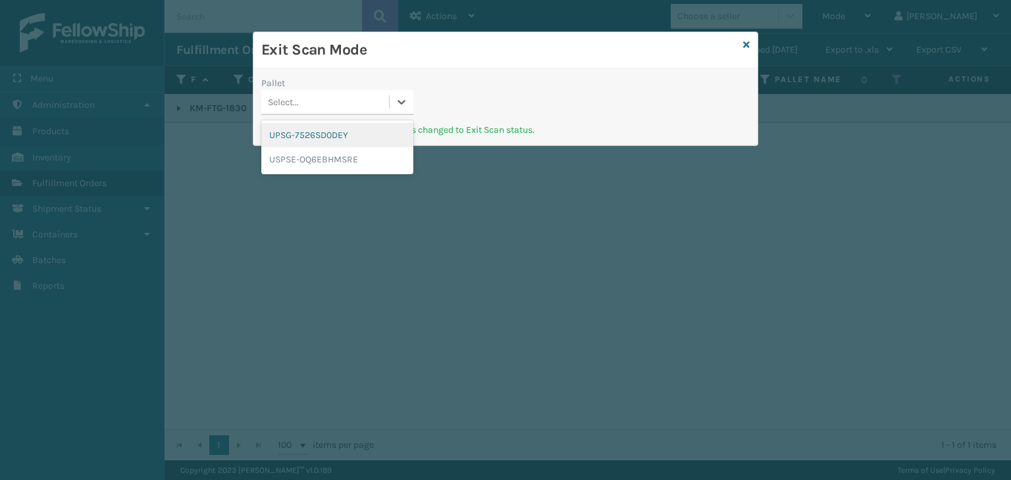
click at [351, 99] on div "Select..." at bounding box center [325, 102] width 128 height 22
click at [292, 135] on div "UPSG-7526SD0DEY" at bounding box center [337, 135] width 152 height 24
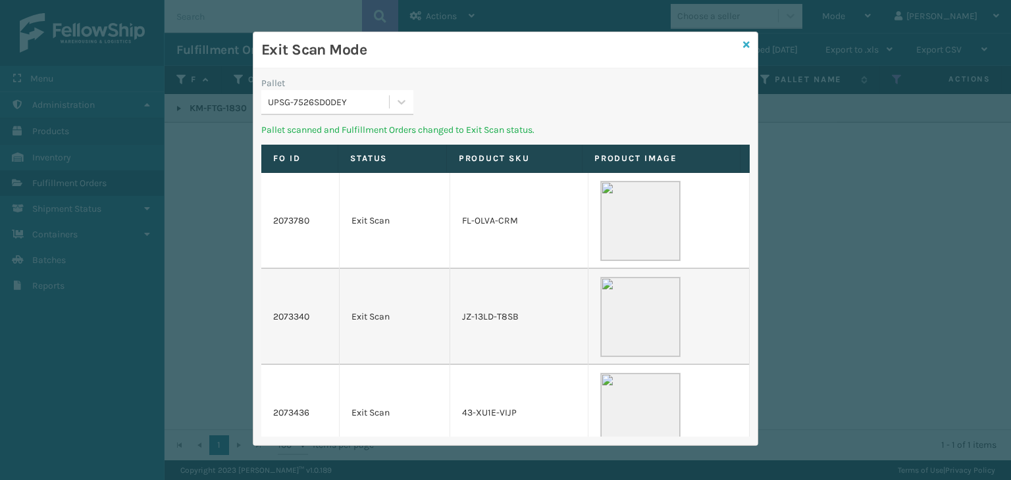
click at [744, 47] on icon at bounding box center [746, 44] width 7 height 9
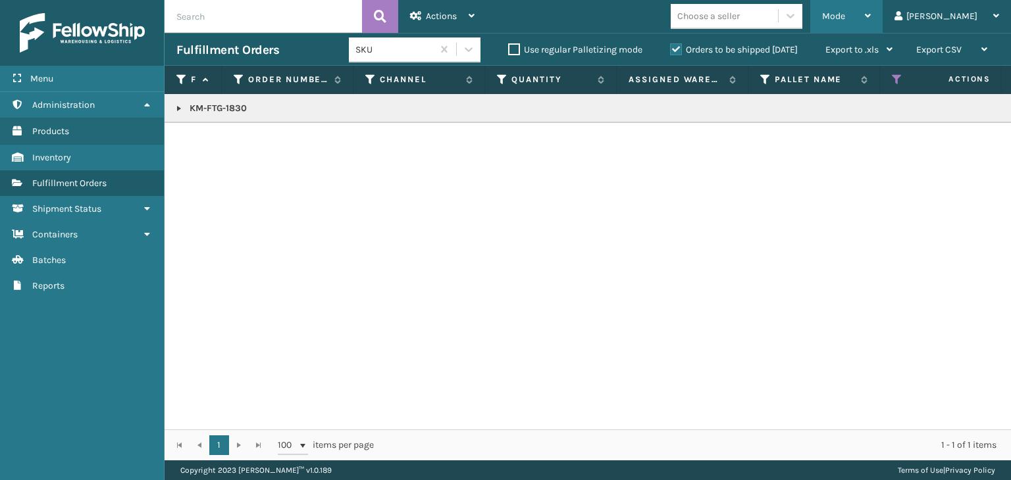
click at [871, 9] on div "Mode" at bounding box center [846, 16] width 49 height 33
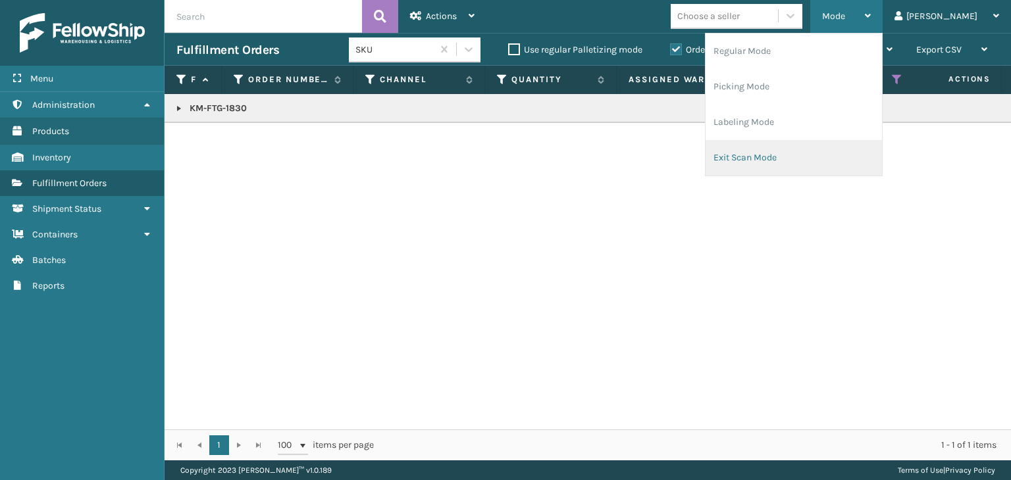
click at [835, 150] on li "Exit Scan Mode" at bounding box center [794, 158] width 176 height 36
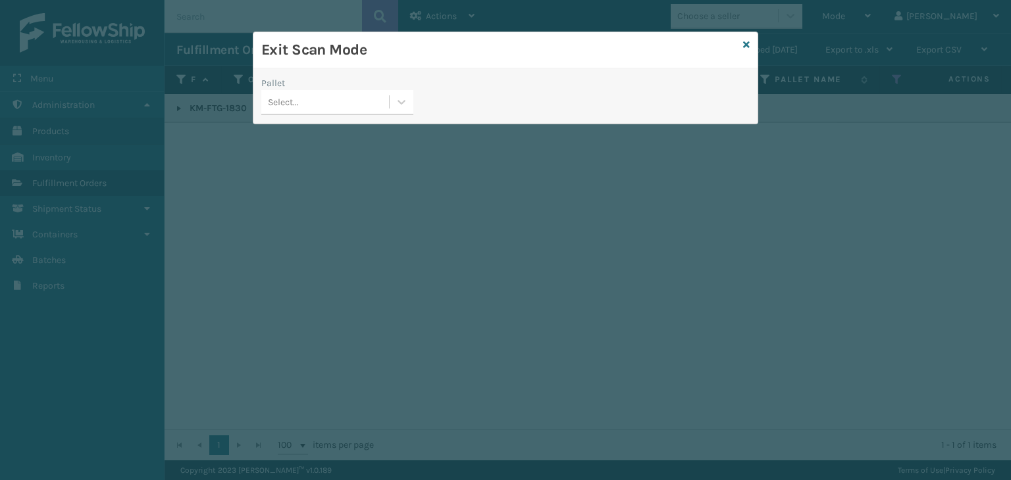
click at [376, 103] on div "Select..." at bounding box center [325, 102] width 128 height 22
click at [348, 137] on div "USPSE-OQ6EBHMSRE" at bounding box center [337, 135] width 152 height 24
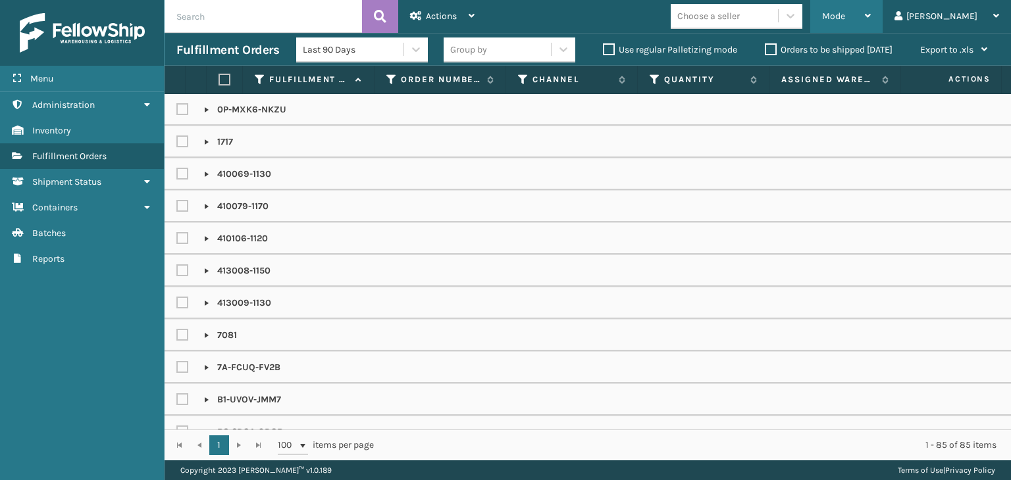
click at [869, 12] on div "Mode Regular Mode Picking Mode Labeling Mode Exit Scan Mode" at bounding box center [846, 16] width 72 height 33
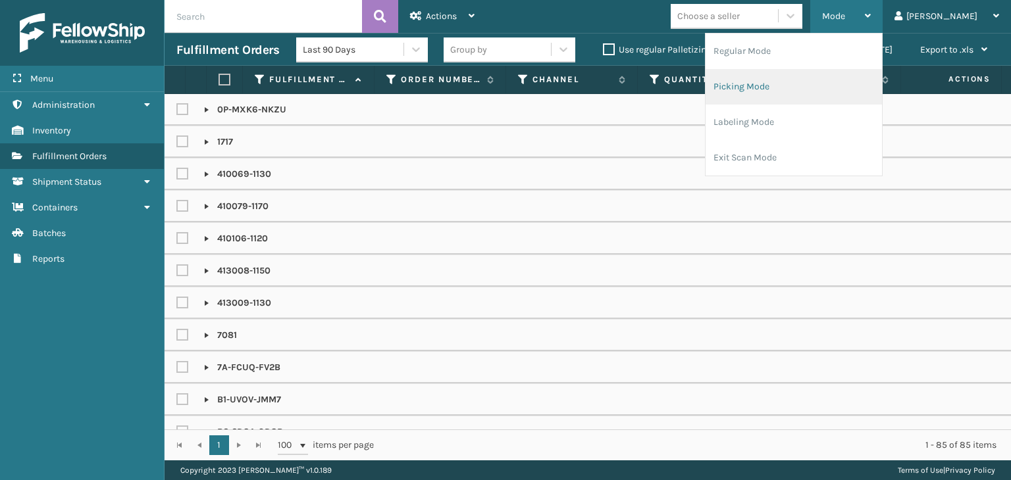
click at [834, 80] on li "Picking Mode" at bounding box center [794, 87] width 176 height 36
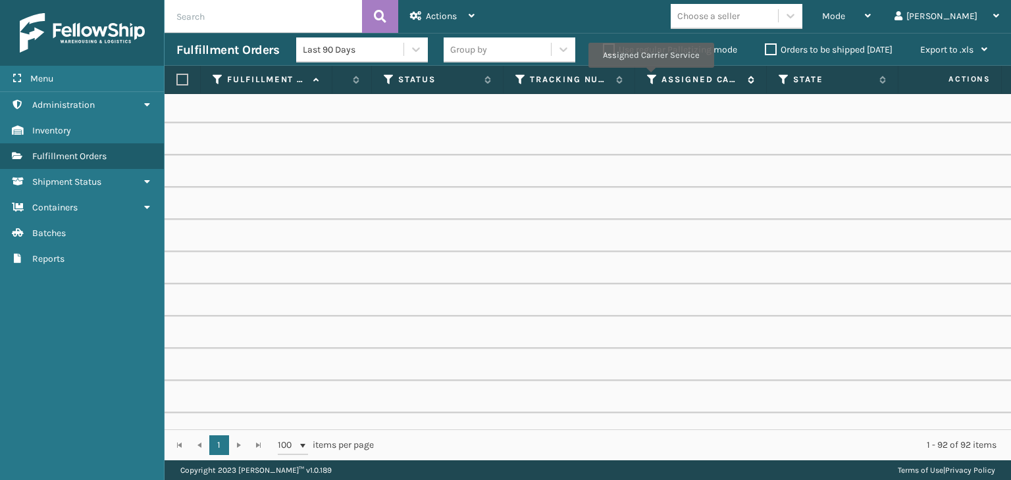
click at [651, 78] on icon at bounding box center [652, 80] width 11 height 12
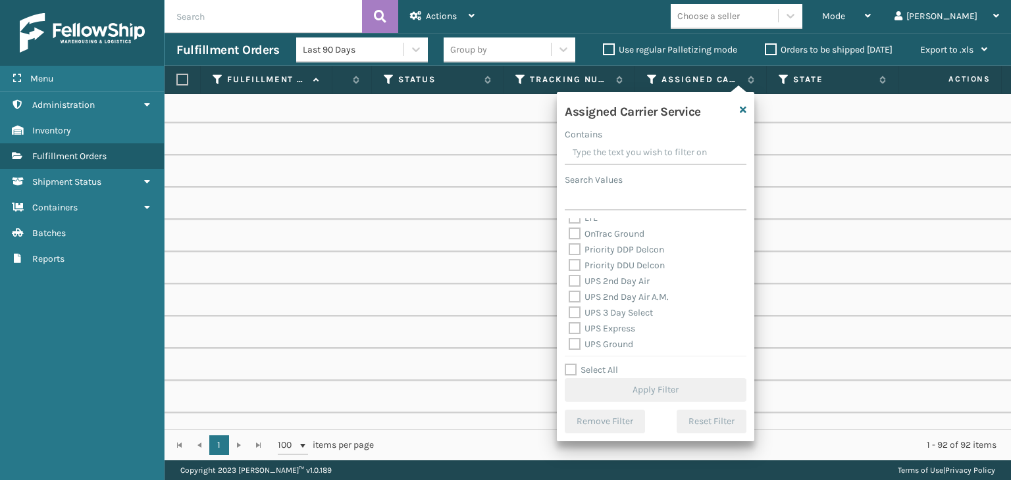
click at [615, 282] on label "UPS 2nd Day Air" at bounding box center [609, 281] width 81 height 11
click at [569, 282] on input "UPS 2nd Day Air" at bounding box center [569, 278] width 1 height 9
checkbox input "true"
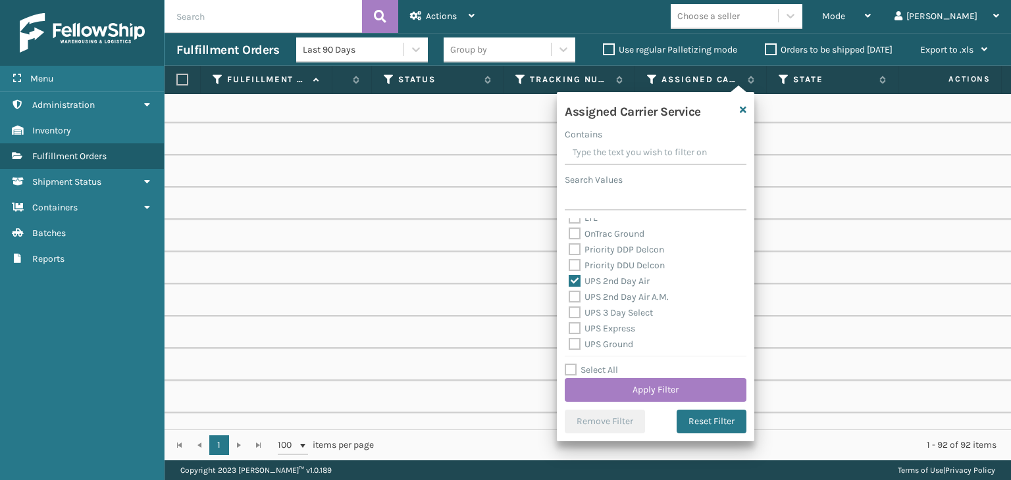
click at [622, 303] on div "UPS 2nd Day Air A.M." at bounding box center [656, 298] width 174 height 16
click at [624, 290] on div "UPS 2nd Day Air A.M." at bounding box center [656, 298] width 174 height 16
click at [627, 294] on label "UPS 2nd Day Air A.M." at bounding box center [619, 297] width 100 height 11
click at [569, 294] on input "UPS 2nd Day Air A.M." at bounding box center [569, 294] width 1 height 9
checkbox input "true"
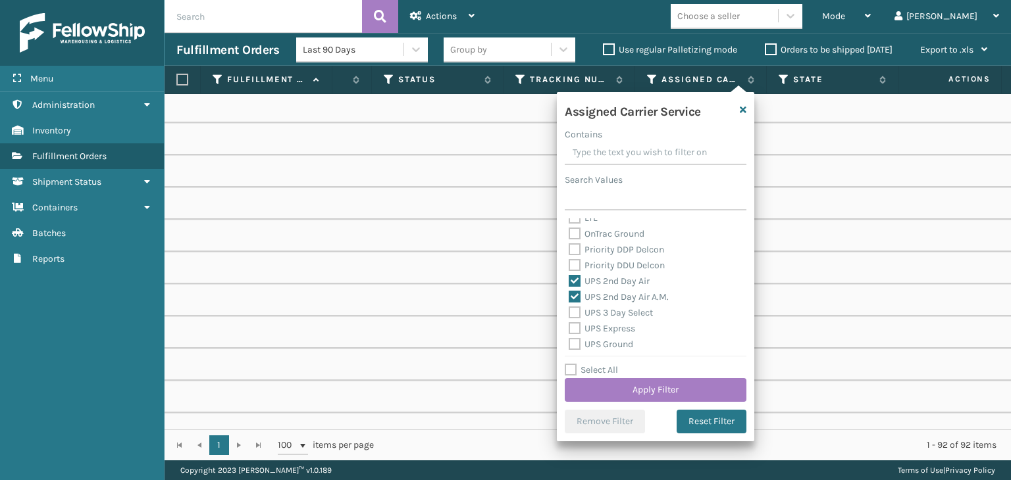
click at [631, 318] on label "UPS 3 Day Select" at bounding box center [611, 312] width 84 height 11
click at [569, 314] on input "UPS 3 Day Select" at bounding box center [569, 309] width 1 height 9
checkbox input "true"
click at [617, 326] on label "UPS Express" at bounding box center [602, 328] width 66 height 11
click at [569, 326] on input "UPS Express" at bounding box center [569, 325] width 1 height 9
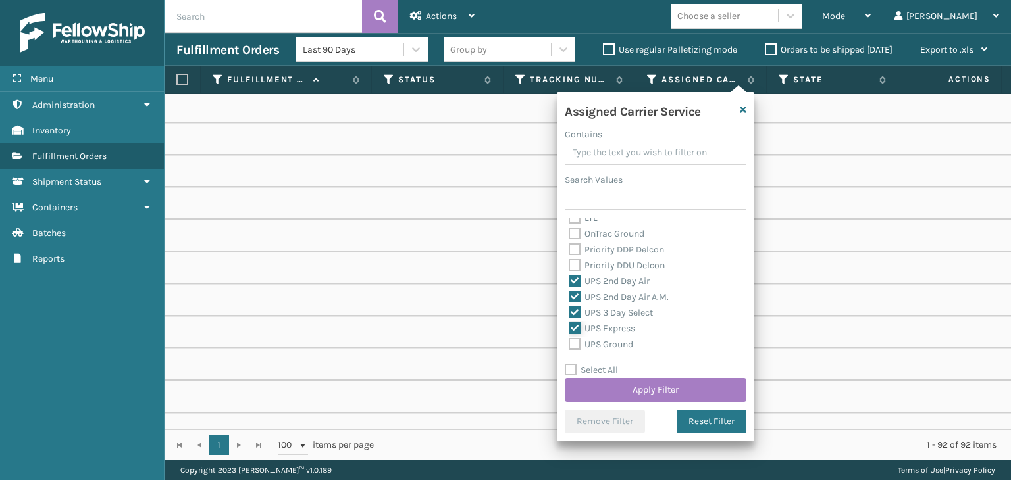
checkbox input "true"
click at [625, 385] on button "Apply Filter" at bounding box center [656, 390] width 182 height 24
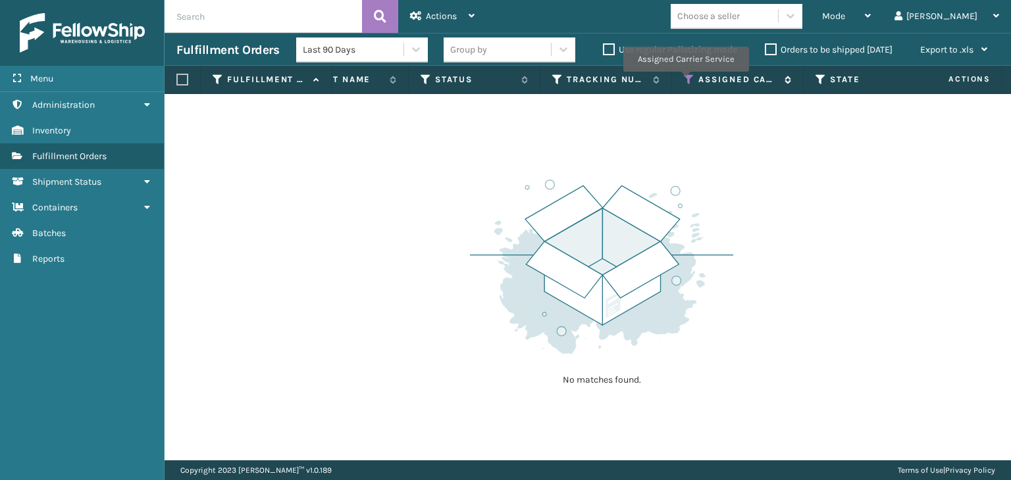
click at [685, 81] on icon at bounding box center [689, 80] width 11 height 12
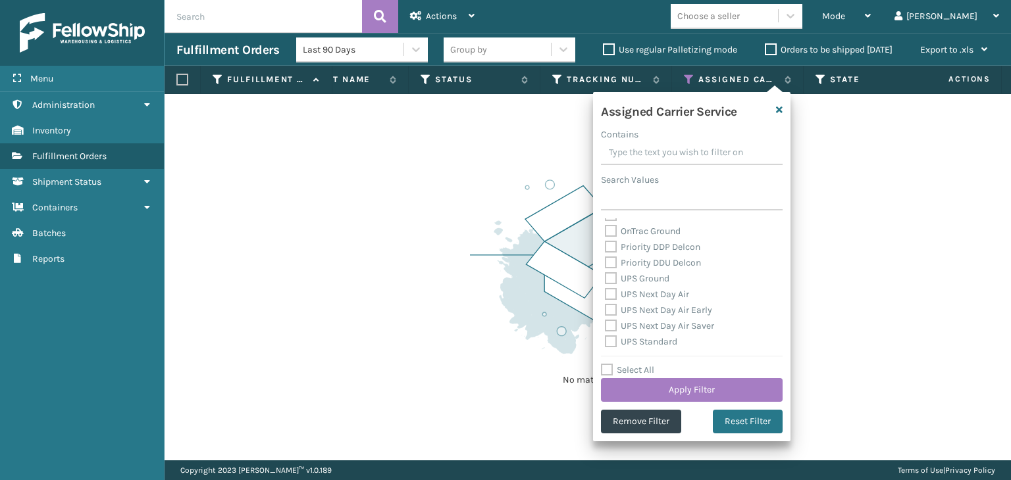
click at [643, 280] on label "UPS Ground" at bounding box center [637, 278] width 65 height 11
click at [606, 280] on input "UPS Ground" at bounding box center [605, 275] width 1 height 9
checkbox input "true"
click at [645, 293] on label "UPS Next Day Air" at bounding box center [647, 294] width 84 height 11
click at [606, 293] on input "UPS Next Day Air" at bounding box center [605, 291] width 1 height 9
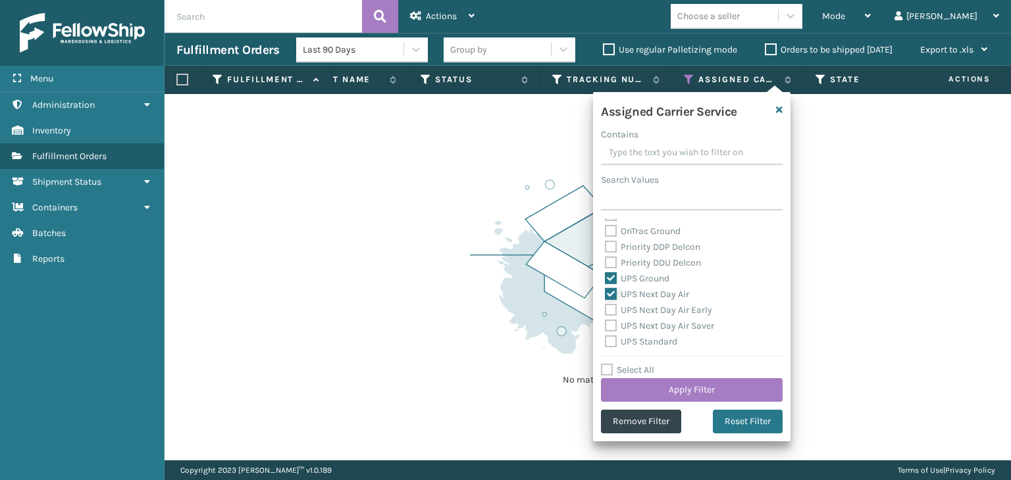
checkbox input "true"
click at [663, 301] on div "UPS Next Day Air" at bounding box center [692, 295] width 174 height 16
click at [663, 308] on label "UPS Next Day Air Early" at bounding box center [658, 310] width 107 height 11
click at [606, 308] on input "UPS Next Day Air Early" at bounding box center [605, 307] width 1 height 9
checkbox input "true"
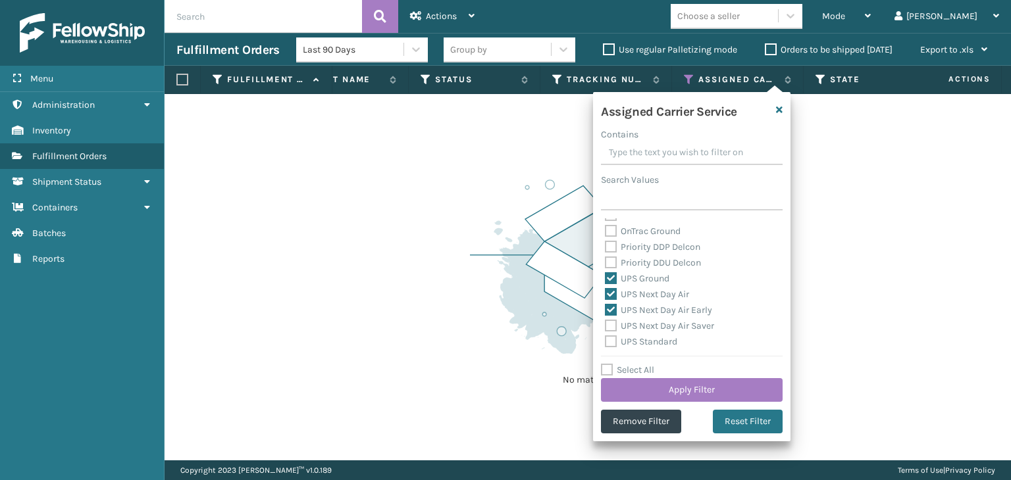
click at [649, 323] on label "UPS Next Day Air Saver" at bounding box center [659, 326] width 109 height 11
click at [606, 323] on input "UPS Next Day Air Saver" at bounding box center [605, 323] width 1 height 9
checkbox input "true"
click at [650, 340] on label "UPS Standard" at bounding box center [641, 341] width 72 height 11
click at [606, 340] on input "UPS Standard" at bounding box center [605, 338] width 1 height 9
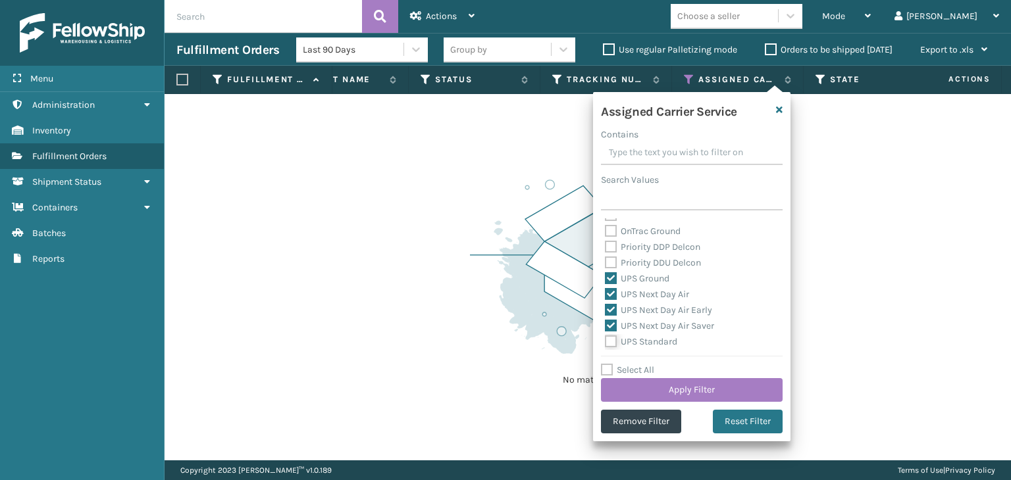
checkbox input "true"
click at [690, 394] on button "Apply Filter" at bounding box center [692, 390] width 182 height 24
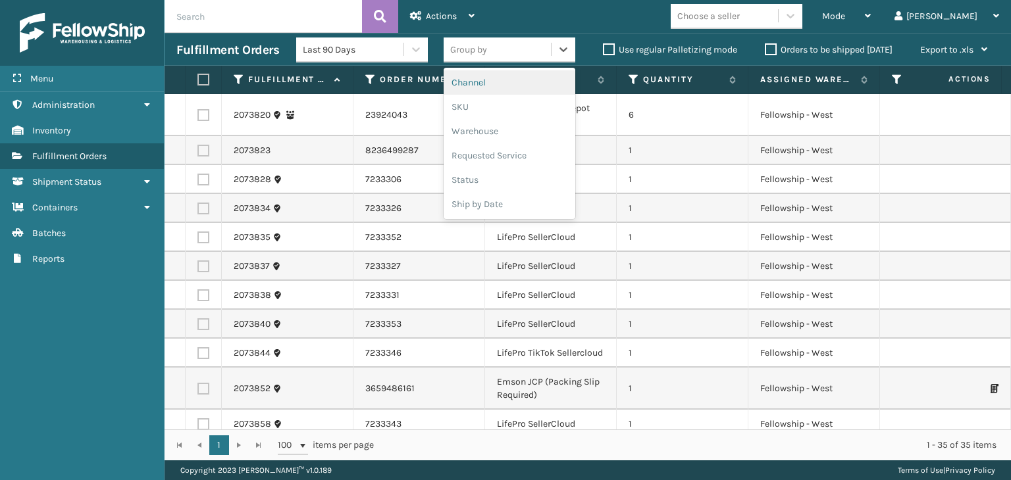
click at [484, 53] on div "Group by" at bounding box center [468, 50] width 37 height 14
click at [497, 105] on div "SKU" at bounding box center [510, 107] width 132 height 24
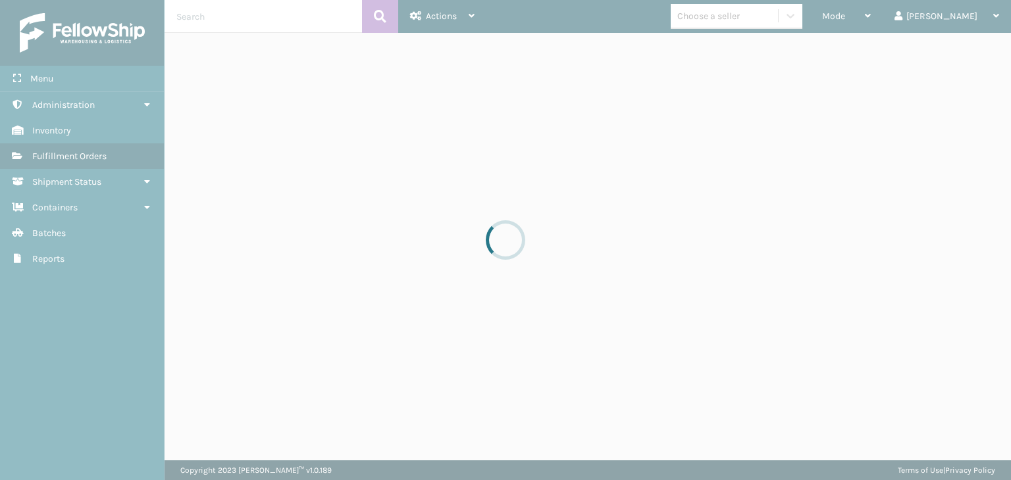
click at [742, 11] on div at bounding box center [505, 240] width 1011 height 480
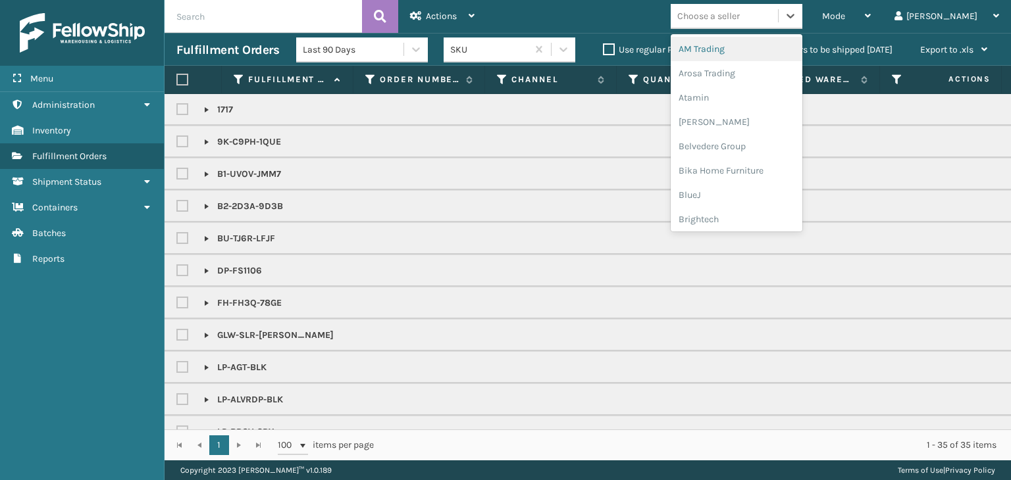
click at [740, 11] on div "Choose a seller" at bounding box center [708, 16] width 63 height 14
type input "BR"
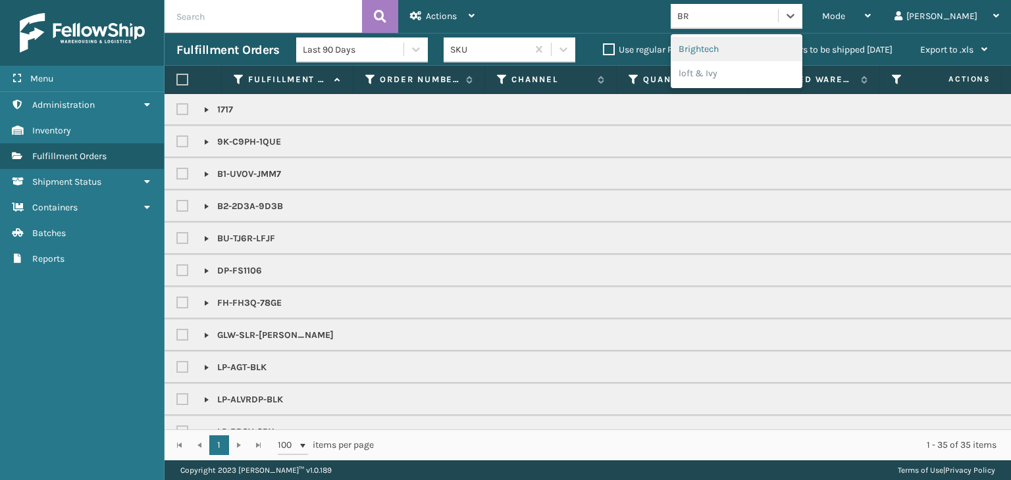
click at [760, 46] on div "Brightech" at bounding box center [737, 49] width 132 height 24
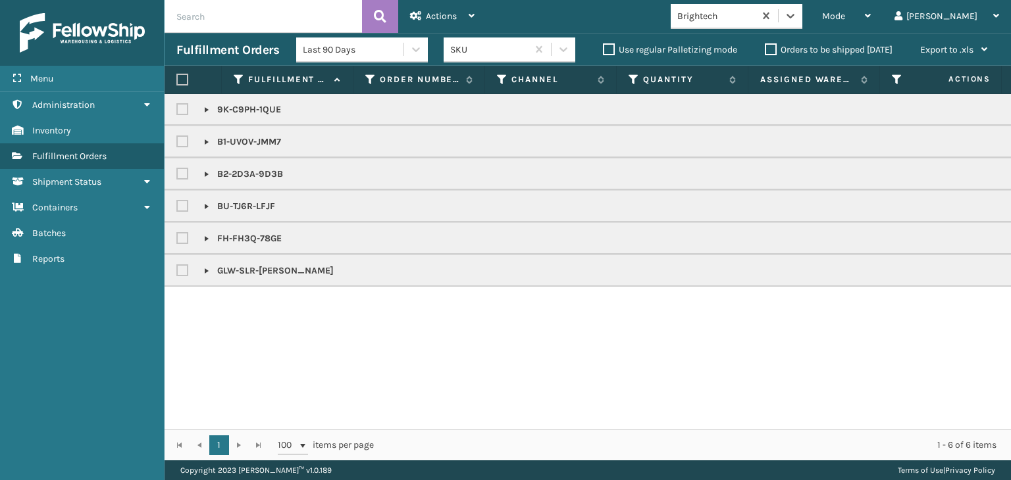
click at [184, 82] on label at bounding box center [182, 80] width 12 height 12
click at [177, 82] on input "checkbox" at bounding box center [176, 80] width 1 height 9
checkbox input "true"
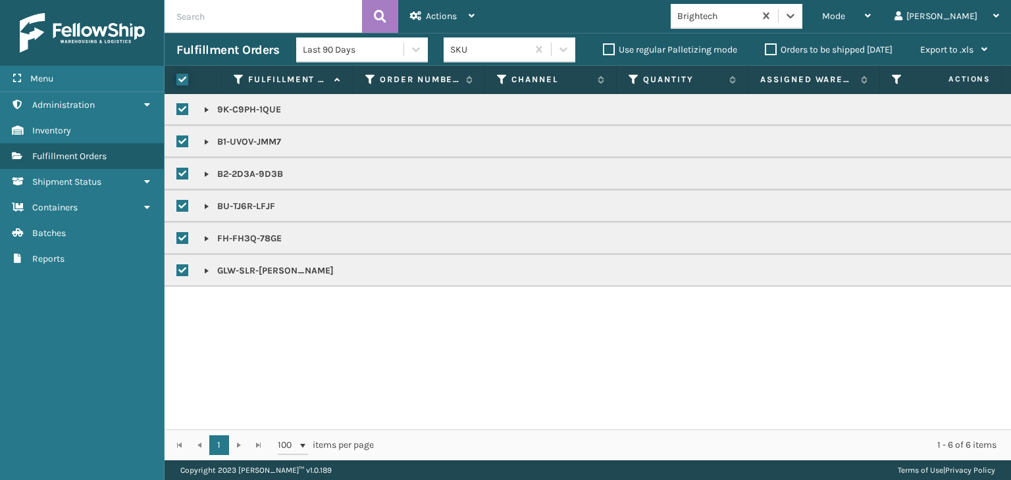
checkbox input "true"
click at [438, 11] on span "Actions" at bounding box center [441, 16] width 31 height 11
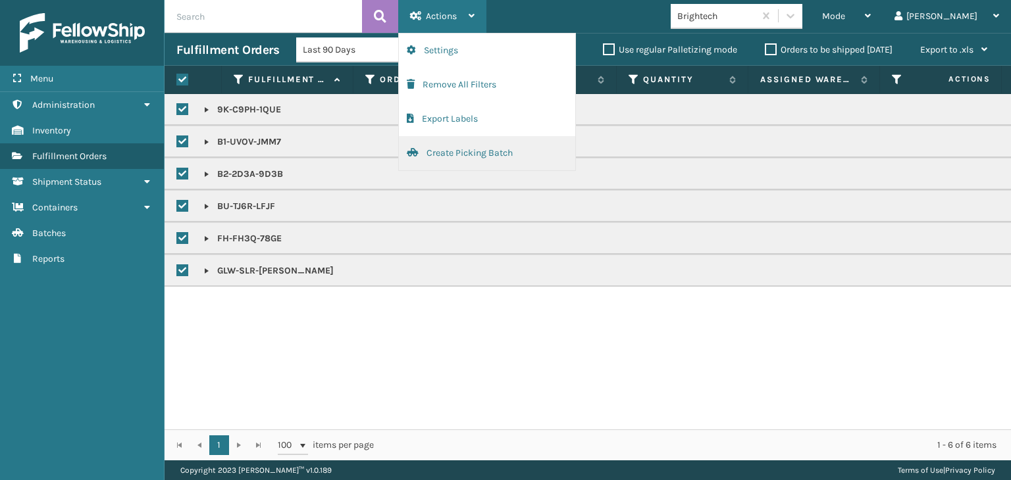
click at [482, 136] on button "Create Picking Batch" at bounding box center [487, 153] width 176 height 34
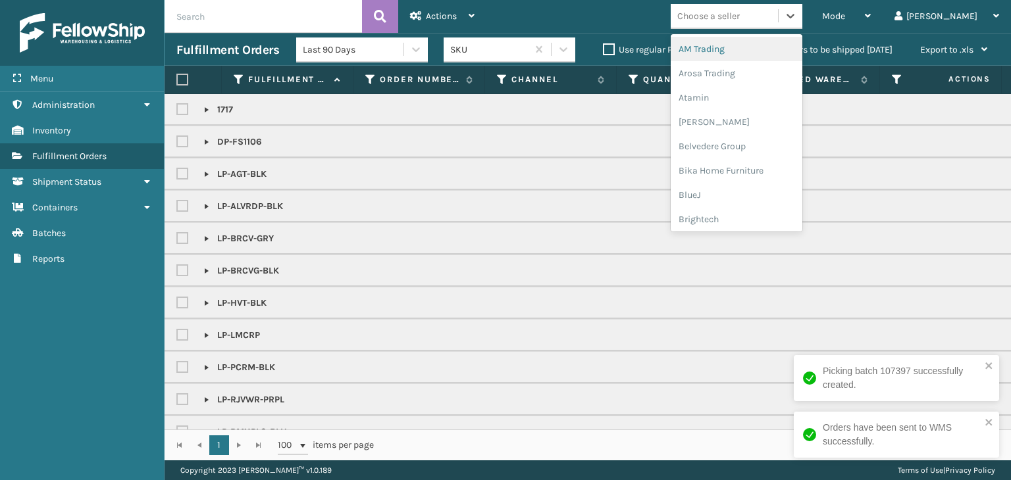
click at [778, 20] on div "Choose a seller" at bounding box center [724, 16] width 107 height 22
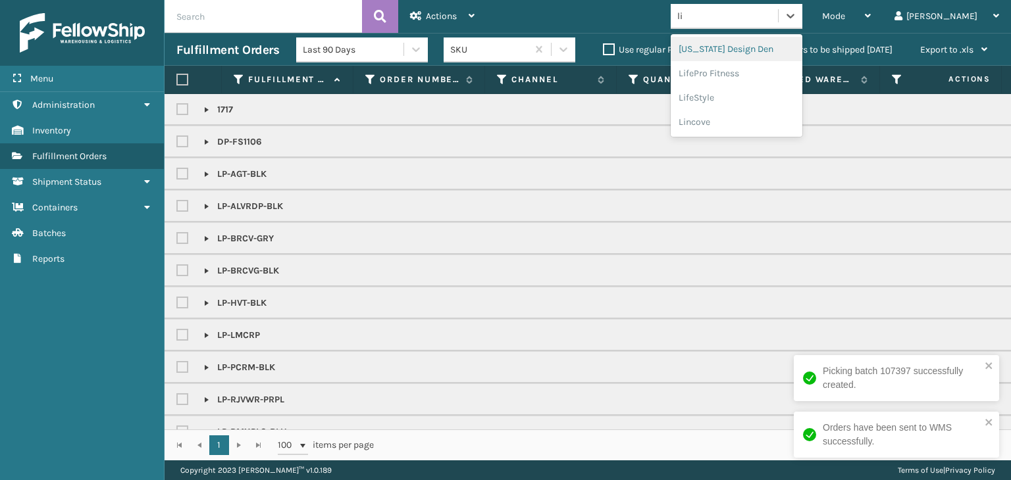
type input "lif"
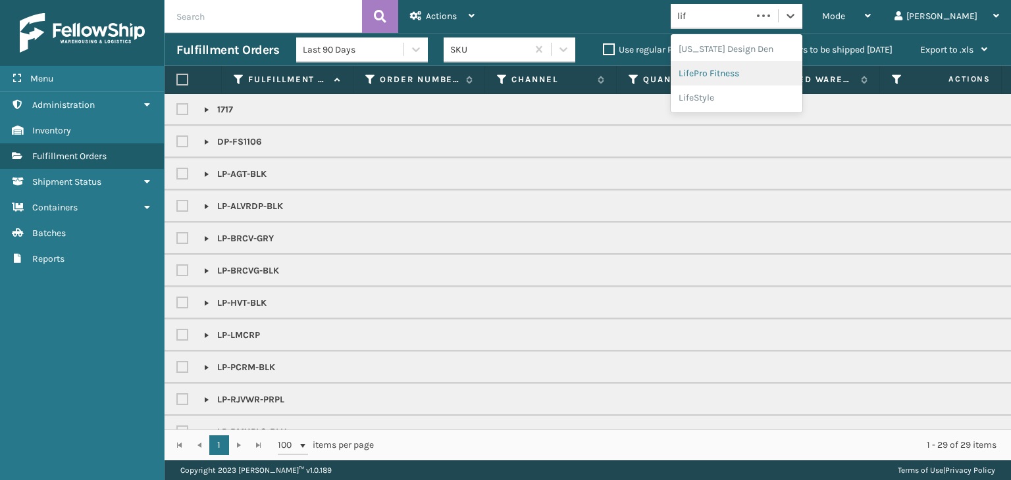
click at [788, 66] on div "LifePro Fitness" at bounding box center [737, 73] width 132 height 24
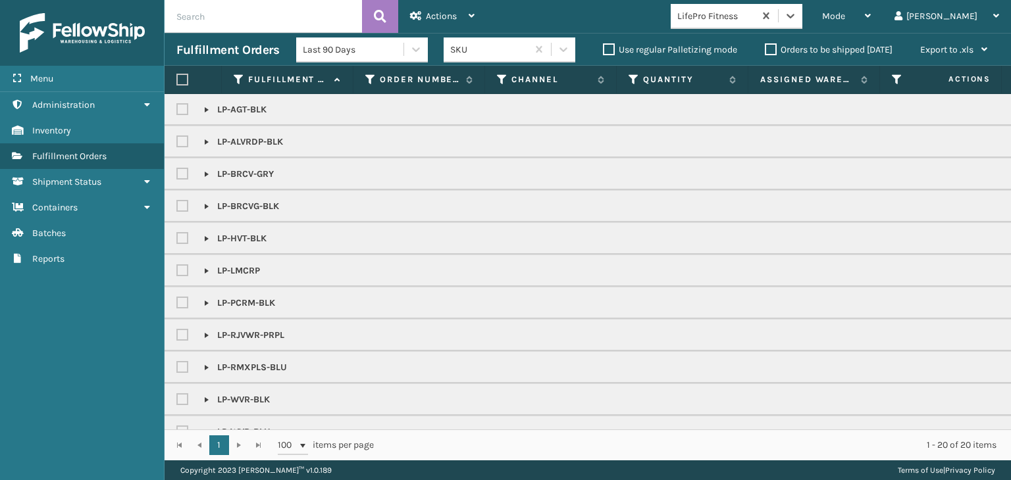
click at [183, 82] on label at bounding box center [182, 80] width 12 height 12
click at [177, 82] on input "checkbox" at bounding box center [176, 80] width 1 height 9
checkbox input "true"
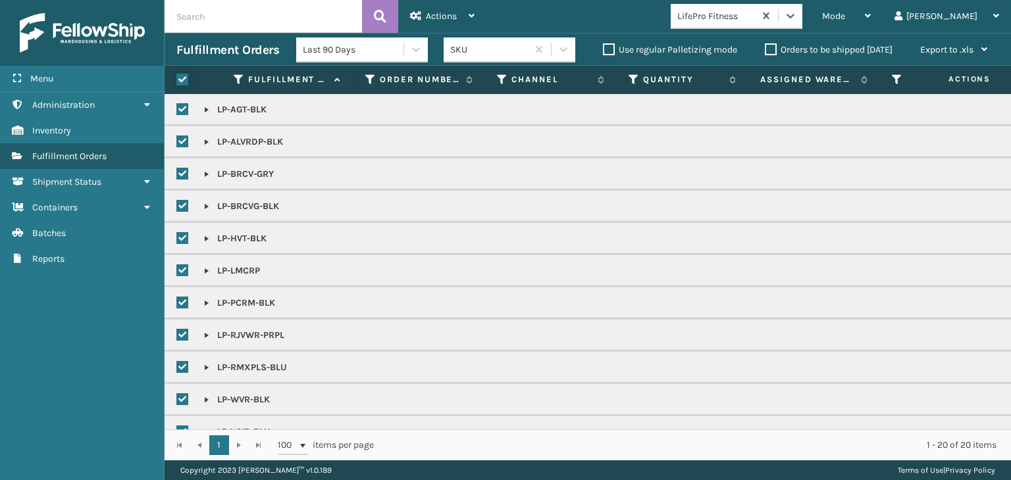
checkbox input "true"
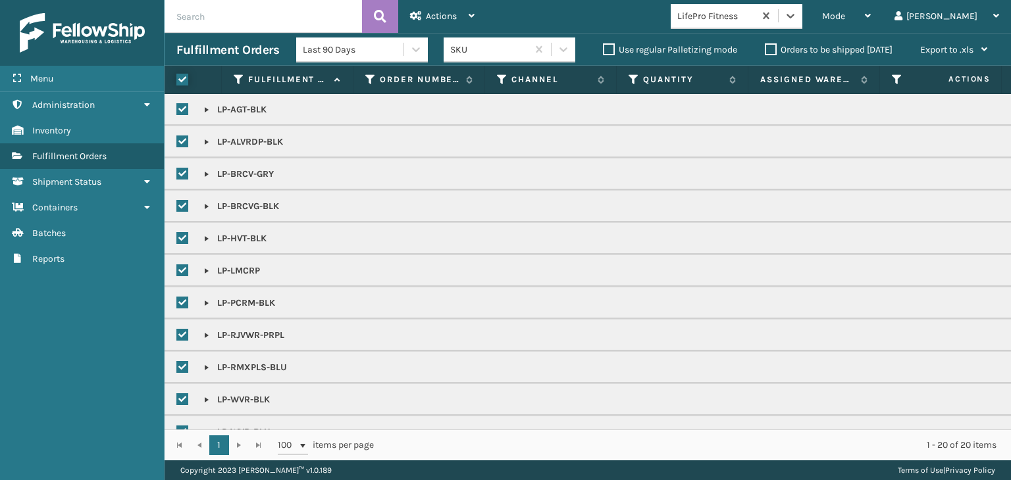
checkbox input "true"
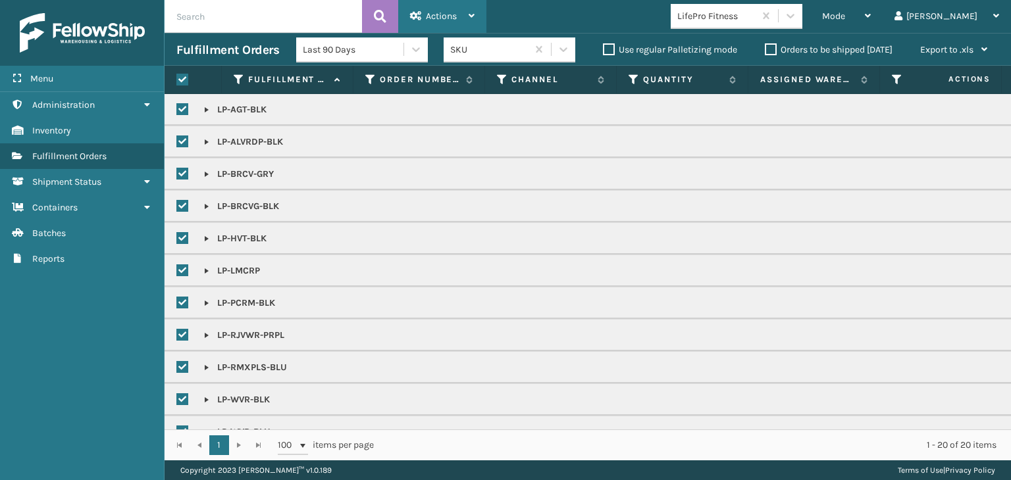
click at [460, 17] on div "Actions" at bounding box center [442, 16] width 65 height 33
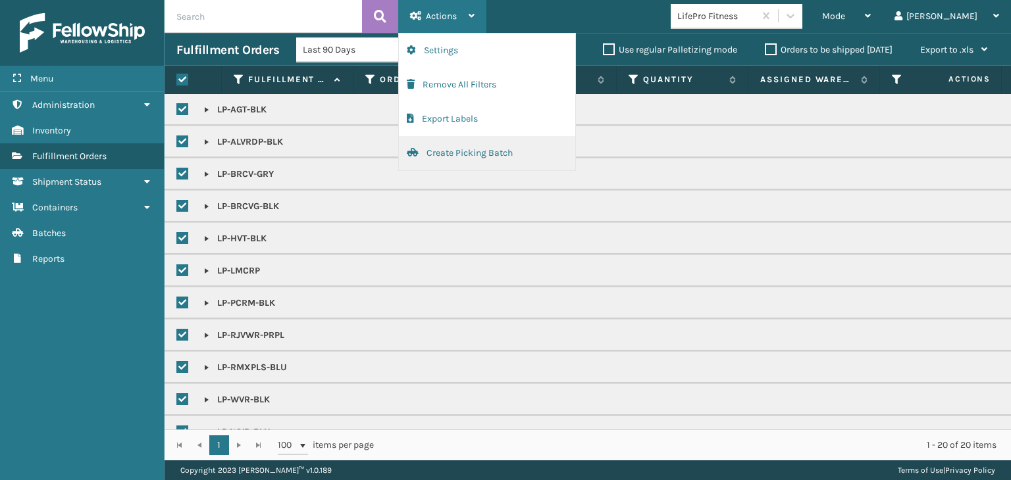
click at [496, 153] on button "Create Picking Batch" at bounding box center [487, 153] width 176 height 34
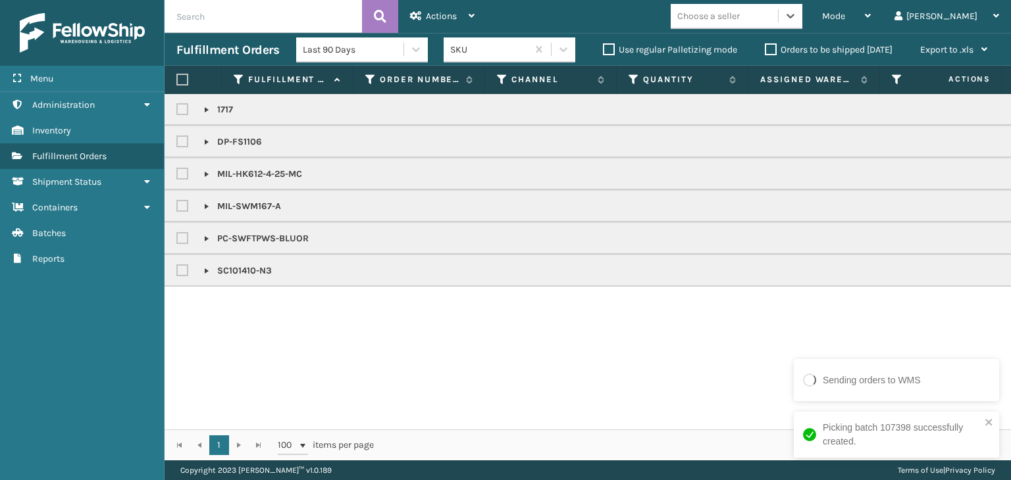
click at [179, 80] on label at bounding box center [182, 80] width 12 height 12
click at [177, 80] on input "checkbox" at bounding box center [176, 80] width 1 height 9
checkbox input "true"
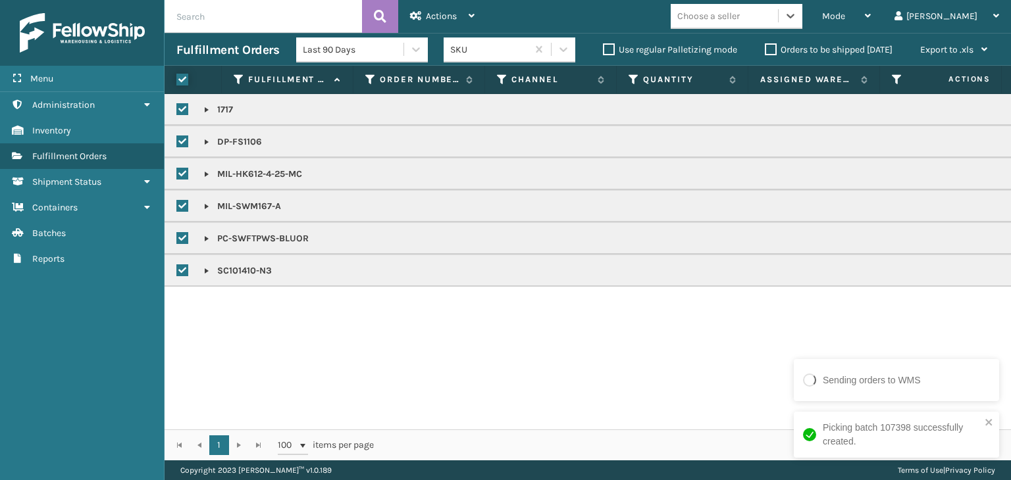
checkbox input "true"
click at [445, 11] on span "Actions" at bounding box center [441, 16] width 31 height 11
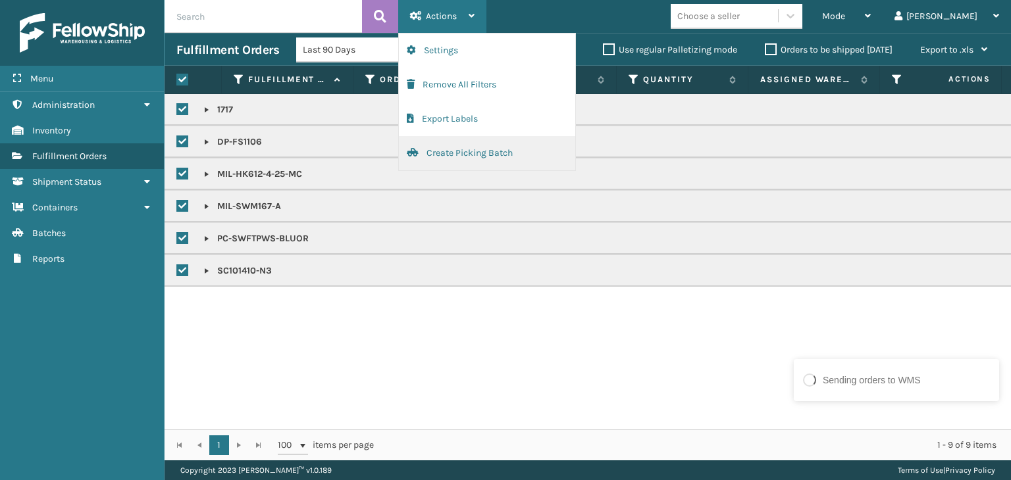
click at [479, 149] on button "Create Picking Batch" at bounding box center [487, 153] width 176 height 34
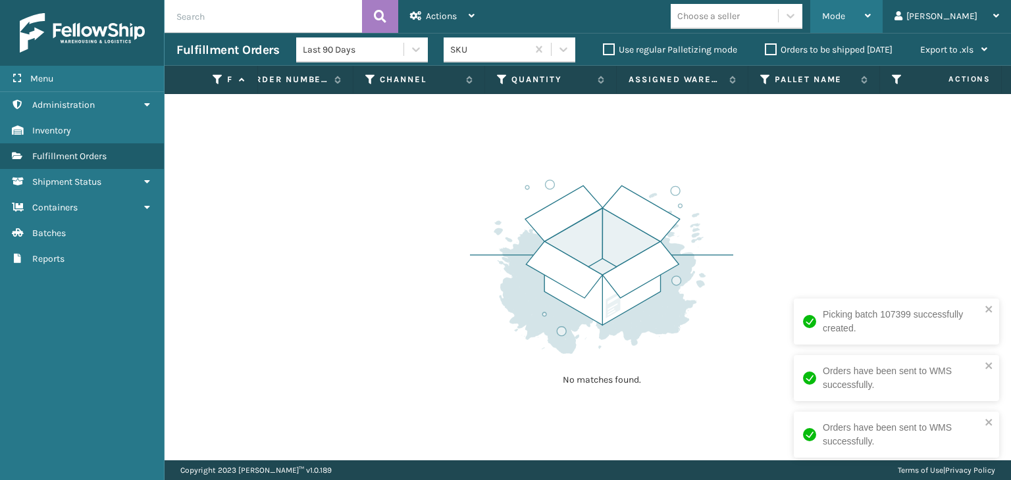
click at [845, 12] on span "Mode" at bounding box center [833, 16] width 23 height 11
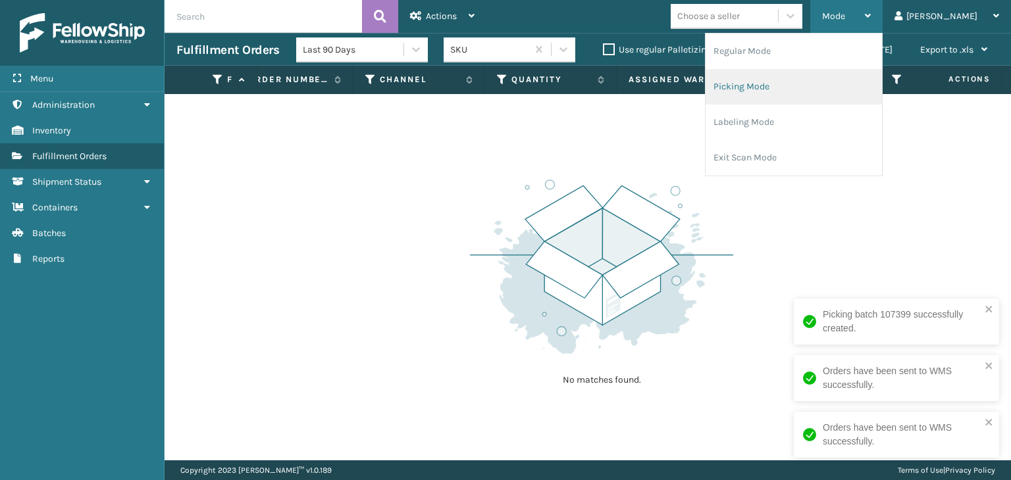
click at [848, 81] on li "Picking Mode" at bounding box center [794, 87] width 176 height 36
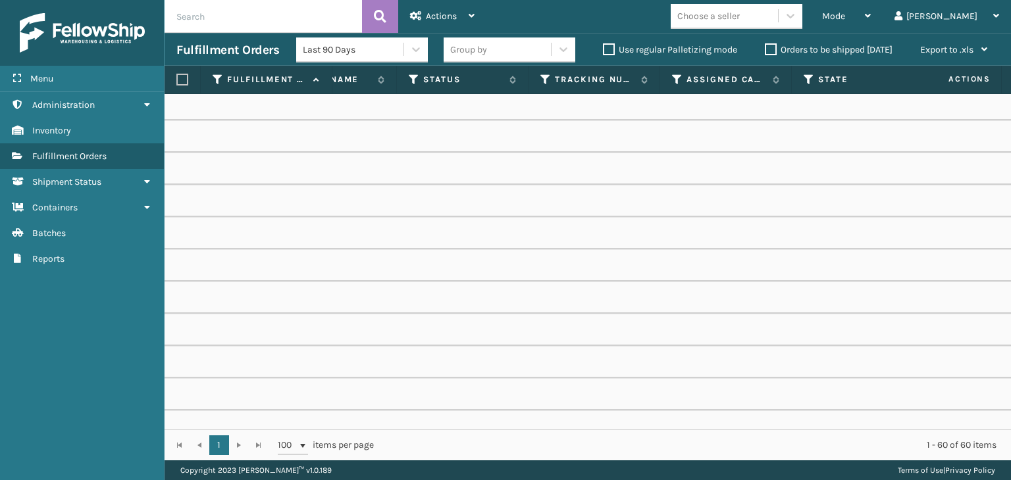
scroll to position [0, 637]
click at [683, 84] on div "Assigned Carrier Service" at bounding box center [724, 80] width 107 height 12
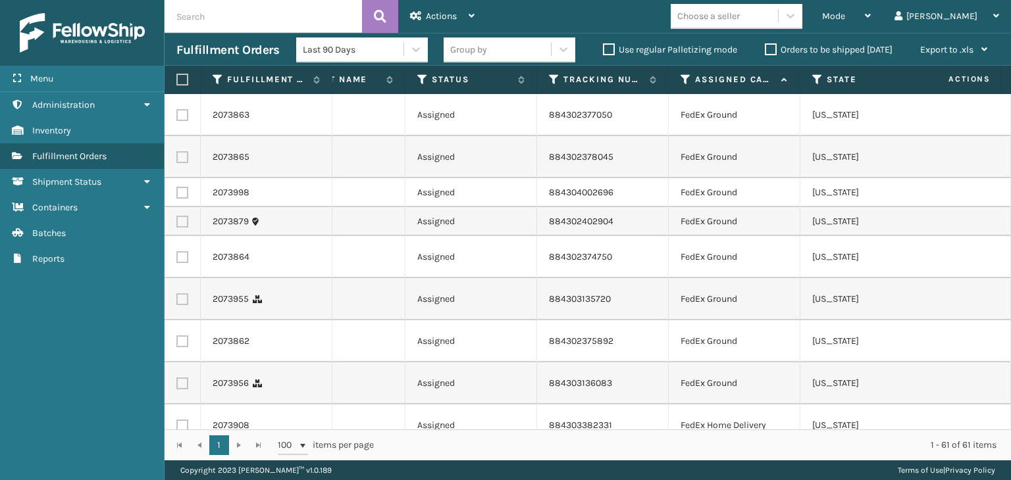
scroll to position [0, 631]
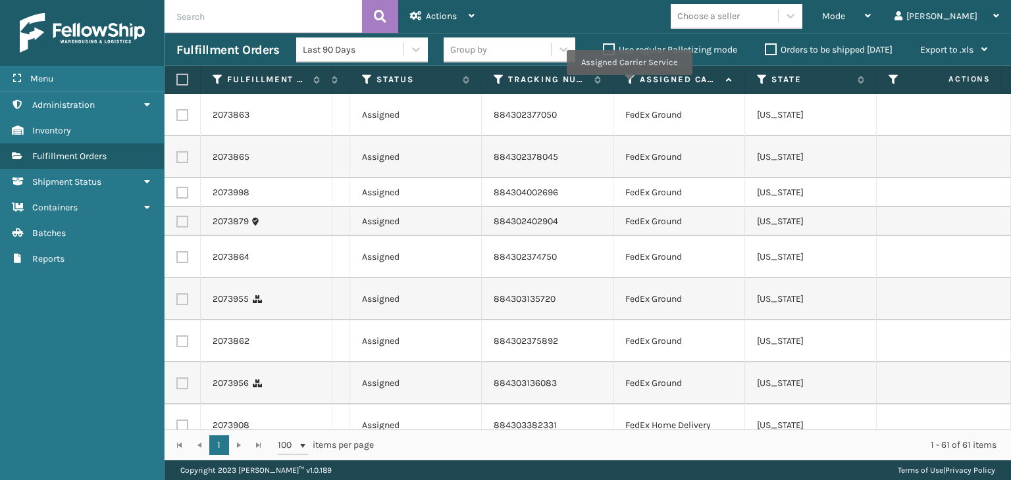
click at [629, 84] on icon at bounding box center [630, 80] width 11 height 12
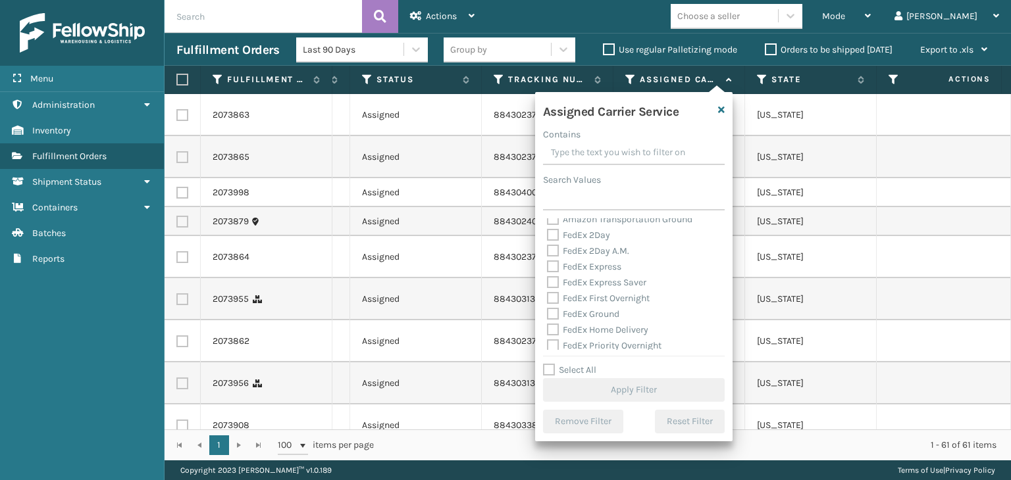
scroll to position [0, 0]
click at [594, 264] on div "FedEx 2Day" at bounding box center [634, 258] width 174 height 16
click at [587, 255] on label "FedEx 2Day" at bounding box center [578, 257] width 63 height 11
click at [548, 255] on input "FedEx 2Day" at bounding box center [547, 254] width 1 height 9
checkbox input "true"
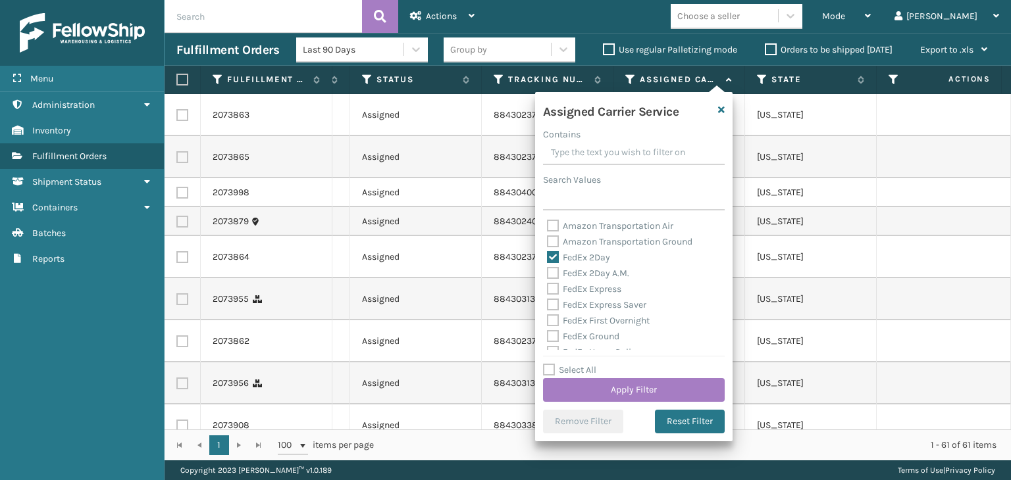
click at [595, 276] on label "FedEx 2Day A.M." at bounding box center [588, 273] width 82 height 11
click at [548, 274] on input "FedEx 2Day A.M." at bounding box center [547, 270] width 1 height 9
checkbox input "true"
click at [598, 287] on label "FedEx Express" at bounding box center [584, 289] width 74 height 11
click at [548, 287] on input "FedEx Express" at bounding box center [547, 286] width 1 height 9
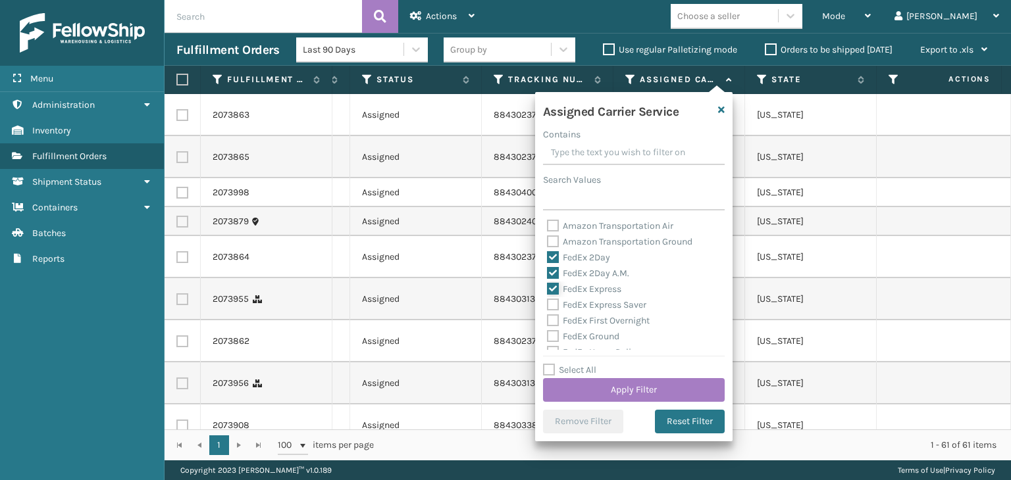
checkbox input "true"
click at [592, 307] on label "FedEx Express Saver" at bounding box center [596, 304] width 99 height 11
click at [548, 306] on input "FedEx Express Saver" at bounding box center [547, 302] width 1 height 9
checkbox input "true"
click at [590, 315] on div "FedEx First Overnight" at bounding box center [634, 321] width 174 height 16
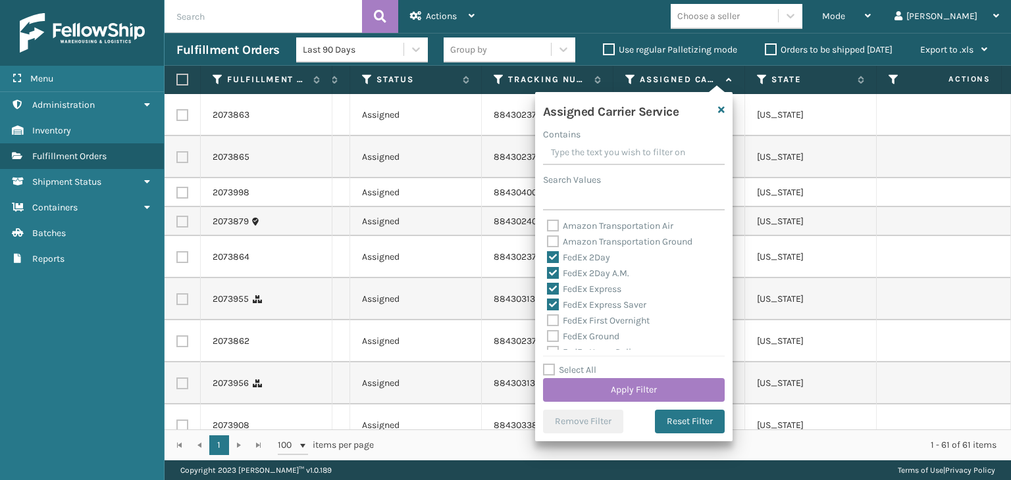
click at [592, 319] on label "FedEx First Overnight" at bounding box center [598, 320] width 103 height 11
click at [548, 319] on input "FedEx First Overnight" at bounding box center [547, 317] width 1 height 9
checkbox input "true"
click at [602, 332] on label "FedEx Ground" at bounding box center [583, 336] width 72 height 11
click at [548, 332] on input "FedEx Ground" at bounding box center [547, 333] width 1 height 9
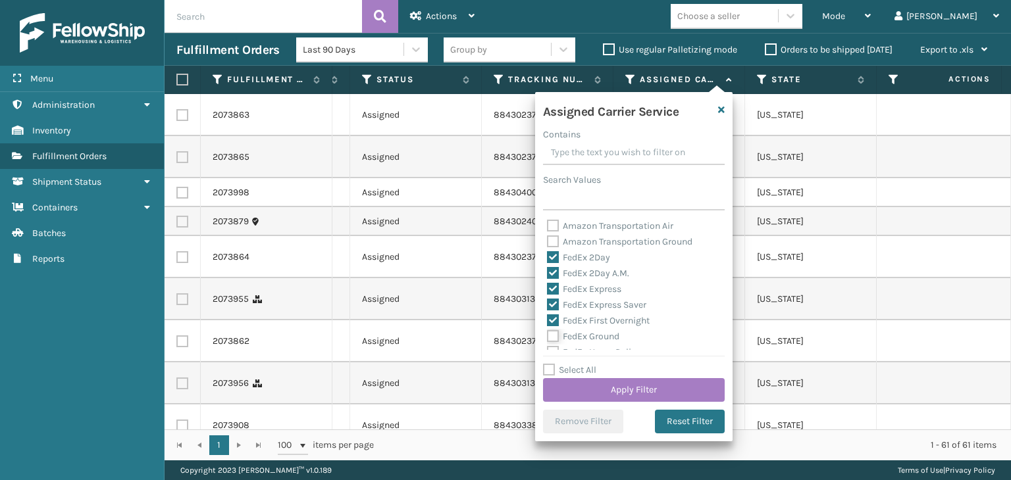
checkbox input "true"
click at [587, 290] on label "FedEx Home Delivery" at bounding box center [597, 286] width 101 height 11
click at [548, 288] on input "FedEx Home Delivery" at bounding box center [547, 283] width 1 height 9
checkbox input "true"
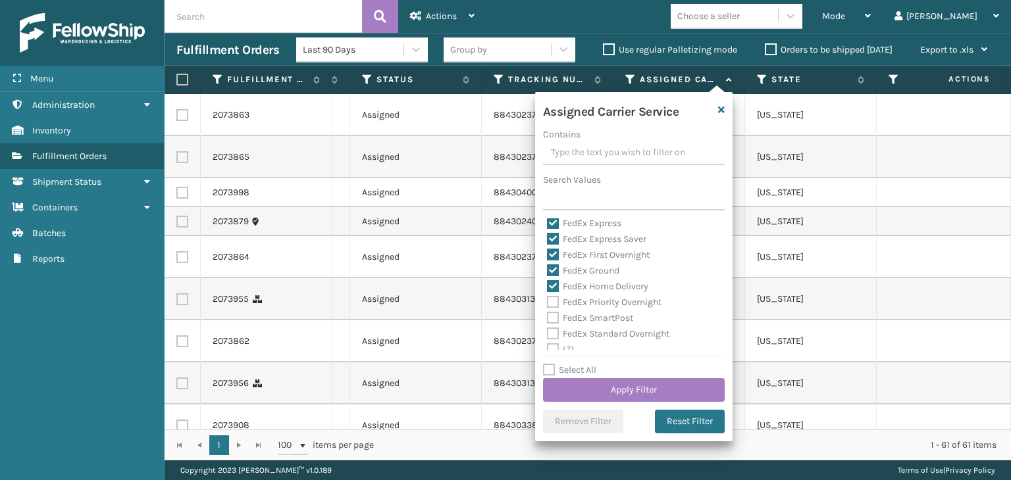
click at [590, 303] on label "FedEx Priority Overnight" at bounding box center [604, 302] width 115 height 11
click at [548, 303] on input "FedEx Priority Overnight" at bounding box center [547, 299] width 1 height 9
checkbox input "true"
click at [595, 314] on label "FedEx SmartPost" at bounding box center [590, 318] width 86 height 11
click at [548, 314] on input "FedEx SmartPost" at bounding box center [547, 315] width 1 height 9
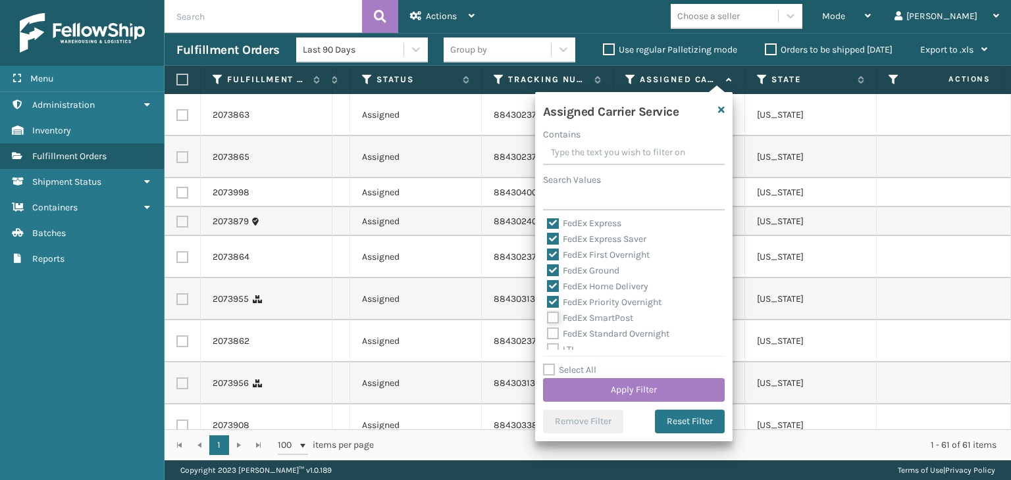
checkbox input "true"
click at [603, 332] on label "FedEx Standard Overnight" at bounding box center [608, 333] width 122 height 11
click at [548, 332] on input "FedEx Standard Overnight" at bounding box center [547, 330] width 1 height 9
checkbox input "true"
click at [625, 387] on button "Apply Filter" at bounding box center [634, 390] width 182 height 24
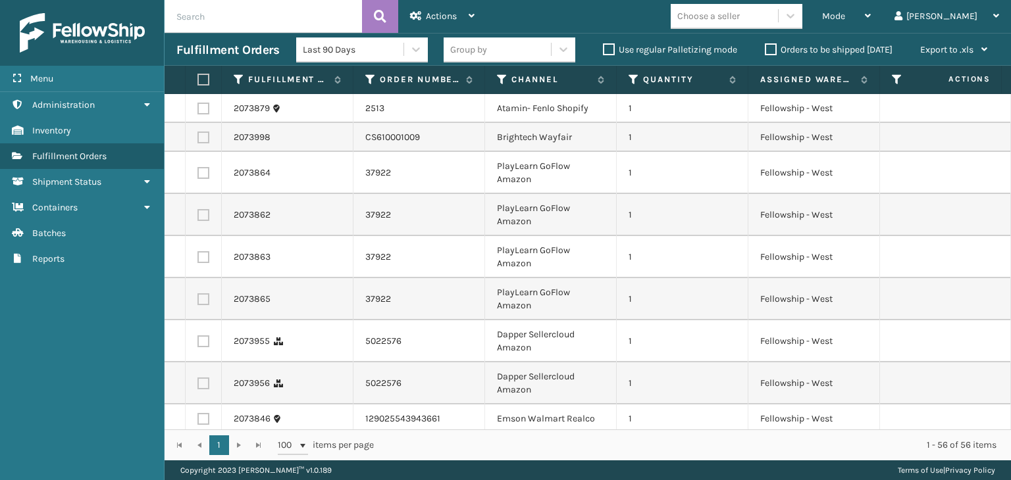
click at [482, 47] on div "Group by" at bounding box center [468, 50] width 37 height 14
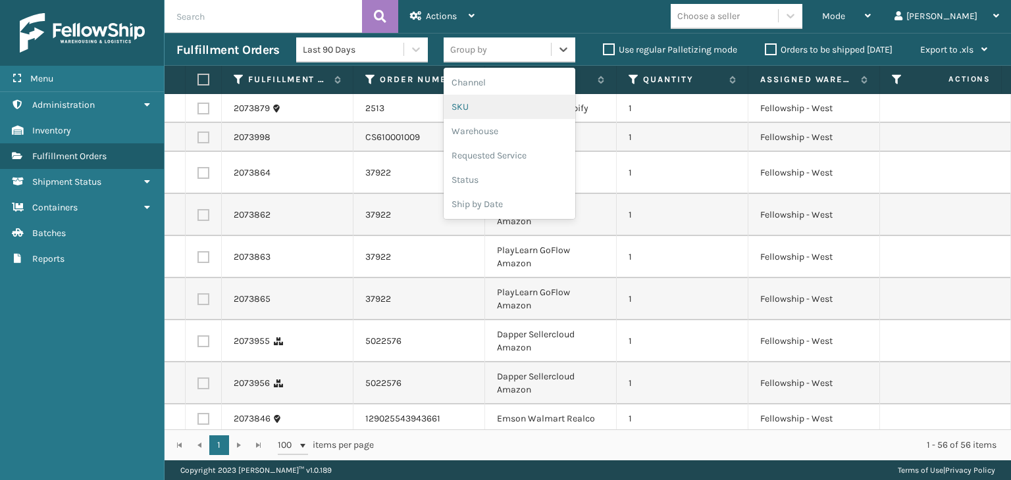
click at [507, 107] on div "SKU" at bounding box center [510, 107] width 132 height 24
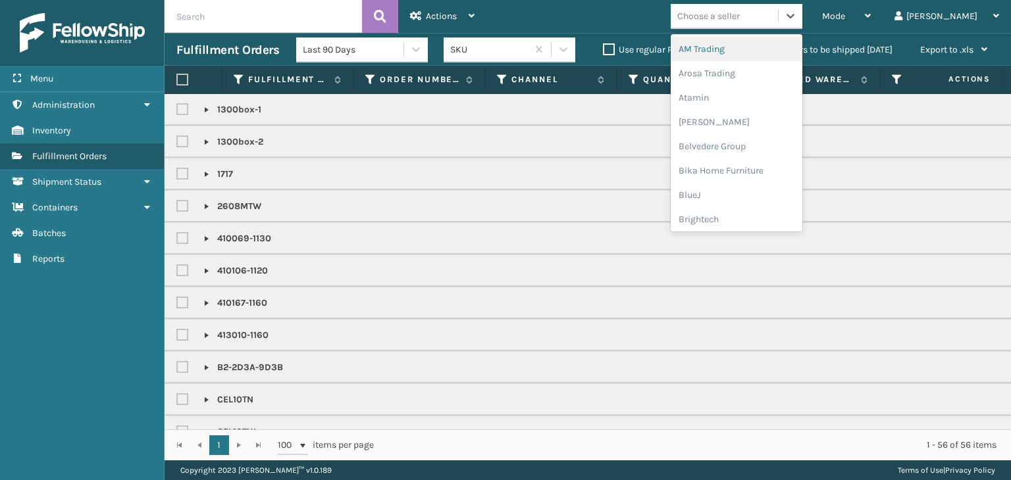
click at [778, 15] on div "Choose a seller" at bounding box center [724, 16] width 107 height 22
type input "br"
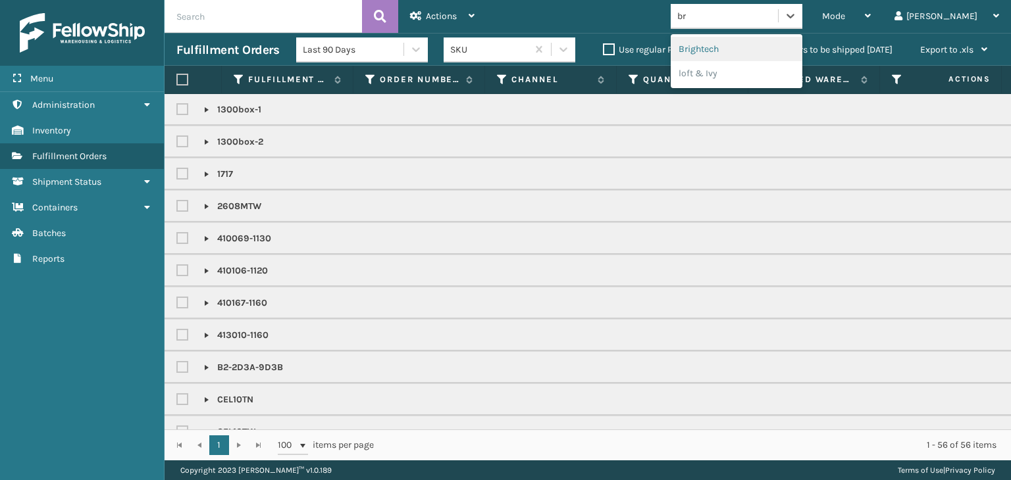
click at [785, 49] on div "Brightech" at bounding box center [737, 49] width 132 height 24
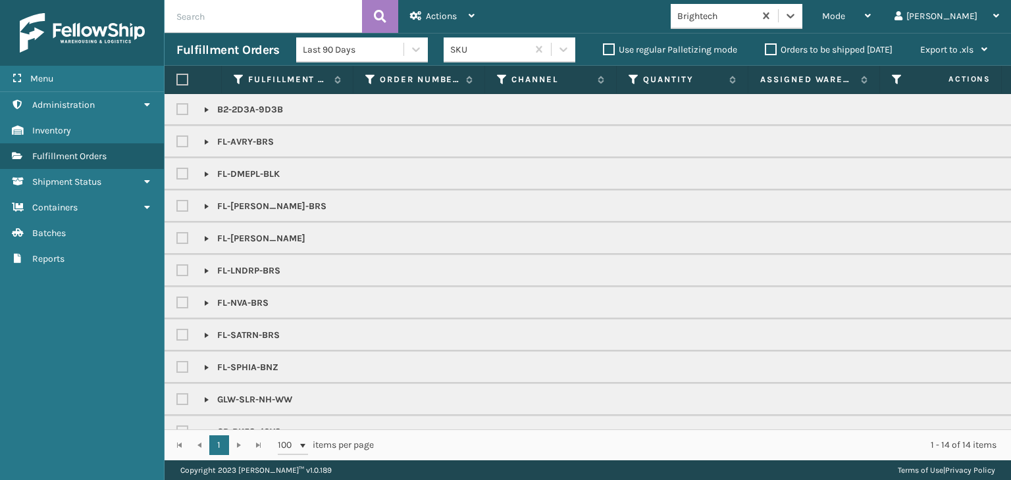
click at [183, 76] on label at bounding box center [182, 80] width 12 height 12
click at [177, 76] on input "checkbox" at bounding box center [176, 80] width 1 height 9
checkbox input "true"
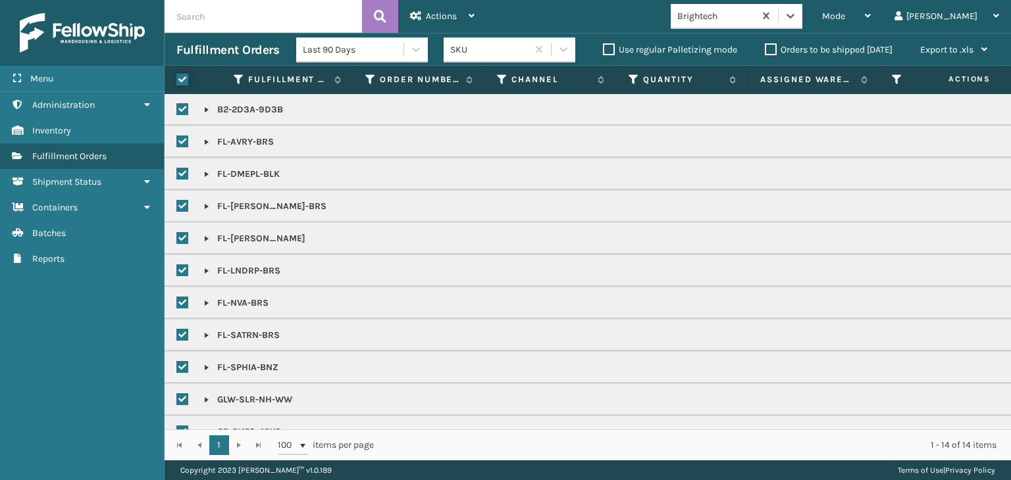
checkbox input "true"
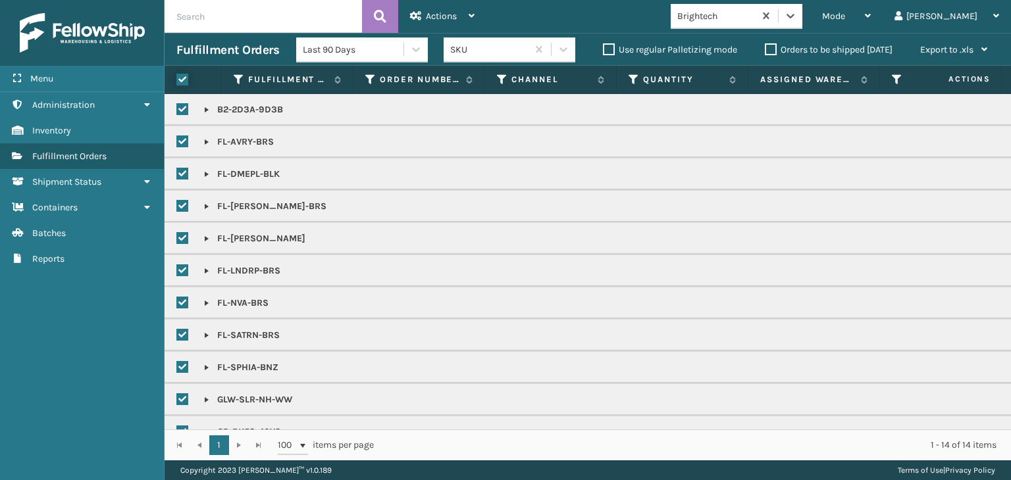
checkbox input "true"
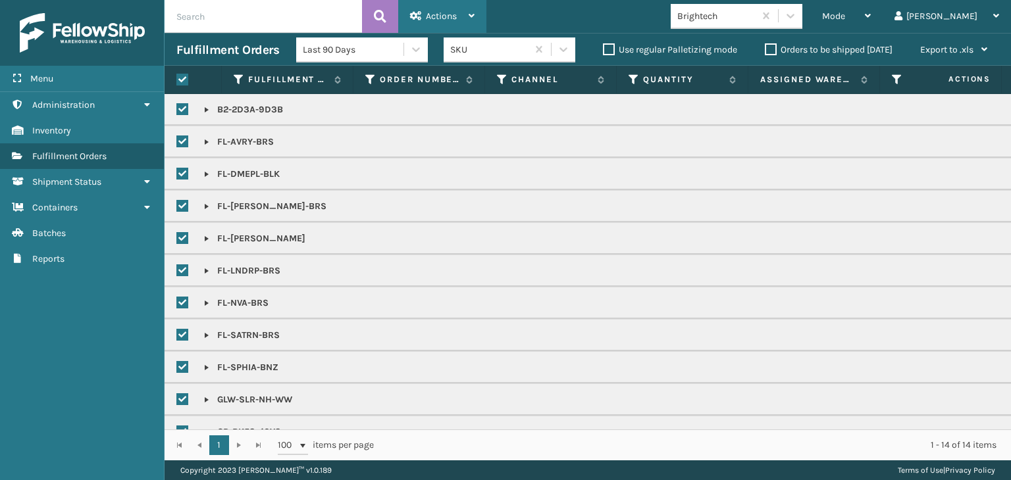
click at [461, 6] on div "Actions" at bounding box center [442, 16] width 65 height 33
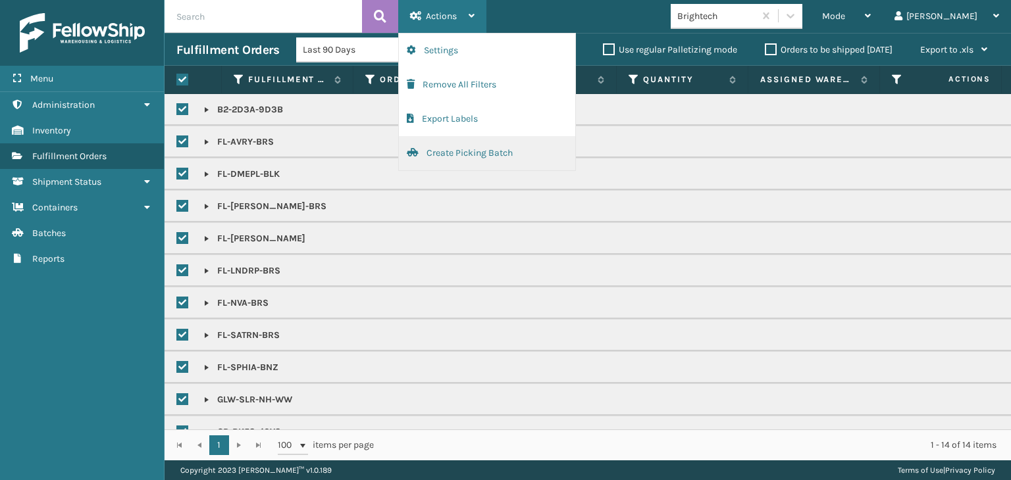
click at [510, 150] on button "Create Picking Batch" at bounding box center [487, 153] width 176 height 34
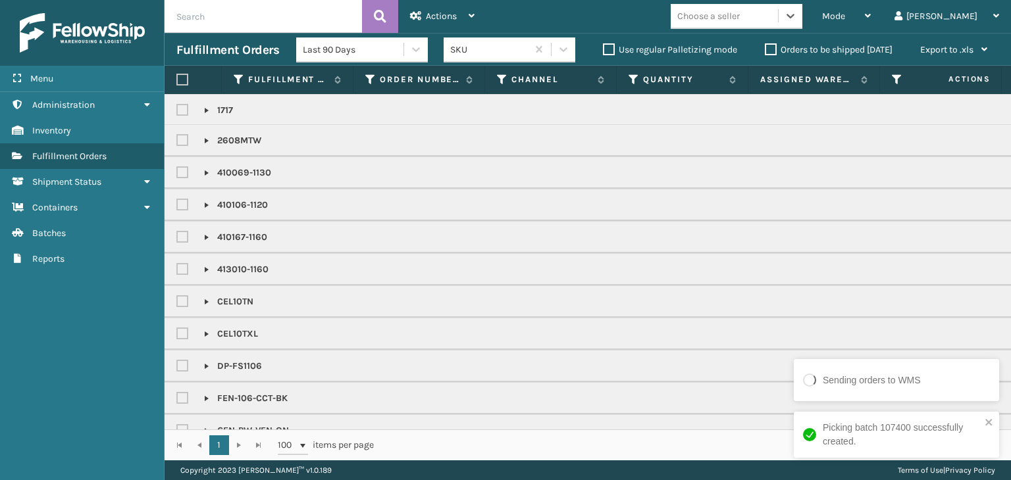
click at [740, 20] on div "Choose a seller" at bounding box center [708, 16] width 63 height 14
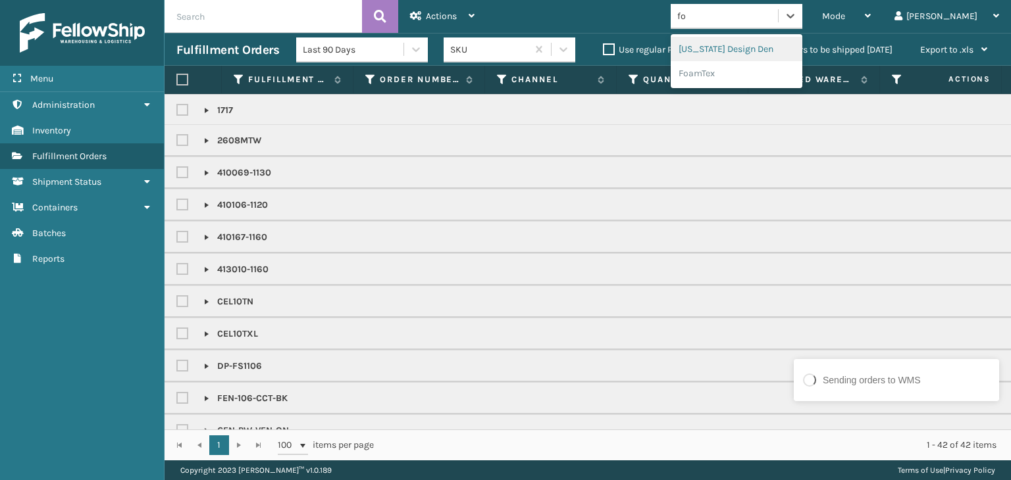
type input "foa"
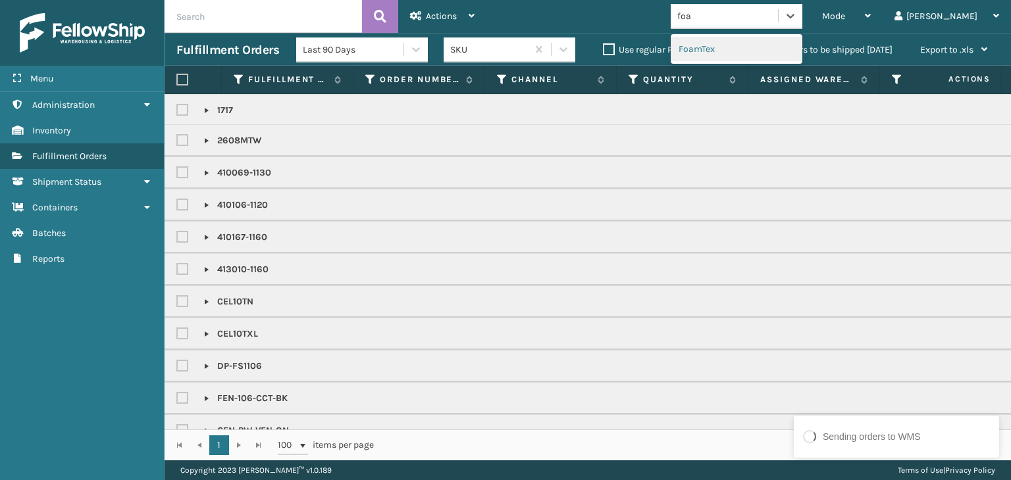
click at [738, 43] on div "FoamTex" at bounding box center [737, 49] width 132 height 24
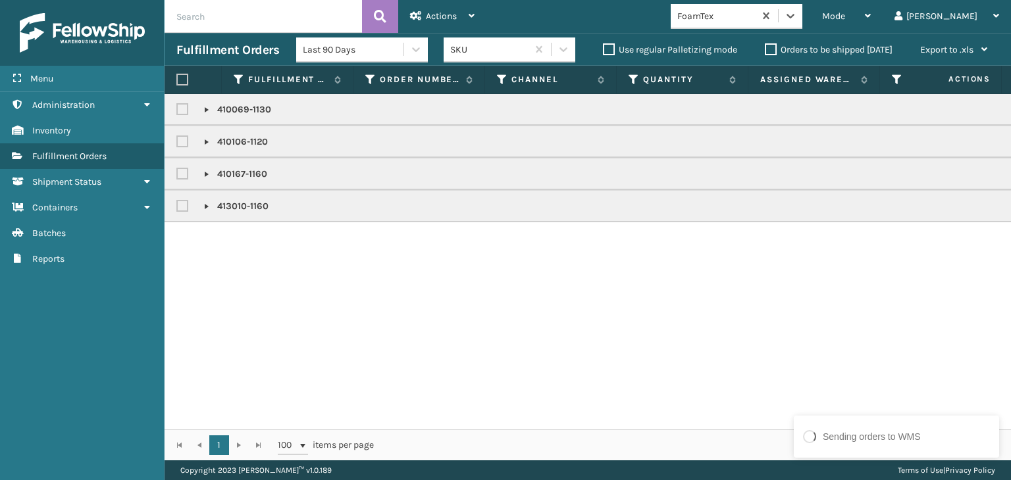
click at [177, 80] on label at bounding box center [182, 80] width 12 height 12
click at [177, 80] on input "checkbox" at bounding box center [176, 80] width 1 height 9
checkbox input "true"
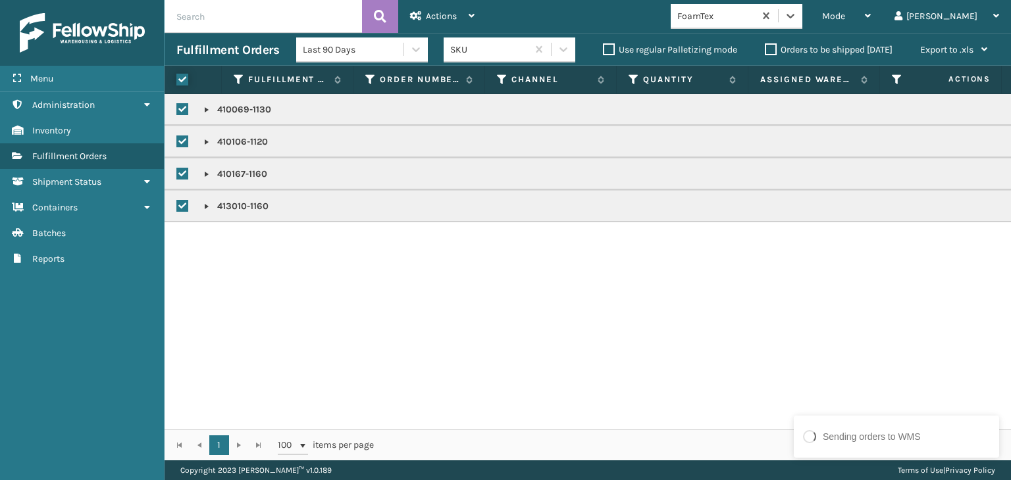
checkbox input "true"
click at [438, 16] on span "Actions" at bounding box center [441, 16] width 31 height 11
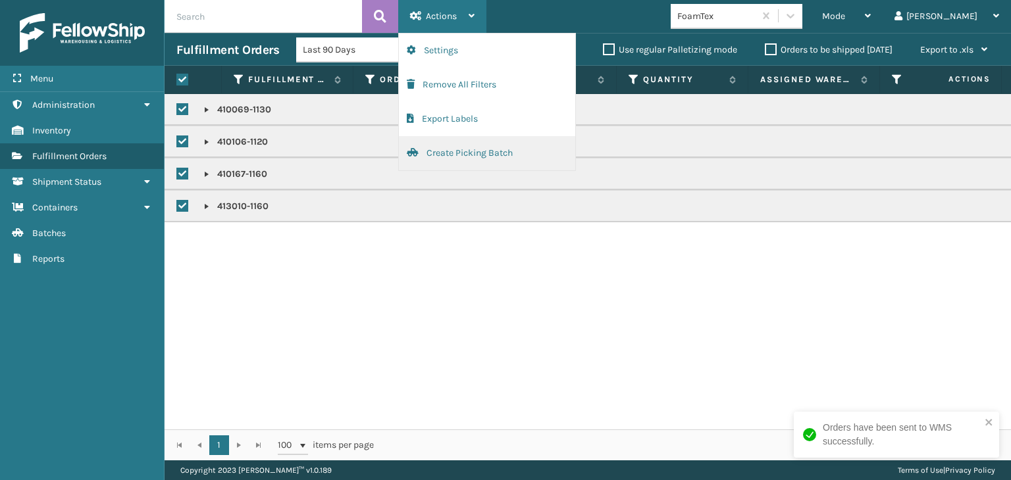
click at [538, 151] on button "Create Picking Batch" at bounding box center [487, 153] width 176 height 34
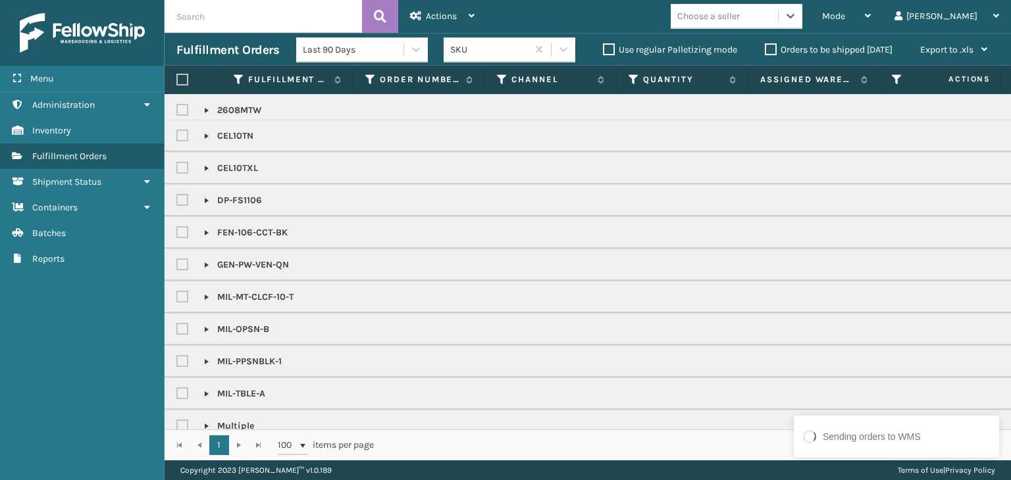
scroll to position [24, 0]
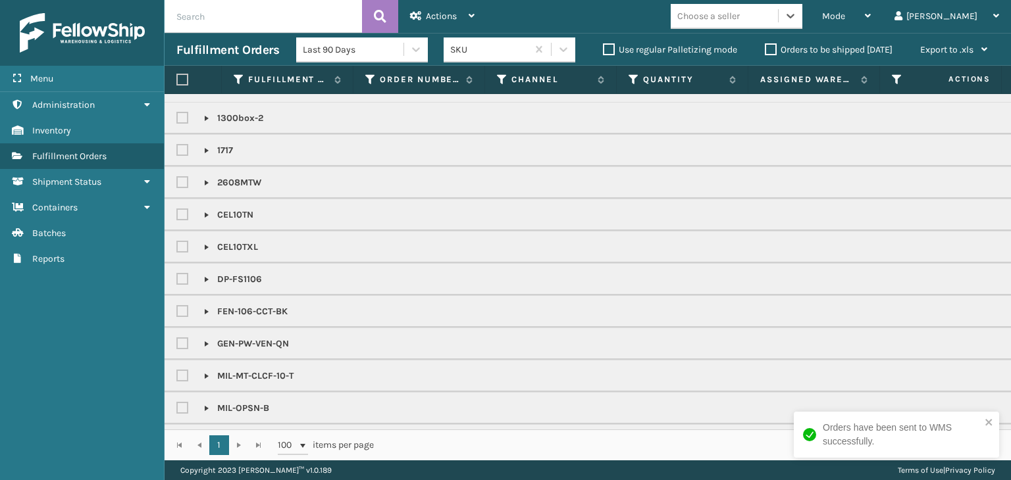
click at [749, 1] on div "Mode Regular Mode Picking Mode Labeling Mode Exit Scan Mode option FoamTex, sel…" at bounding box center [748, 16] width 525 height 33
click at [740, 14] on div "Choose a seller" at bounding box center [708, 16] width 63 height 14
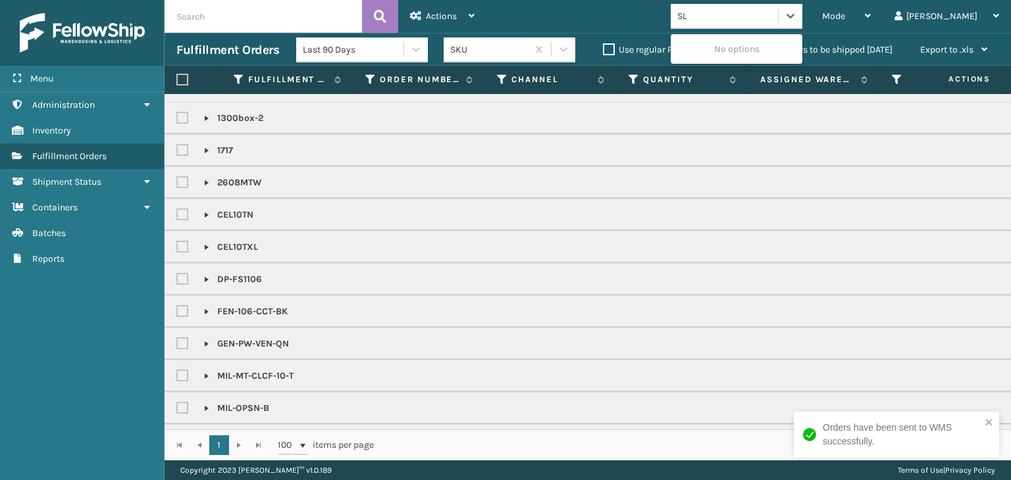
type input "SLE"
click at [758, 45] on div "SleepGeekz" at bounding box center [737, 49] width 132 height 24
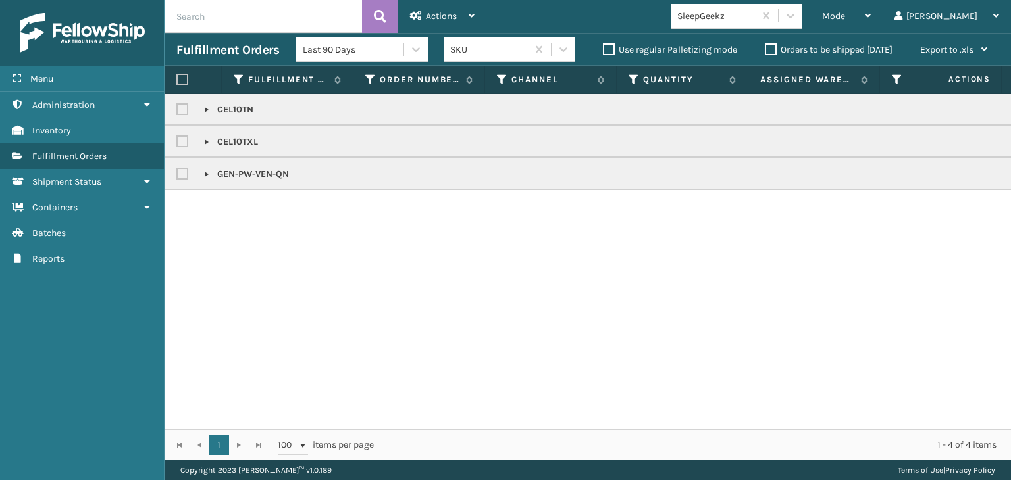
click at [181, 79] on label at bounding box center [182, 80] width 12 height 12
click at [177, 79] on input "checkbox" at bounding box center [176, 80] width 1 height 9
checkbox input "true"
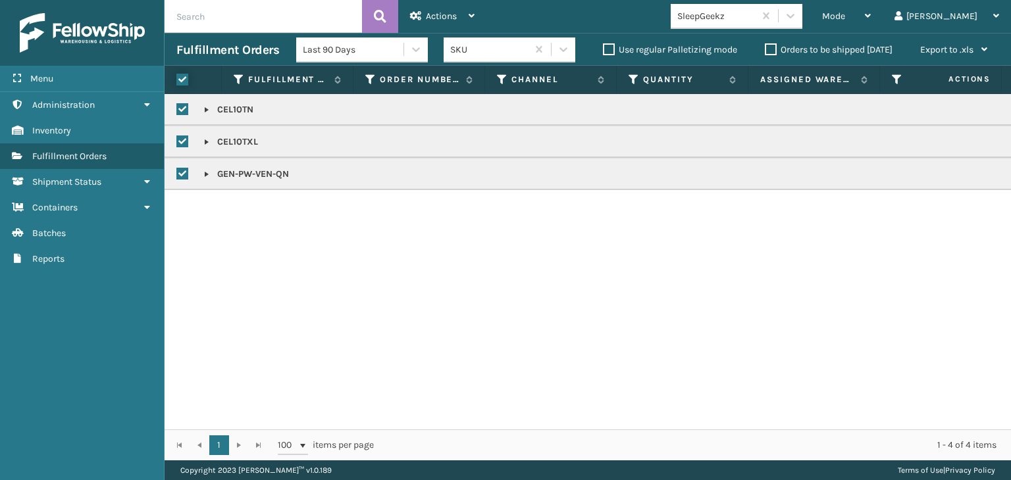
checkbox input "true"
click at [418, 17] on icon at bounding box center [416, 15] width 12 height 9
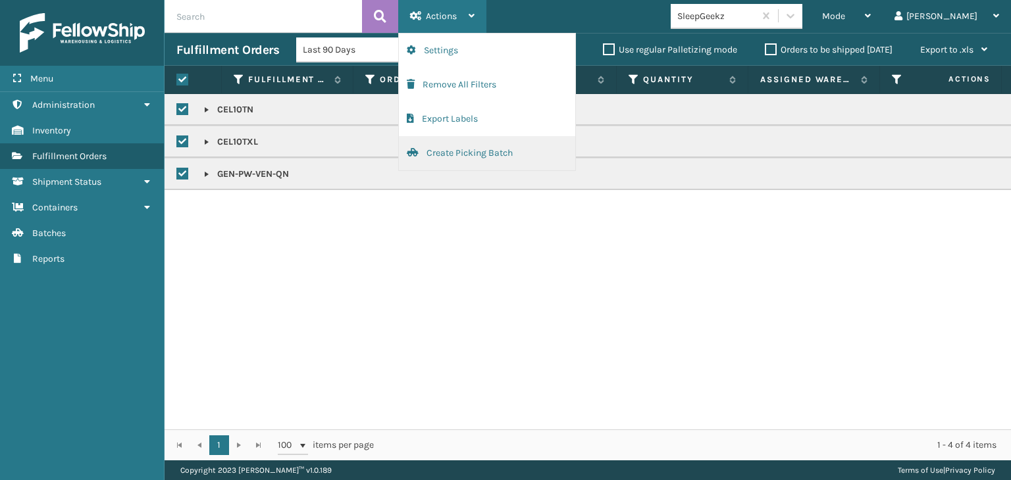
click at [492, 148] on button "Create Picking Batch" at bounding box center [487, 153] width 176 height 34
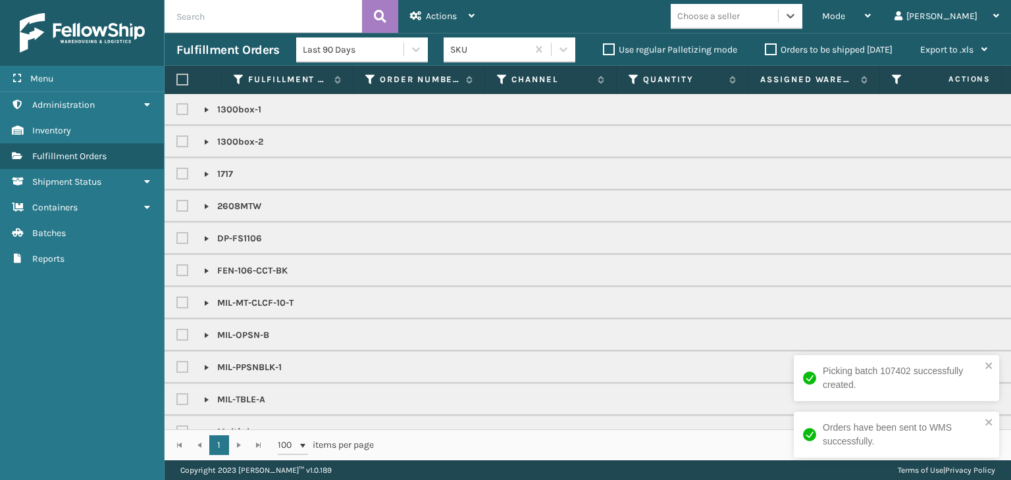
scroll to position [59, 0]
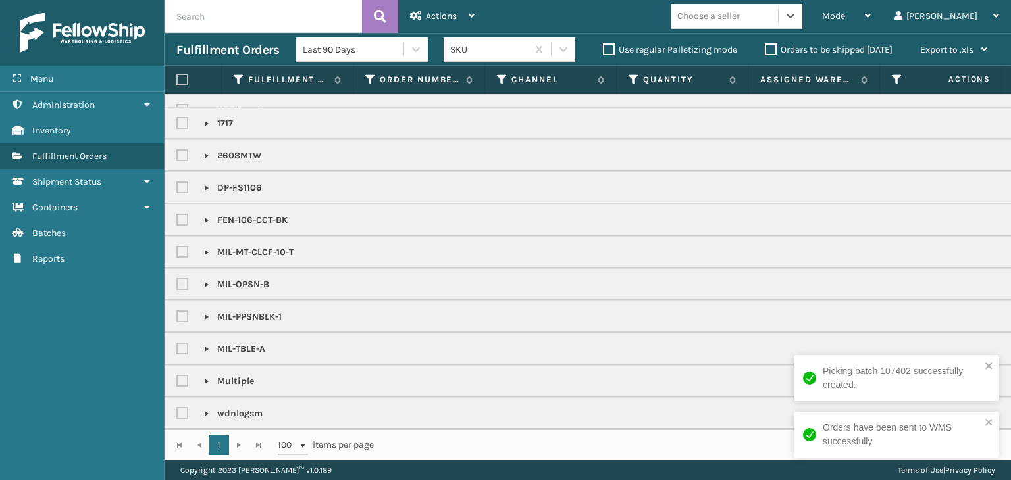
click at [754, 23] on div "Choose a seller" at bounding box center [724, 16] width 107 height 22
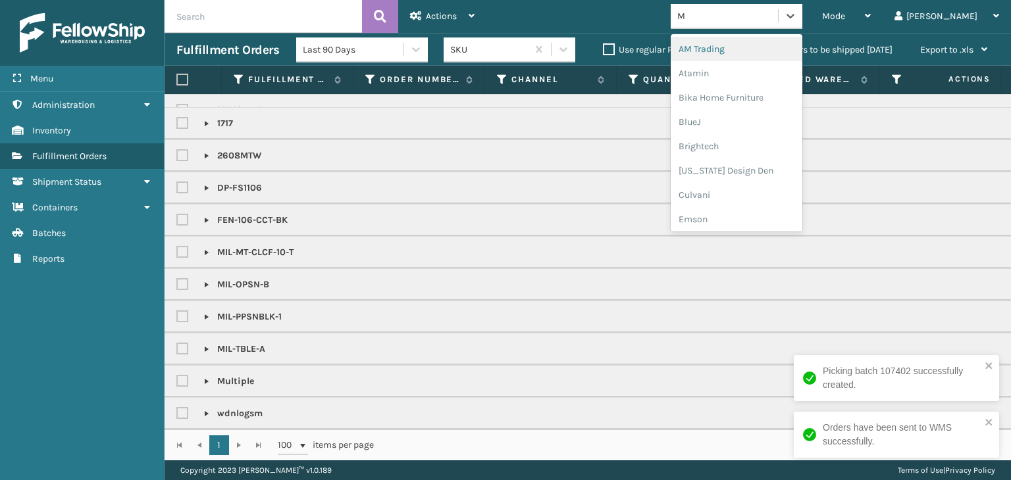
type input "MI"
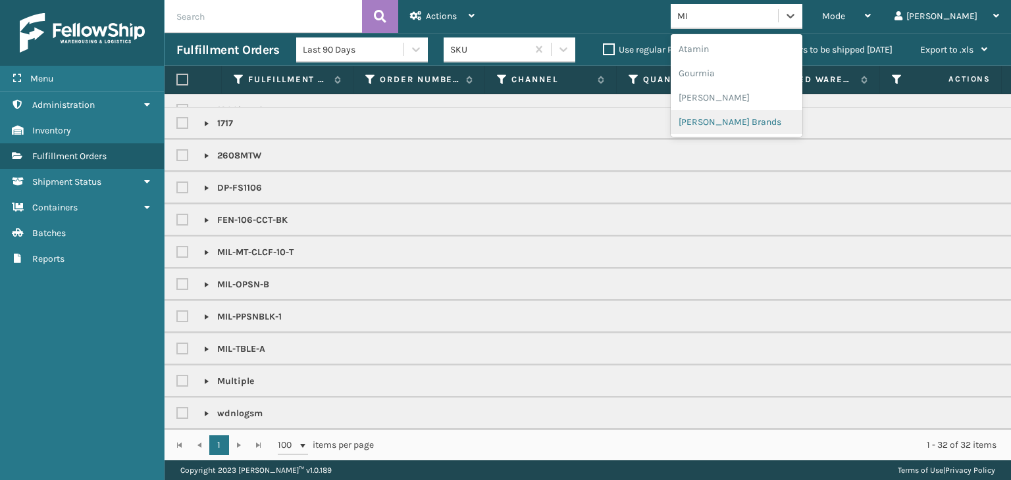
click at [769, 117] on div "[PERSON_NAME] Brands" at bounding box center [737, 122] width 132 height 24
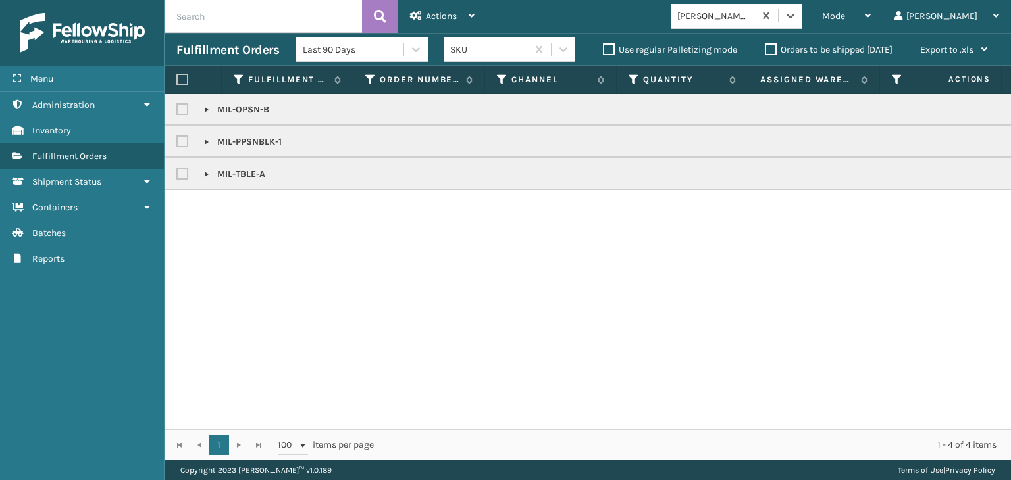
click at [179, 82] on label at bounding box center [182, 80] width 12 height 12
click at [177, 82] on input "checkbox" at bounding box center [176, 80] width 1 height 9
checkbox input "true"
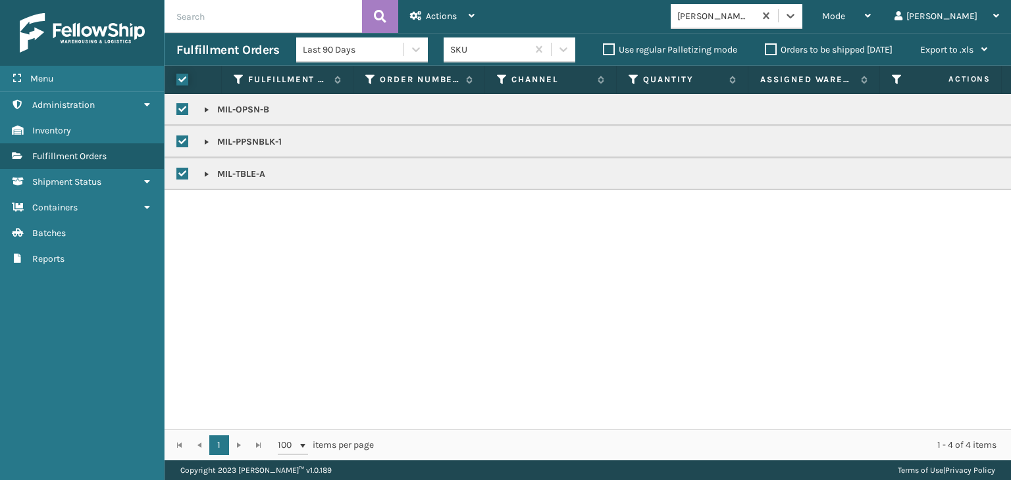
checkbox input "true"
click at [420, 20] on icon at bounding box center [416, 15] width 12 height 9
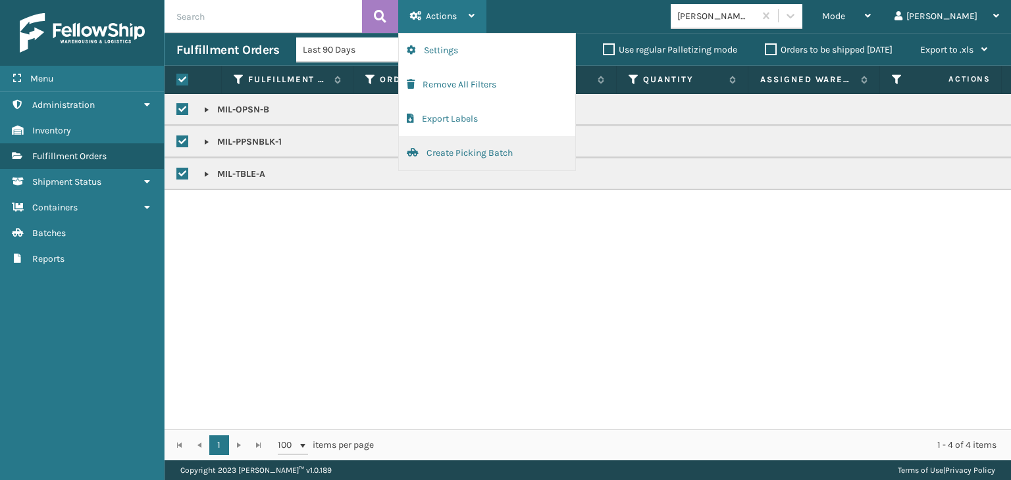
click at [476, 153] on button "Create Picking Batch" at bounding box center [487, 153] width 176 height 34
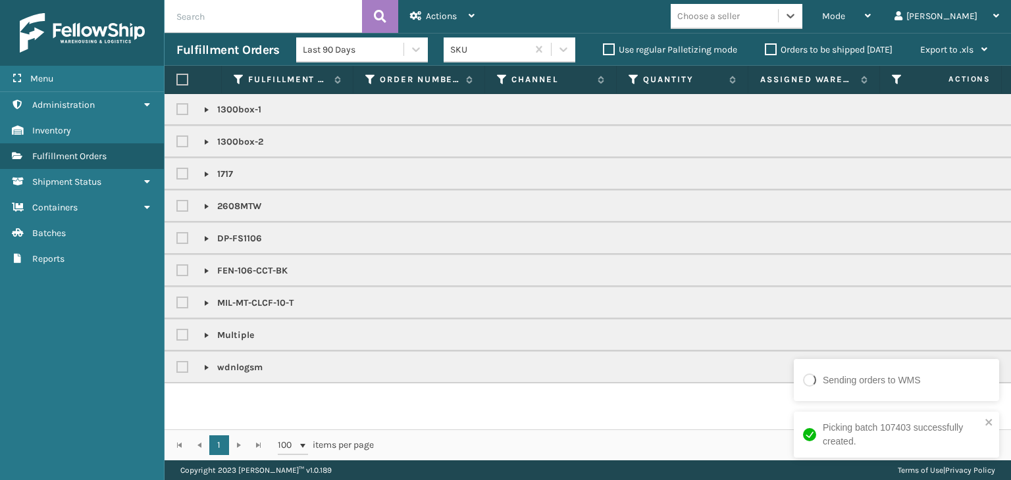
click at [179, 109] on label at bounding box center [184, 109] width 16 height 11
click at [177, 109] on input "checkbox" at bounding box center [176, 106] width 1 height 9
checkbox input "true"
click at [177, 140] on label at bounding box center [184, 141] width 16 height 11
click at [177, 140] on input "checkbox" at bounding box center [176, 138] width 1 height 9
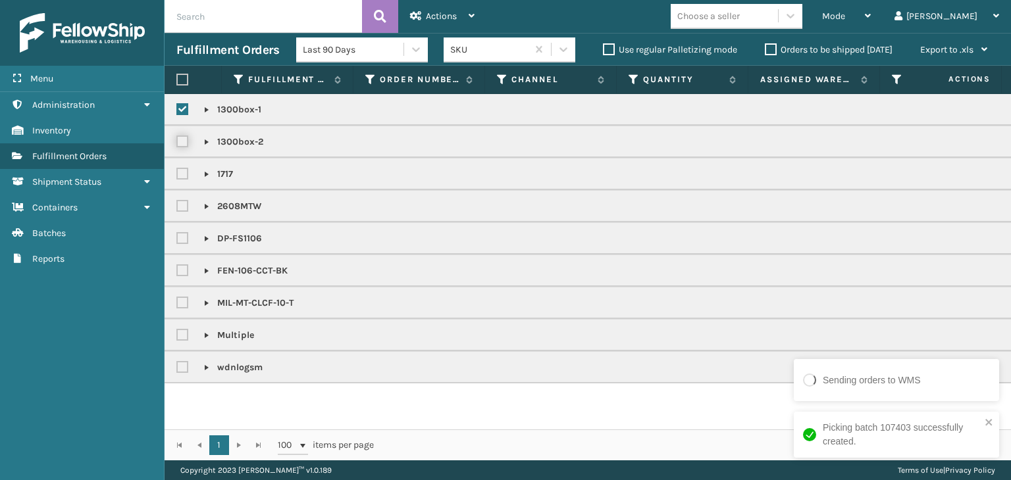
checkbox input "true"
click at [450, 14] on span "Actions" at bounding box center [441, 16] width 31 height 11
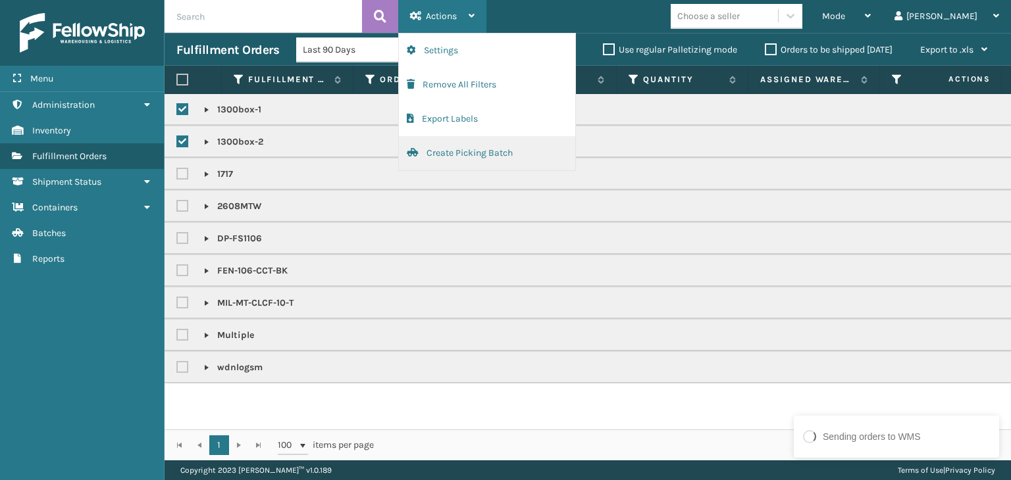
click at [490, 150] on button "Create Picking Batch" at bounding box center [487, 153] width 176 height 34
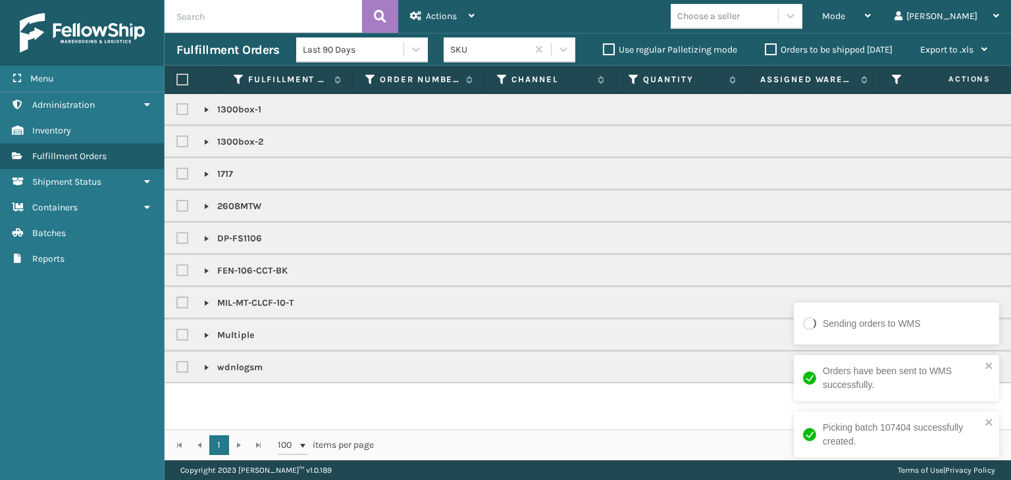
checkbox input "false"
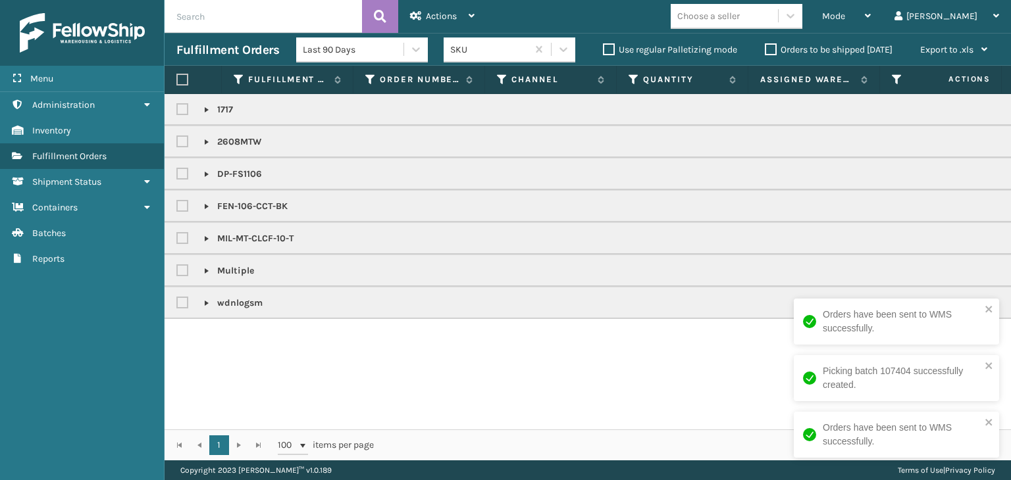
click at [192, 239] on div at bounding box center [186, 239] width 20 height 16
click at [179, 236] on label at bounding box center [184, 238] width 16 height 11
click at [177, 236] on input "checkbox" at bounding box center [176, 235] width 1 height 9
click at [455, 24] on div "Actions" at bounding box center [442, 16] width 65 height 33
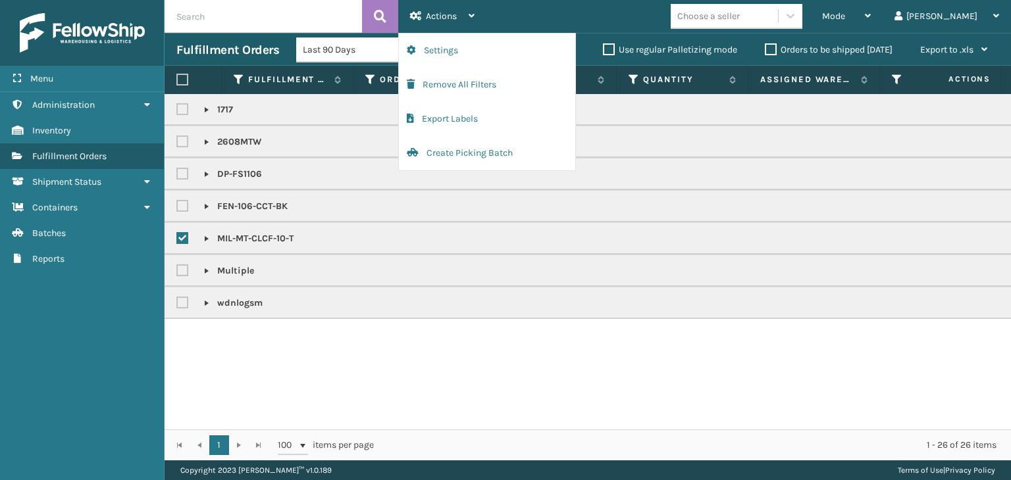
click at [183, 236] on label at bounding box center [184, 238] width 16 height 11
click at [177, 236] on input "checkbox" at bounding box center [176, 235] width 1 height 9
checkbox input "false"
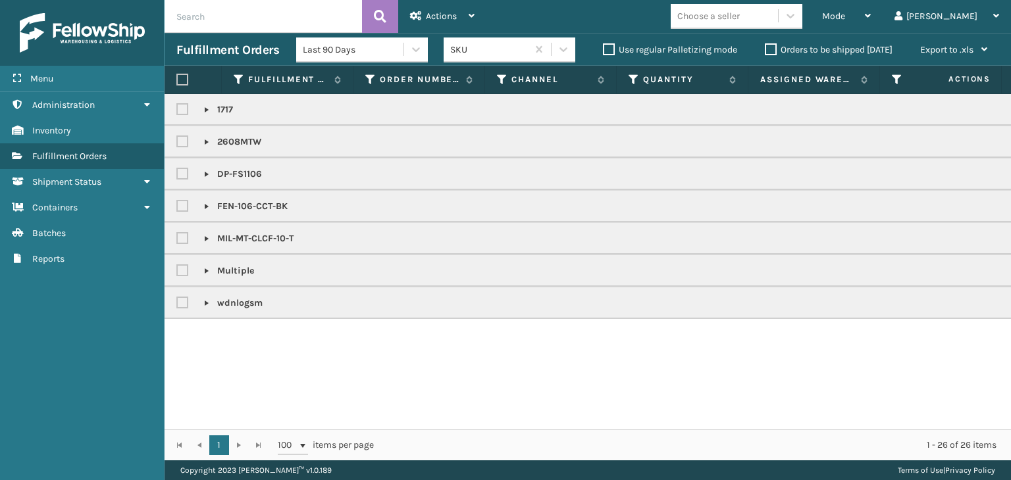
click at [178, 174] on label at bounding box center [184, 174] width 16 height 11
click at [177, 174] on input "checkbox" at bounding box center [176, 171] width 1 height 9
checkbox input "true"
click at [438, 19] on span "Actions" at bounding box center [441, 16] width 31 height 11
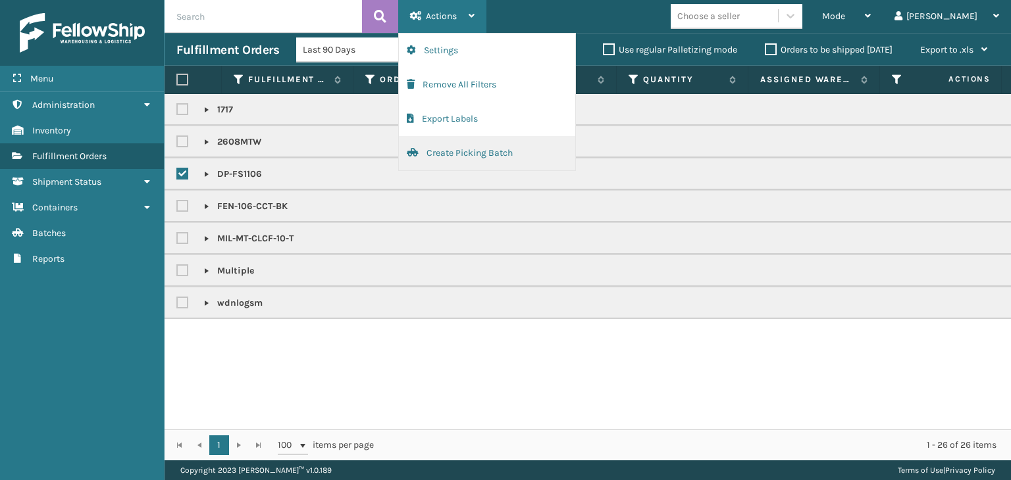
click at [480, 148] on button "Create Picking Batch" at bounding box center [487, 153] width 176 height 34
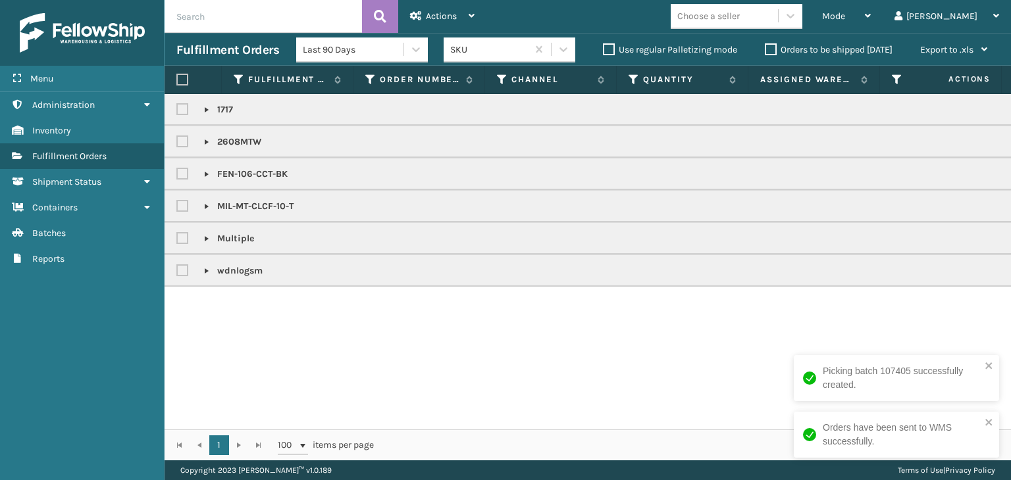
click at [180, 140] on label at bounding box center [184, 141] width 16 height 11
click at [177, 140] on input "checkbox" at bounding box center [176, 138] width 1 height 9
checkbox input "true"
click at [182, 107] on label at bounding box center [184, 109] width 16 height 11
click at [177, 107] on input "checkbox" at bounding box center [176, 106] width 1 height 9
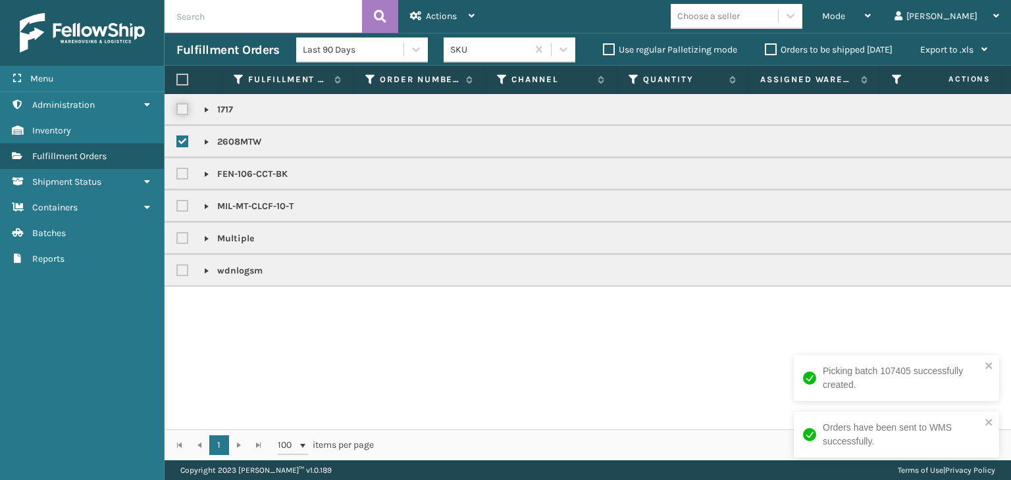
checkbox input "true"
click at [434, 24] on div "Actions" at bounding box center [442, 16] width 65 height 33
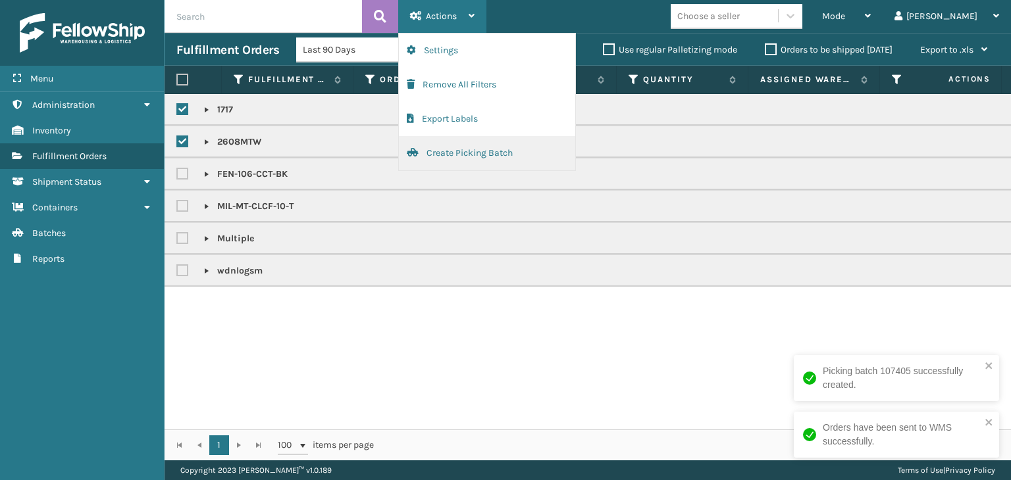
click at [477, 155] on button "Create Picking Batch" at bounding box center [487, 153] width 176 height 34
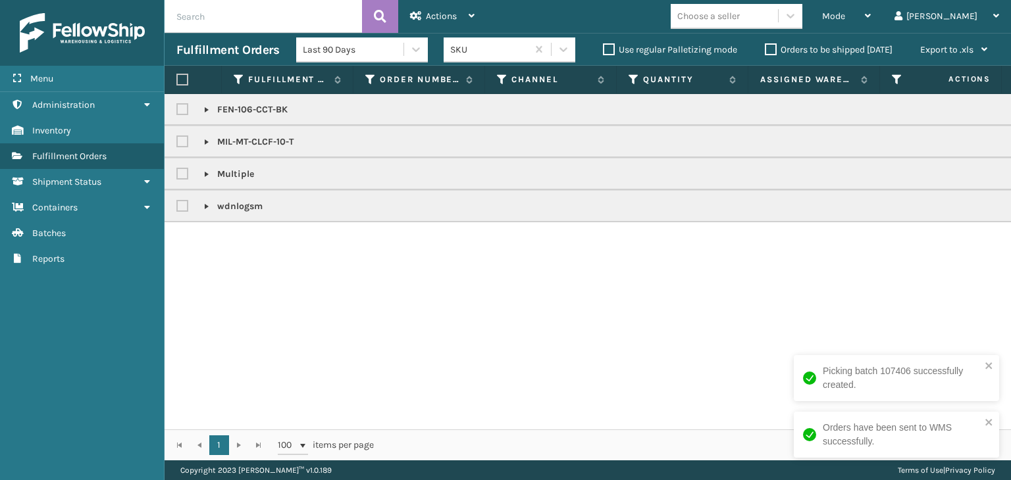
click at [178, 109] on label at bounding box center [184, 109] width 16 height 11
click at [177, 109] on input "checkbox" at bounding box center [176, 106] width 1 height 9
checkbox input "true"
drag, startPoint x: 432, startPoint y: 11, endPoint x: 428, endPoint y: 32, distance: 21.3
click at [432, 11] on span "Actions" at bounding box center [441, 16] width 31 height 11
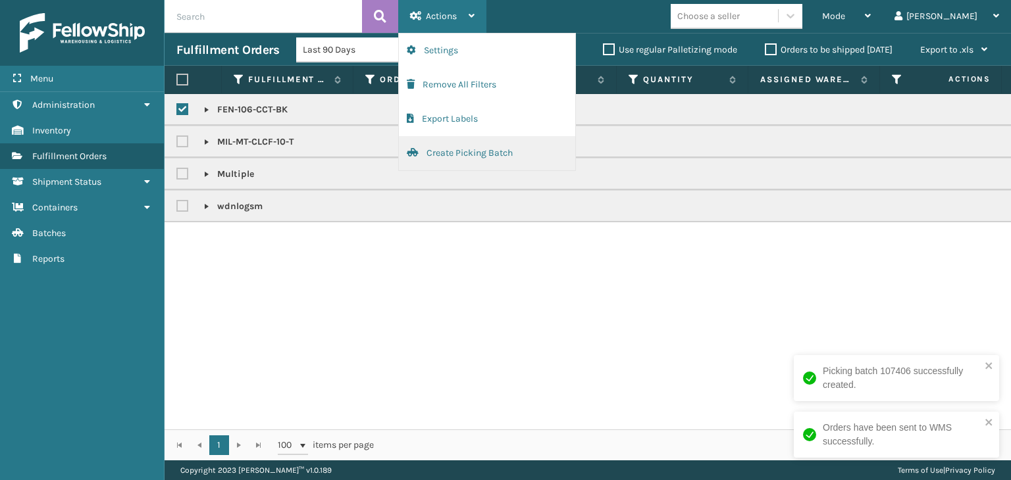
click at [474, 153] on button "Create Picking Batch" at bounding box center [487, 153] width 176 height 34
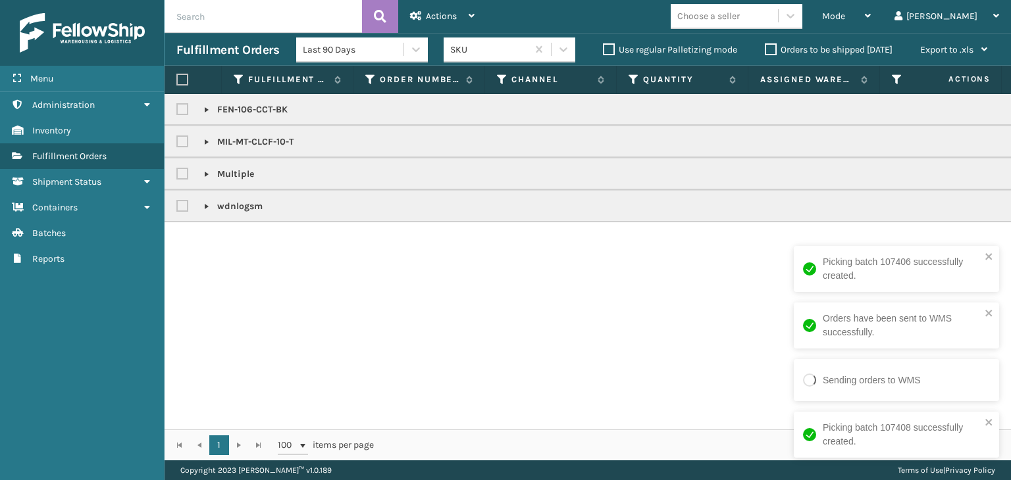
checkbox input "false"
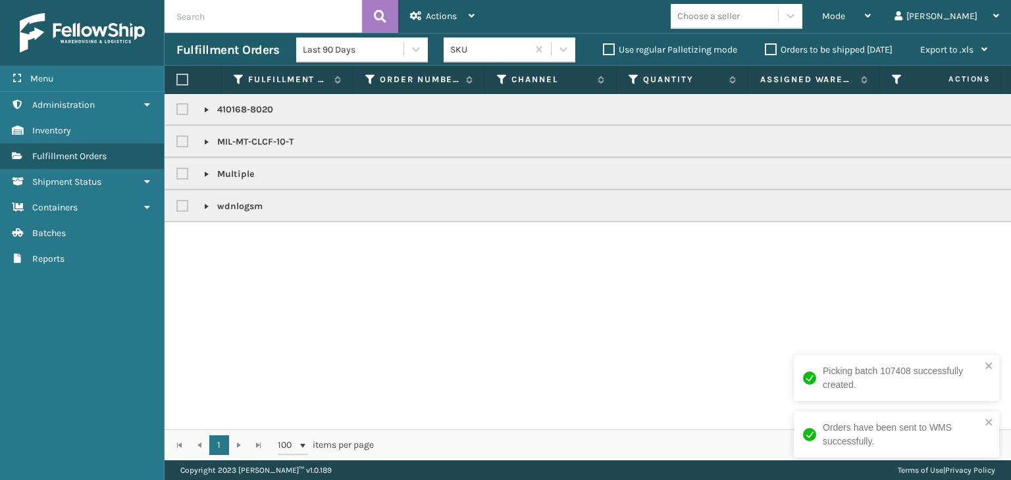
click at [182, 142] on label at bounding box center [184, 141] width 16 height 11
click at [177, 142] on input "checkbox" at bounding box center [176, 138] width 1 height 9
checkbox input "true"
click at [180, 111] on label at bounding box center [184, 109] width 16 height 11
click at [177, 111] on input "checkbox" at bounding box center [176, 106] width 1 height 9
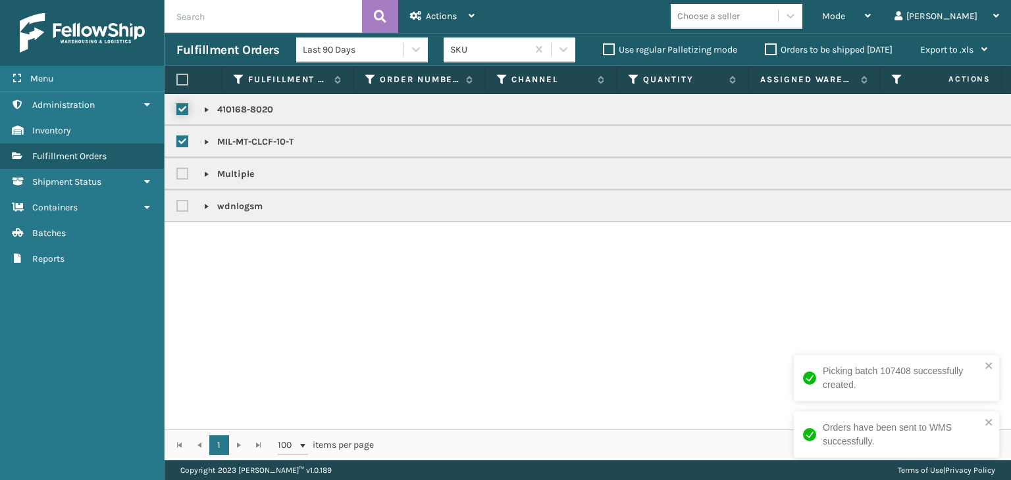
checkbox input "true"
click at [476, 14] on div "Actions Settings Remove All Filters Export Labels Create Picking Batch" at bounding box center [442, 16] width 88 height 33
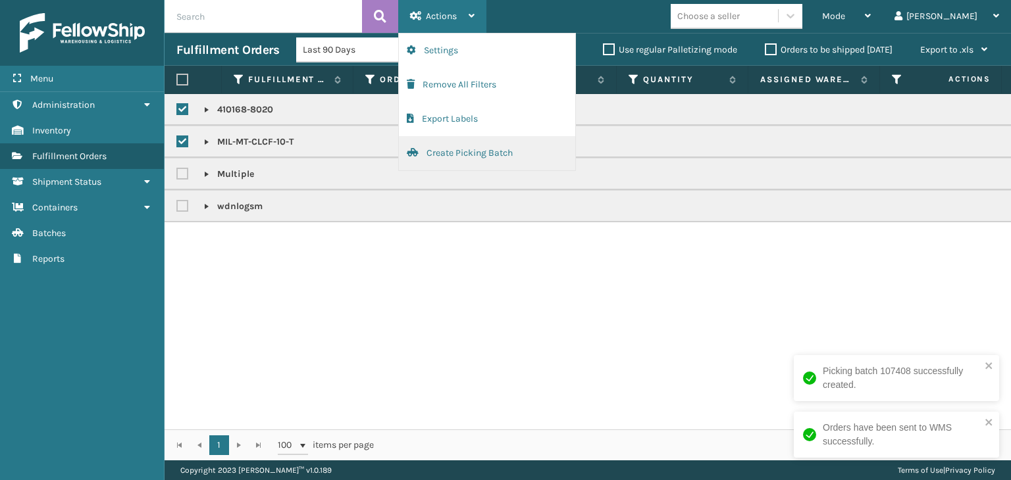
click at [461, 143] on button "Create Picking Batch" at bounding box center [487, 153] width 176 height 34
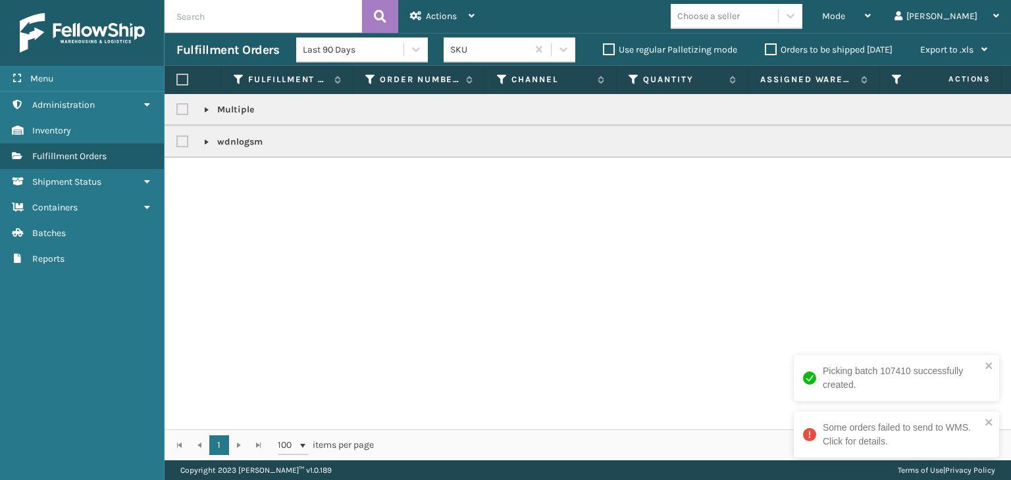
click at [187, 142] on label at bounding box center [184, 141] width 16 height 11
click at [177, 142] on input "checkbox" at bounding box center [176, 138] width 1 height 9
checkbox input "true"
click at [442, 18] on span "Actions" at bounding box center [441, 16] width 31 height 11
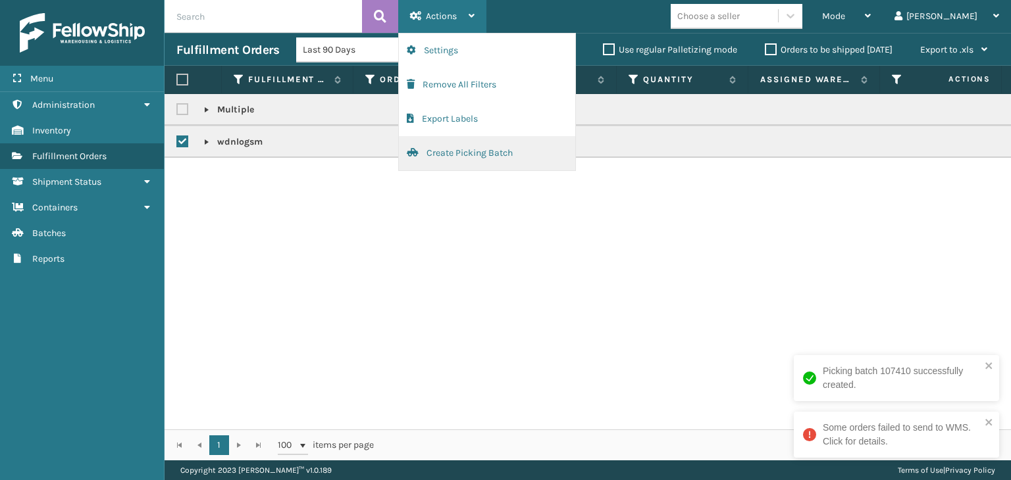
click at [471, 149] on button "Create Picking Batch" at bounding box center [487, 153] width 176 height 34
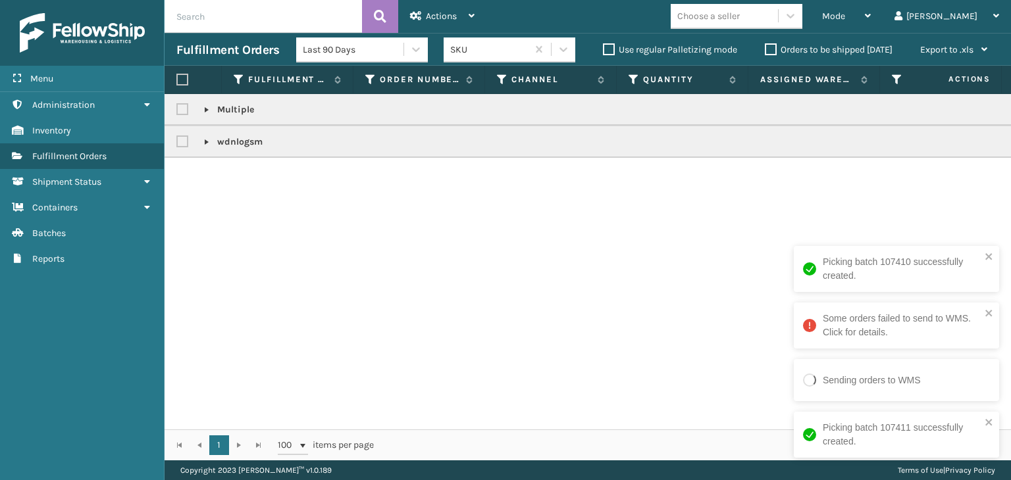
checkbox input "false"
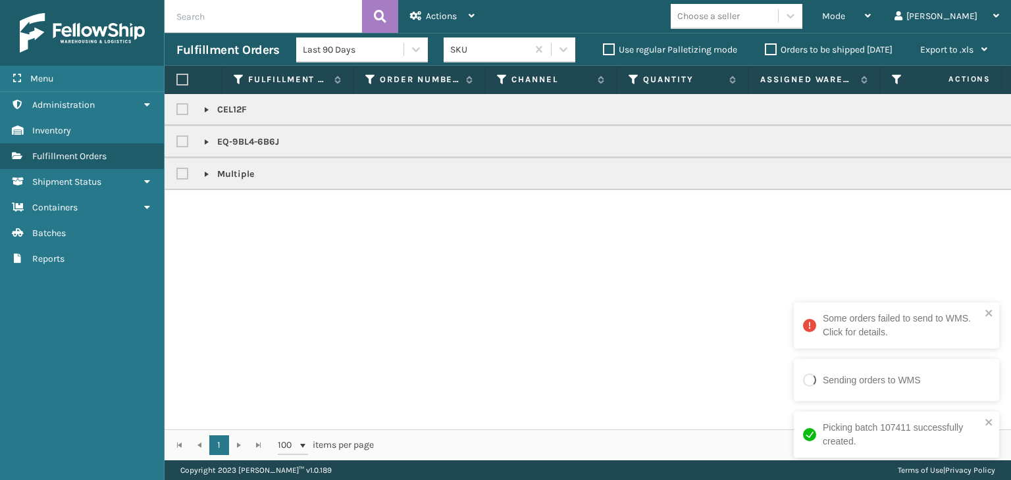
click at [208, 175] on link at bounding box center [206, 174] width 11 height 11
click at [184, 111] on label at bounding box center [184, 109] width 16 height 11
click at [177, 111] on input "checkbox" at bounding box center [176, 106] width 1 height 9
checkbox input "true"
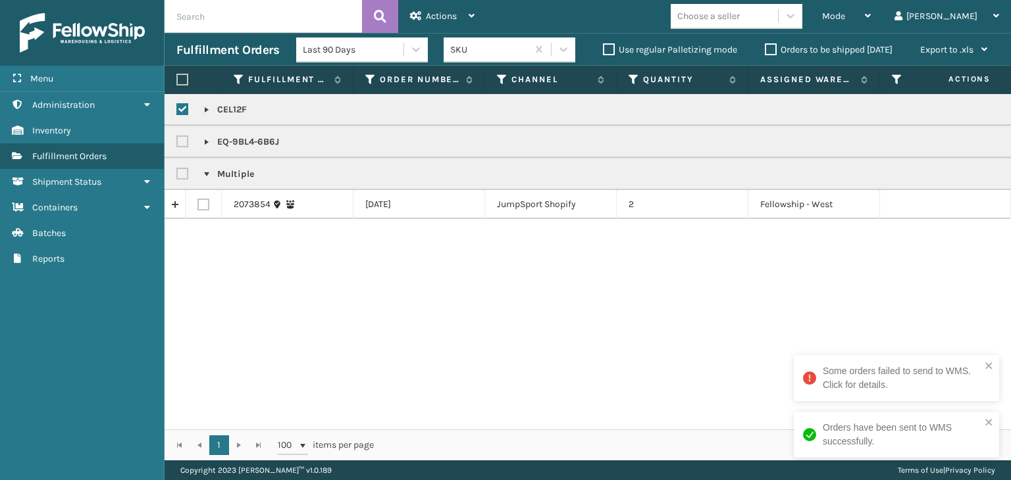
click at [205, 111] on link at bounding box center [206, 110] width 11 height 11
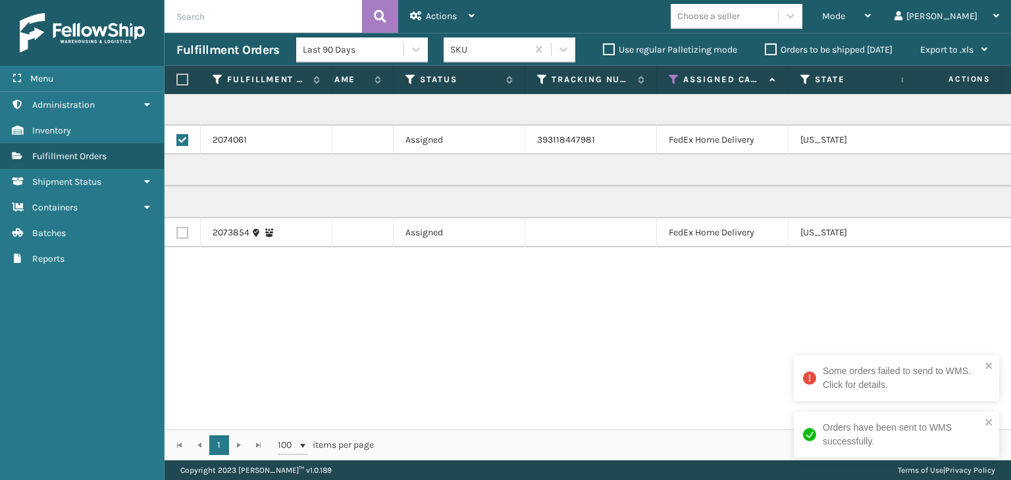
scroll to position [0, 623]
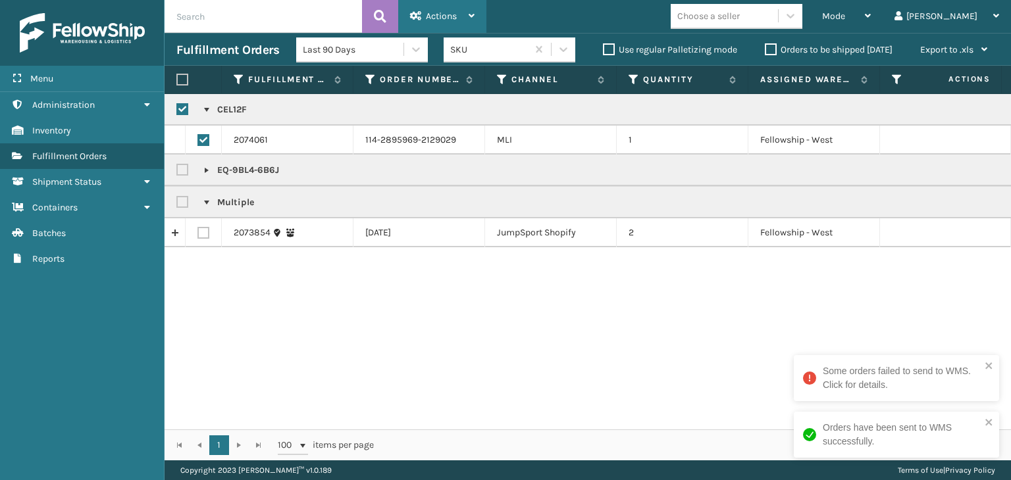
click at [437, 14] on span "Actions" at bounding box center [441, 16] width 31 height 11
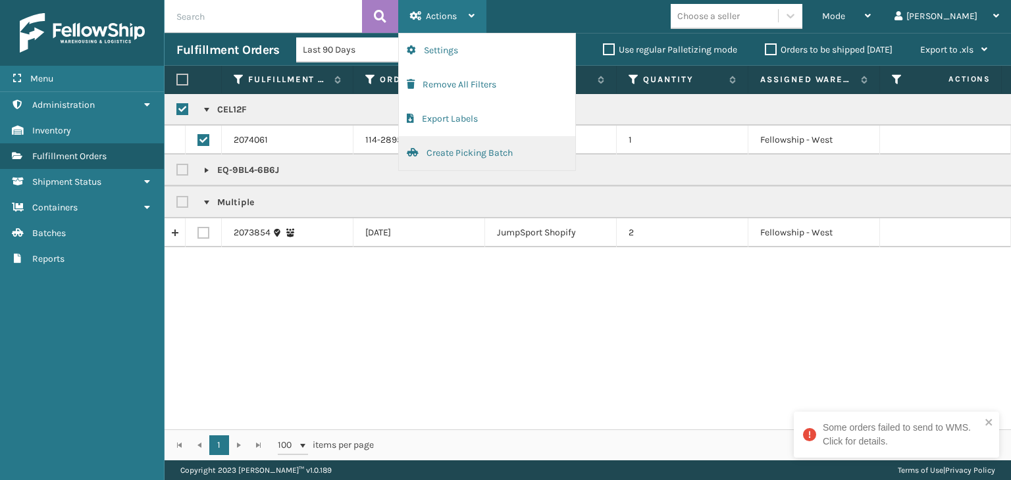
click at [477, 159] on button "Create Picking Batch" at bounding box center [487, 153] width 176 height 34
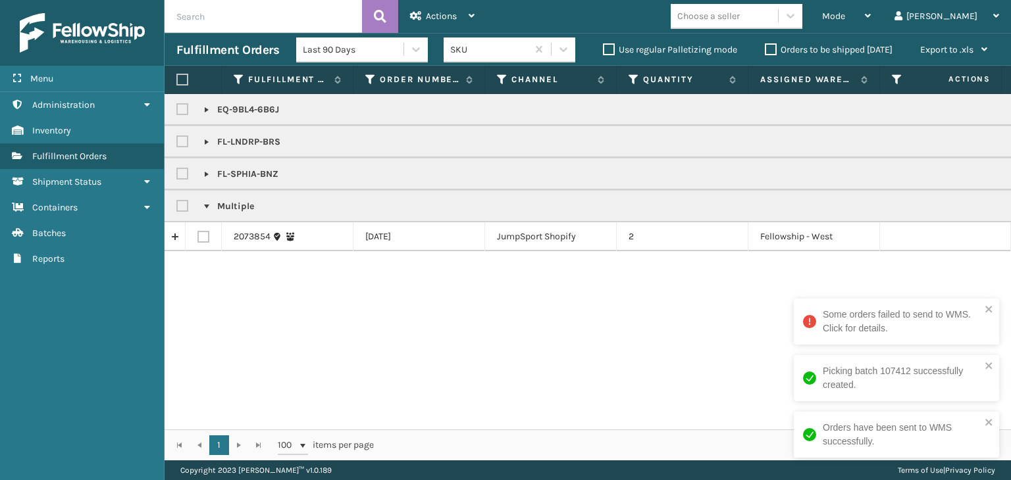
click at [176, 112] on label at bounding box center [184, 109] width 16 height 11
click at [176, 111] on input "checkbox" at bounding box center [176, 106] width 1 height 9
checkbox input "true"
click at [185, 137] on label at bounding box center [184, 141] width 16 height 11
click at [177, 137] on input "checkbox" at bounding box center [176, 138] width 1 height 9
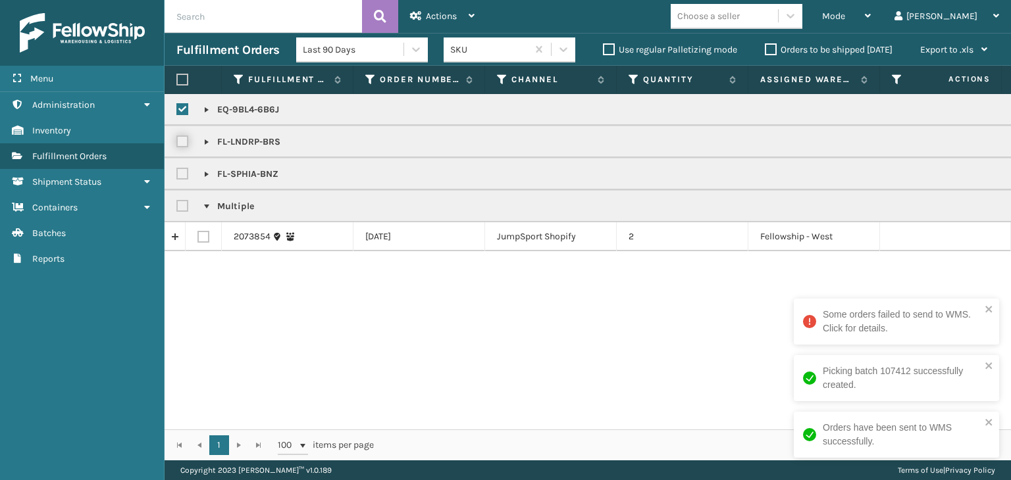
checkbox input "true"
click at [186, 170] on label at bounding box center [184, 174] width 16 height 11
click at [177, 170] on input "checkbox" at bounding box center [176, 171] width 1 height 9
checkbox input "true"
drag, startPoint x: 209, startPoint y: 172, endPoint x: 209, endPoint y: 159, distance: 13.2
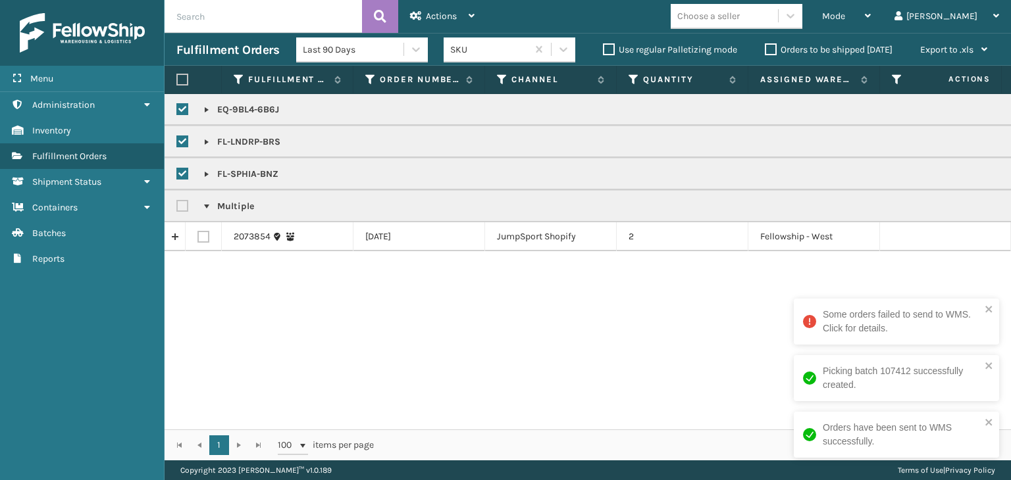
click at [209, 172] on link at bounding box center [206, 174] width 11 height 11
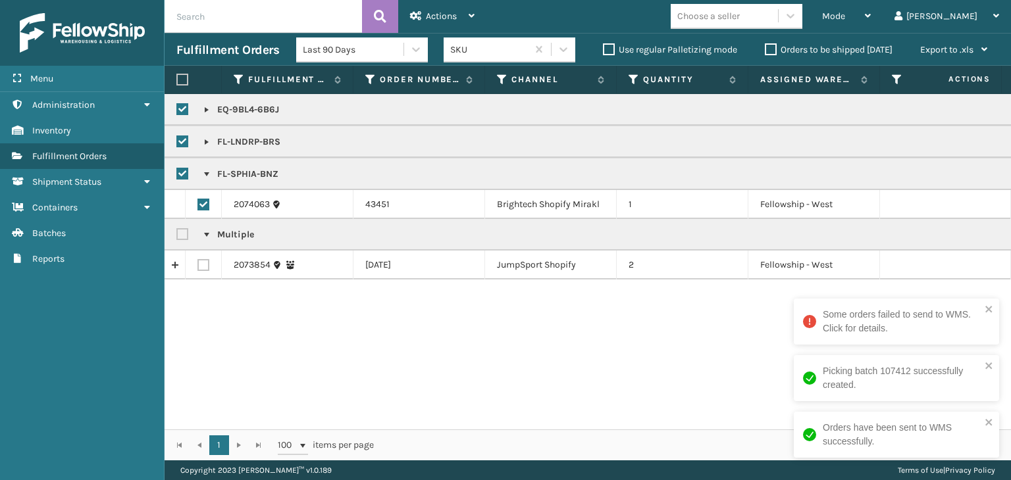
click at [209, 143] on link at bounding box center [206, 142] width 11 height 11
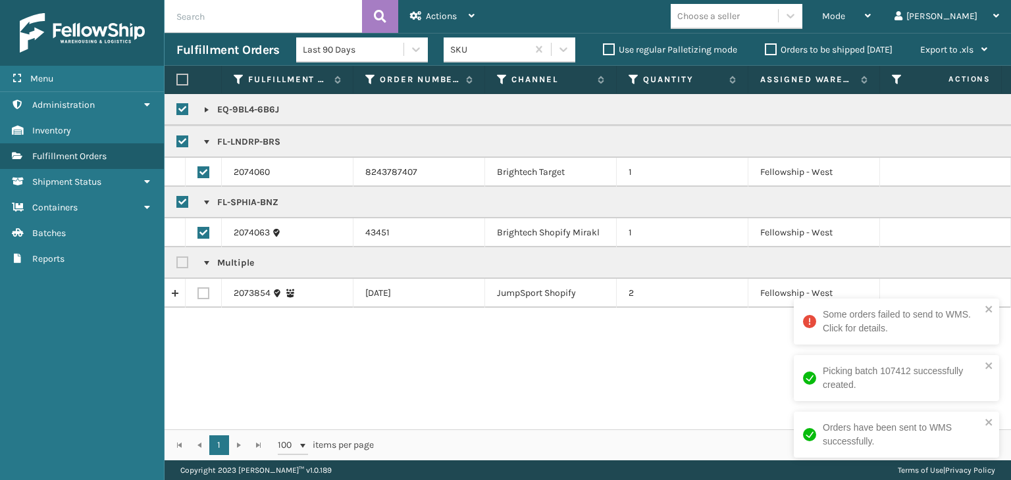
click at [209, 111] on link at bounding box center [206, 110] width 11 height 11
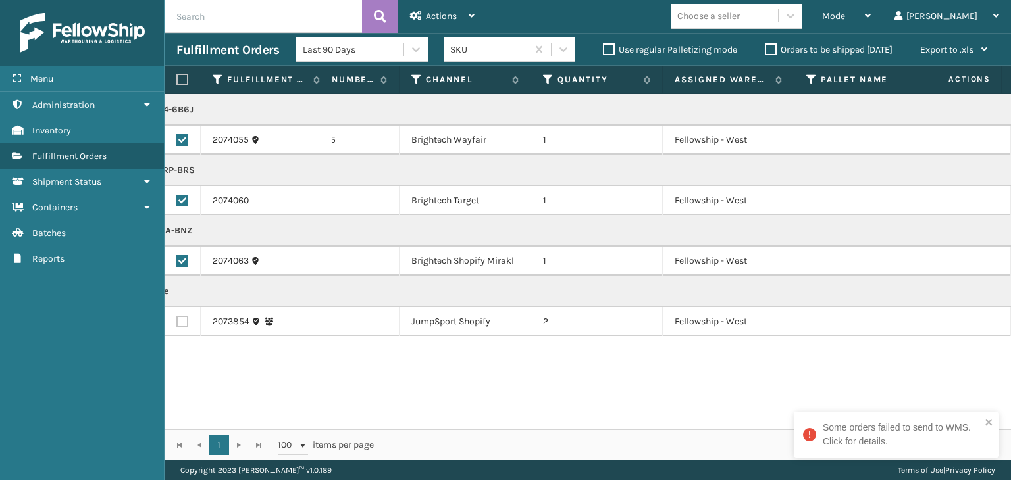
scroll to position [0, 0]
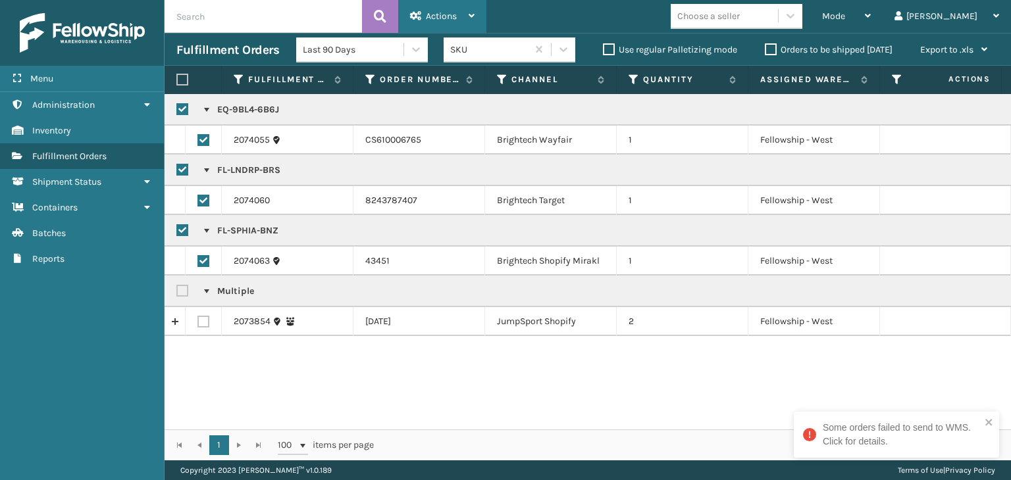
click at [452, 13] on span "Actions" at bounding box center [441, 16] width 31 height 11
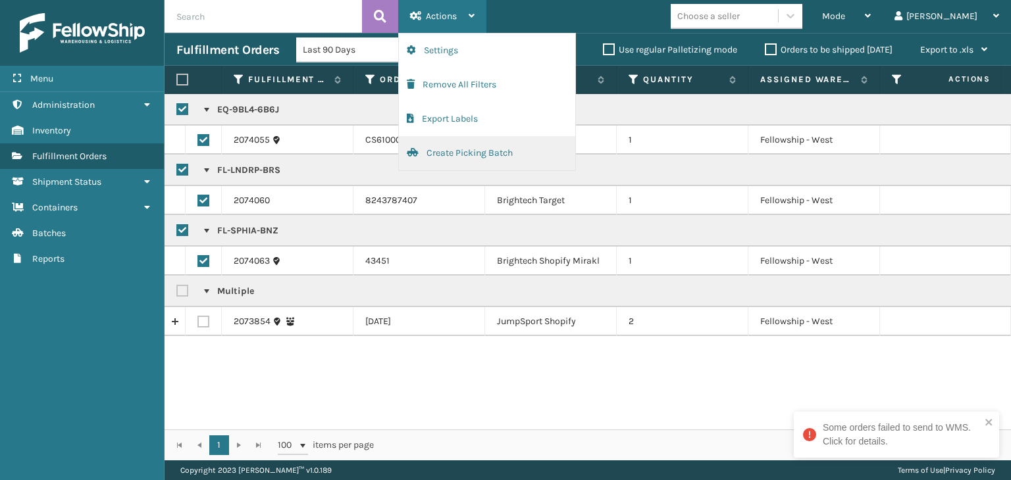
click at [487, 152] on button "Create Picking Batch" at bounding box center [487, 153] width 176 height 34
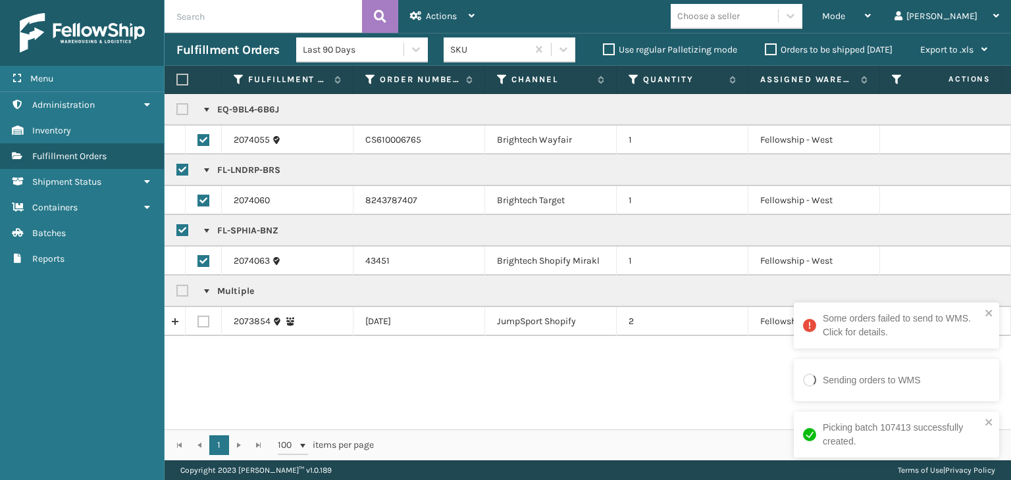
checkbox input "false"
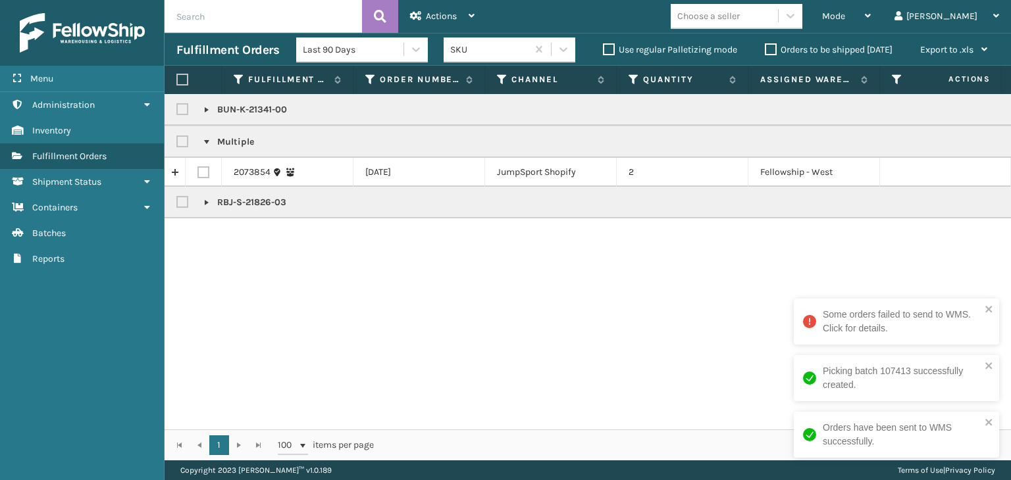
click at [740, 20] on div "Choose a seller" at bounding box center [708, 16] width 63 height 14
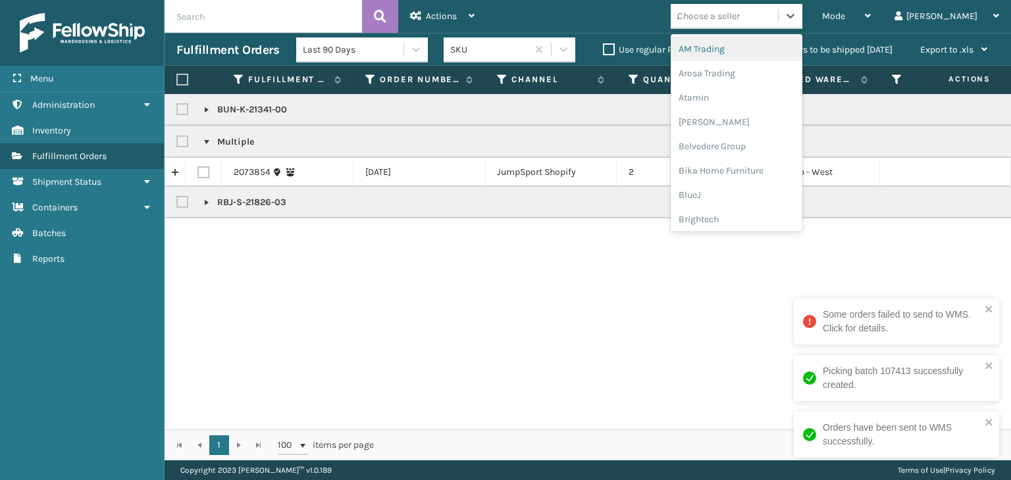
type input "JU"
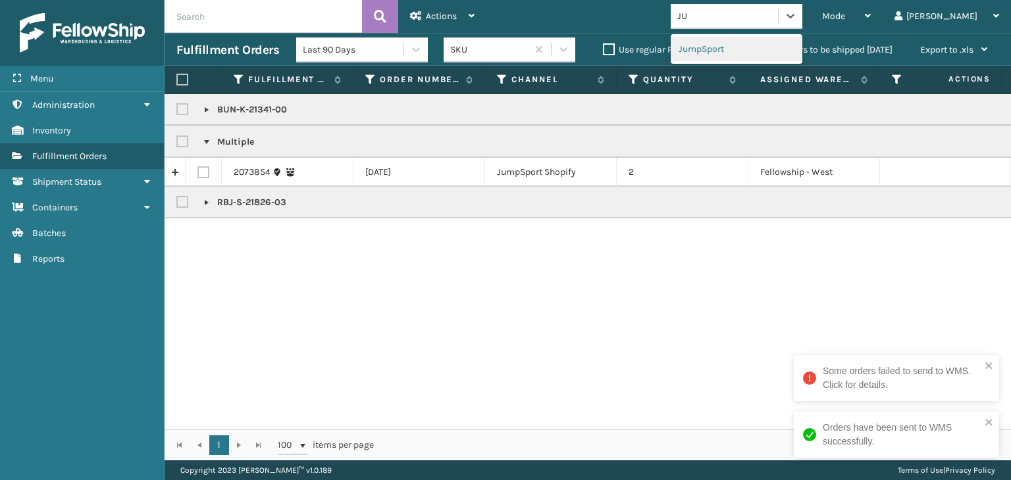
click at [750, 45] on div "JumpSport" at bounding box center [737, 49] width 132 height 24
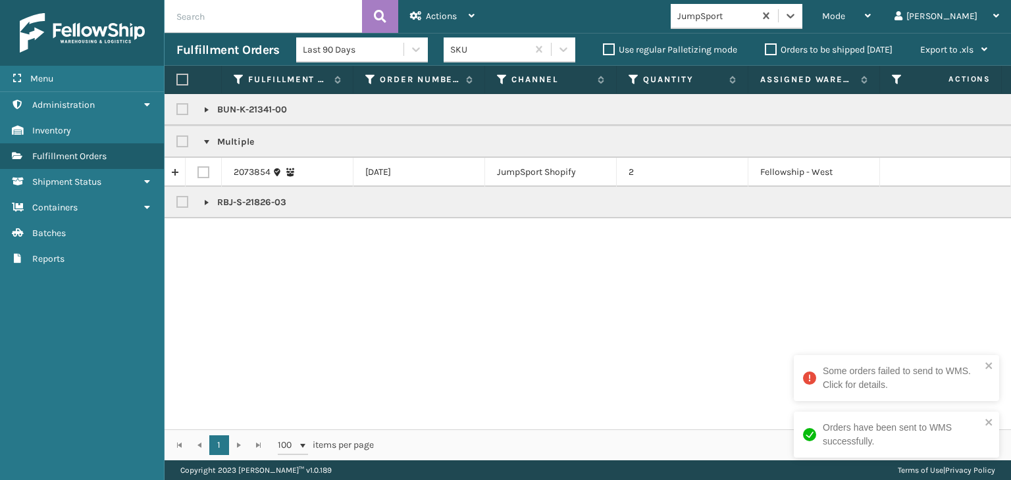
click at [190, 79] on div at bounding box center [192, 80] width 33 height 12
click at [180, 77] on label at bounding box center [182, 80] width 12 height 12
click at [177, 77] on input "checkbox" at bounding box center [176, 80] width 1 height 9
checkbox input "true"
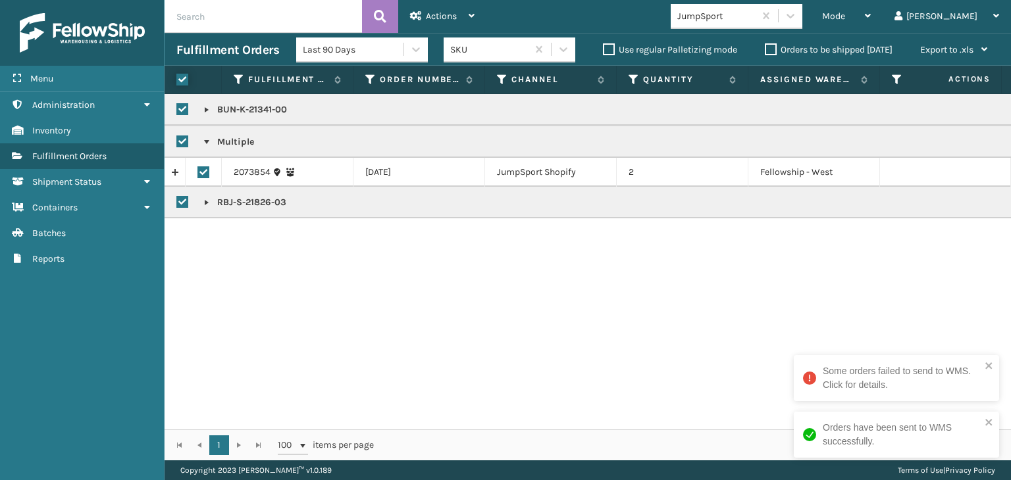
checkbox input "true"
click at [455, 7] on div "Actions" at bounding box center [442, 16] width 65 height 33
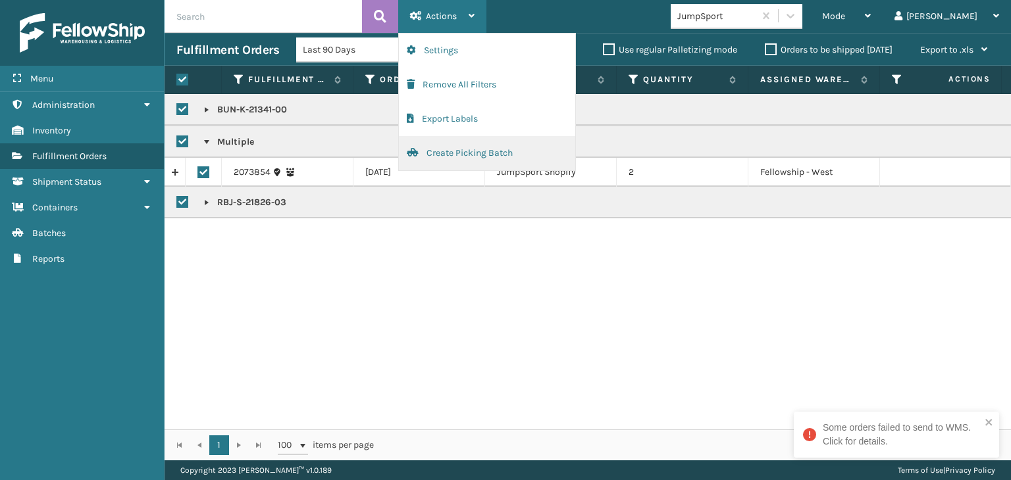
click at [491, 153] on button "Create Picking Batch" at bounding box center [487, 153] width 176 height 34
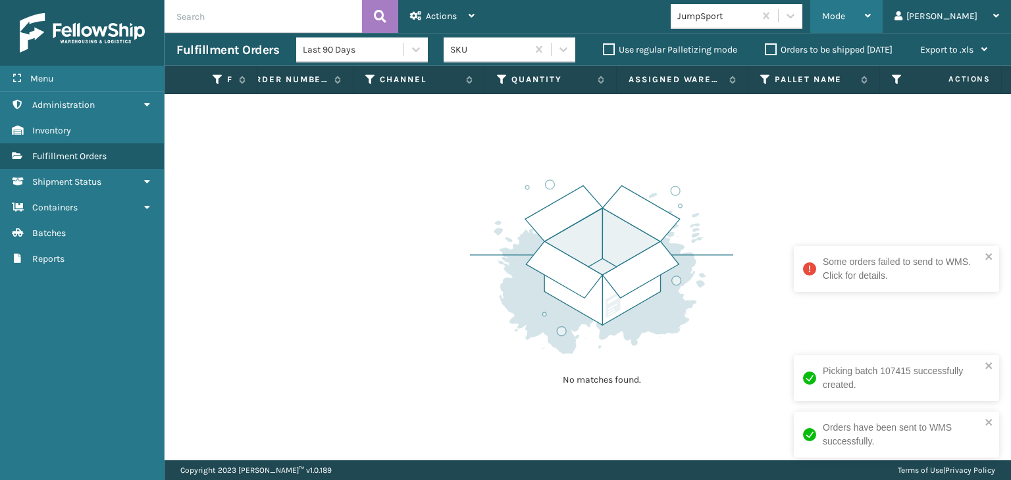
click at [871, 13] on div "Mode" at bounding box center [846, 16] width 49 height 33
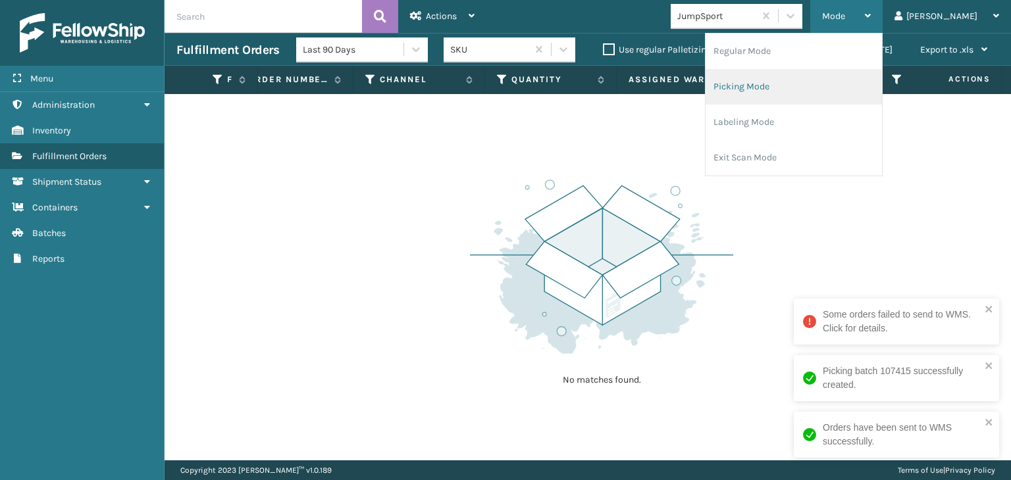
click at [858, 90] on li "Picking Mode" at bounding box center [794, 87] width 176 height 36
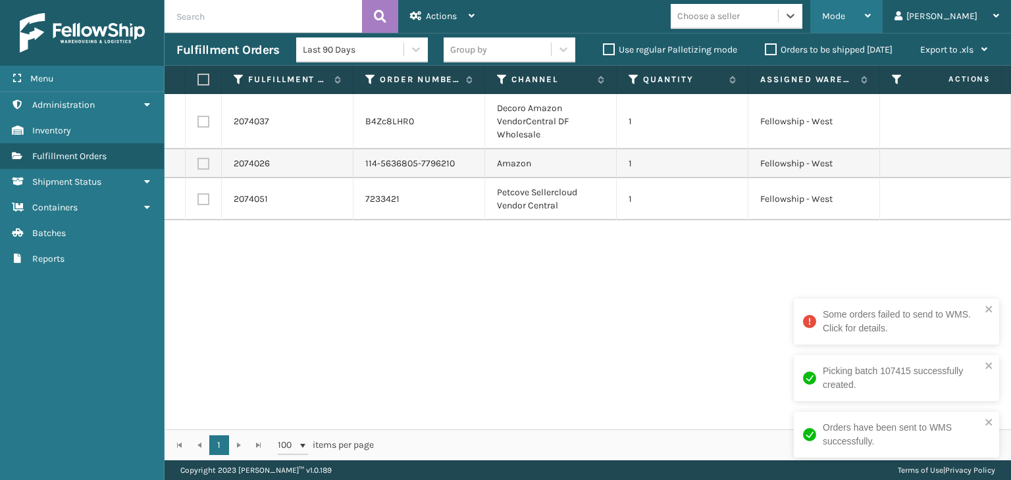
click at [845, 16] on span "Mode" at bounding box center [833, 16] width 23 height 11
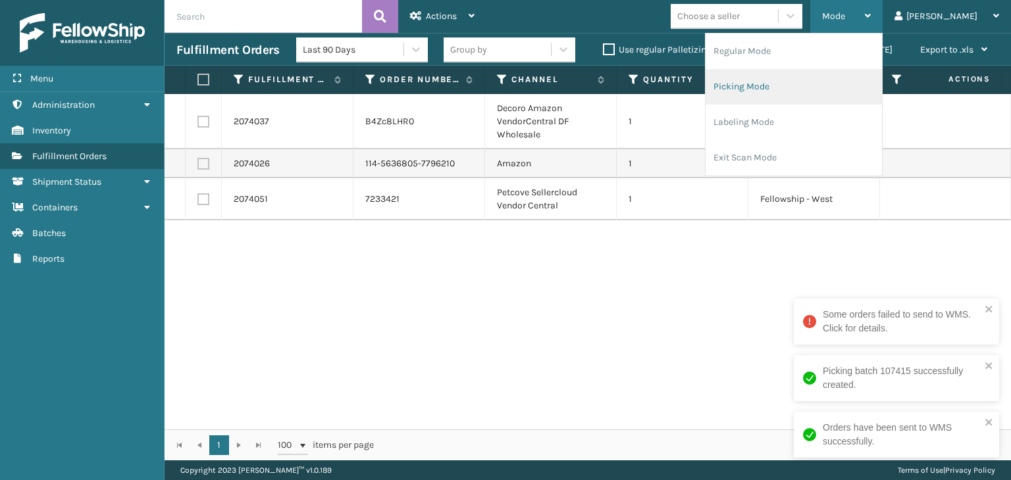
click at [819, 93] on li "Picking Mode" at bounding box center [794, 87] width 176 height 36
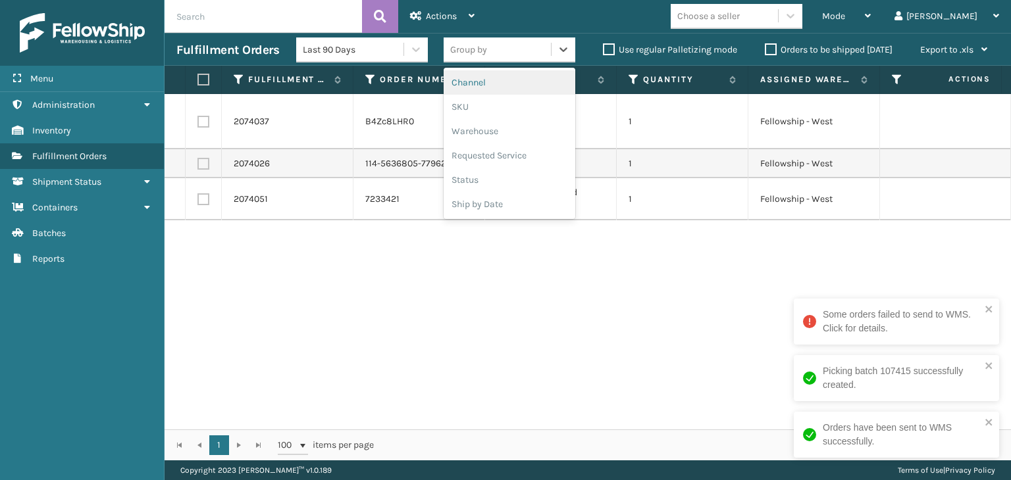
click at [500, 51] on div "Group by" at bounding box center [497, 50] width 107 height 22
click at [495, 103] on div "SKU" at bounding box center [510, 107] width 132 height 24
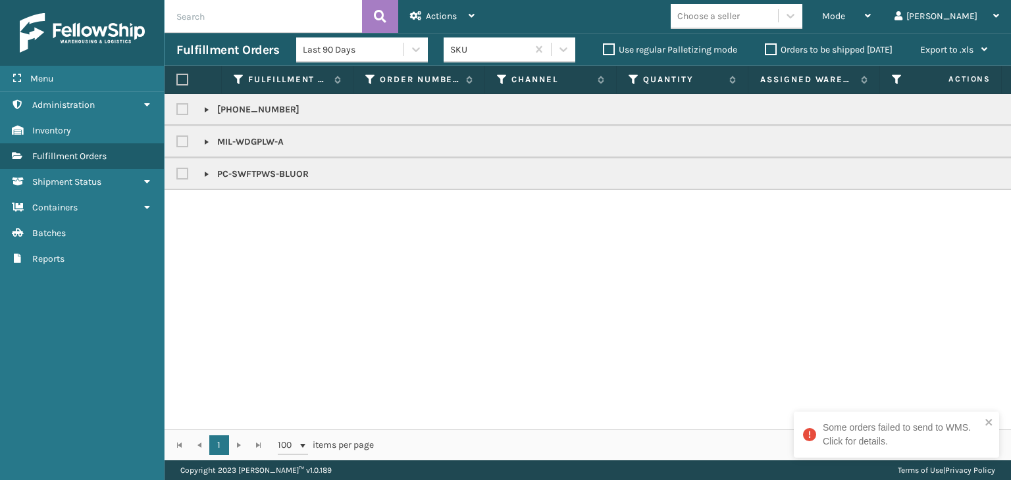
click at [462, 419] on div "300-200-1130 MIL-WDGPLW-A PC-SWFTPWS-BLUOR" at bounding box center [588, 262] width 846 height 336
click at [284, 18] on input "text" at bounding box center [263, 16] width 197 height 33
type input "1Z2859F50390264894"
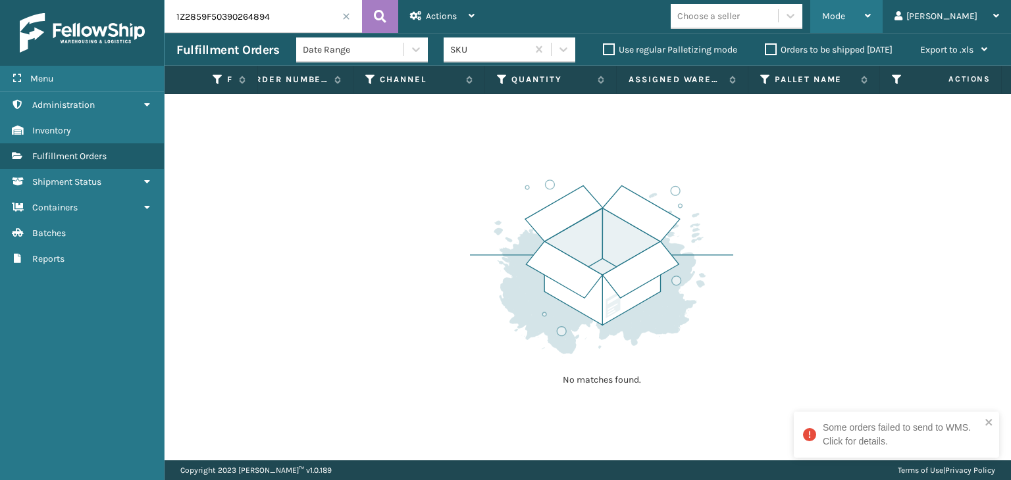
drag, startPoint x: 898, startPoint y: 7, endPoint x: 891, endPoint y: 16, distance: 11.7
click at [871, 9] on div "Mode" at bounding box center [846, 16] width 49 height 33
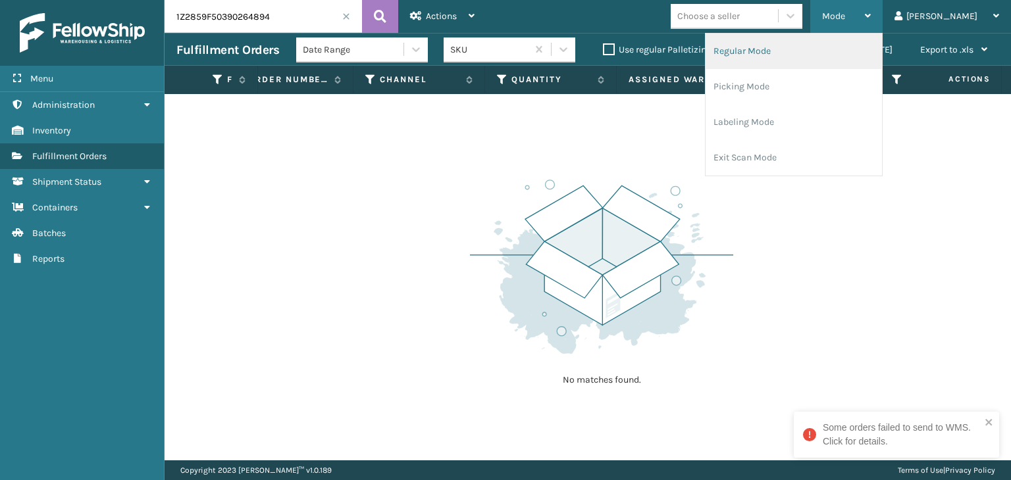
click at [858, 42] on li "Regular Mode" at bounding box center [794, 52] width 176 height 36
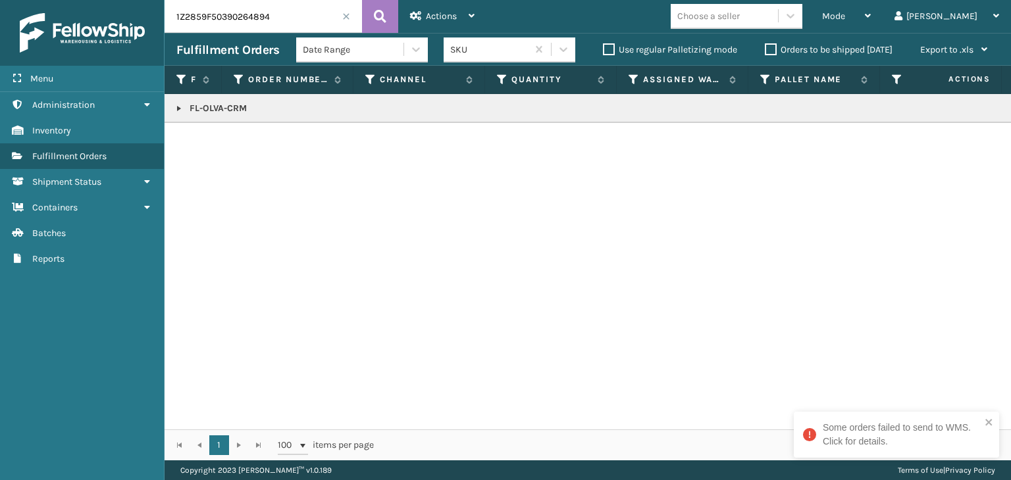
drag, startPoint x: 175, startPoint y: 109, endPoint x: 253, endPoint y: 213, distance: 130.2
click at [175, 109] on link at bounding box center [179, 108] width 11 height 11
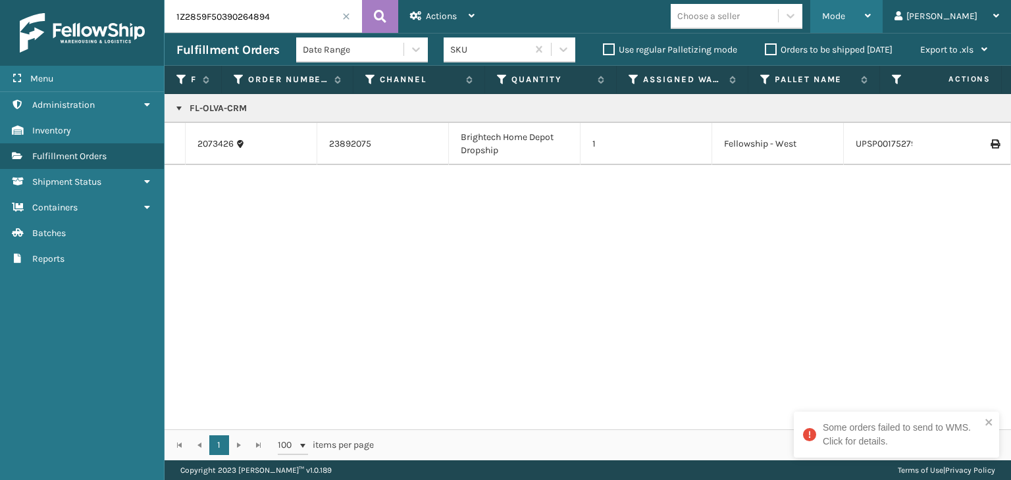
click at [871, 13] on div "Mode" at bounding box center [846, 16] width 49 height 33
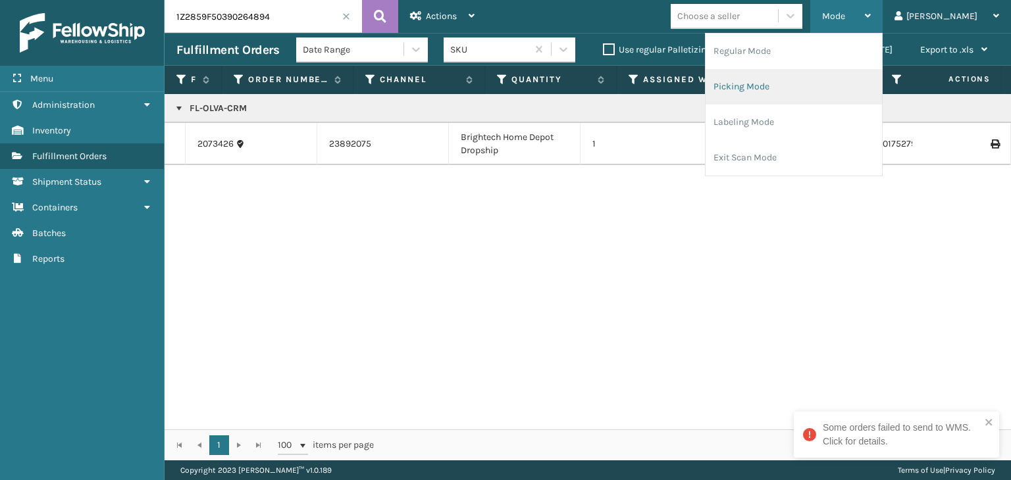
click at [812, 88] on li "Picking Mode" at bounding box center [794, 87] width 176 height 36
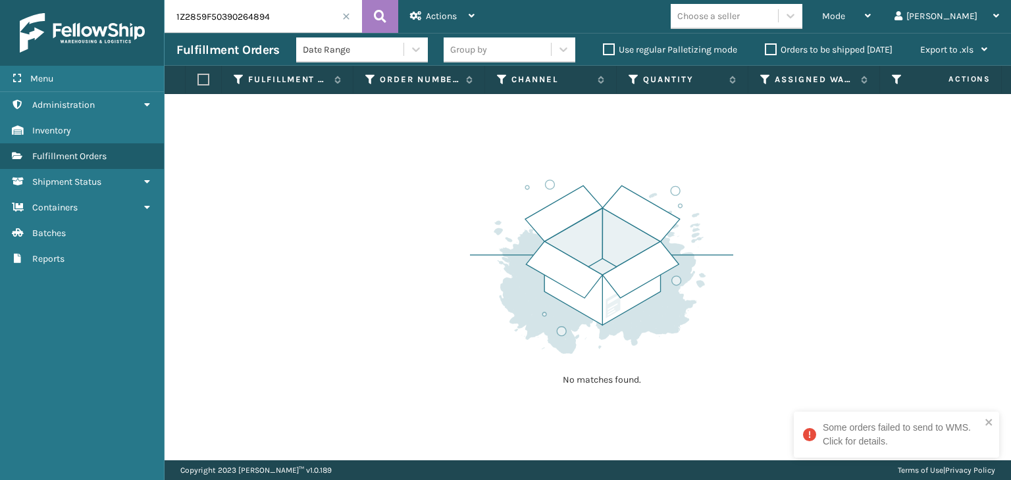
click at [350, 14] on input "1Z2859F50390264894" at bounding box center [263, 16] width 197 height 33
click at [345, 15] on span at bounding box center [346, 17] width 8 height 8
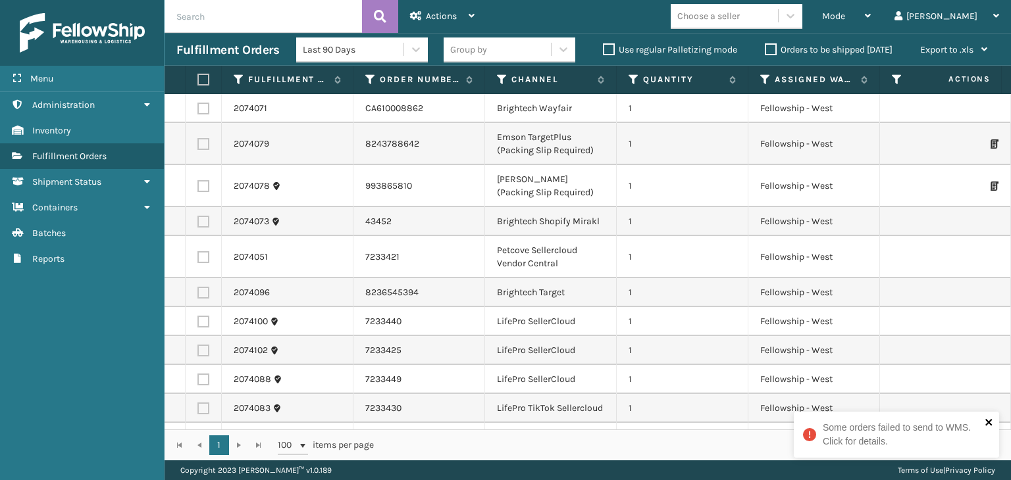
click at [987, 425] on icon "close" at bounding box center [989, 422] width 9 height 11
click at [871, 15] on div "Mode" at bounding box center [846, 16] width 49 height 33
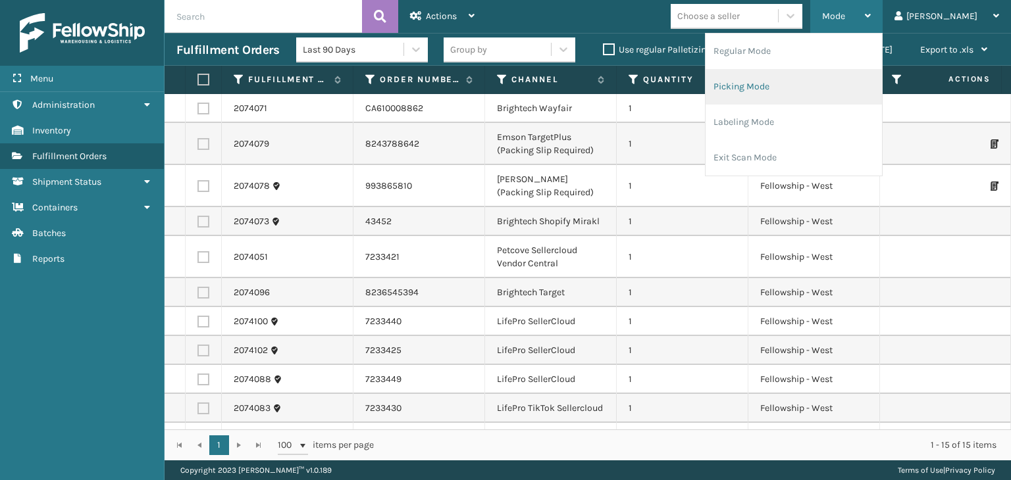
click at [821, 77] on li "Picking Mode" at bounding box center [794, 87] width 176 height 36
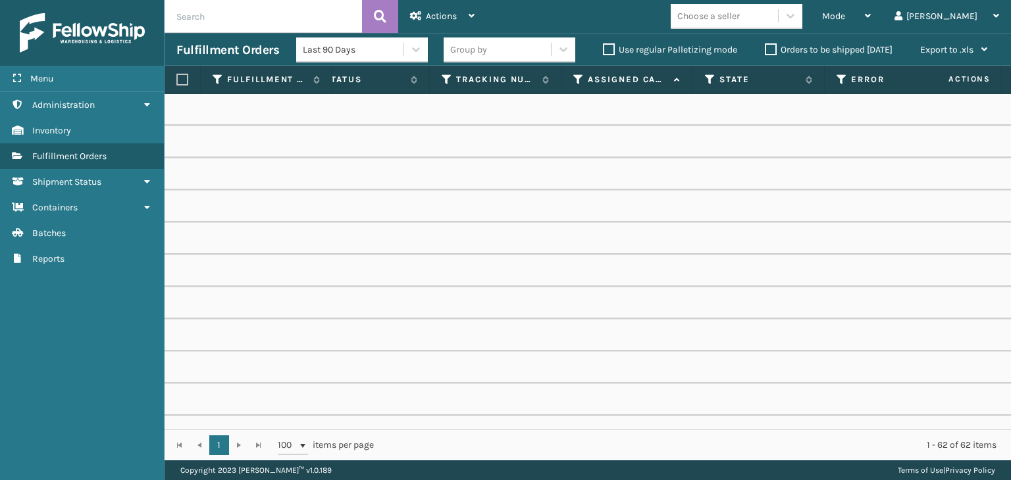
scroll to position [0, 737]
click at [574, 81] on icon at bounding box center [576, 80] width 11 height 12
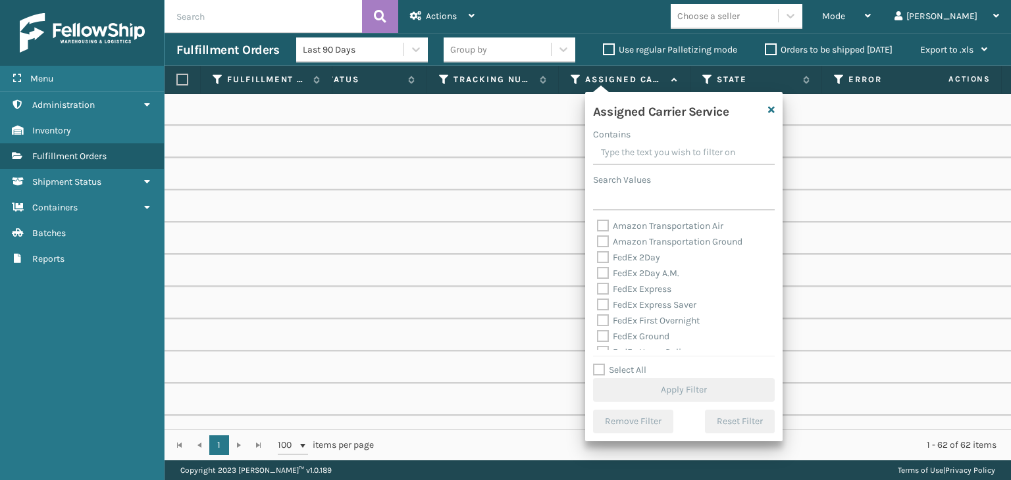
click at [645, 253] on label "FedEx 2Day" at bounding box center [628, 257] width 63 height 11
click at [598, 253] on input "FedEx 2Day" at bounding box center [597, 254] width 1 height 9
checkbox input "true"
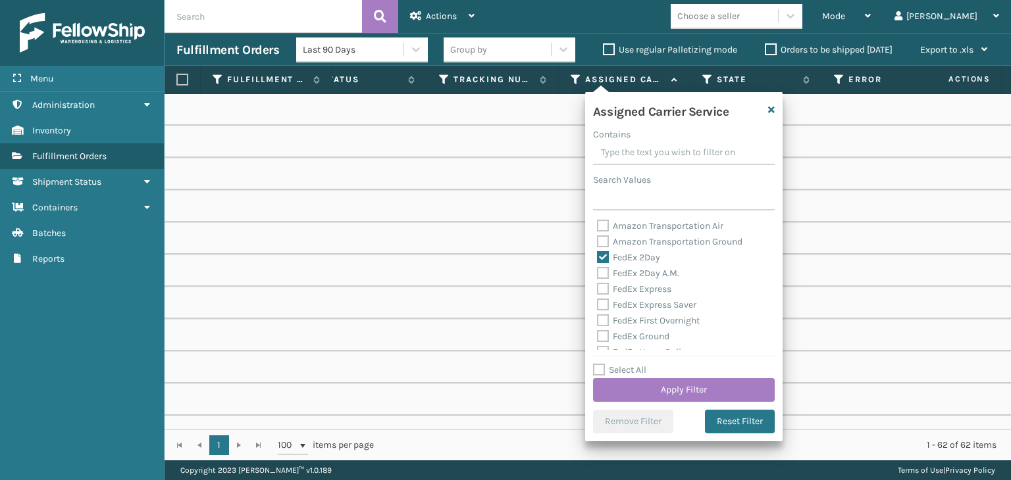
click at [642, 271] on label "FedEx 2Day A.M." at bounding box center [638, 273] width 82 height 11
click at [598, 271] on input "FedEx 2Day A.M." at bounding box center [597, 270] width 1 height 9
checkbox input "true"
click at [644, 288] on label "FedEx Express" at bounding box center [634, 289] width 74 height 11
click at [598, 288] on input "FedEx Express" at bounding box center [597, 286] width 1 height 9
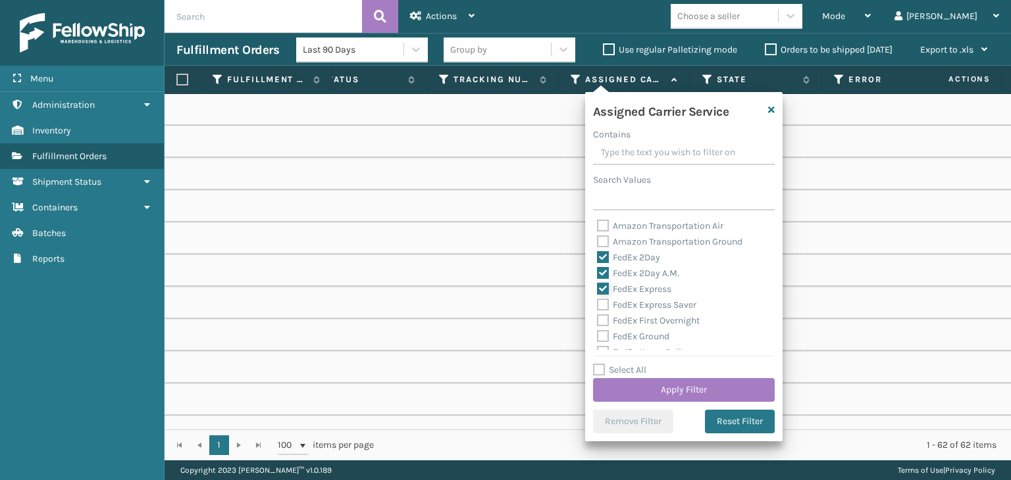
checkbox input "true"
click at [647, 299] on div "FedEx Express Saver" at bounding box center [684, 306] width 174 height 16
drag, startPoint x: 646, startPoint y: 305, endPoint x: 654, endPoint y: 322, distance: 18.8
click at [646, 308] on label "FedEx Express Saver" at bounding box center [646, 304] width 99 height 11
click at [598, 306] on input "FedEx Express Saver" at bounding box center [597, 302] width 1 height 9
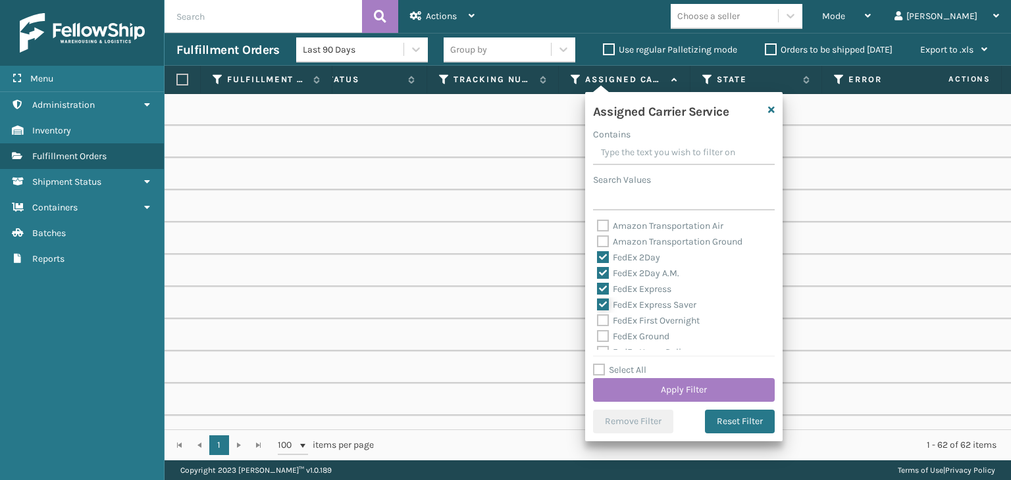
checkbox input "true"
click at [655, 323] on label "FedEx First Overnight" at bounding box center [648, 320] width 103 height 11
click at [598, 322] on input "FedEx First Overnight" at bounding box center [597, 317] width 1 height 9
checkbox input "true"
click at [642, 340] on label "FedEx Ground" at bounding box center [633, 336] width 72 height 11
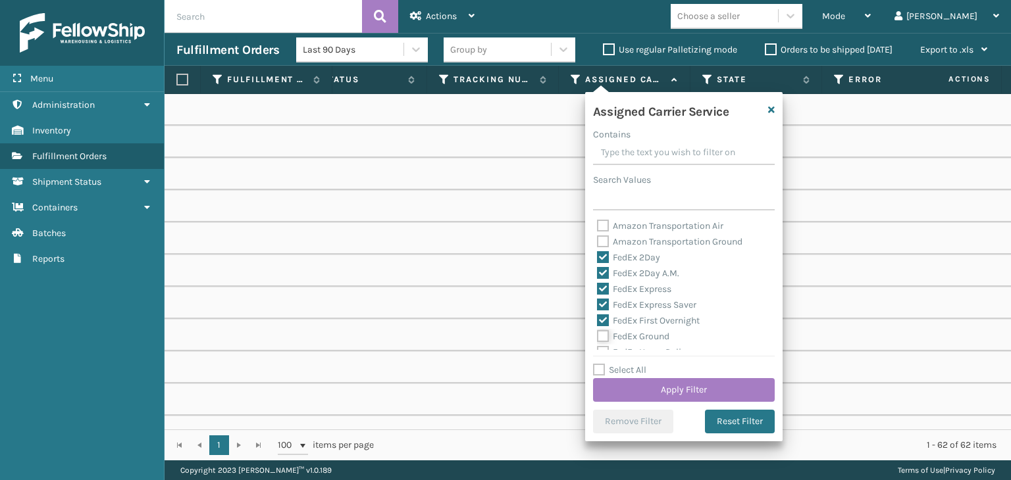
click at [598, 338] on input "FedEx Ground" at bounding box center [597, 333] width 1 height 9
checkbox input "true"
click at [633, 288] on label "FedEx Home Delivery" at bounding box center [647, 286] width 101 height 11
click at [598, 288] on input "FedEx Home Delivery" at bounding box center [597, 283] width 1 height 9
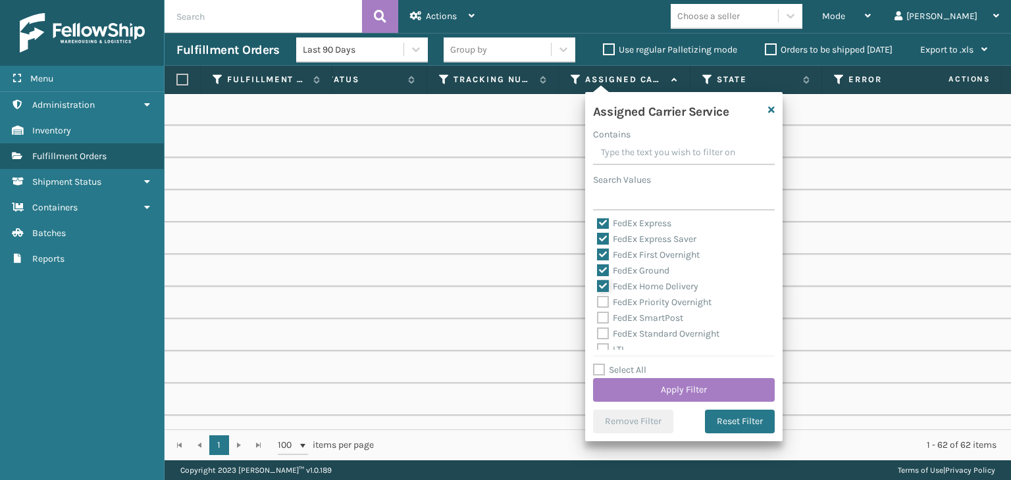
checkbox input "true"
click at [633, 298] on label "FedEx Priority Overnight" at bounding box center [654, 302] width 115 height 11
click at [598, 298] on input "FedEx Priority Overnight" at bounding box center [597, 299] width 1 height 9
checkbox input "true"
click at [637, 318] on label "FedEx SmartPost" at bounding box center [640, 318] width 86 height 11
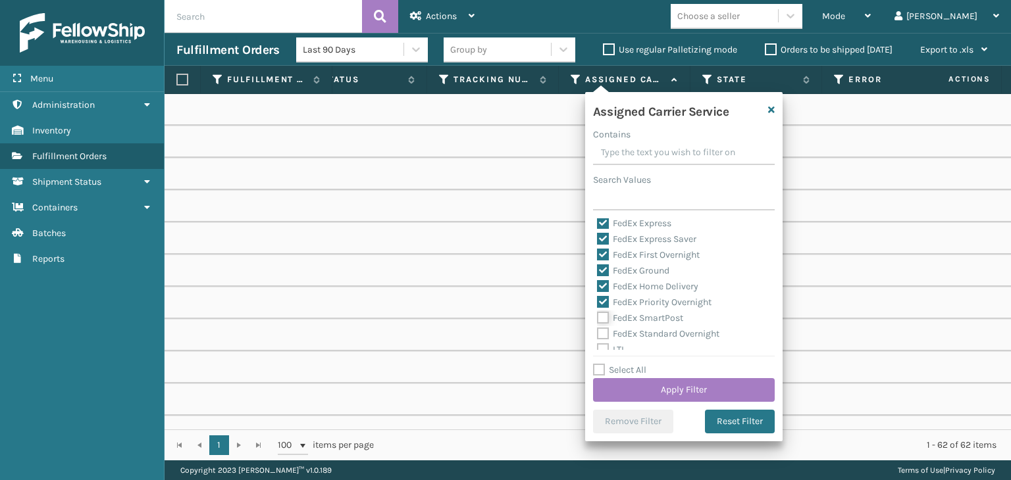
click at [598, 318] on input "FedEx SmartPost" at bounding box center [597, 315] width 1 height 9
checkbox input "true"
click at [640, 331] on label "FedEx Standard Overnight" at bounding box center [658, 333] width 122 height 11
click at [598, 331] on input "FedEx Standard Overnight" at bounding box center [597, 330] width 1 height 9
checkbox input "true"
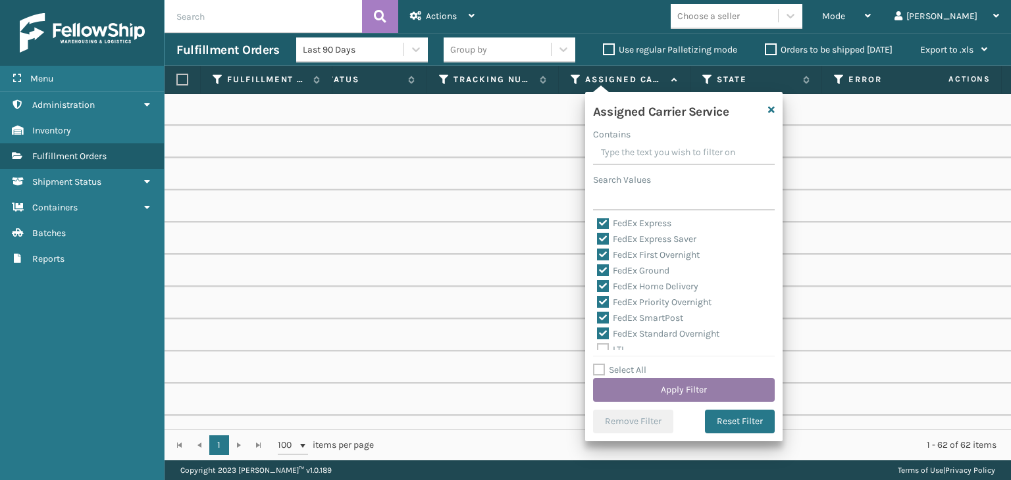
click at [677, 389] on button "Apply Filter" at bounding box center [684, 390] width 182 height 24
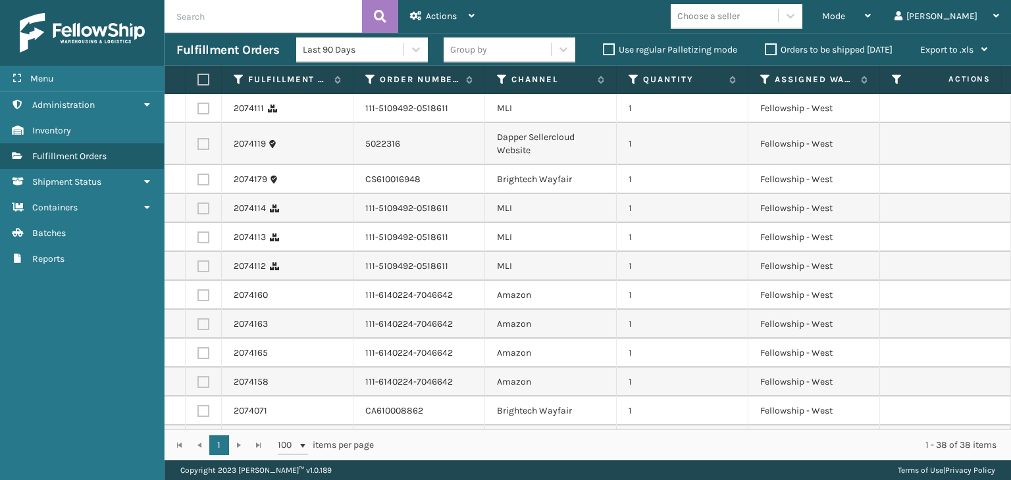
click at [806, 53] on label "Orders to be shipped [DATE]" at bounding box center [829, 49] width 128 height 11
click at [765, 51] on input "Orders to be shipped [DATE]" at bounding box center [765, 46] width 1 height 9
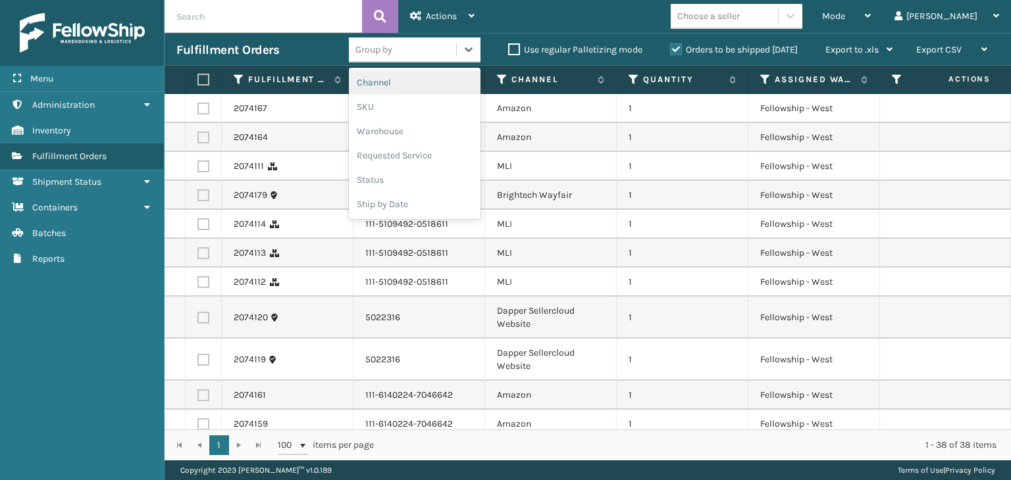
click at [419, 48] on div "Group by" at bounding box center [402, 50] width 107 height 22
click at [398, 111] on div "SKU" at bounding box center [415, 107] width 132 height 24
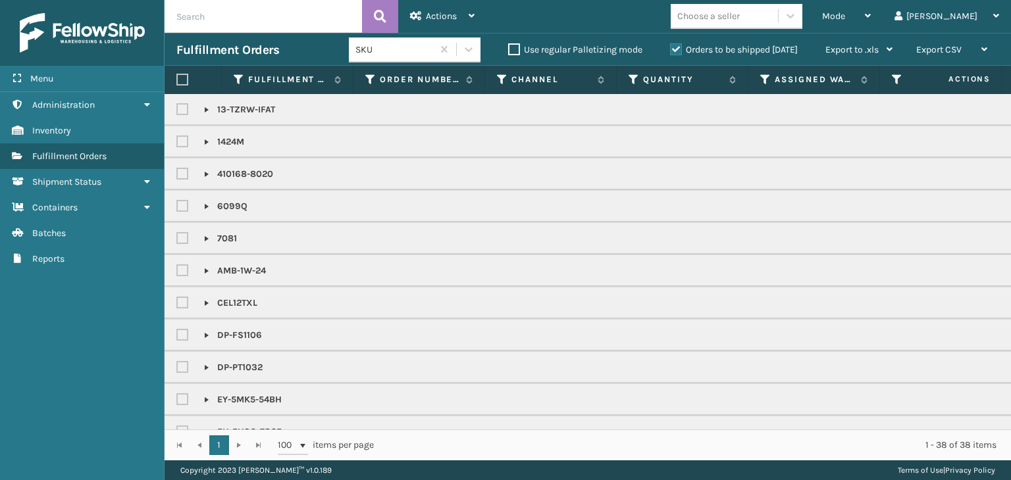
click at [740, 9] on div "Choose a seller" at bounding box center [708, 16] width 63 height 14
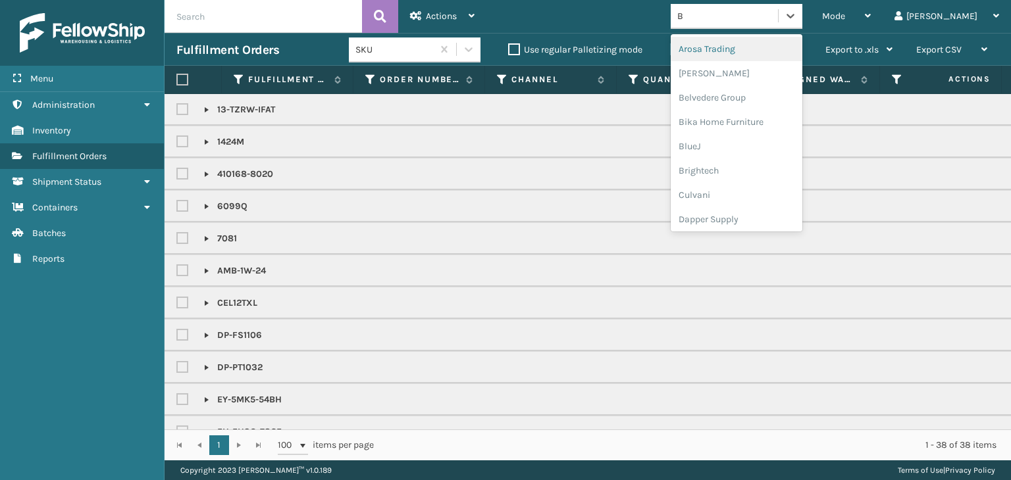
type input "BR"
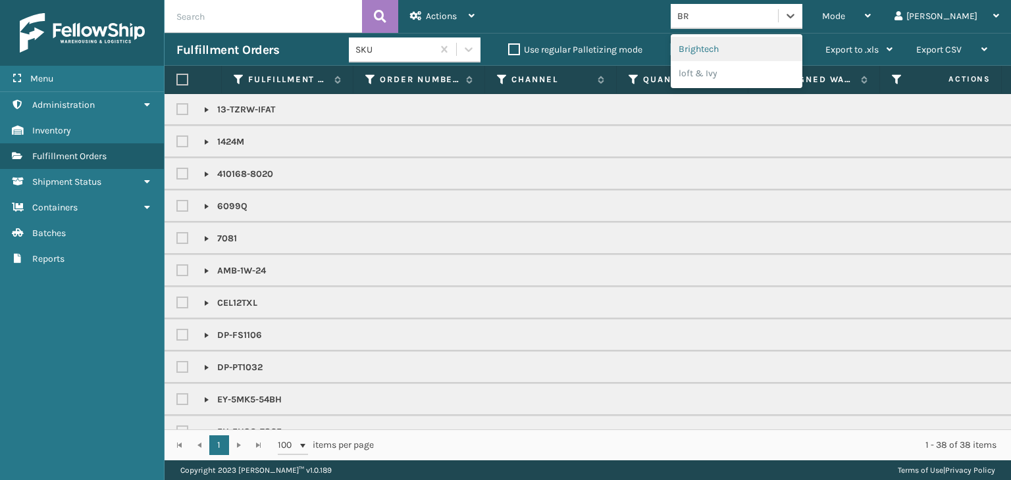
click at [758, 43] on div "Brightech" at bounding box center [737, 49] width 132 height 24
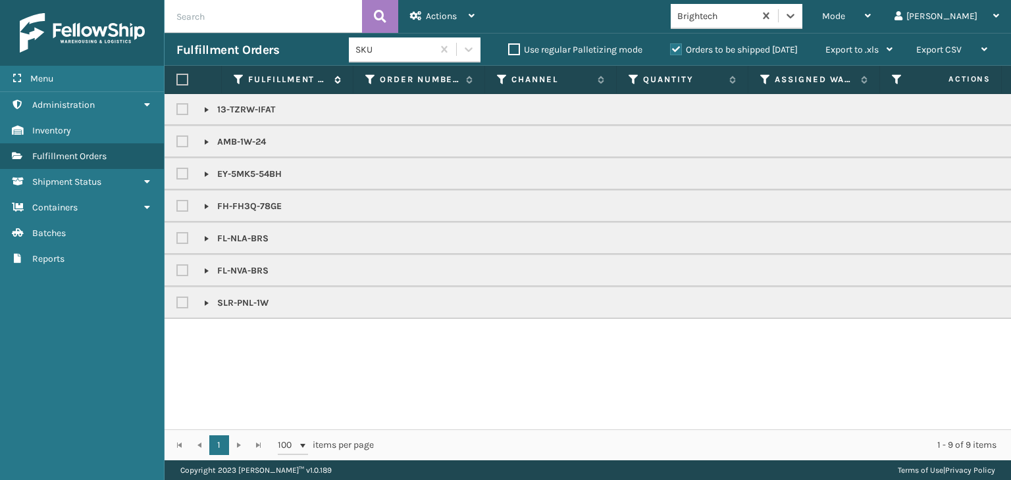
click at [179, 76] on label at bounding box center [182, 80] width 12 height 12
click at [177, 76] on input "checkbox" at bounding box center [176, 80] width 1 height 9
checkbox input "true"
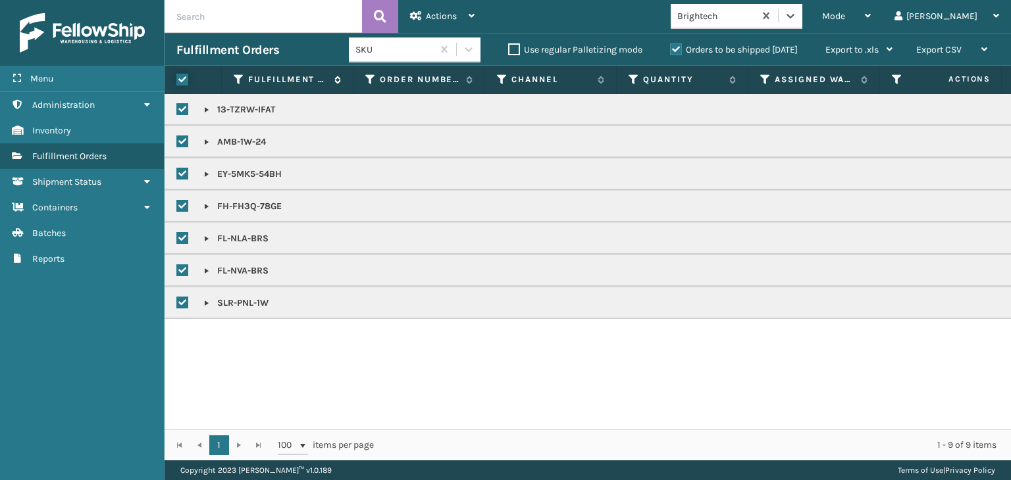
checkbox input "true"
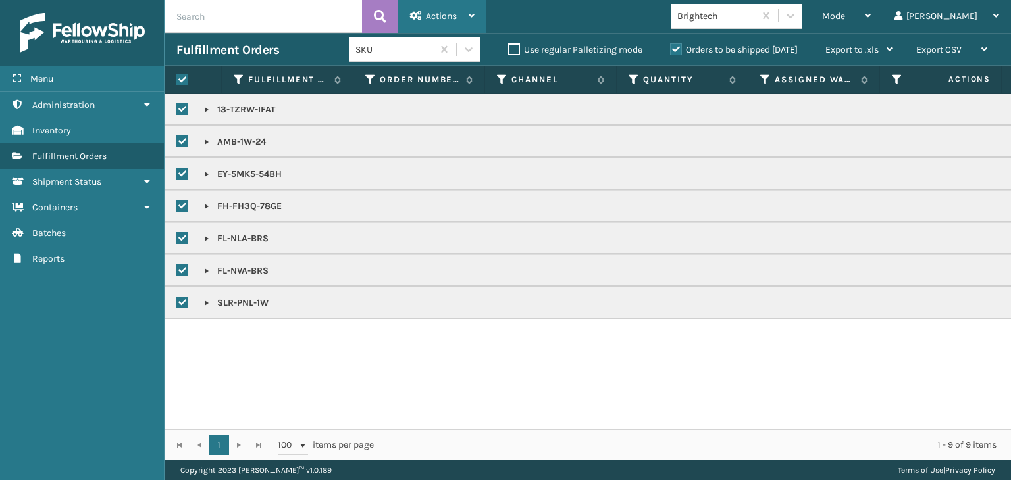
click at [437, 22] on div "Actions" at bounding box center [442, 16] width 65 height 33
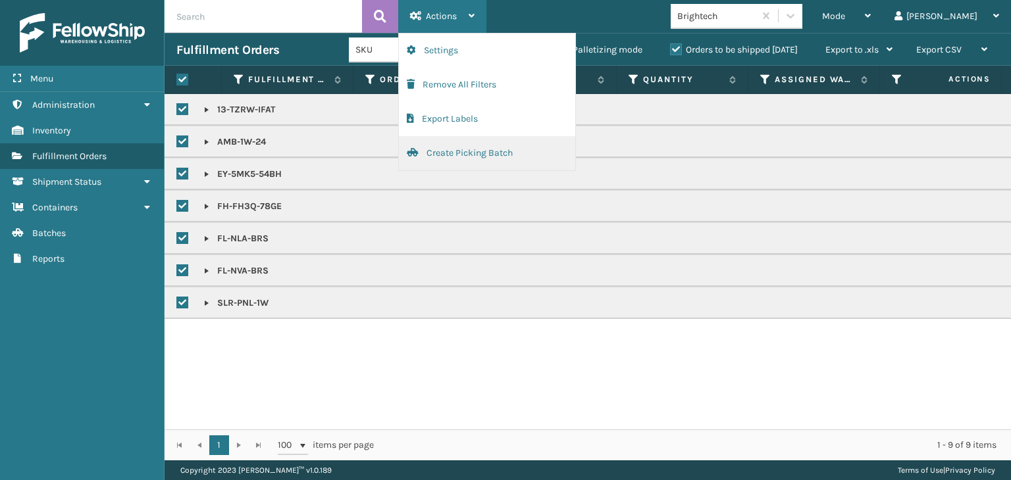
click at [468, 146] on button "Create Picking Batch" at bounding box center [487, 153] width 176 height 34
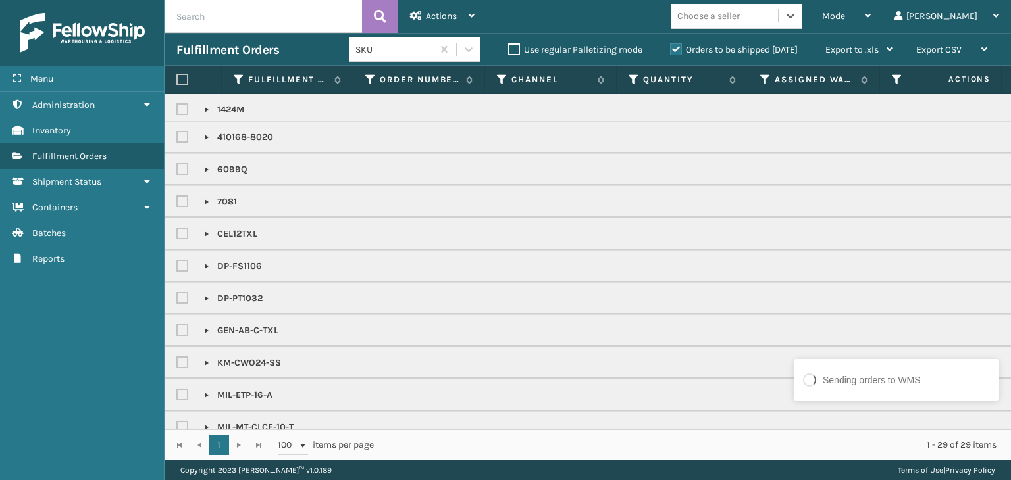
scroll to position [0, 0]
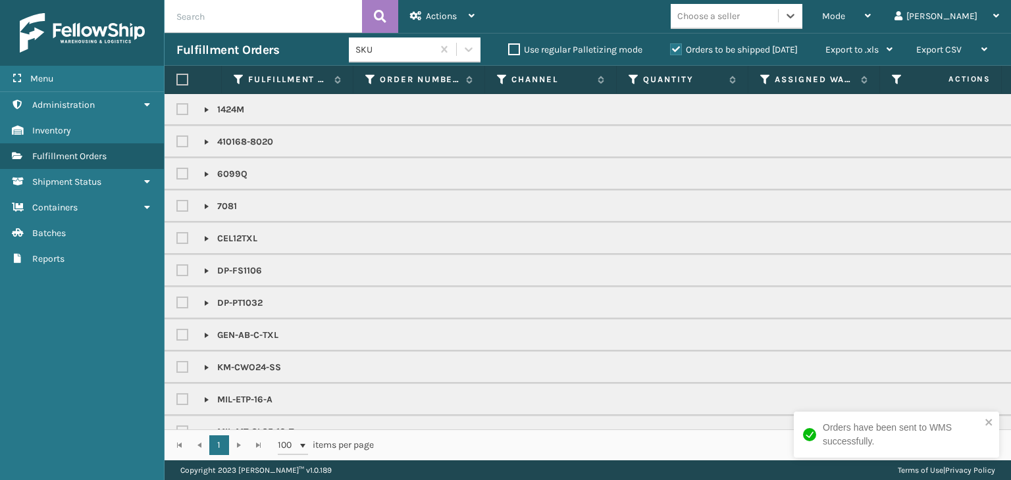
click at [778, 7] on div "Choose a seller" at bounding box center [724, 16] width 107 height 22
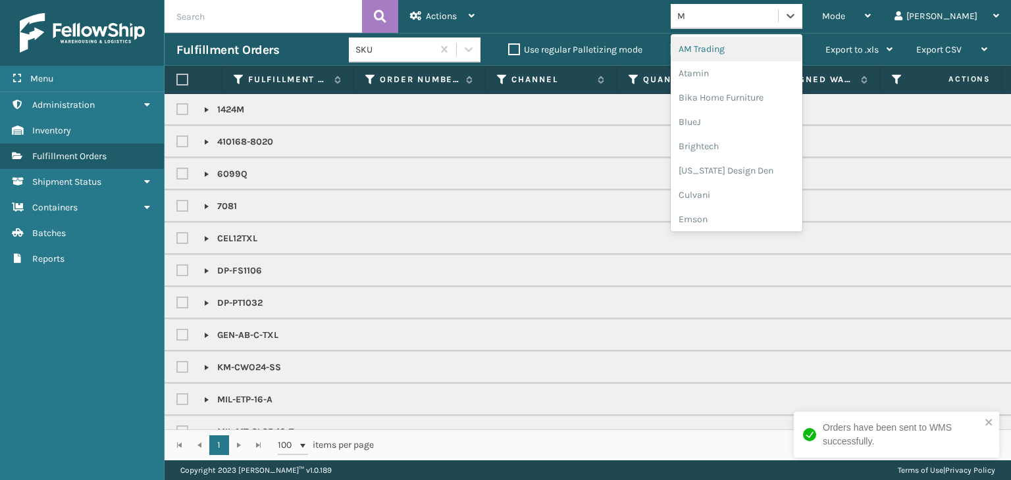
type input "MI"
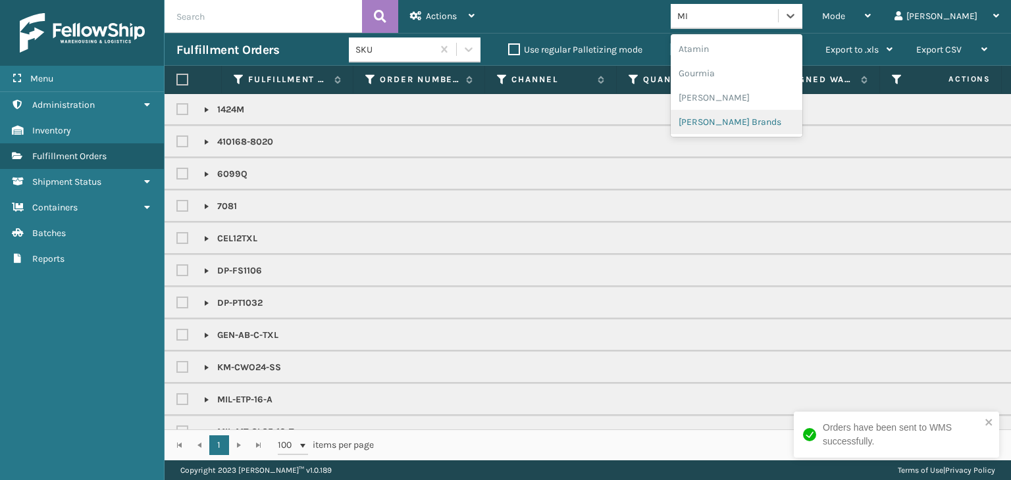
click at [760, 114] on div "[PERSON_NAME] Brands" at bounding box center [737, 122] width 132 height 24
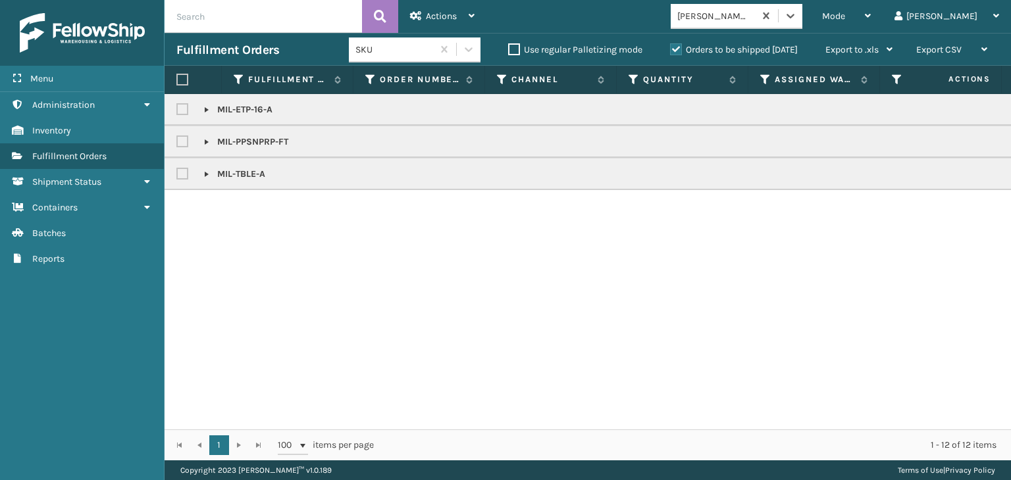
drag, startPoint x: 178, startPoint y: 82, endPoint x: 249, endPoint y: 52, distance: 77.0
click at [180, 82] on label at bounding box center [182, 80] width 12 height 12
click at [177, 82] on input "checkbox" at bounding box center [176, 80] width 1 height 9
checkbox input "true"
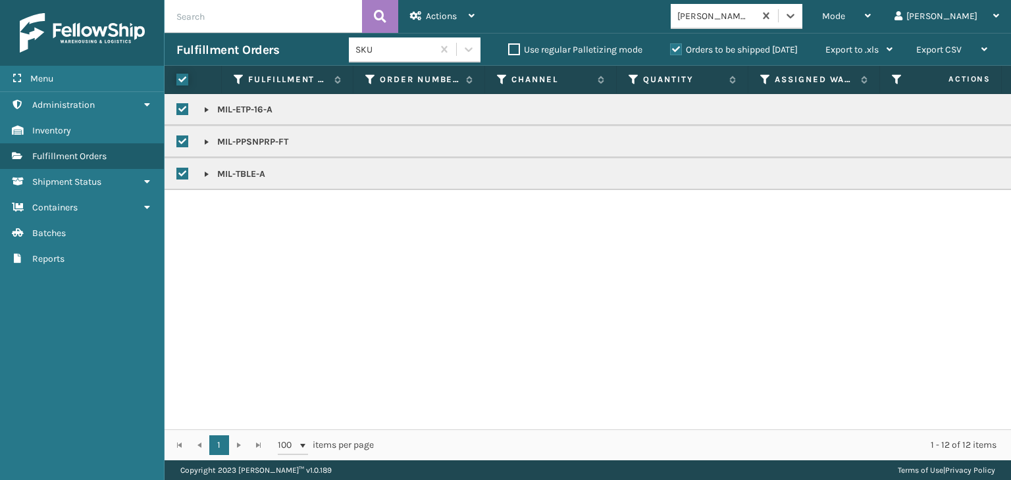
checkbox input "true"
click at [408, 20] on div "Actions Settings Remove All Filters Export Labels Create Picking Batch" at bounding box center [442, 16] width 88 height 33
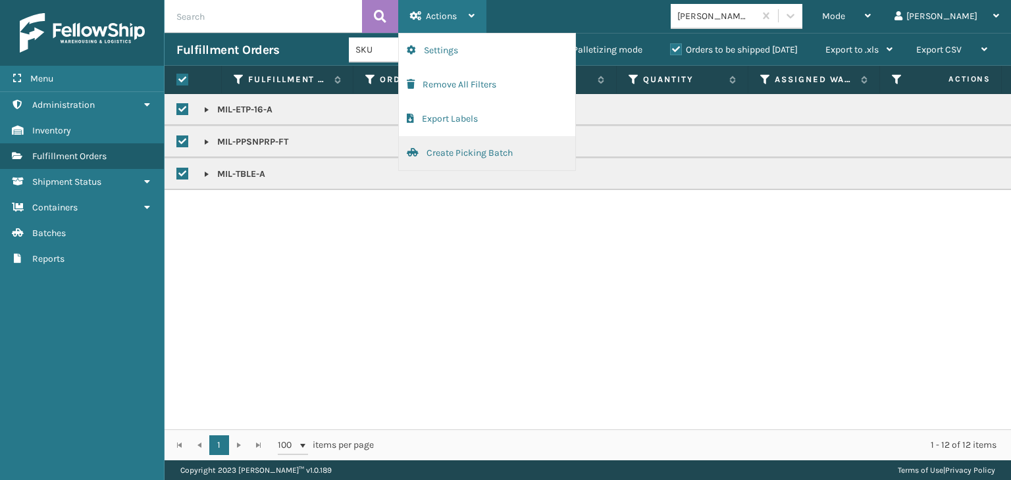
click at [482, 149] on button "Create Picking Batch" at bounding box center [487, 153] width 176 height 34
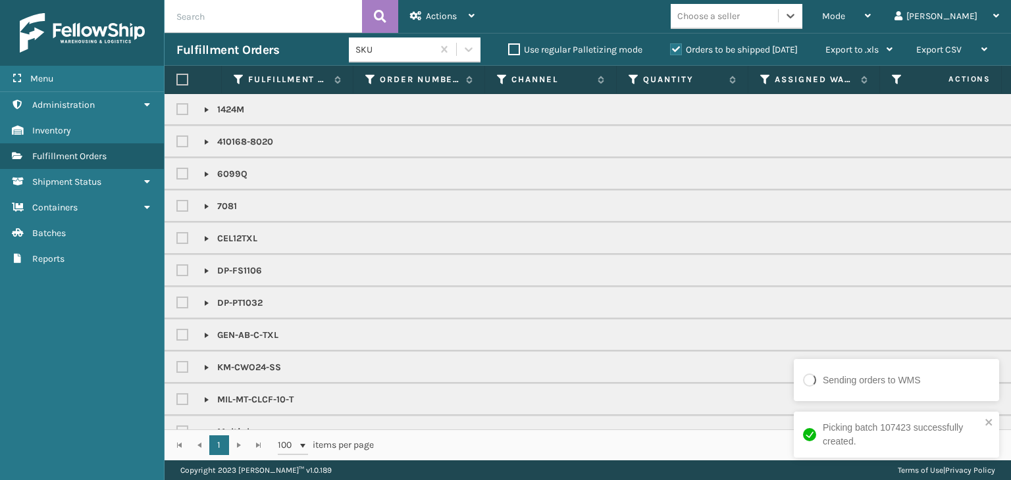
click at [188, 270] on label at bounding box center [184, 270] width 16 height 11
click at [177, 270] on input "checkbox" at bounding box center [176, 267] width 1 height 9
checkbox input "true"
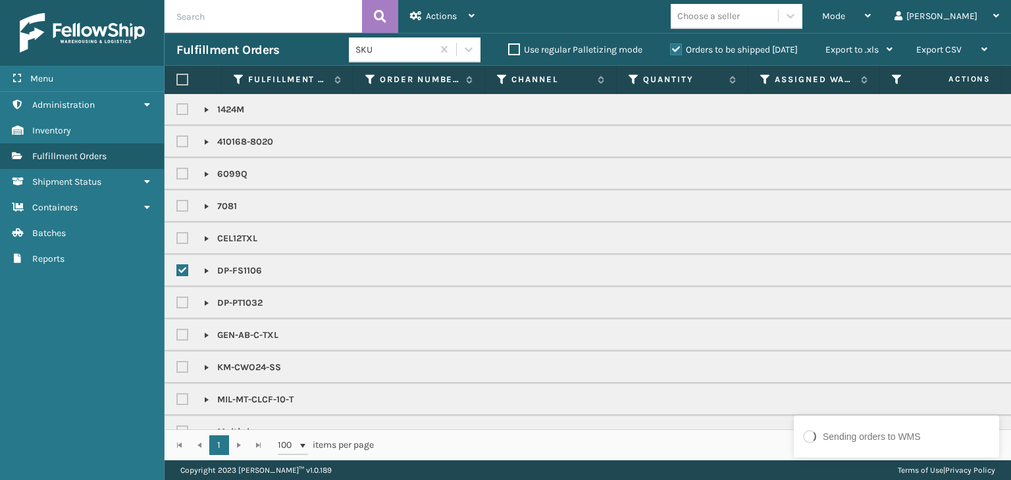
click at [184, 306] on label at bounding box center [184, 303] width 16 height 11
click at [177, 304] on input "checkbox" at bounding box center [176, 300] width 1 height 9
checkbox input "true"
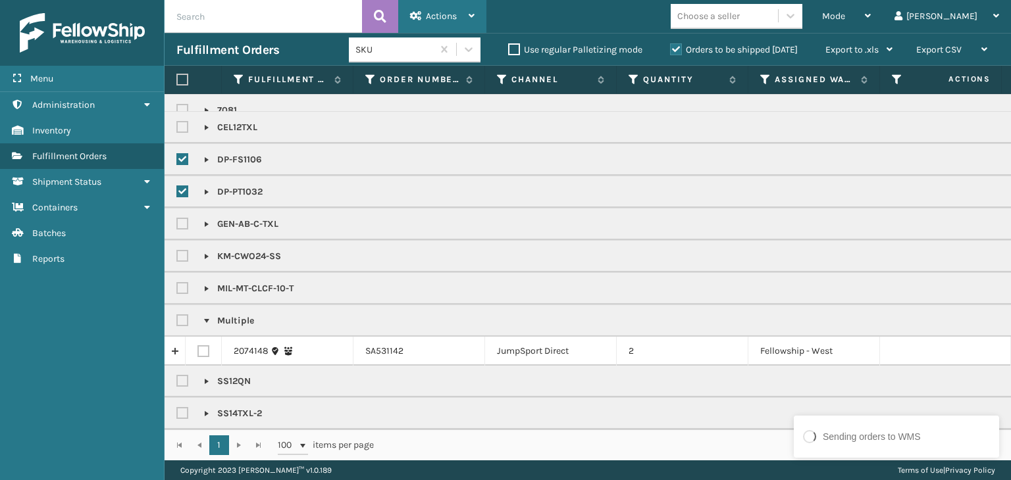
click at [457, 16] on div "Actions" at bounding box center [442, 16] width 65 height 33
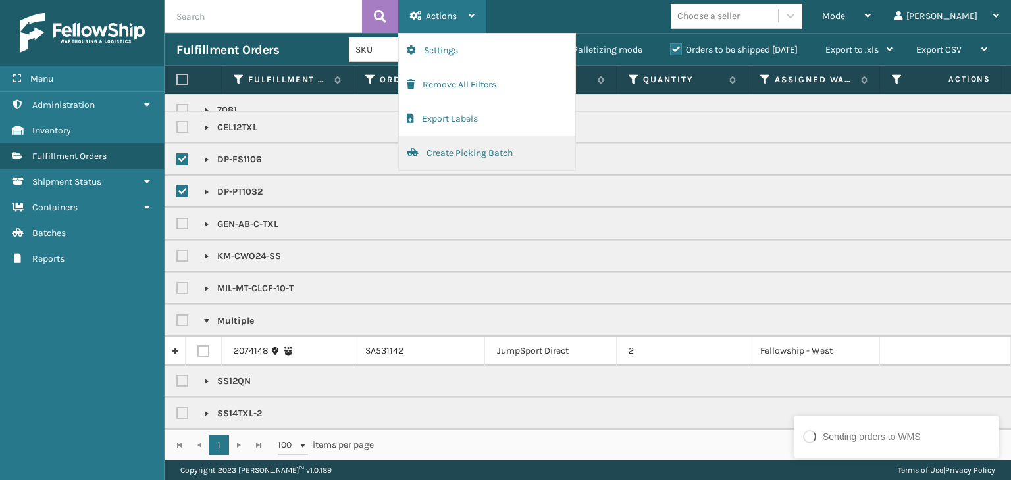
click at [476, 151] on button "Create Picking Batch" at bounding box center [487, 153] width 176 height 34
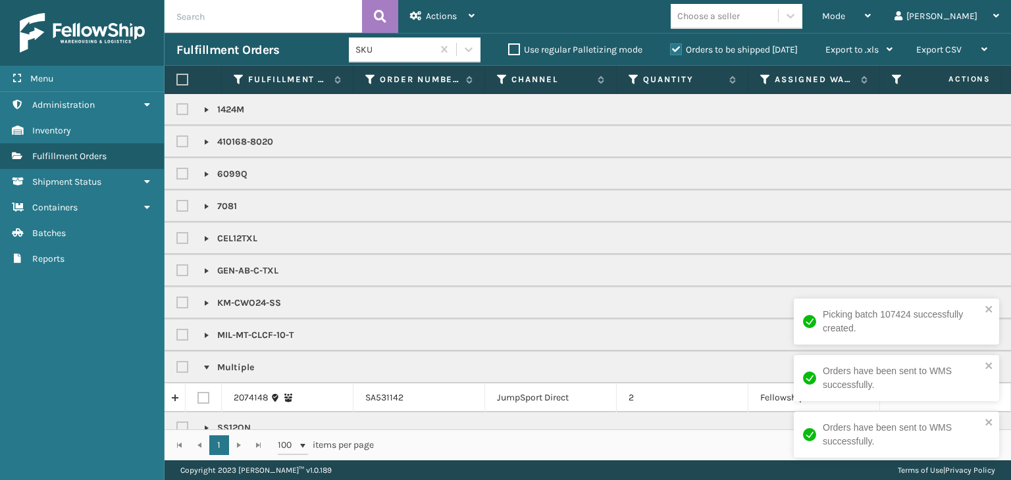
scroll to position [55, 0]
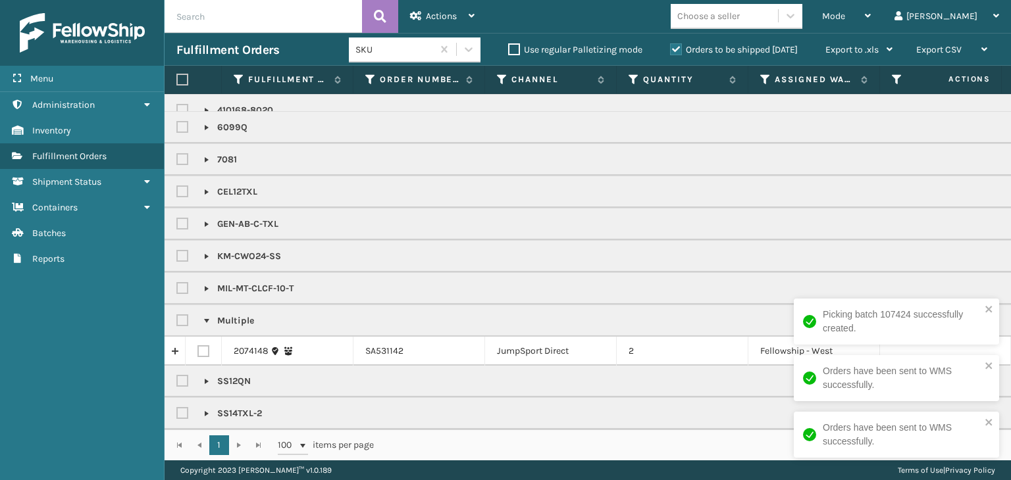
click at [183, 376] on label at bounding box center [184, 381] width 16 height 11
click at [177, 374] on input "checkbox" at bounding box center [176, 378] width 1 height 9
checkbox input "true"
drag, startPoint x: 183, startPoint y: 403, endPoint x: 184, endPoint y: 393, distance: 10.6
click at [185, 408] on label at bounding box center [184, 413] width 16 height 11
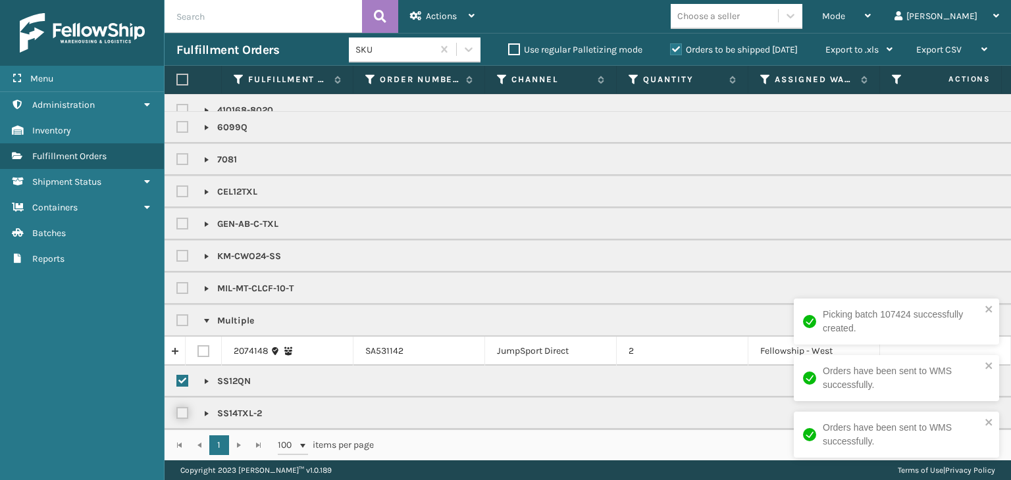
click at [177, 406] on input "checkbox" at bounding box center [176, 410] width 1 height 9
checkbox input "true"
click at [188, 219] on label at bounding box center [184, 224] width 16 height 11
click at [177, 217] on input "checkbox" at bounding box center [176, 221] width 1 height 9
checkbox input "true"
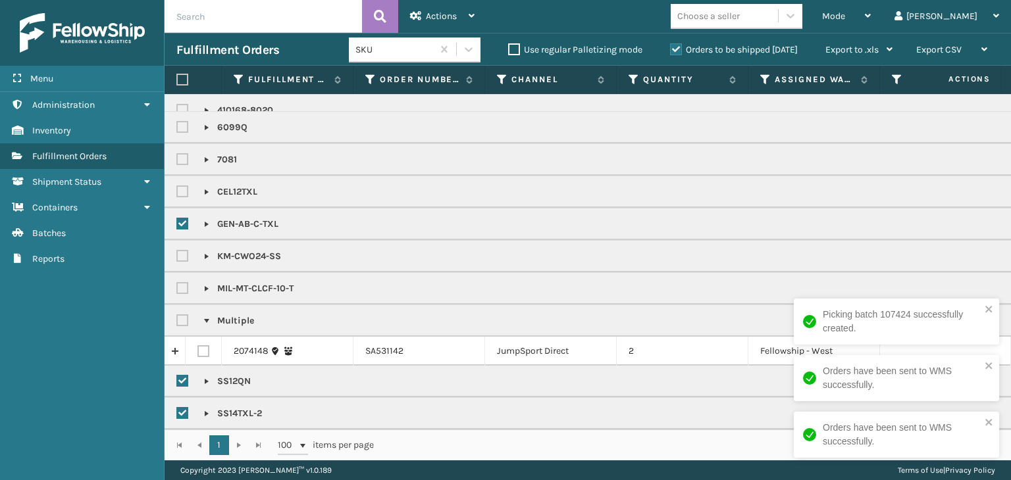
click at [179, 187] on label at bounding box center [184, 191] width 16 height 11
click at [177, 187] on input "checkbox" at bounding box center [176, 188] width 1 height 9
checkbox input "true"
click at [440, 20] on span "Actions" at bounding box center [441, 16] width 31 height 11
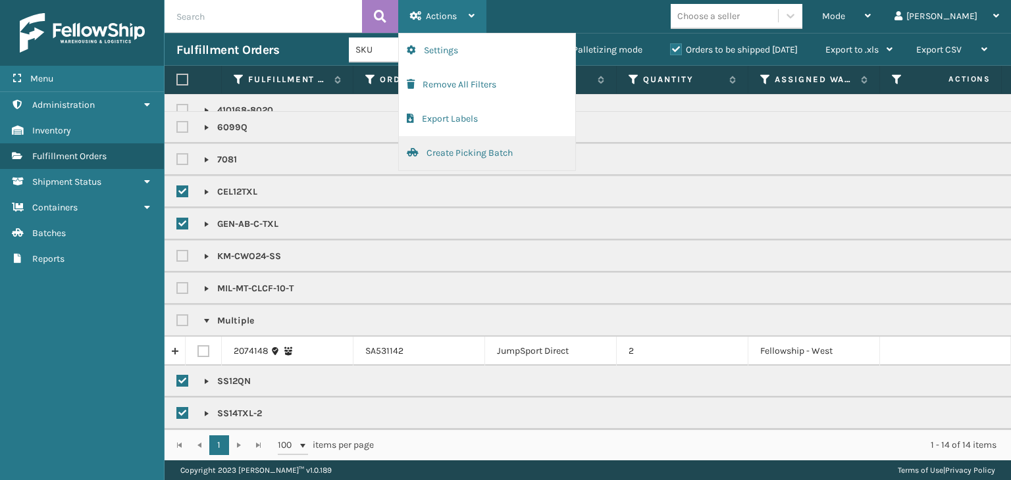
click at [461, 148] on button "Create Picking Batch" at bounding box center [487, 153] width 176 height 34
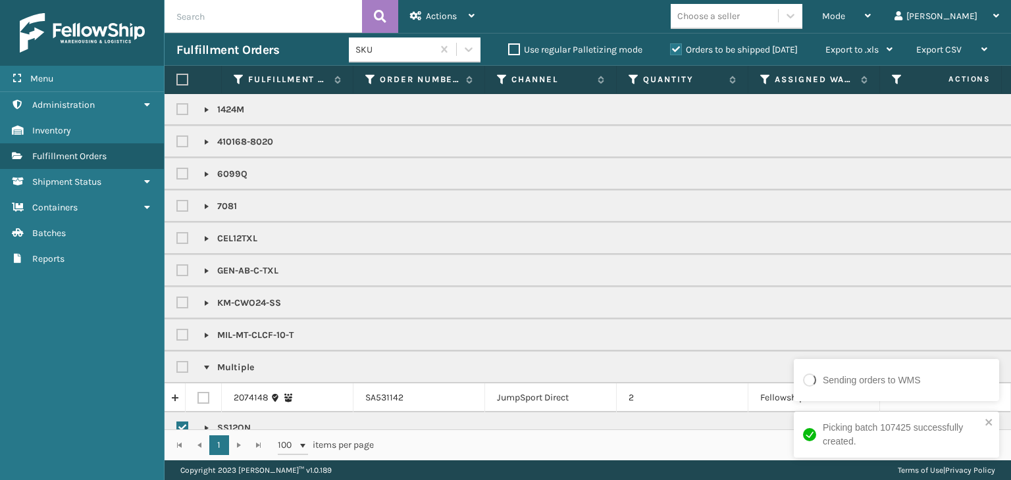
checkbox input "false"
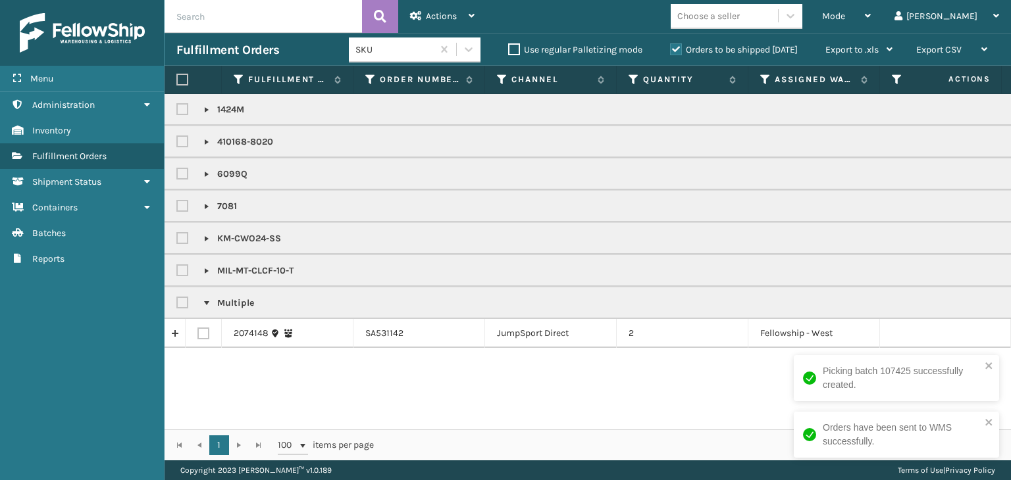
click at [186, 105] on label at bounding box center [184, 109] width 16 height 11
click at [177, 105] on input "checkbox" at bounding box center [176, 106] width 1 height 9
checkbox input "true"
click at [181, 140] on label at bounding box center [184, 141] width 16 height 11
click at [177, 140] on input "checkbox" at bounding box center [176, 138] width 1 height 9
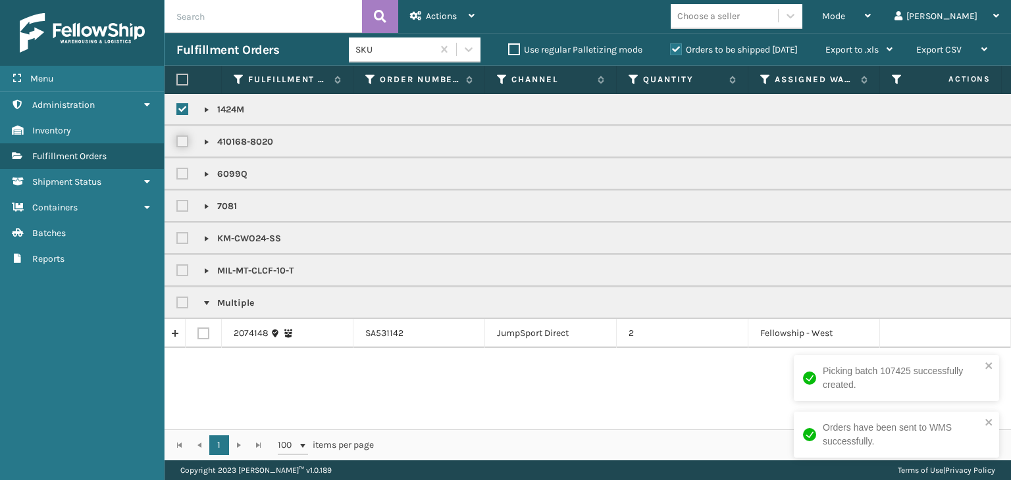
checkbox input "true"
click at [184, 174] on label at bounding box center [184, 174] width 16 height 11
click at [177, 174] on input "checkbox" at bounding box center [176, 171] width 1 height 9
checkbox input "true"
click at [182, 205] on label at bounding box center [184, 206] width 16 height 11
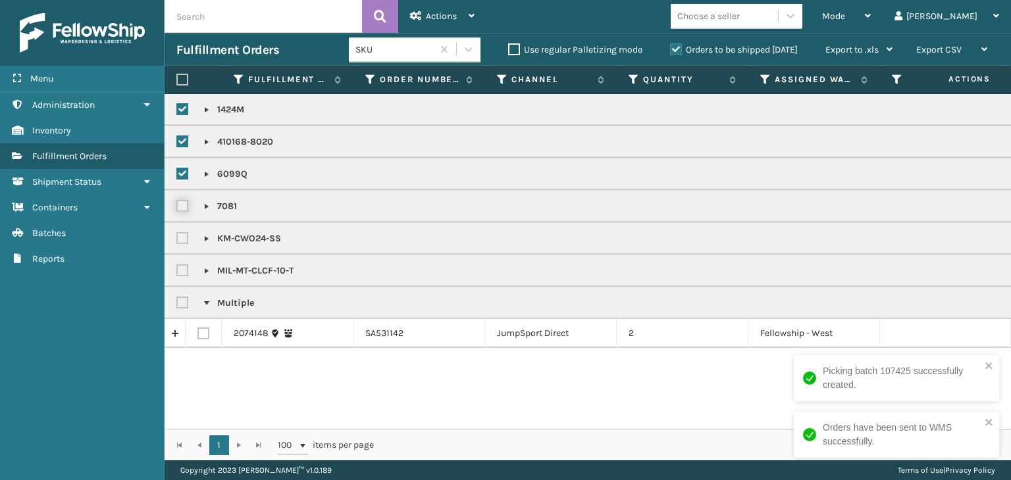
click at [177, 205] on input "checkbox" at bounding box center [176, 203] width 1 height 9
checkbox input "true"
click at [450, 14] on span "Actions" at bounding box center [441, 16] width 31 height 11
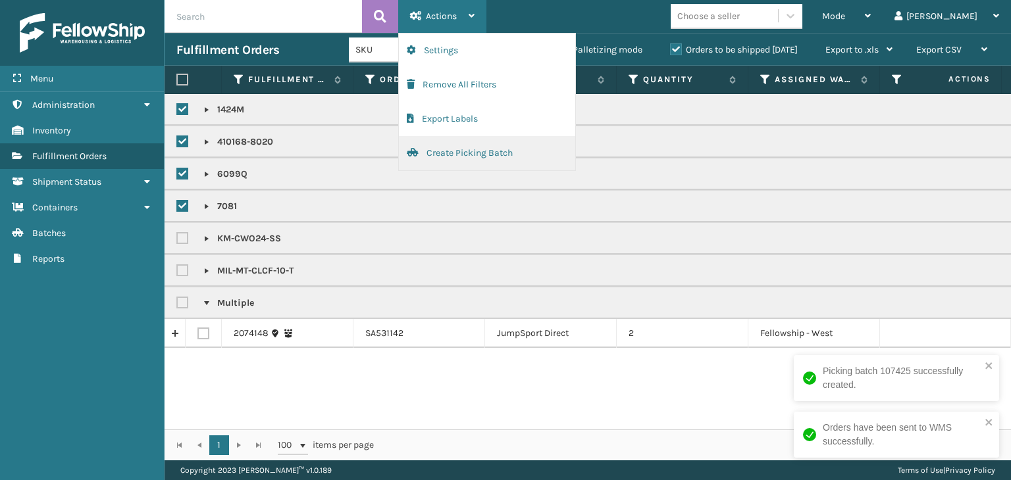
click at [482, 156] on button "Create Picking Batch" at bounding box center [487, 153] width 176 height 34
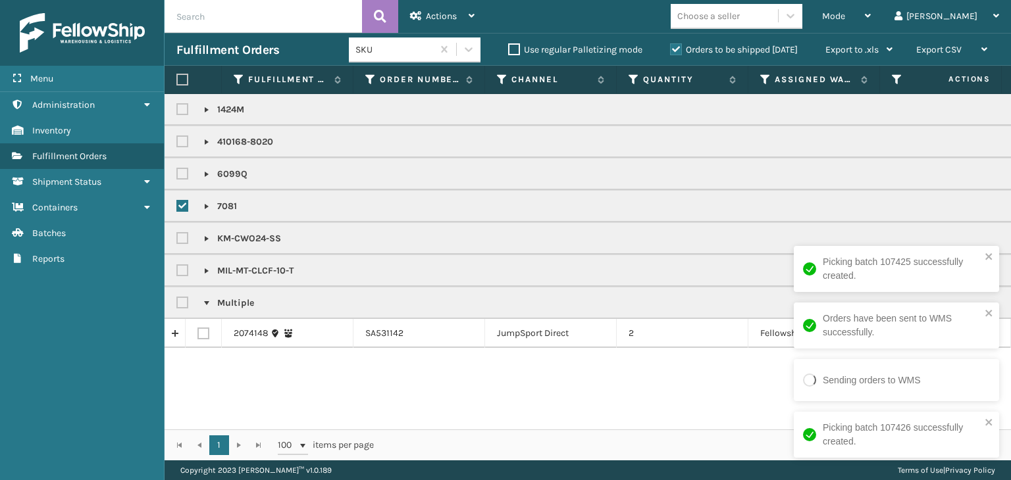
checkbox input "false"
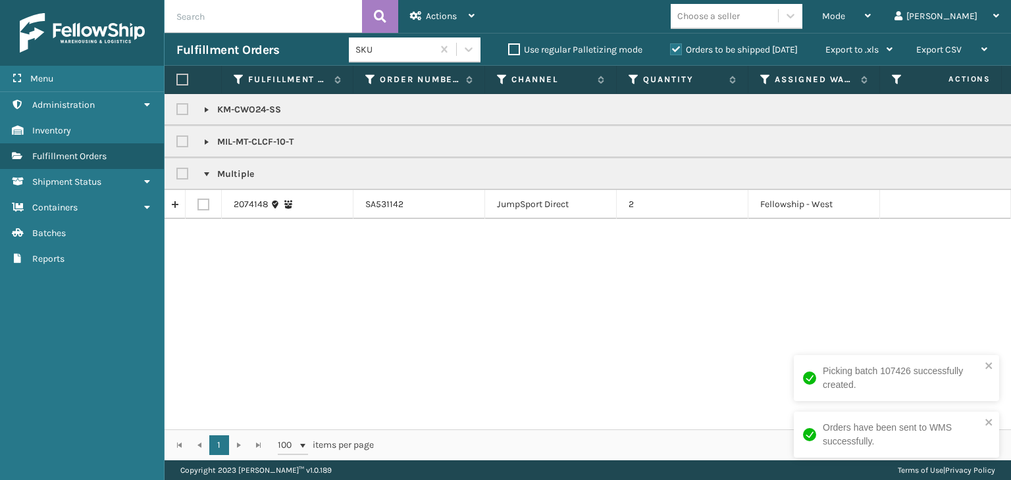
click at [183, 77] on label at bounding box center [182, 80] width 12 height 12
click at [177, 77] on input "checkbox" at bounding box center [176, 80] width 1 height 9
checkbox input "true"
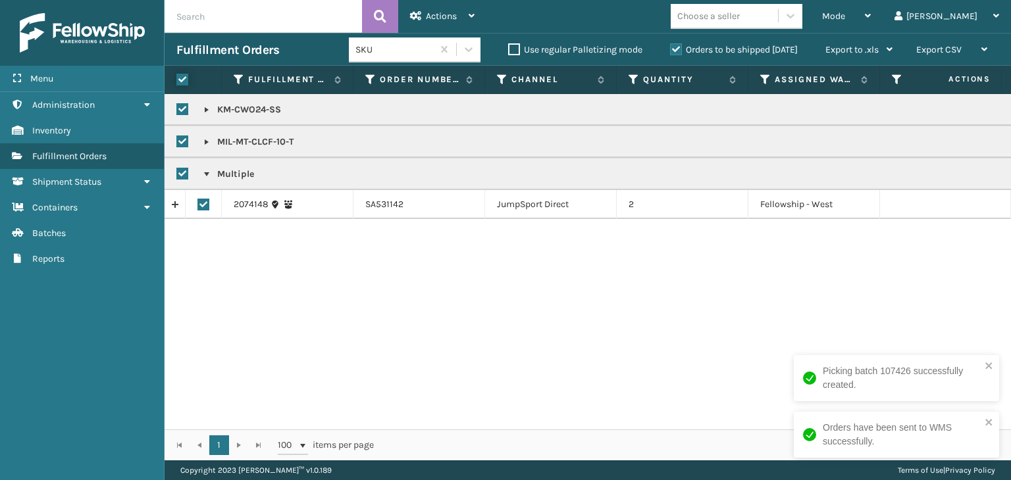
checkbox input "true"
click at [439, 9] on div "Actions" at bounding box center [442, 16] width 65 height 33
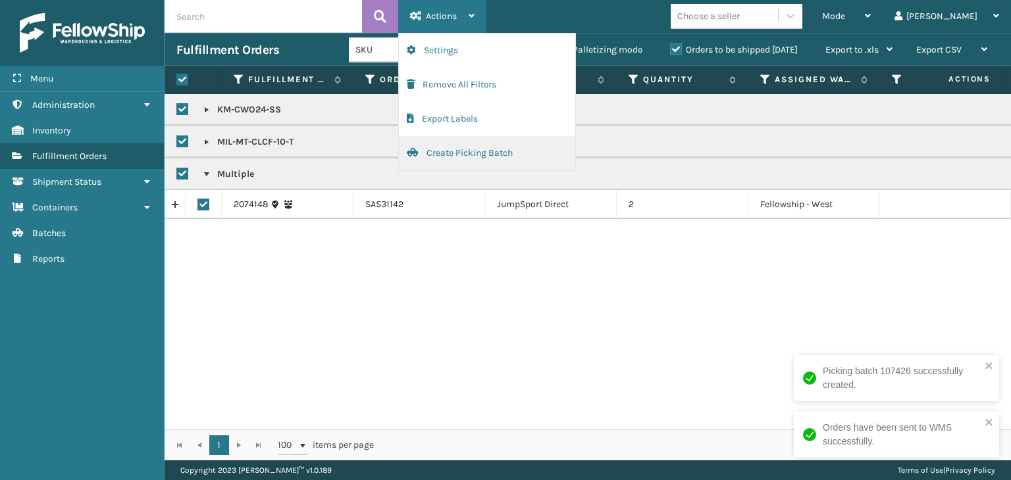
click at [516, 152] on button "Create Picking Batch" at bounding box center [487, 153] width 176 height 34
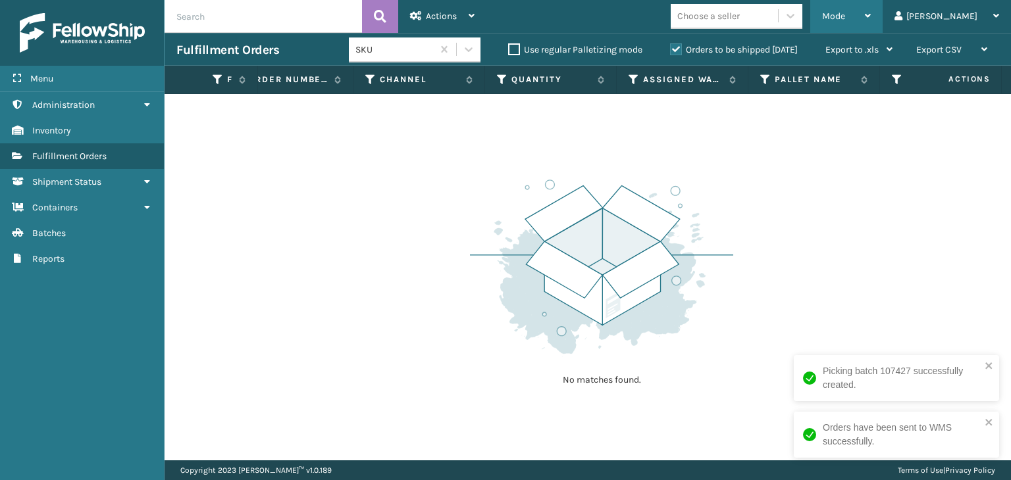
click at [845, 11] on span "Mode" at bounding box center [833, 16] width 23 height 11
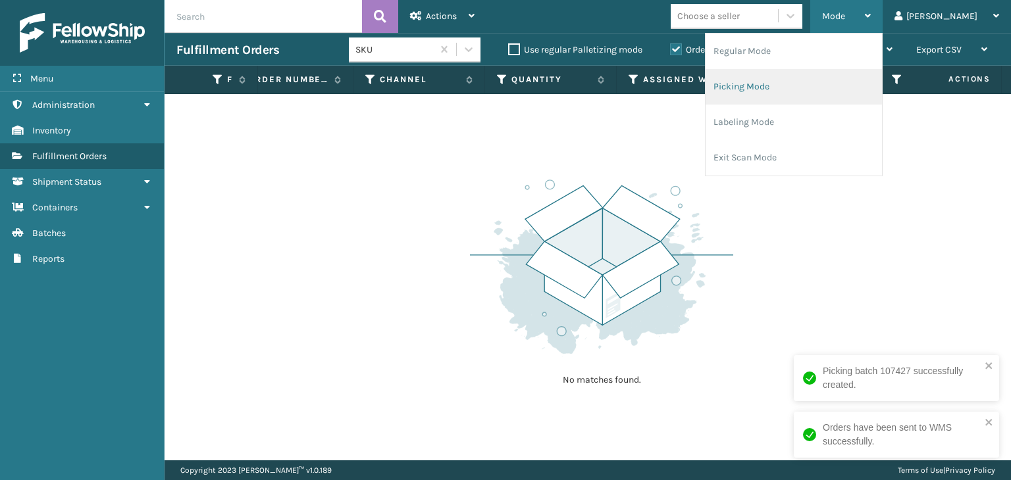
click at [835, 78] on li "Picking Mode" at bounding box center [794, 87] width 176 height 36
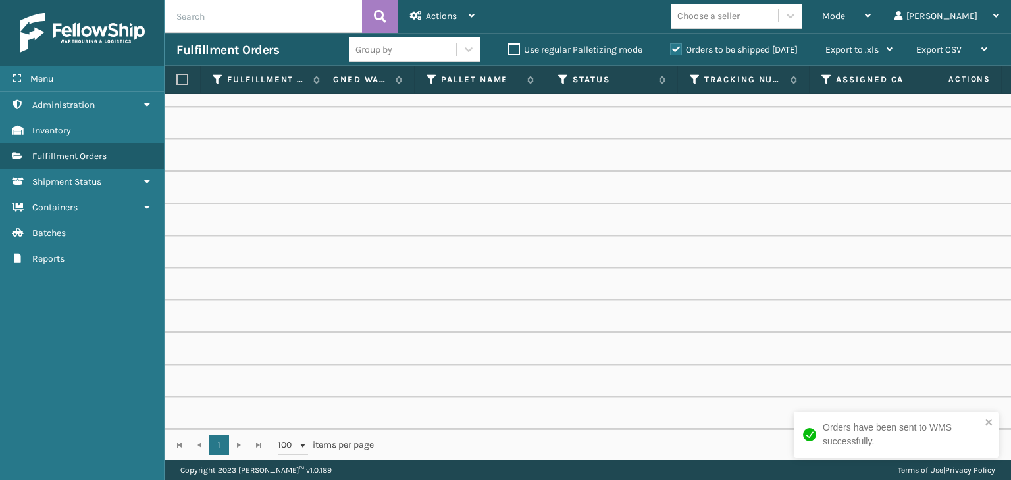
scroll to position [0, 534]
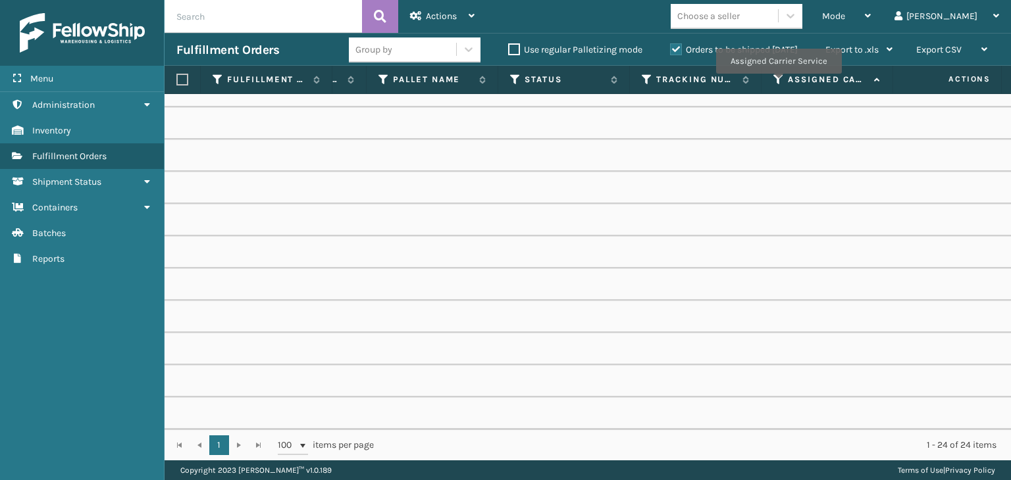
click at [778, 83] on icon at bounding box center [778, 80] width 11 height 12
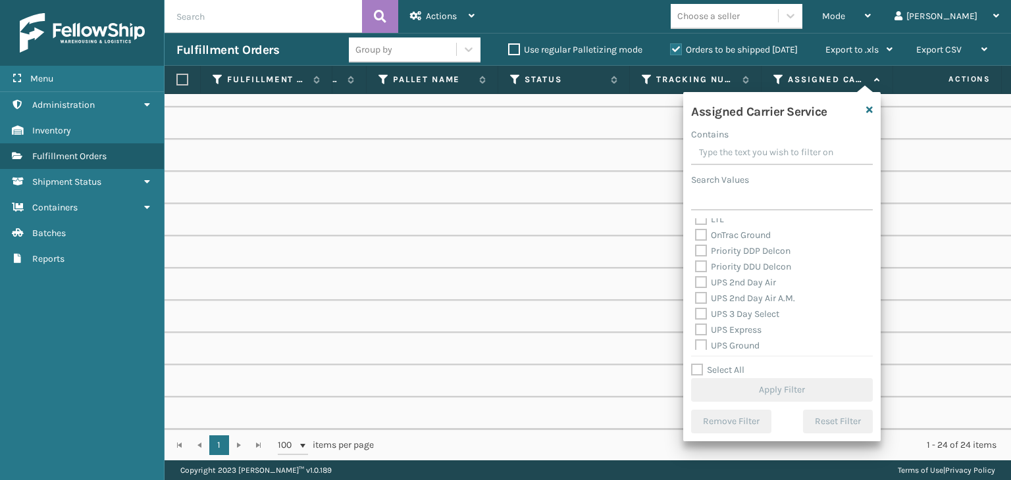
scroll to position [197, 0]
click at [737, 286] on div "UPS 2nd Day Air" at bounding box center [782, 282] width 174 height 16
click at [740, 281] on label "UPS 2nd Day Air" at bounding box center [735, 281] width 81 height 11
click at [696, 281] on input "UPS 2nd Day Air" at bounding box center [695, 278] width 1 height 9
checkbox input "true"
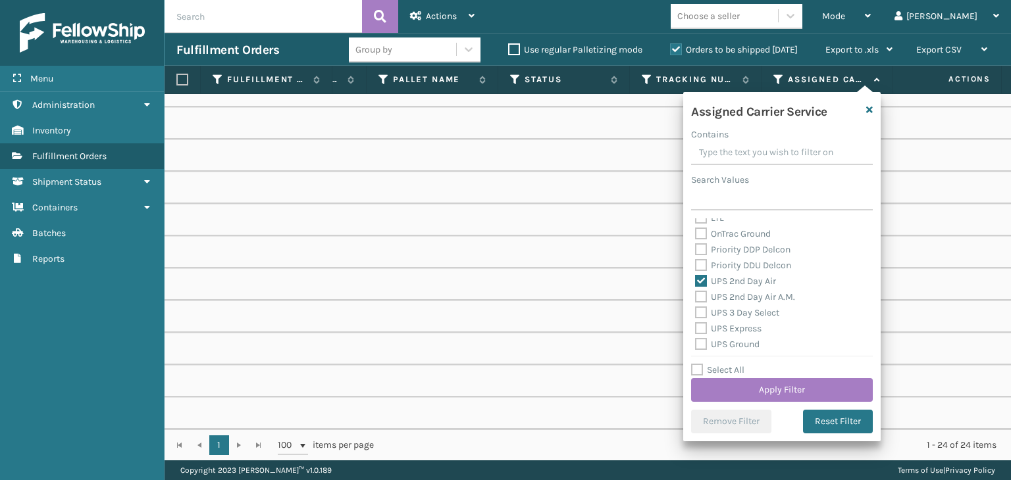
drag, startPoint x: 745, startPoint y: 296, endPoint x: 744, endPoint y: 321, distance: 24.4
click at [745, 301] on label "UPS 2nd Day Air A.M." at bounding box center [745, 297] width 100 height 11
click at [696, 298] on input "UPS 2nd Day Air A.M." at bounding box center [695, 294] width 1 height 9
checkbox input "true"
click at [740, 311] on label "UPS 3 Day Select" at bounding box center [737, 312] width 84 height 11
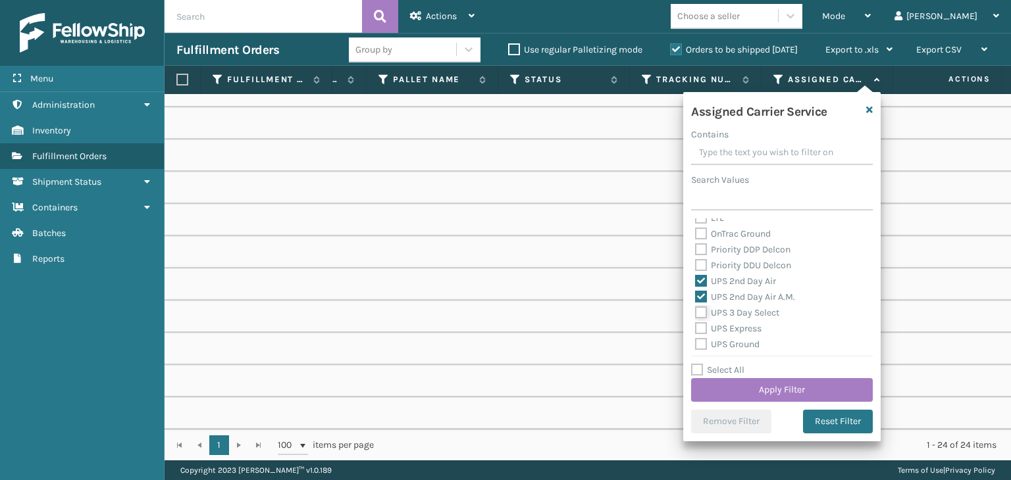
click at [696, 311] on input "UPS 3 Day Select" at bounding box center [695, 309] width 1 height 9
checkbox input "true"
click at [737, 332] on label "UPS Express" at bounding box center [728, 328] width 66 height 11
click at [696, 330] on input "UPS Express" at bounding box center [695, 325] width 1 height 9
checkbox input "true"
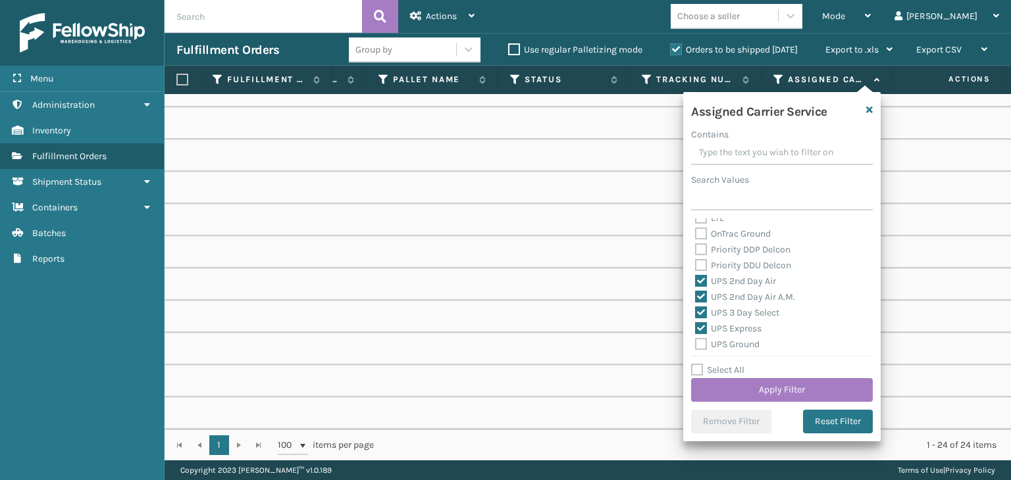
click at [739, 347] on label "UPS Ground" at bounding box center [727, 344] width 65 height 11
click at [696, 346] on input "UPS Ground" at bounding box center [695, 341] width 1 height 9
checkbox input "true"
click at [737, 298] on label "UPS Next Day Air" at bounding box center [737, 294] width 84 height 11
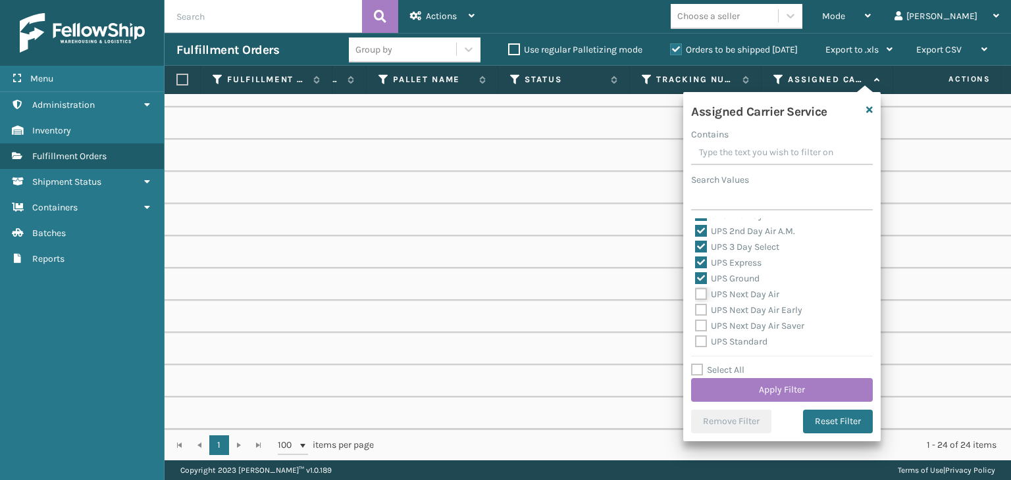
click at [696, 296] on input "UPS Next Day Air" at bounding box center [695, 291] width 1 height 9
checkbox input "true"
click at [737, 314] on label "UPS Next Day Air Early" at bounding box center [748, 310] width 107 height 11
click at [696, 311] on input "UPS Next Day Air Early" at bounding box center [695, 307] width 1 height 9
checkbox input "true"
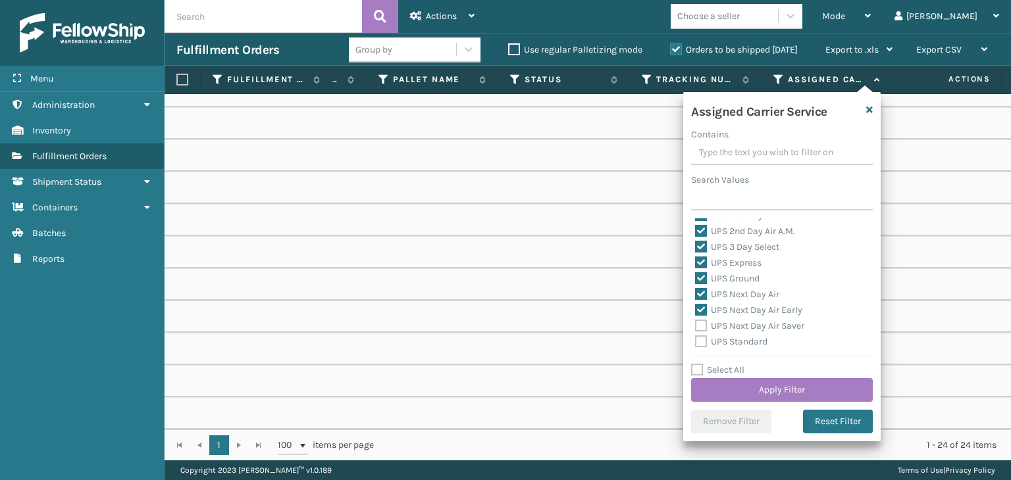
click at [742, 324] on label "UPS Next Day Air Saver" at bounding box center [749, 326] width 109 height 11
click at [696, 324] on input "UPS Next Day Air Saver" at bounding box center [695, 323] width 1 height 9
checkbox input "true"
click at [740, 344] on label "UPS Standard" at bounding box center [731, 341] width 72 height 11
click at [696, 343] on input "UPS Standard" at bounding box center [695, 338] width 1 height 9
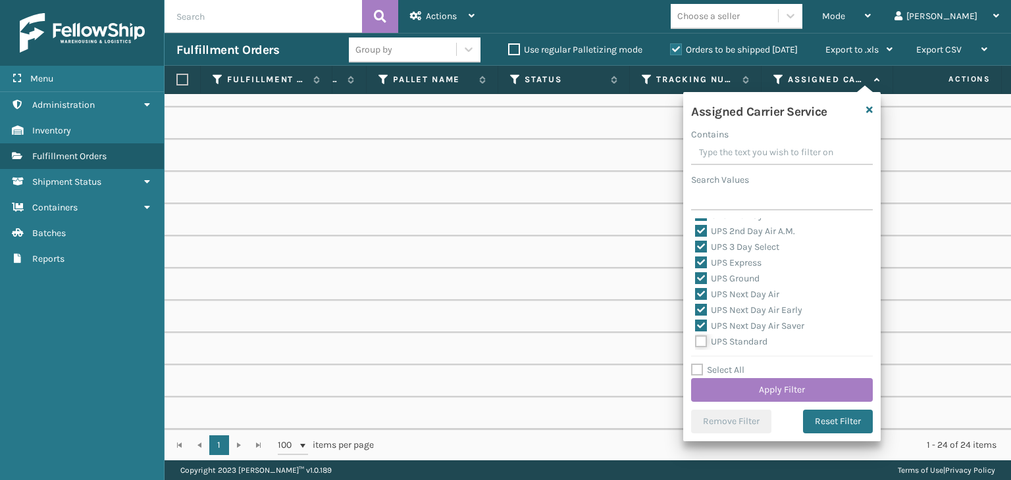
checkbox input "true"
click at [747, 290] on label "UPS SurePost 1LB or Greater" at bounding box center [760, 291] width 130 height 11
click at [696, 290] on input "UPS SurePost 1LB or Greater" at bounding box center [695, 288] width 1 height 9
checkbox input "true"
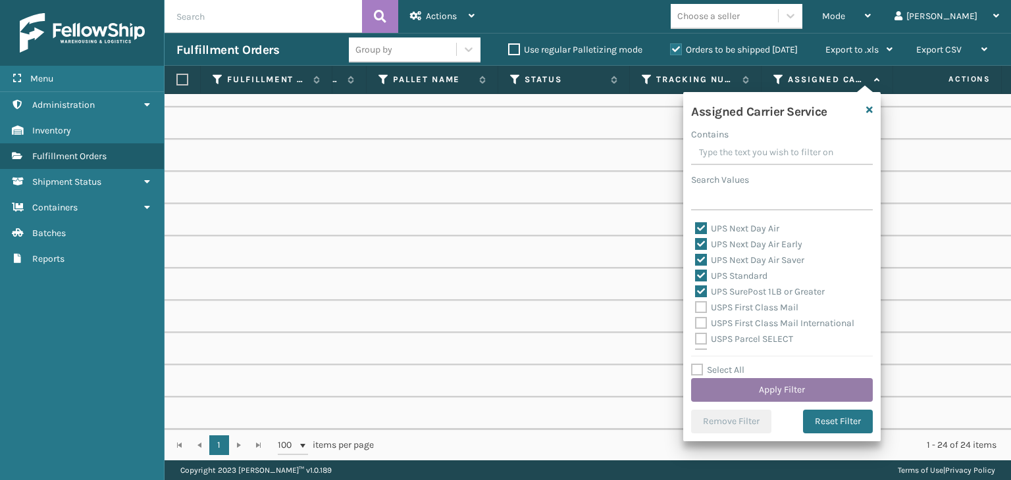
click at [743, 401] on button "Apply Filter" at bounding box center [782, 390] width 182 height 24
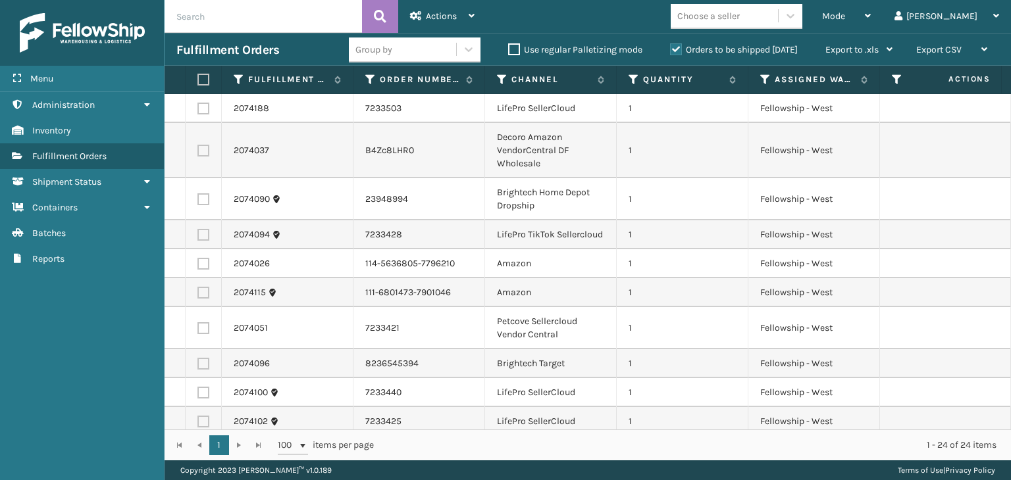
click at [400, 51] on div "Group by" at bounding box center [402, 50] width 107 height 22
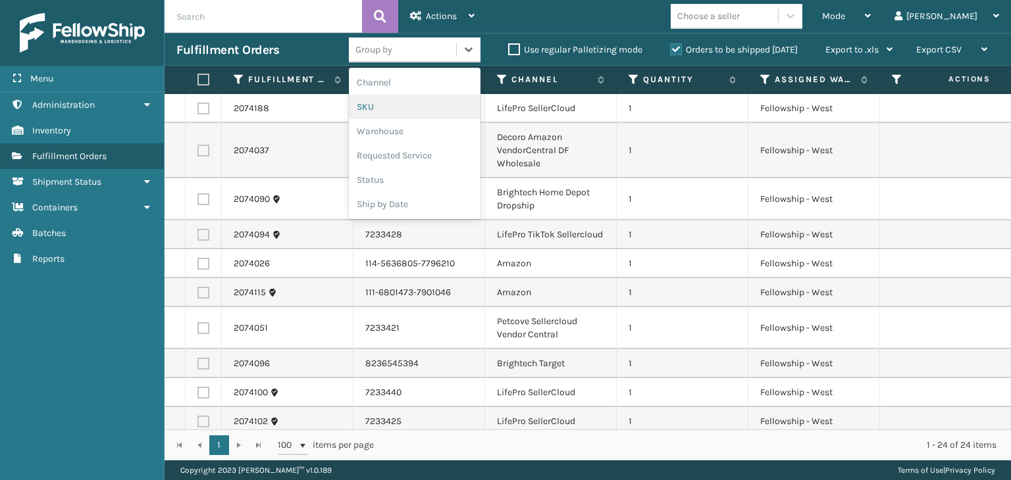
click at [398, 105] on div "SKU" at bounding box center [415, 107] width 132 height 24
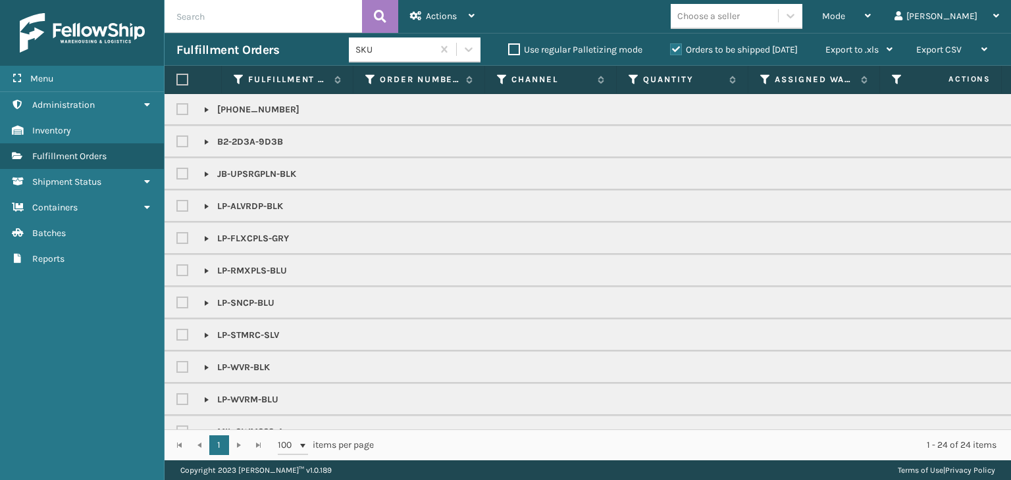
click at [740, 11] on div "Choose a seller" at bounding box center [708, 16] width 63 height 14
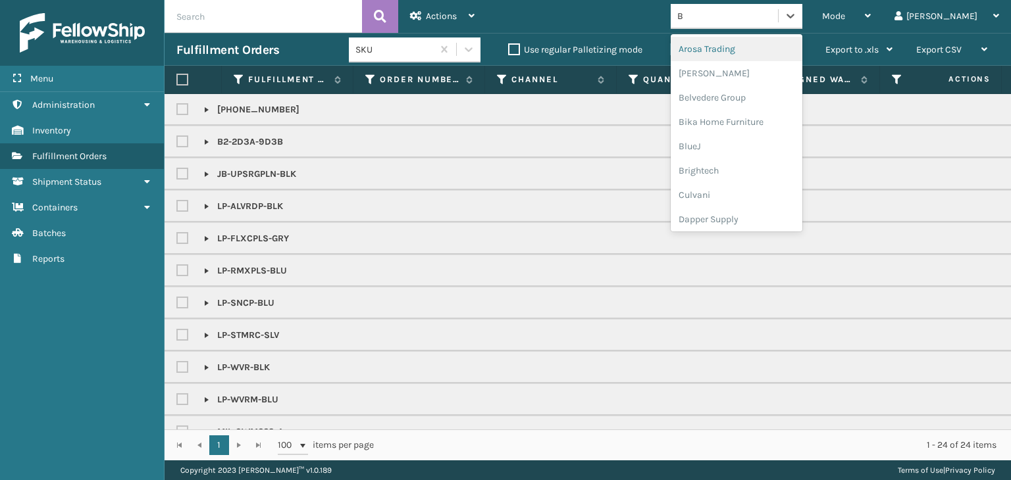
type input "BR"
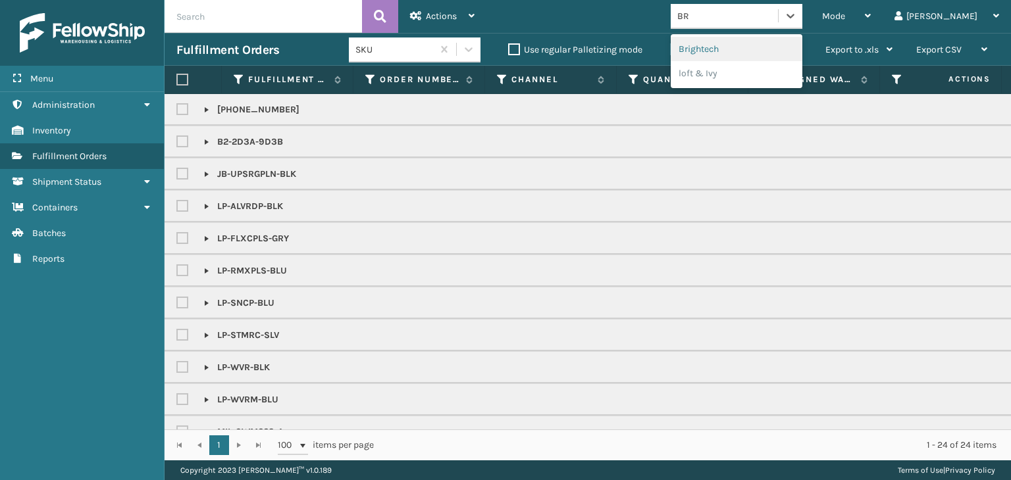
click at [740, 48] on div "Brightech" at bounding box center [737, 49] width 132 height 24
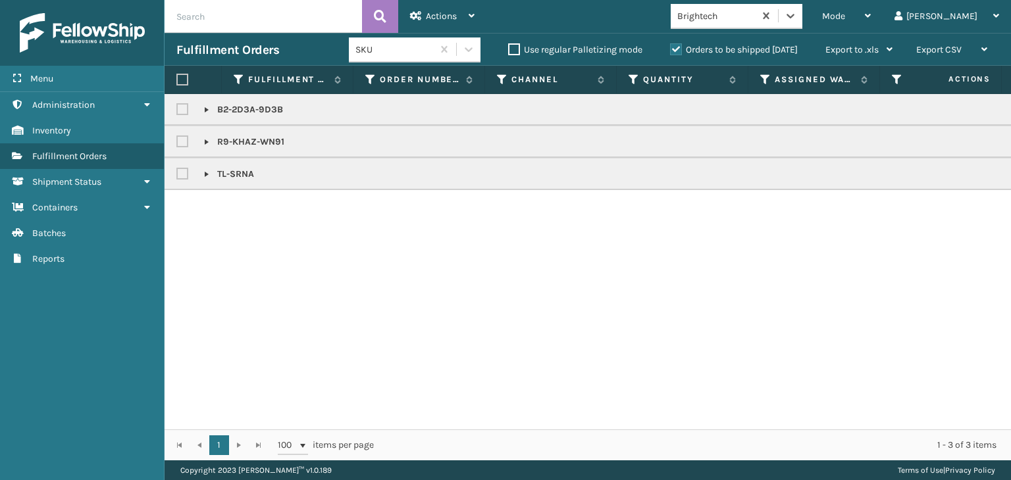
drag, startPoint x: 181, startPoint y: 80, endPoint x: 207, endPoint y: 78, distance: 26.5
click at [181, 80] on label at bounding box center [182, 80] width 12 height 12
click at [177, 80] on input "checkbox" at bounding box center [176, 80] width 1 height 9
checkbox input "true"
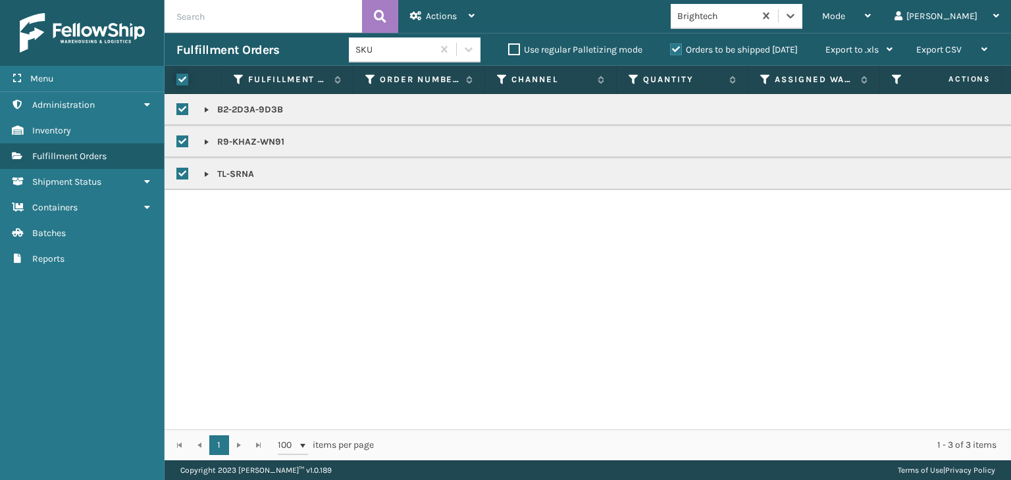
checkbox input "true"
click at [437, 11] on span "Actions" at bounding box center [441, 16] width 31 height 11
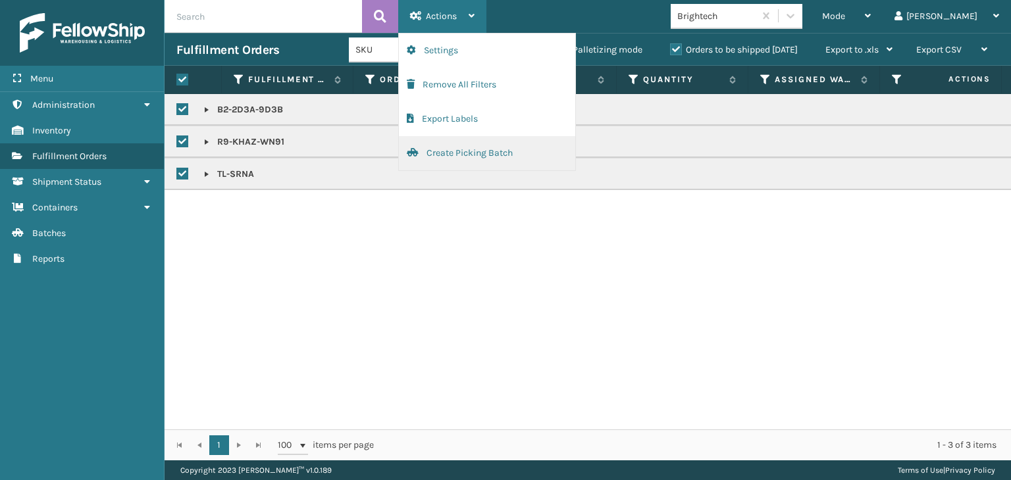
click at [485, 149] on button "Create Picking Batch" at bounding box center [487, 153] width 176 height 34
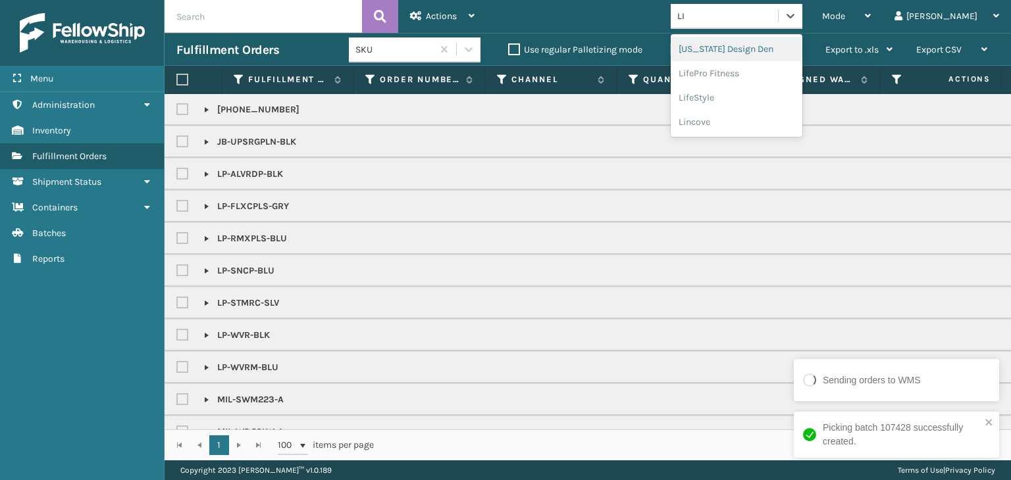
type input "LIF"
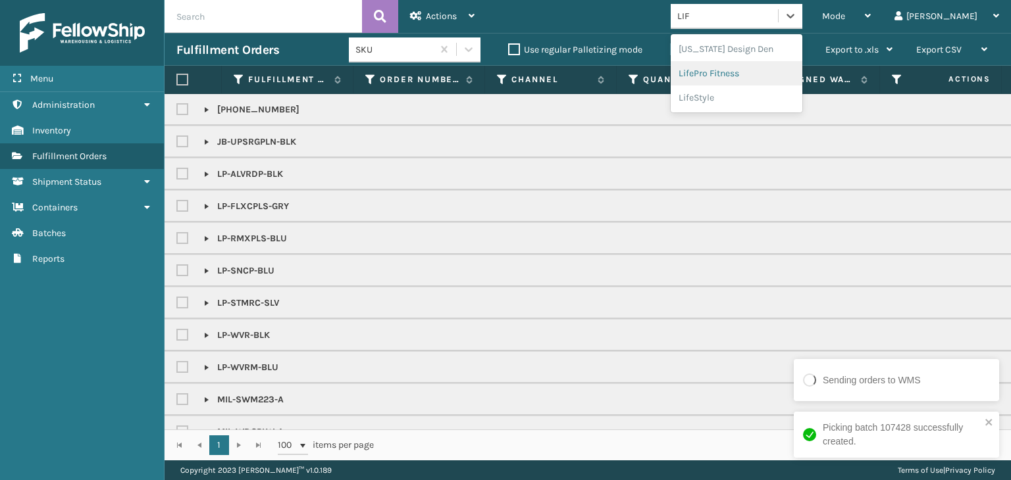
click at [736, 75] on div "LifePro Fitness" at bounding box center [737, 73] width 132 height 24
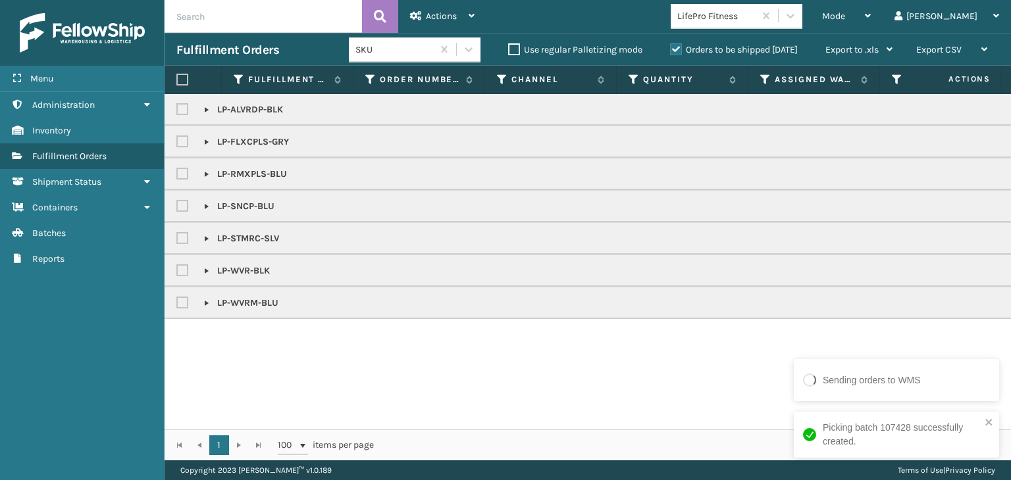
click at [180, 74] on label at bounding box center [182, 80] width 12 height 12
click at [177, 76] on input "checkbox" at bounding box center [176, 80] width 1 height 9
checkbox input "true"
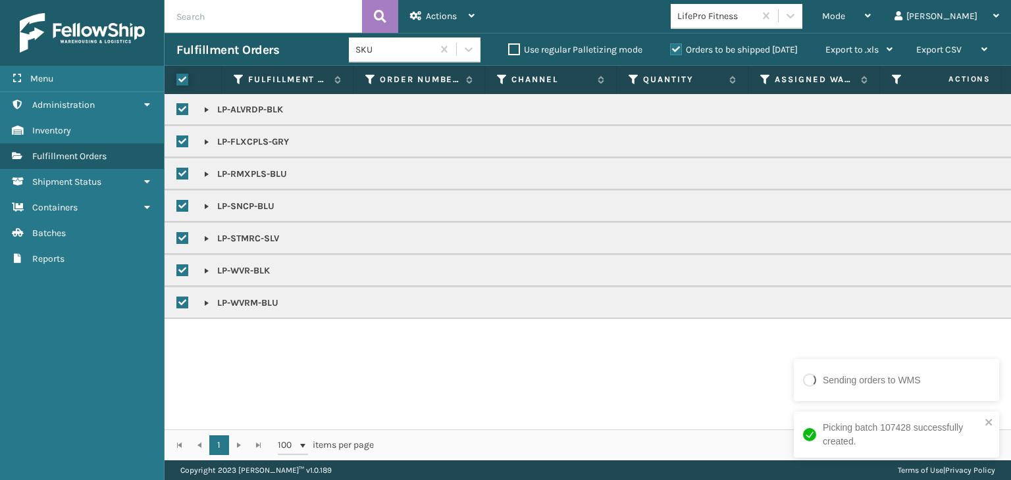
checkbox input "true"
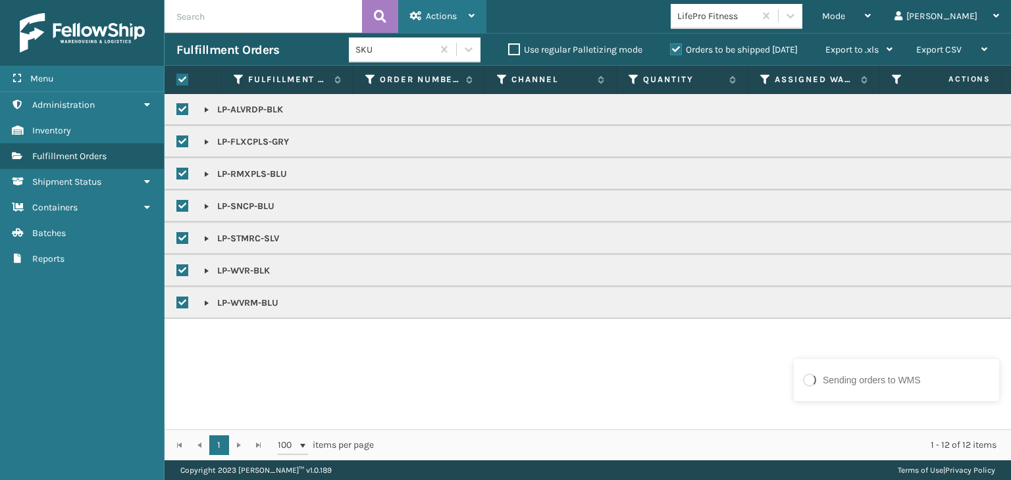
click at [447, 11] on span "Actions" at bounding box center [441, 16] width 31 height 11
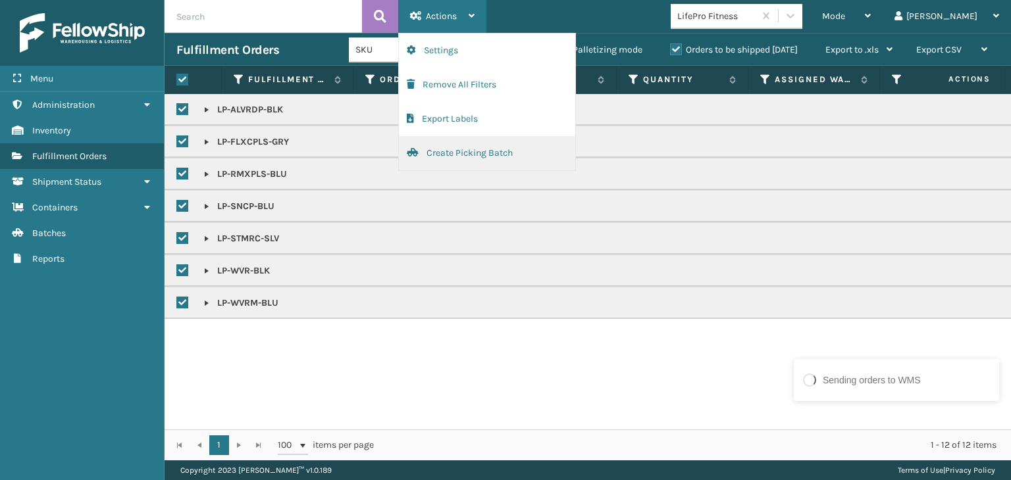
click at [489, 151] on button "Create Picking Batch" at bounding box center [487, 153] width 176 height 34
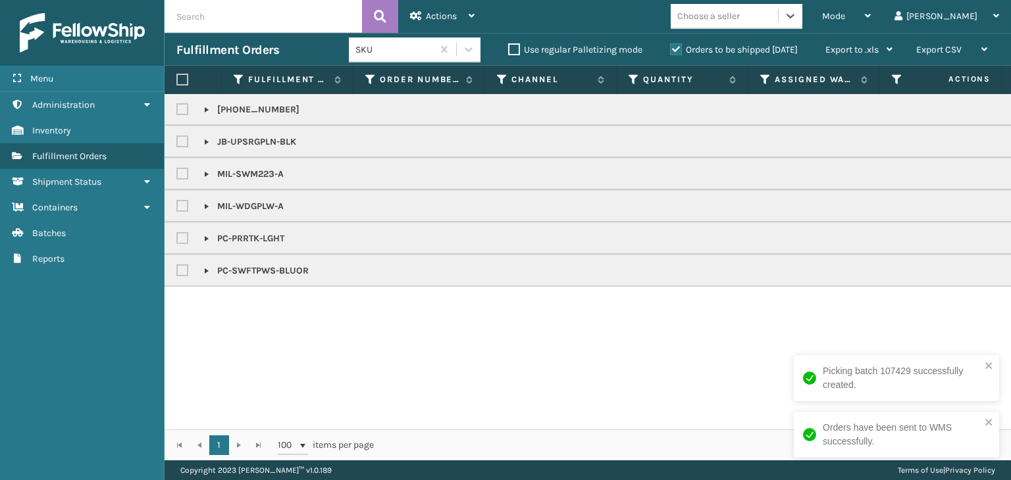
click at [182, 80] on label at bounding box center [182, 80] width 12 height 12
click at [177, 80] on input "checkbox" at bounding box center [176, 80] width 1 height 9
checkbox input "true"
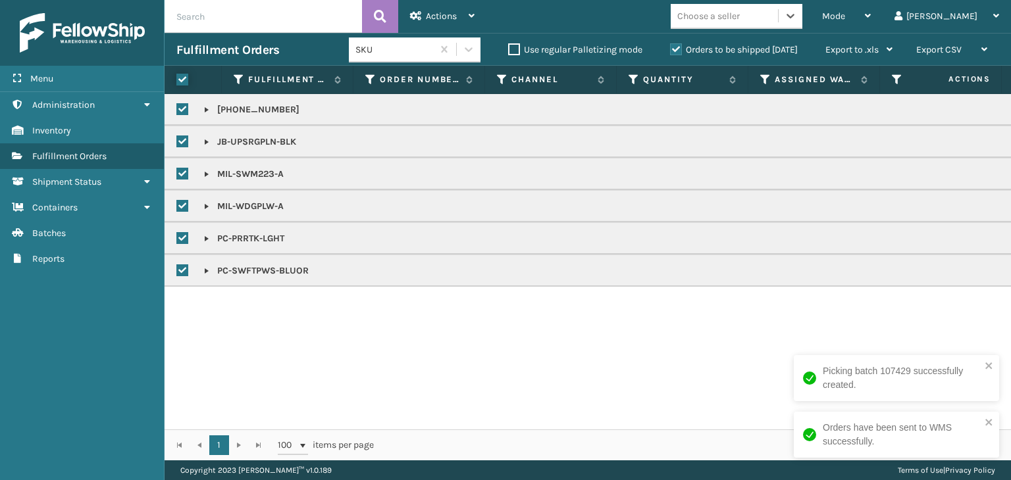
checkbox input "true"
click at [442, 16] on span "Actions" at bounding box center [441, 16] width 31 height 11
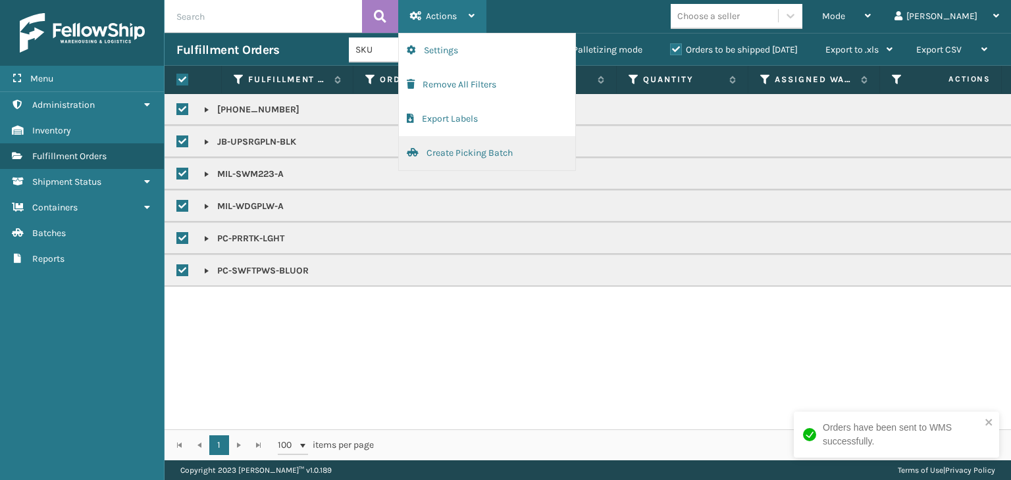
click at [460, 141] on button "Create Picking Batch" at bounding box center [487, 153] width 176 height 34
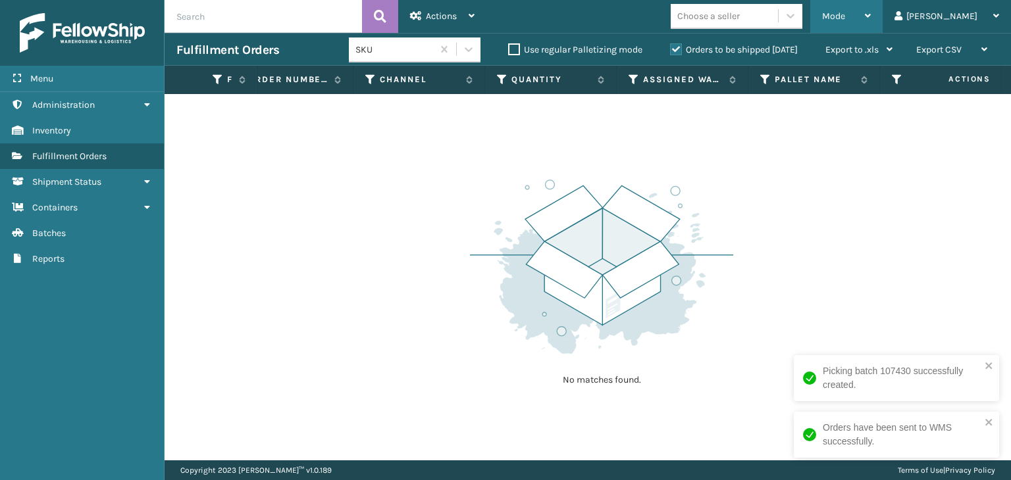
click at [869, 24] on div "Mode Regular Mode Picking Mode Labeling Mode Exit Scan Mode" at bounding box center [846, 16] width 72 height 33
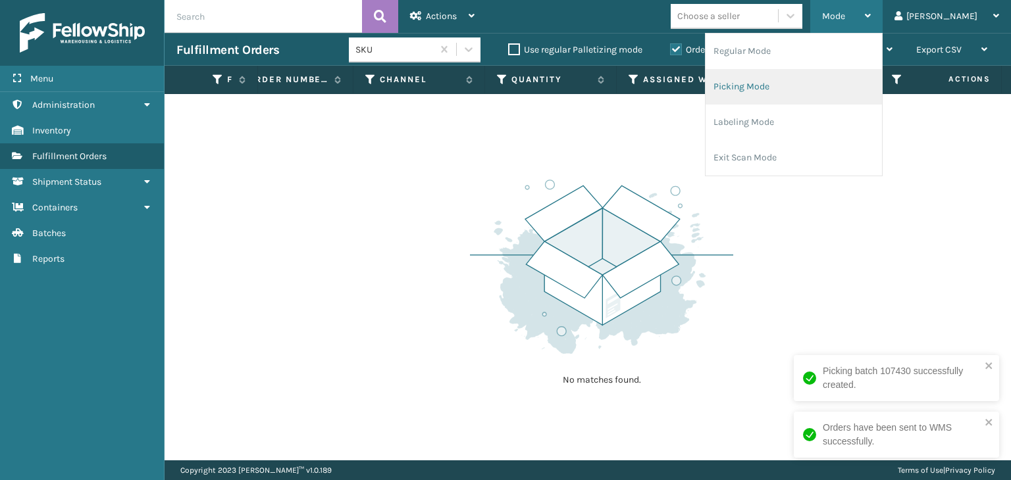
click at [850, 82] on li "Picking Mode" at bounding box center [794, 87] width 176 height 36
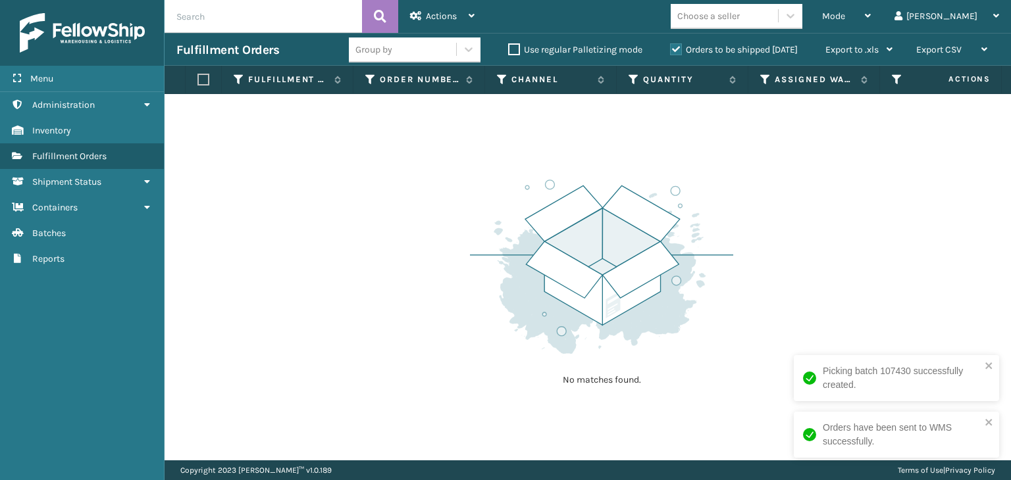
click at [736, 47] on label "Orders to be shipped [DATE]" at bounding box center [734, 49] width 128 height 11
click at [671, 47] on input "Orders to be shipped [DATE]" at bounding box center [670, 46] width 1 height 9
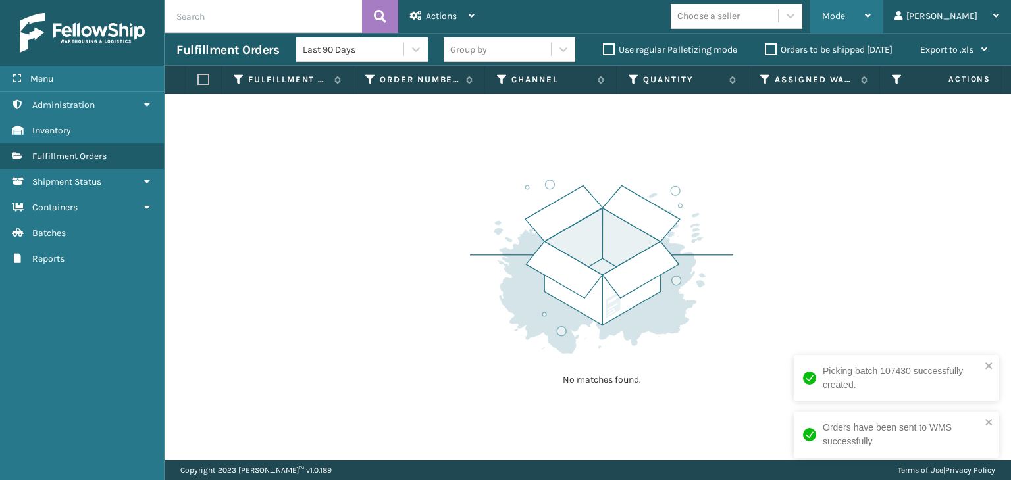
click at [871, 6] on div "Mode" at bounding box center [846, 16] width 49 height 33
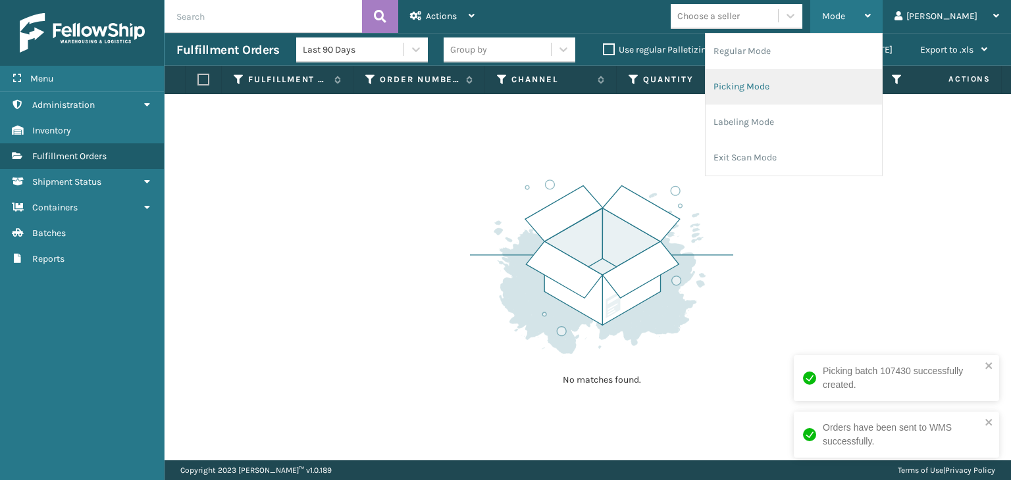
click at [842, 78] on li "Picking Mode" at bounding box center [794, 87] width 176 height 36
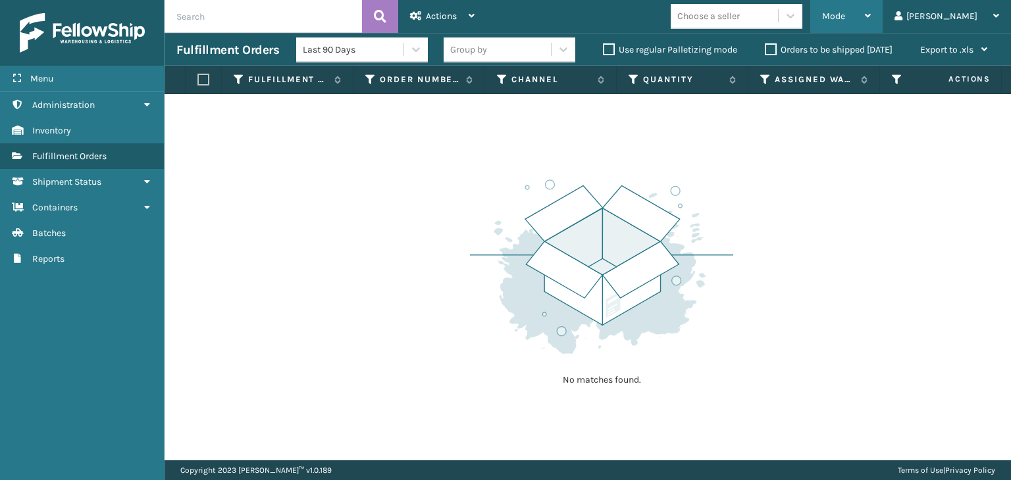
click at [845, 18] on span "Mode" at bounding box center [833, 16] width 23 height 11
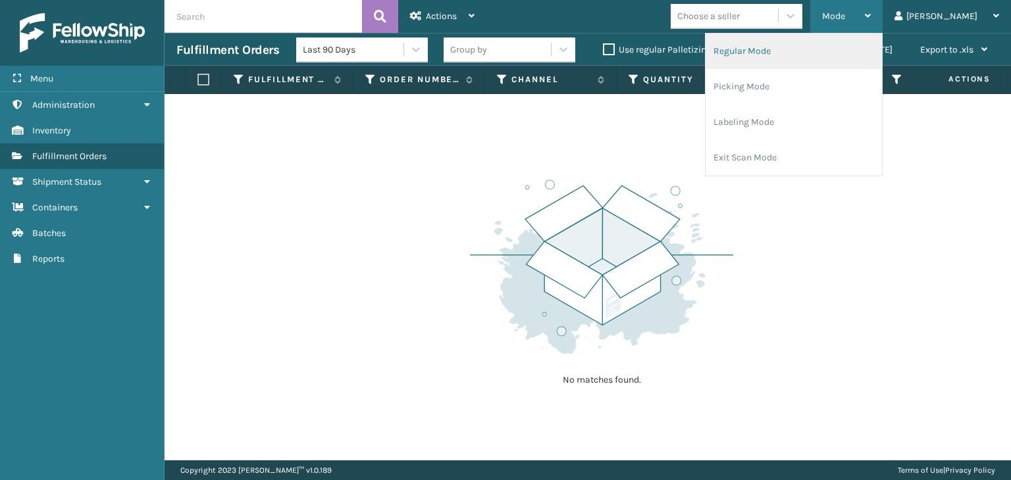
click at [835, 51] on li "Regular Mode" at bounding box center [794, 52] width 176 height 36
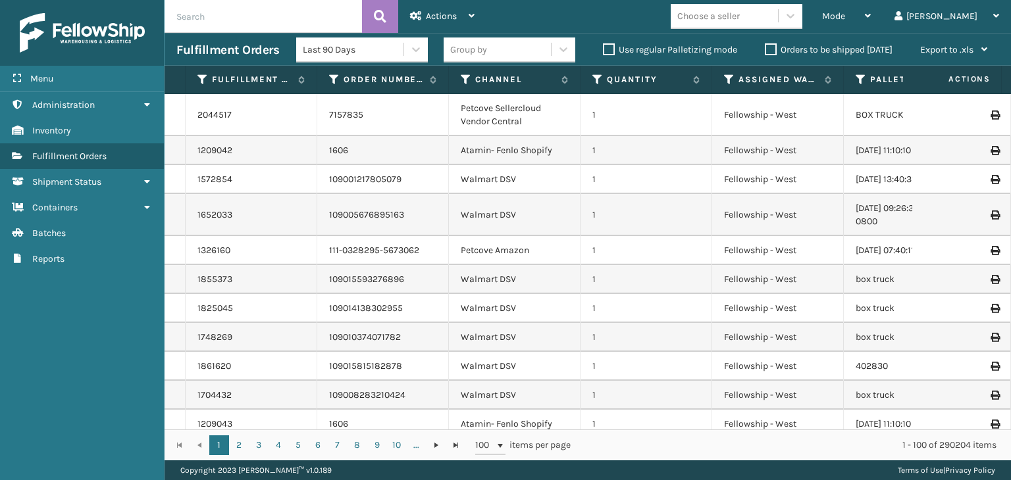
click at [209, 19] on input "text" at bounding box center [263, 16] width 197 height 33
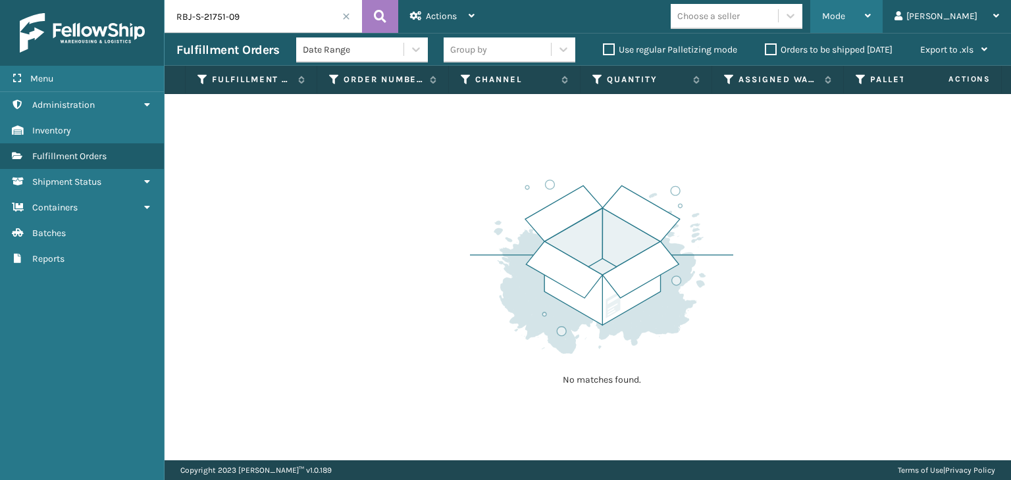
click at [871, 14] on icon at bounding box center [868, 15] width 6 height 9
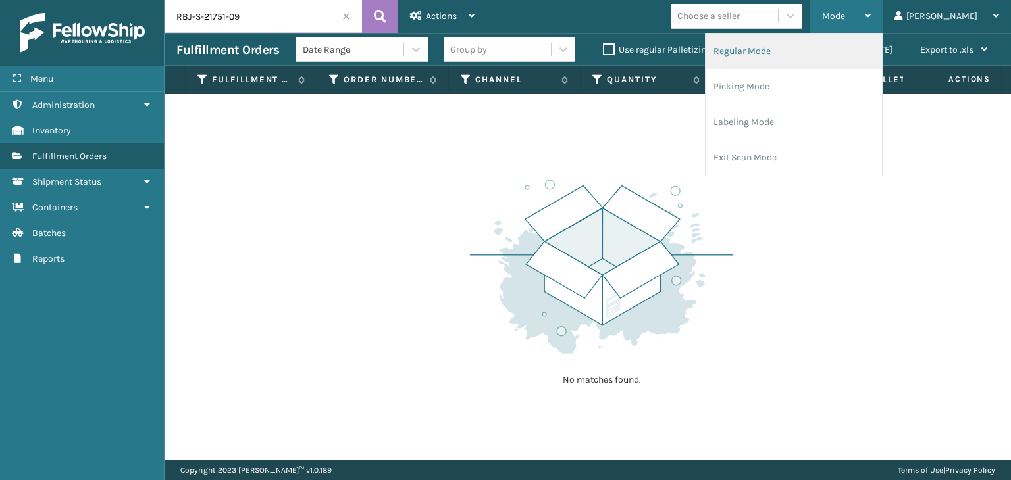
click at [820, 43] on li "Regular Mode" at bounding box center [794, 52] width 176 height 36
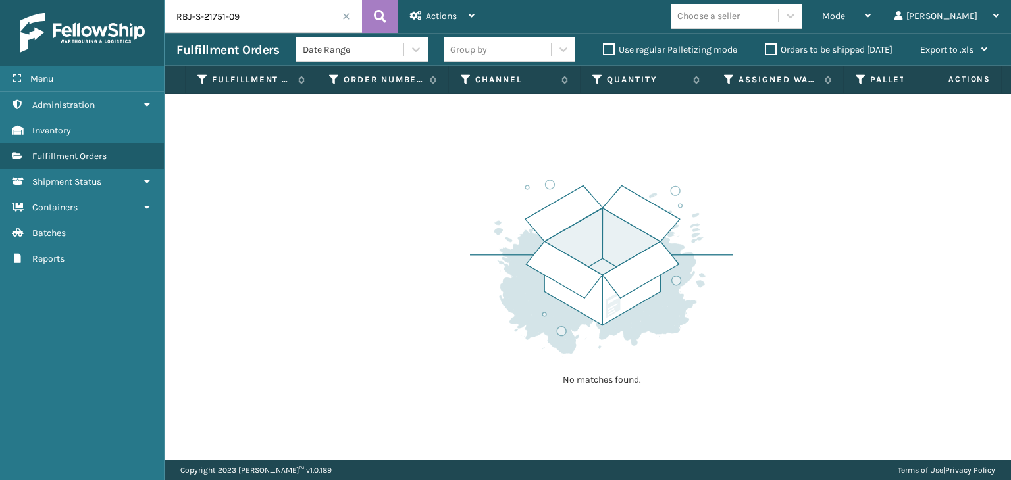
click at [226, 14] on input "RBJ-S-21751-09" at bounding box center [263, 16] width 197 height 33
type input "RBJ-S-20751-09"
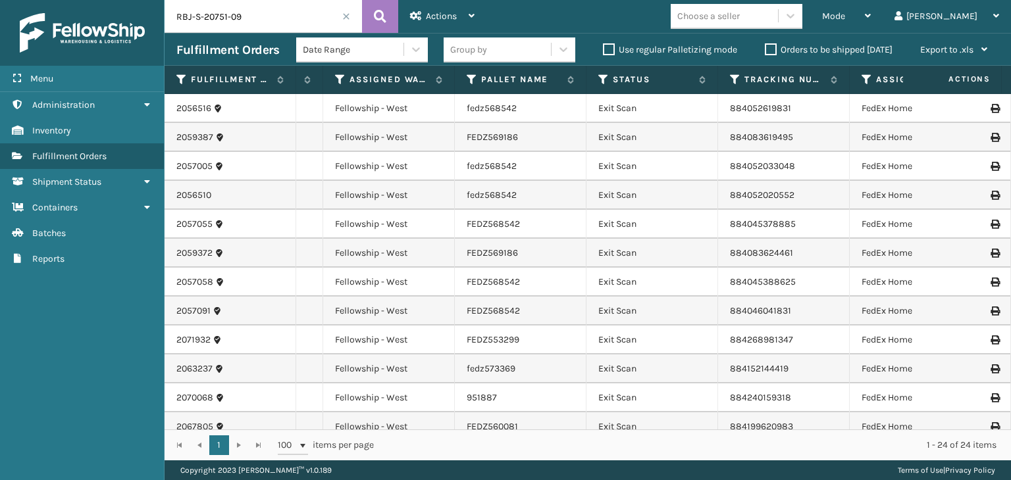
scroll to position [0, 392]
click at [603, 81] on icon at bounding box center [600, 80] width 11 height 12
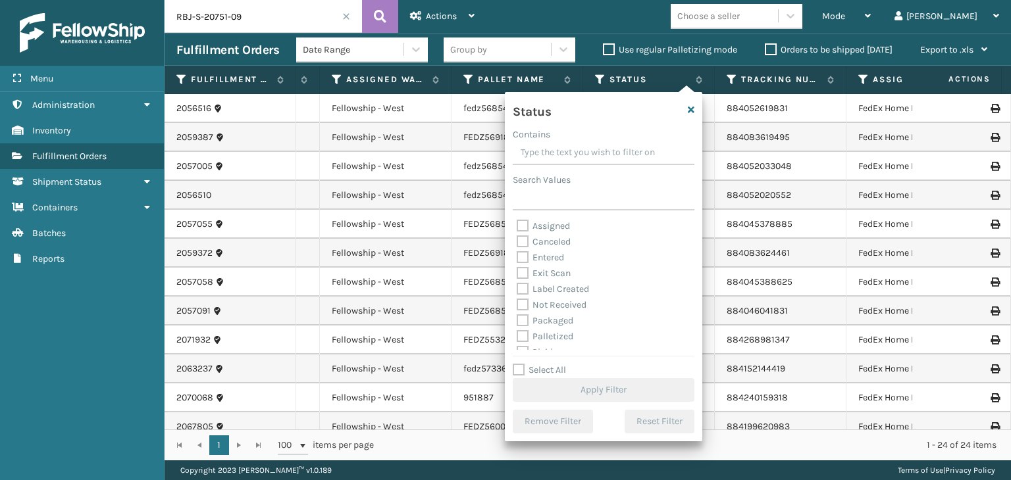
scroll to position [74, 0]
drag, startPoint x: 563, startPoint y: 265, endPoint x: 565, endPoint y: 322, distance: 56.7
click at [563, 265] on label "Palletized" at bounding box center [545, 262] width 57 height 11
click at [517, 264] on input "Palletized" at bounding box center [517, 259] width 1 height 9
checkbox input "true"
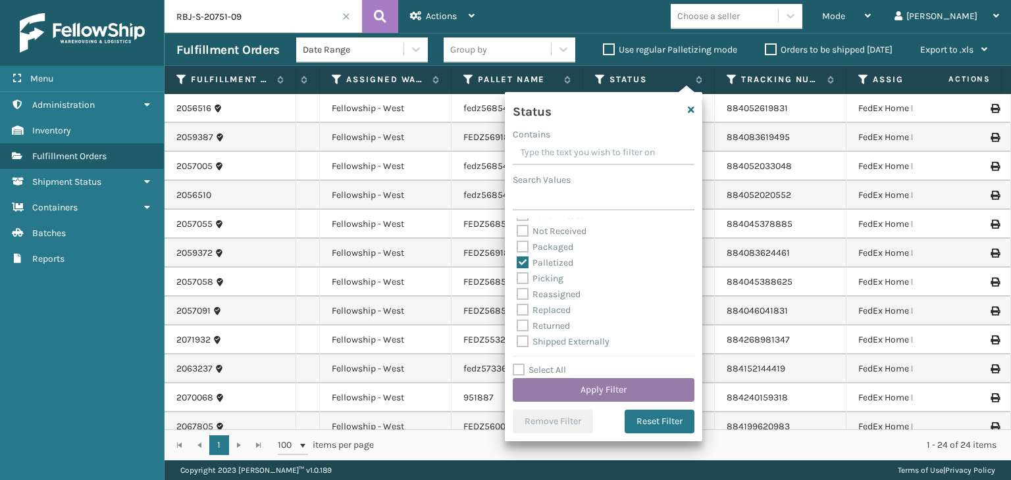
click at [588, 389] on button "Apply Filter" at bounding box center [604, 390] width 182 height 24
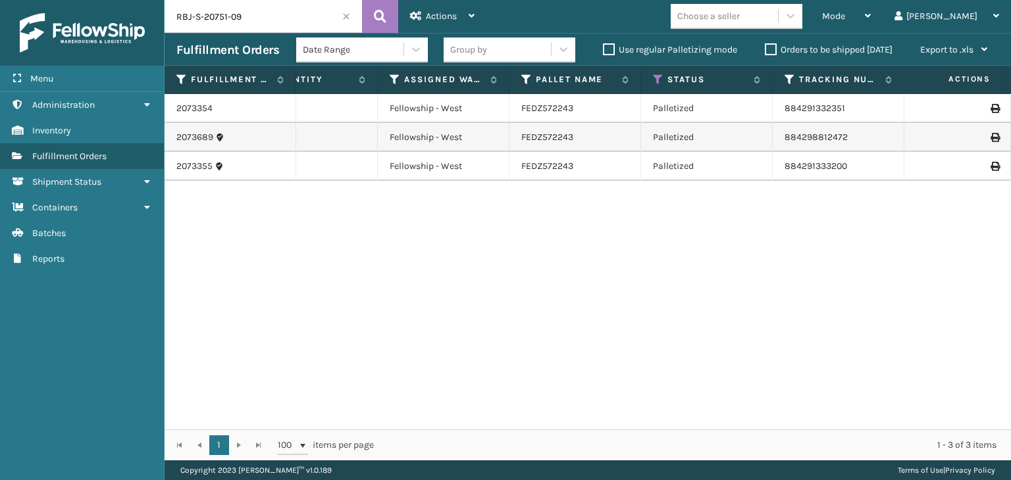
scroll to position [0, 0]
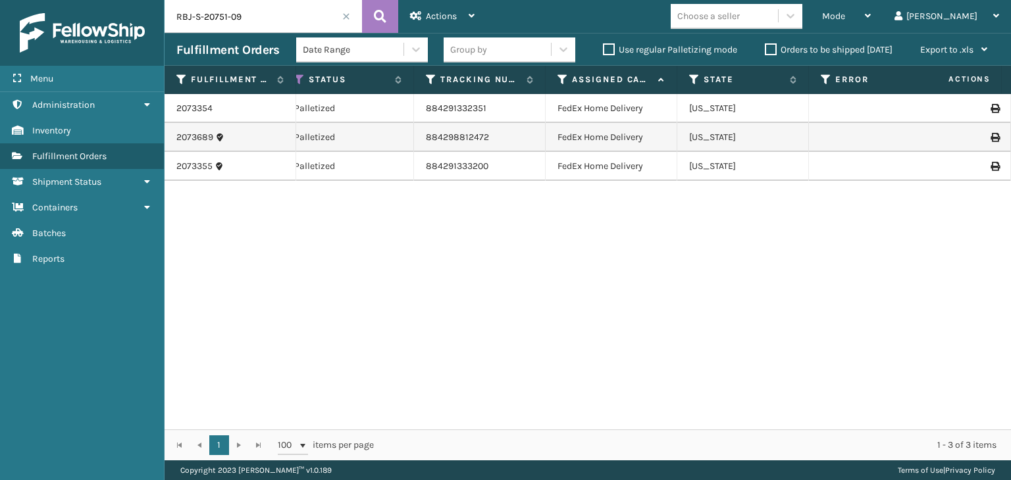
click at [991, 168] on icon at bounding box center [995, 166] width 8 height 9
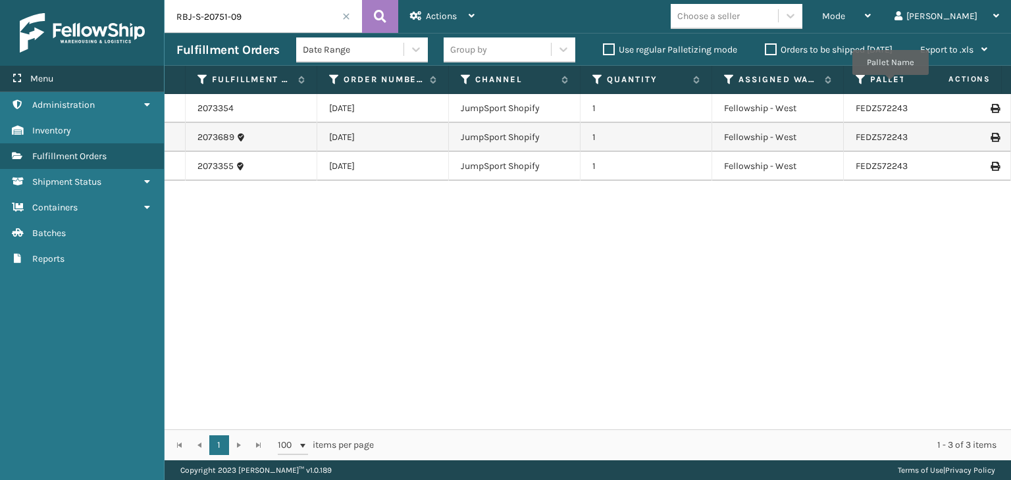
drag, startPoint x: 265, startPoint y: 28, endPoint x: 0, endPoint y: 91, distance: 272.5
click at [0, 0] on div "Menu Administration Inventory Fulfillment Orders Shipment Status Containers Bat…" at bounding box center [505, 0] width 1011 height 0
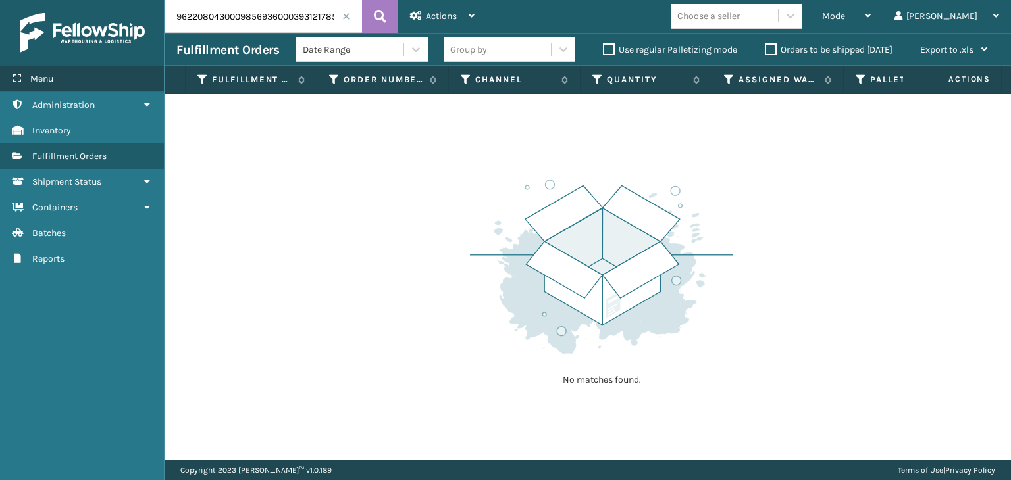
drag, startPoint x: 0, startPoint y: 66, endPoint x: 34, endPoint y: 83, distance: 38.0
click at [0, 0] on div "Menu Administration Inventory Fulfillment Orders Shipment Status Containers Bat…" at bounding box center [505, 0] width 1011 height 0
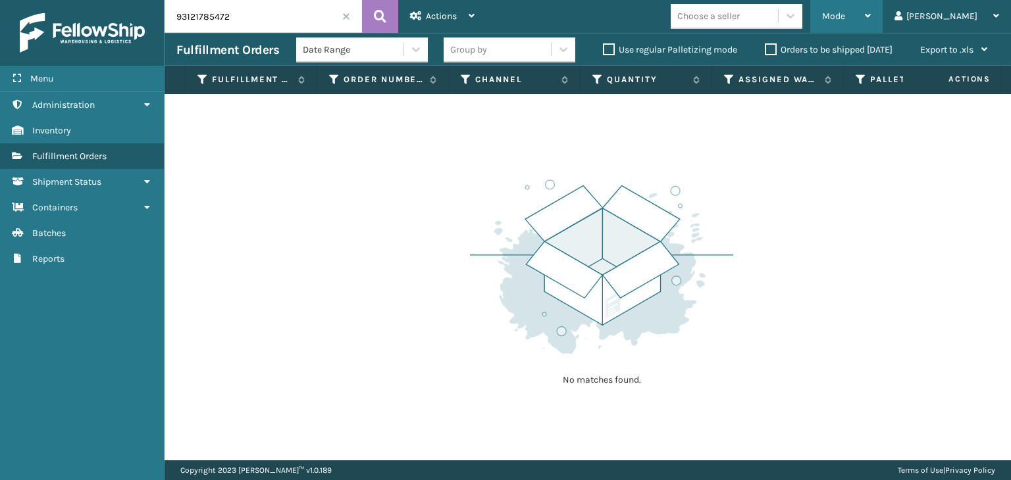
drag, startPoint x: 900, startPoint y: 11, endPoint x: 867, endPoint y: 36, distance: 41.5
click at [871, 11] on div "Mode" at bounding box center [846, 16] width 49 height 33
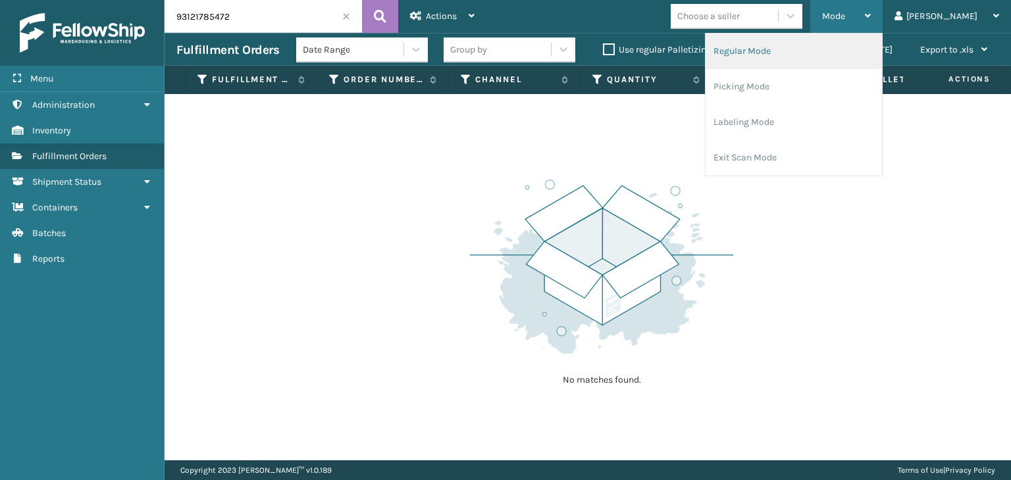
click at [861, 38] on li "Regular Mode" at bounding box center [794, 52] width 176 height 36
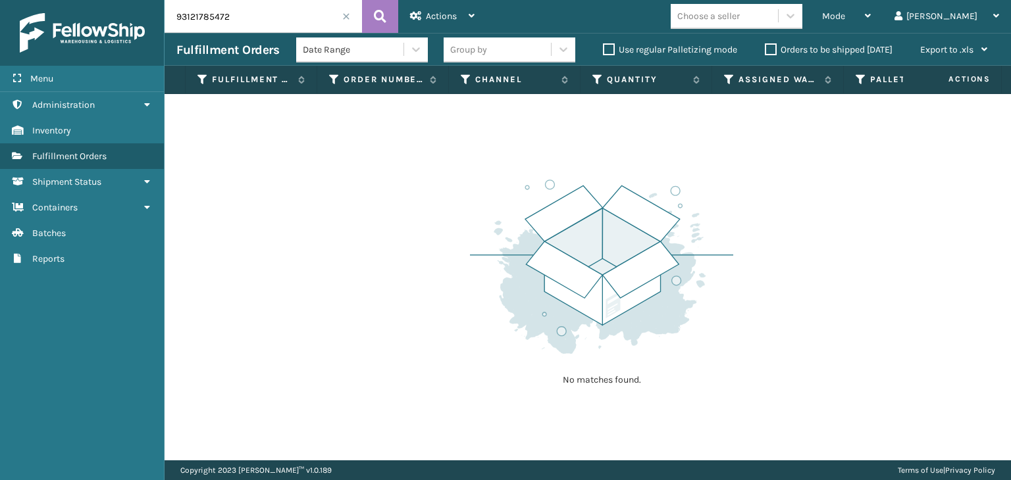
click at [174, 13] on input "93121785472" at bounding box center [263, 16] width 197 height 33
type input "393121785472"
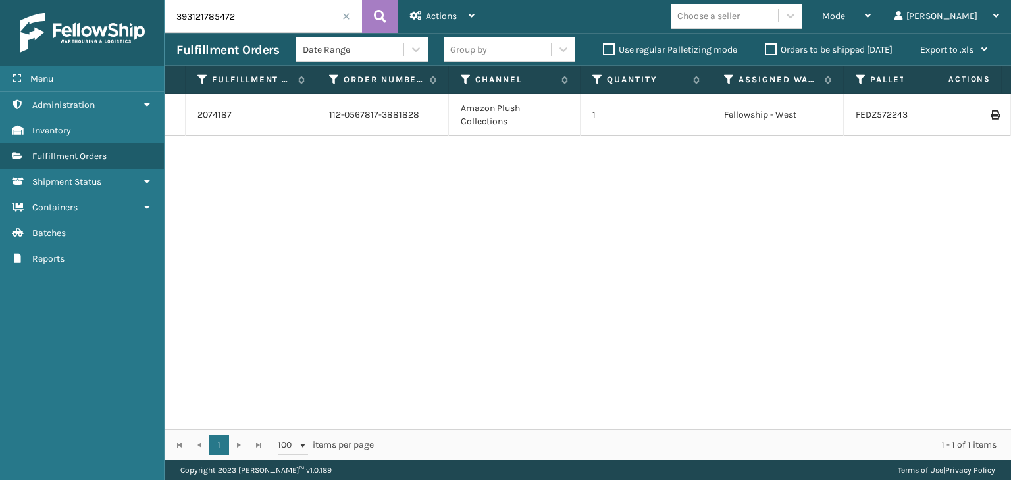
click at [480, 44] on div "Group by" at bounding box center [468, 50] width 37 height 14
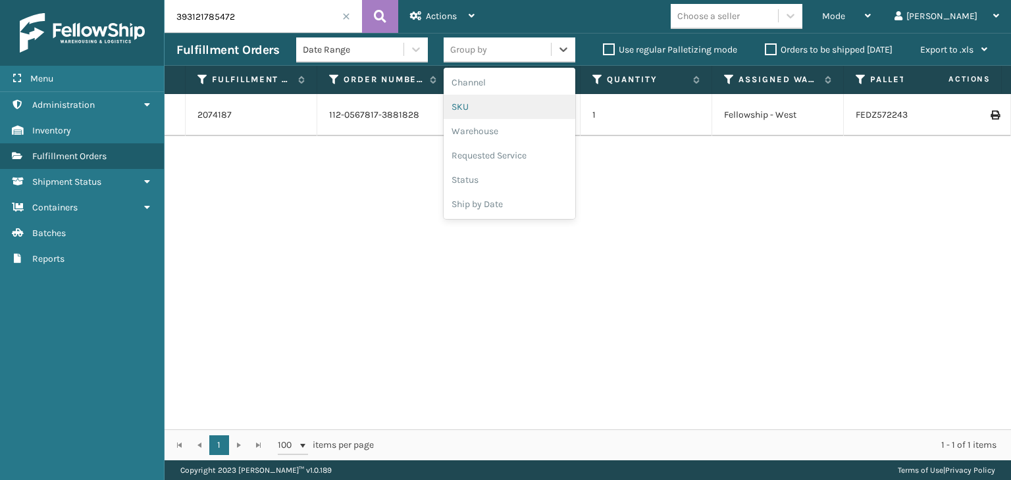
click at [474, 105] on div "SKU" at bounding box center [510, 107] width 132 height 24
